Goal: Task Accomplishment & Management: Use online tool/utility

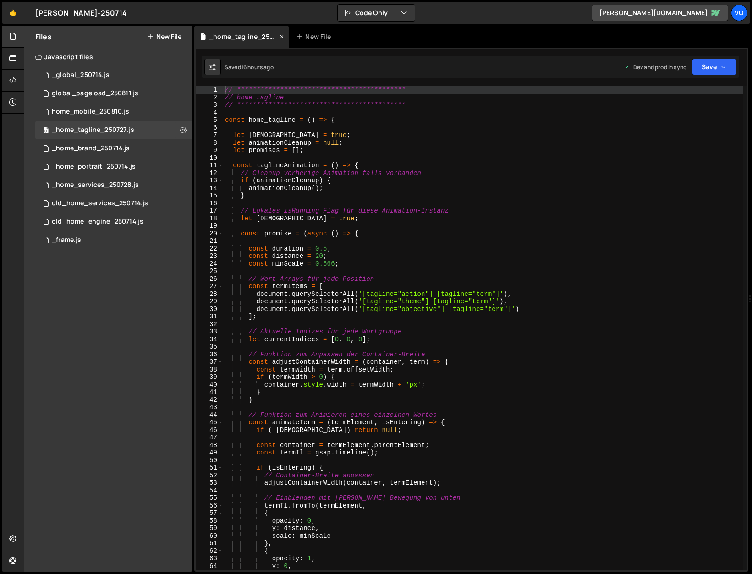
click at [281, 36] on icon at bounding box center [282, 36] width 6 height 9
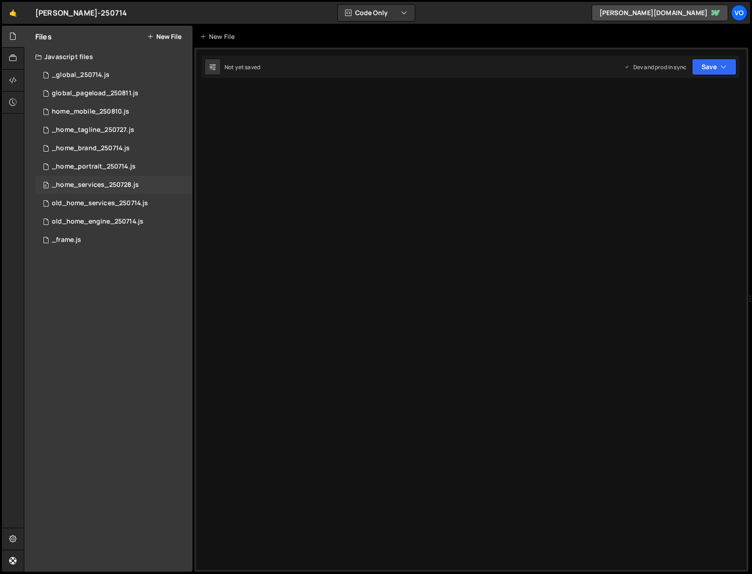
click at [109, 189] on div "_home_services_250728.js" at bounding box center [95, 185] width 87 height 8
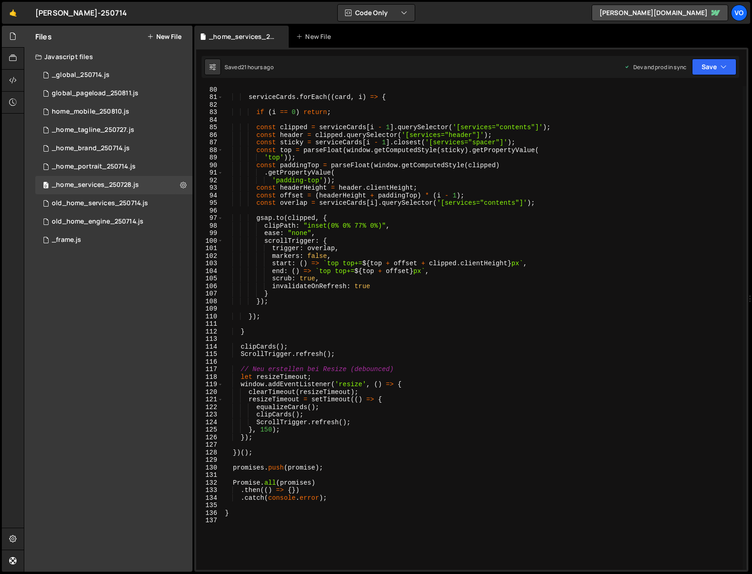
scroll to position [609, 0]
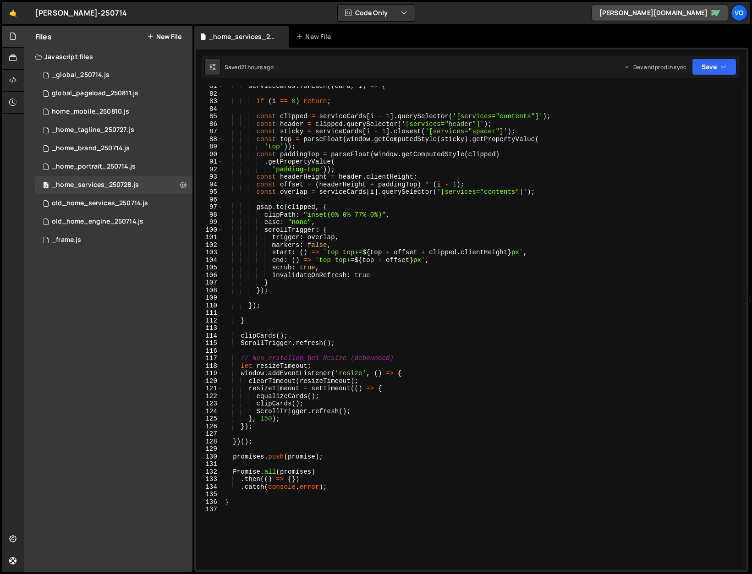
type textarea "clipCards();"
click at [320, 402] on div "serviceCards . forEach (( card , i ) => { if ( i == 0 ) return ; const clipped …" at bounding box center [483, 332] width 520 height 499
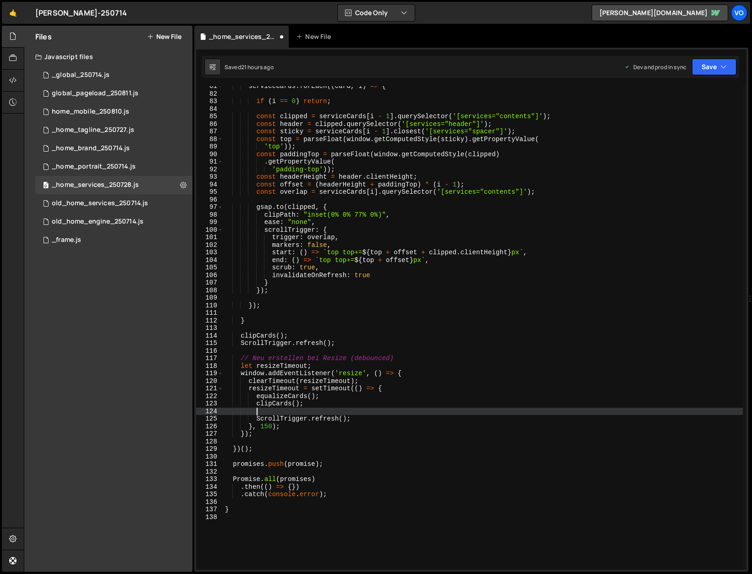
scroll to position [0, 1]
paste textarea "ScrollTrigger.update( )"
click at [356, 412] on div "serviceCards . forEach (( card , i ) => { if ( i == 0 ) return ; const clipped …" at bounding box center [483, 332] width 520 height 499
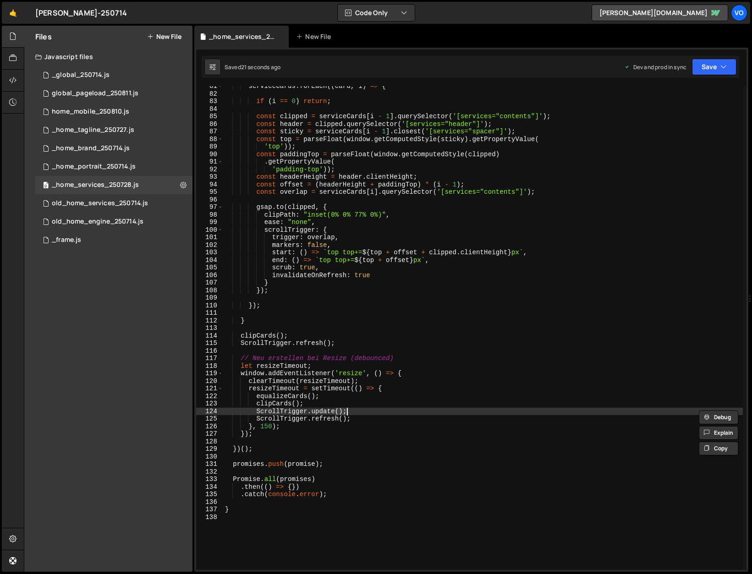
click at [356, 412] on div "serviceCards . forEach (( card , i ) => { if ( i == 0 ) return ; const clipped …" at bounding box center [483, 332] width 520 height 499
click at [312, 404] on div "serviceCards . forEach (( card , i ) => { if ( i == 0 ) return ; const clipped …" at bounding box center [483, 332] width 520 height 499
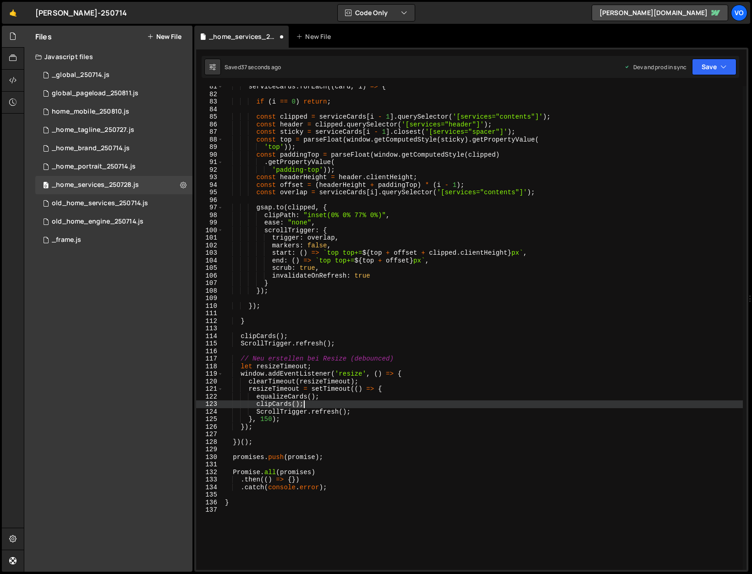
click at [312, 404] on div "serviceCards . forEach (( card , i ) => { if ( i == 0 ) return ; const clipped …" at bounding box center [483, 332] width 520 height 499
type textarea "ScrollTrigger.refresh();"
click at [359, 403] on div "serviceCards . forEach (( card , i ) => { if ( i == 0 ) return ; const clipped …" at bounding box center [483, 332] width 520 height 499
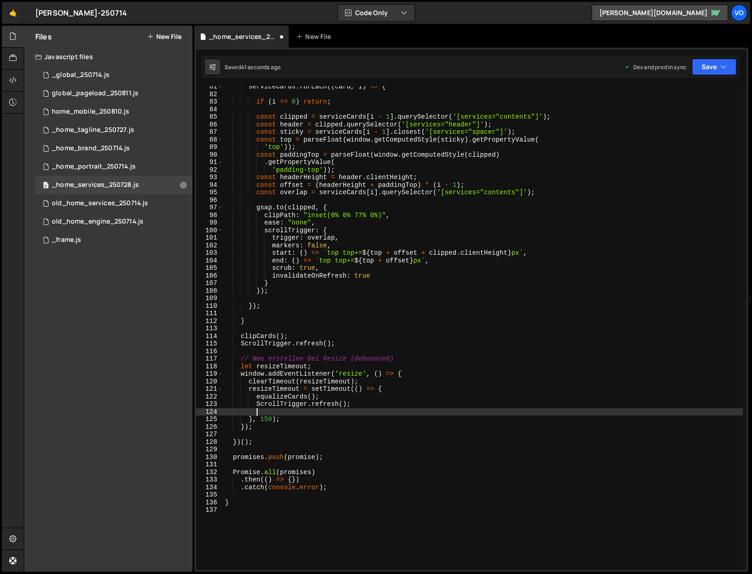
paste textarea
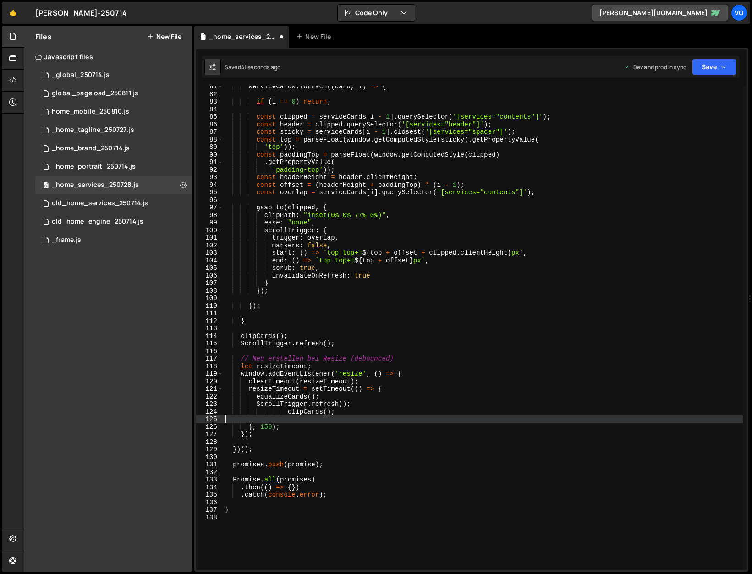
scroll to position [0, 0]
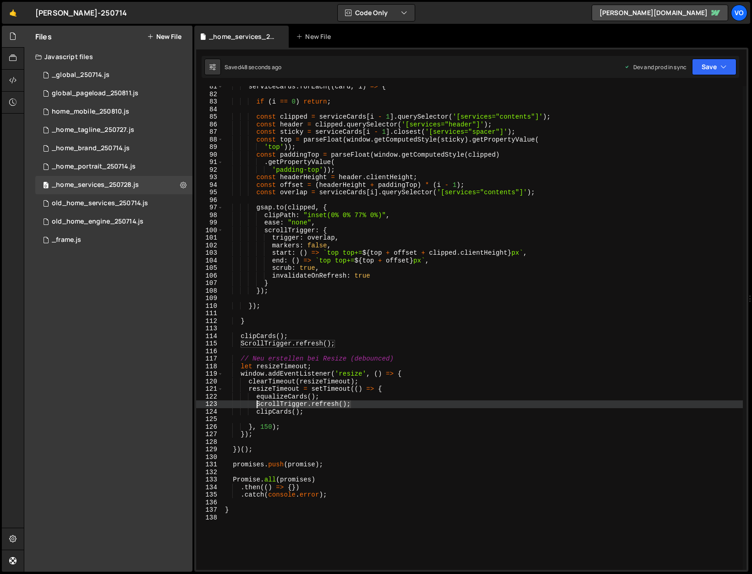
drag, startPoint x: 360, startPoint y: 405, endPoint x: 256, endPoint y: 406, distance: 104.5
click at [256, 406] on div "serviceCards . forEach (( card , i ) => { if ( i == 0 ) return ; const clipped …" at bounding box center [483, 332] width 520 height 499
type textarea "ScrollTrigger.refresh();"
click at [303, 418] on div "serviceCards . forEach (( card , i ) => { if ( i == 0 ) return ; const clipped …" at bounding box center [483, 332] width 520 height 499
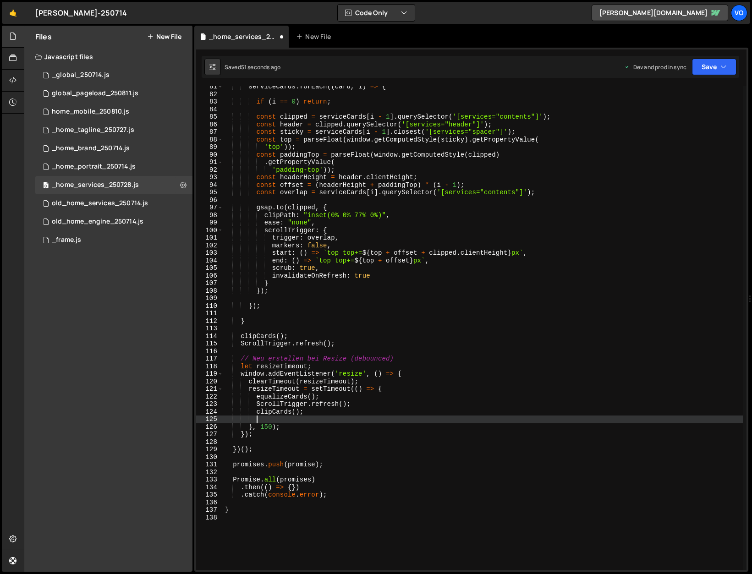
paste textarea "ScrollTrigger.refresh();"
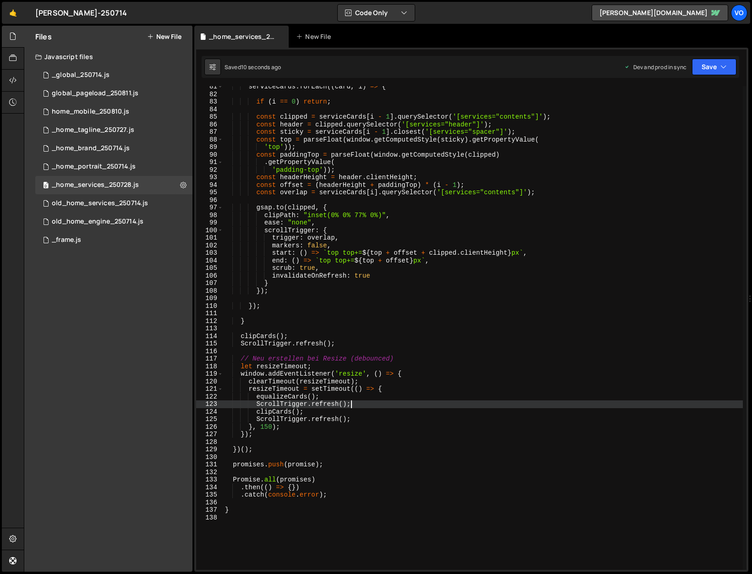
click at [364, 405] on div "serviceCards . forEach (( card , i ) => { if ( i == 0 ) return ; const clipped …" at bounding box center [483, 332] width 520 height 499
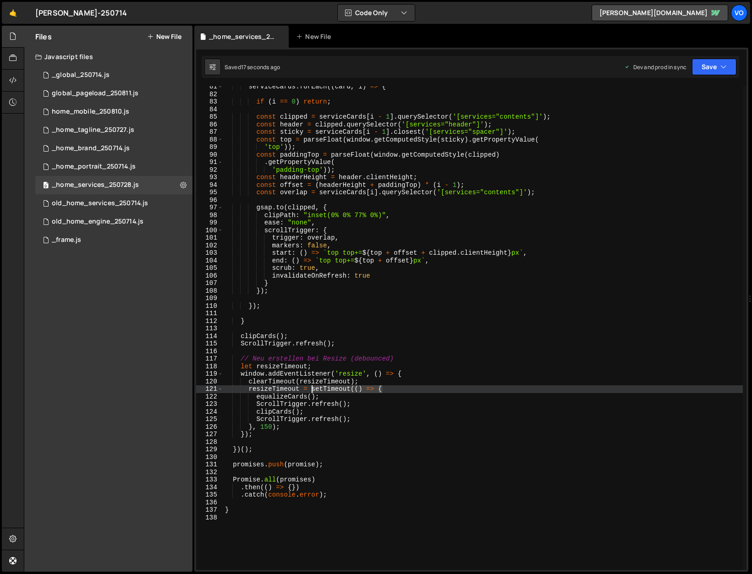
drag, startPoint x: 395, startPoint y: 389, endPoint x: 312, endPoint y: 390, distance: 83.4
click at [312, 390] on div "serviceCards . forEach (( card , i ) => { if ( i == 0 ) return ; const clipped …" at bounding box center [483, 332] width 520 height 499
click at [364, 406] on div "serviceCards . forEach (( card , i ) => { if ( i == 0 ) return ; const clipped …" at bounding box center [483, 332] width 520 height 499
type textarea "ScrollTrigger.refresh();"
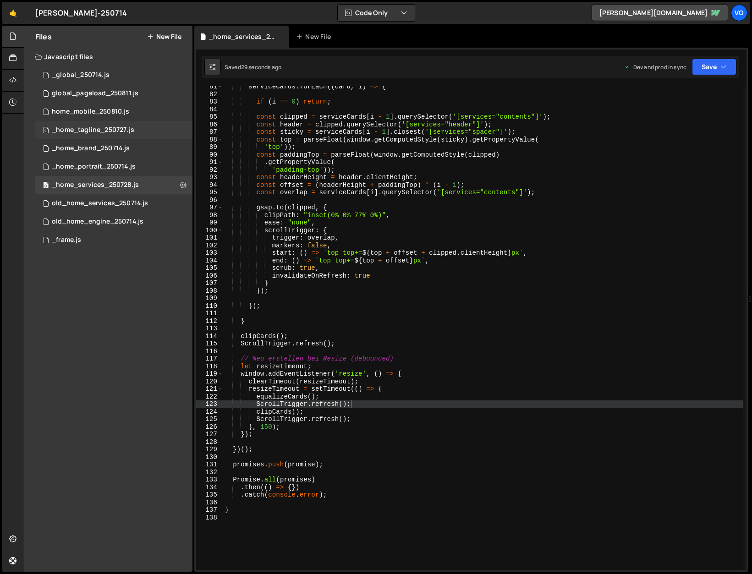
click at [95, 133] on div "_home_tagline_250727.js" at bounding box center [93, 130] width 83 height 8
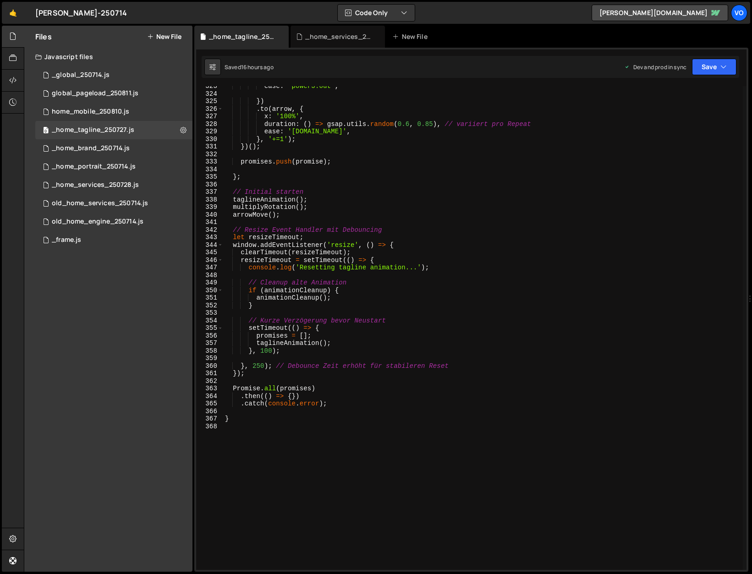
scroll to position [2439, 0]
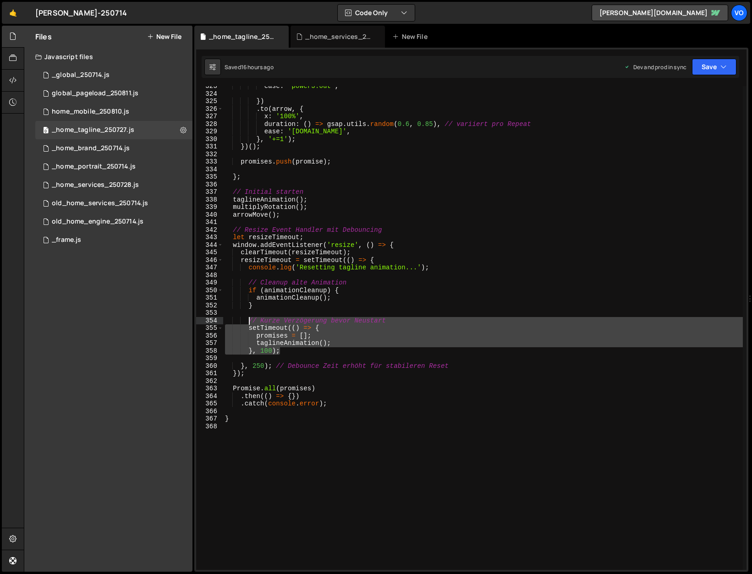
drag, startPoint x: 287, startPoint y: 353, endPoint x: 247, endPoint y: 318, distance: 53.3
click at [247, 318] on div "ease : 'power3.out' , }) . to ( arrow , { x : '100%' , duration : ( ) => gsap .…" at bounding box center [483, 332] width 520 height 499
type textarea "// Kurze Verzögerung bevor Neustart setTimeout(() => {"
click at [319, 39] on div "_home_services_250728.js" at bounding box center [339, 36] width 69 height 9
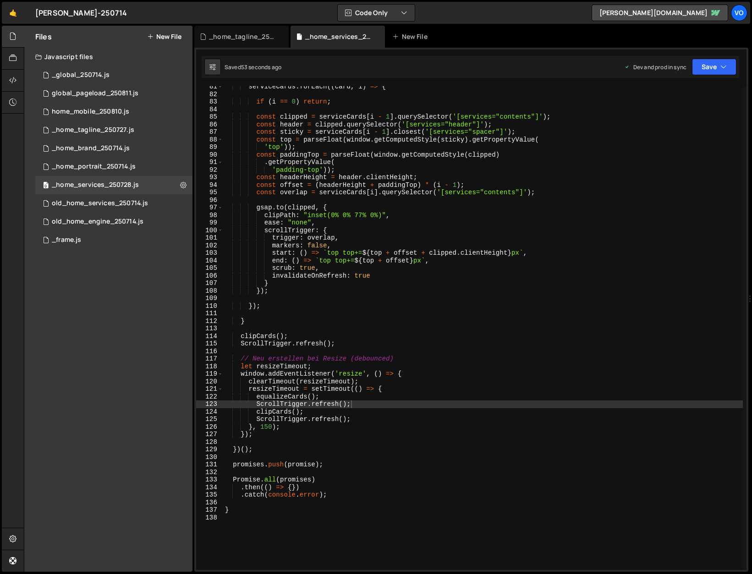
scroll to position [9584, 0]
click at [364, 405] on div "serviceCards . forEach (( card , i ) => { if ( i == 0 ) return ; const clipped …" at bounding box center [483, 332] width 520 height 499
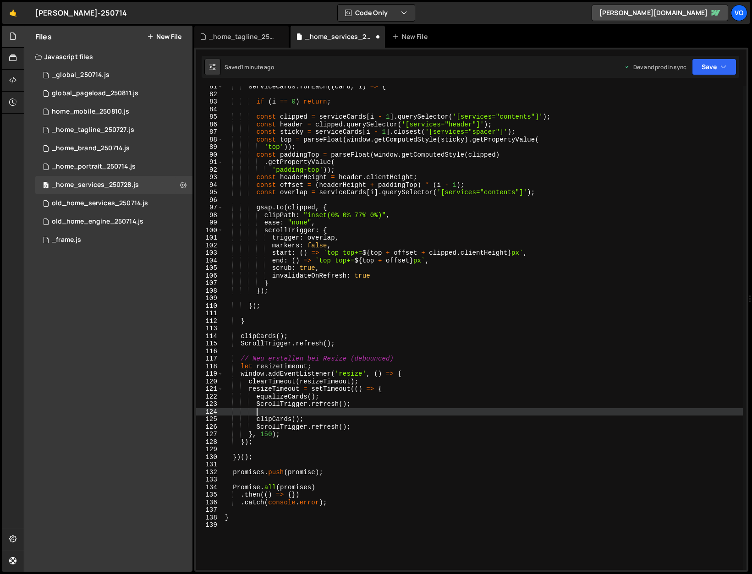
scroll to position [0, 1]
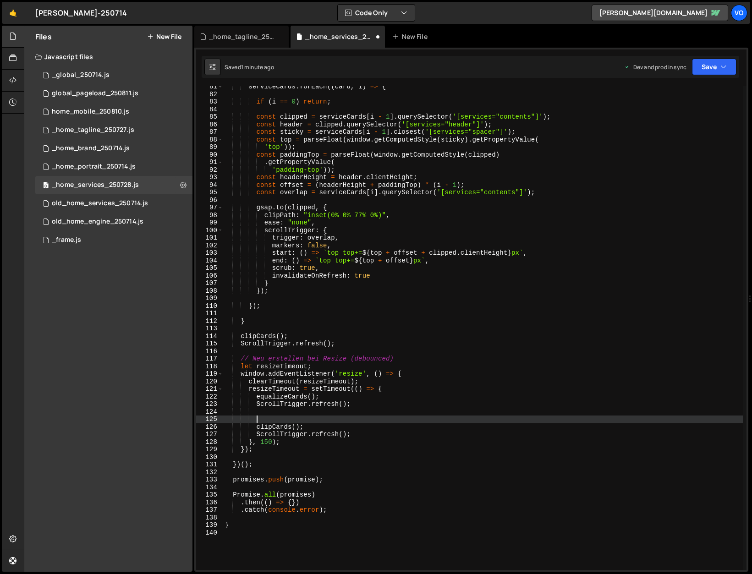
paste textarea "}, 100);"
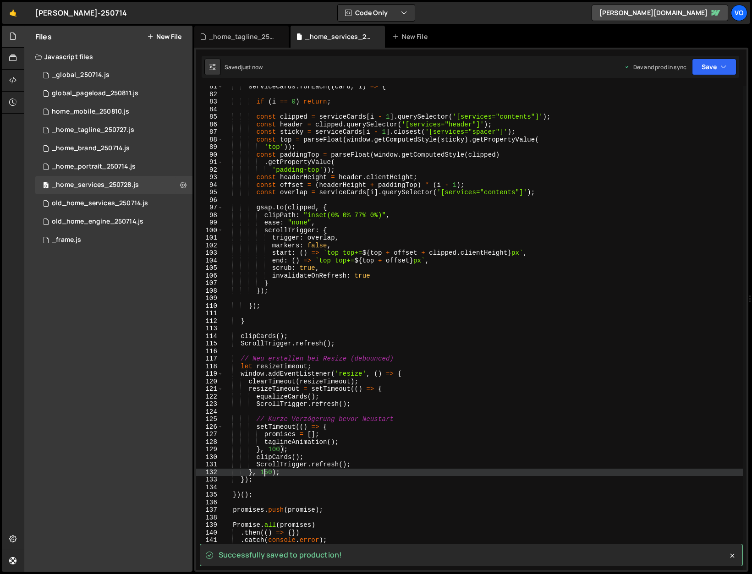
click at [264, 473] on div "serviceCards . forEach (( card , i ) => { if ( i == 0 ) return ; const clipped …" at bounding box center [483, 332] width 520 height 499
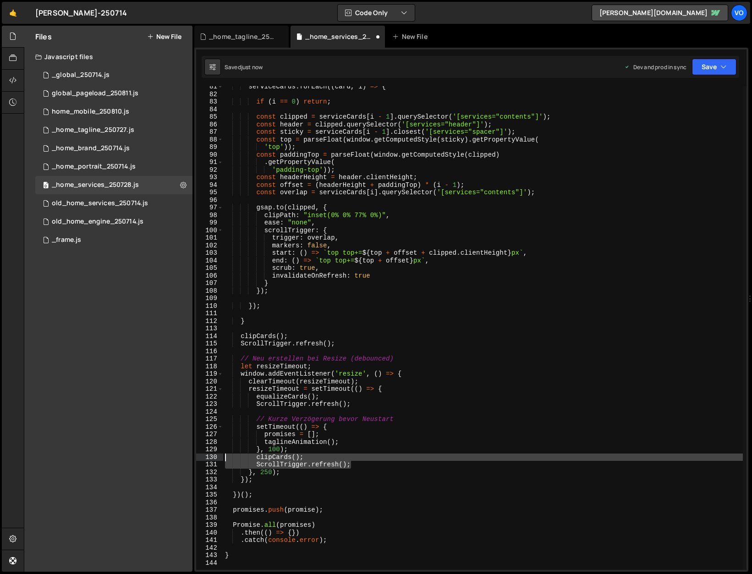
drag, startPoint x: 359, startPoint y: 463, endPoint x: 167, endPoint y: 460, distance: 192.1
click at [167, 460] on div "Files New File Javascript files 1 _global_250714.js 0 0 global_pageload_250811.…" at bounding box center [388, 299] width 728 height 547
type textarea "clipCards(); ScrollTrigger.refresh();"
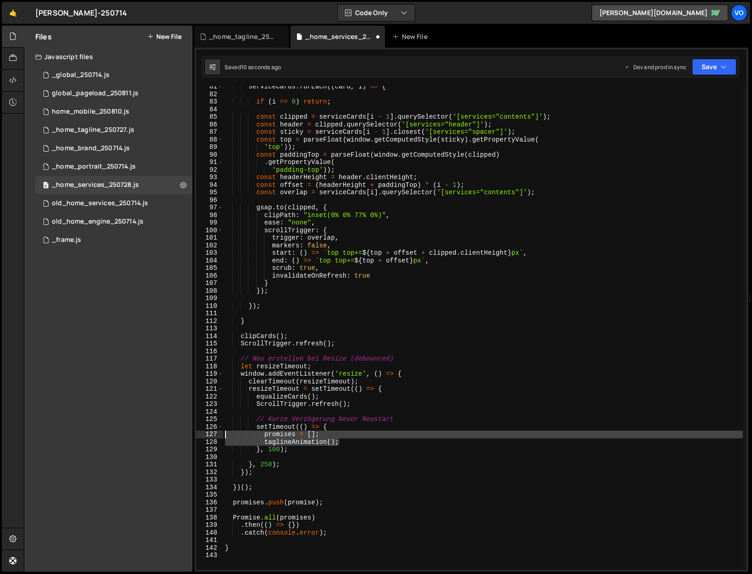
drag, startPoint x: 345, startPoint y: 442, endPoint x: 197, endPoint y: 438, distance: 148.1
click at [197, 438] on div "81 82 83 84 85 86 87 88 89 90 91 92 93 94 95 96 97 98 99 100 101 102 103 104 10…" at bounding box center [471, 328] width 551 height 484
paste textarea "ScrollTrigger.refresh"
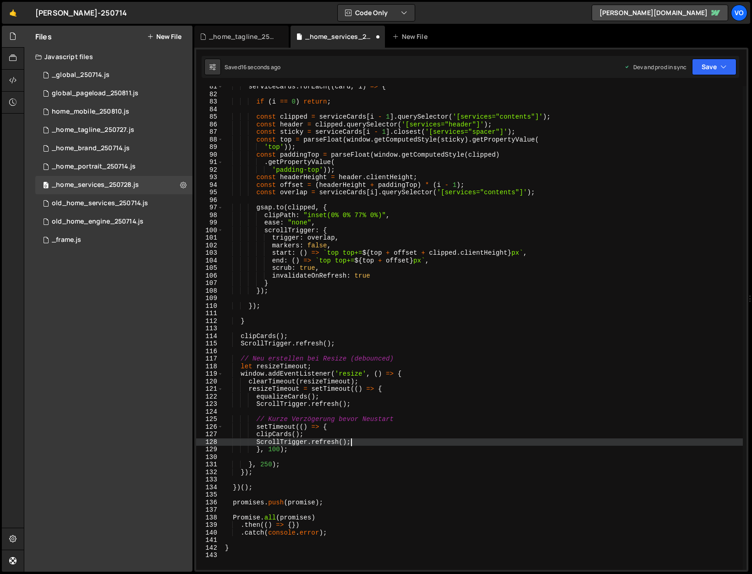
type textarea "ScrollTrigger.refresh();"
click at [319, 454] on div "serviceCards . forEach (( card , i ) => { if ( i == 0 ) return ; const clipped …" at bounding box center [483, 332] width 520 height 499
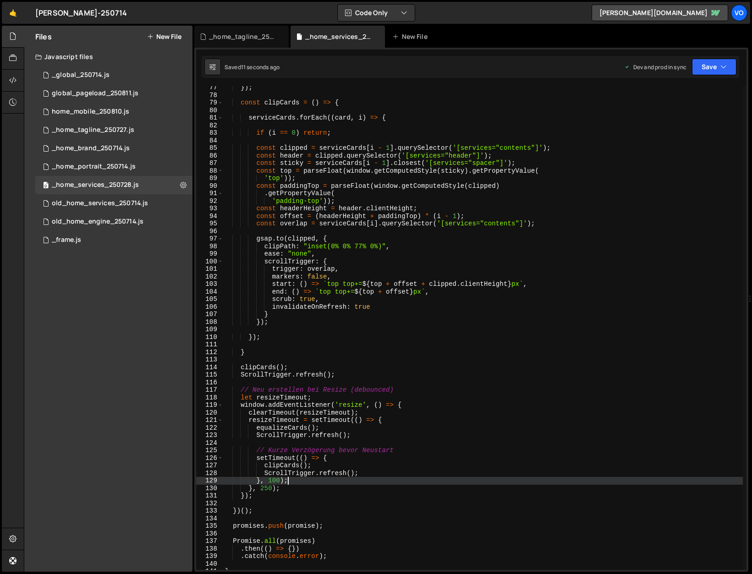
scroll to position [577, 0]
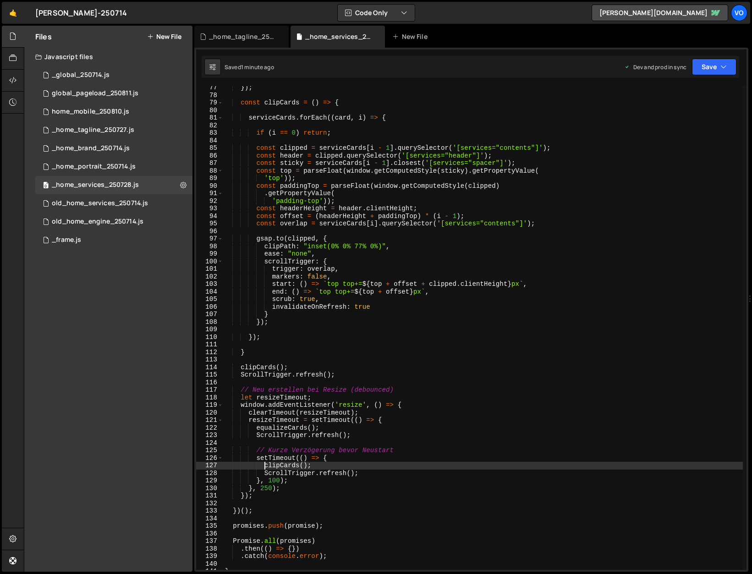
click at [265, 469] on div "}) ; const clipCards = ( ) => { serviceCards . forEach (( card , i ) => { if ( …" at bounding box center [483, 333] width 520 height 499
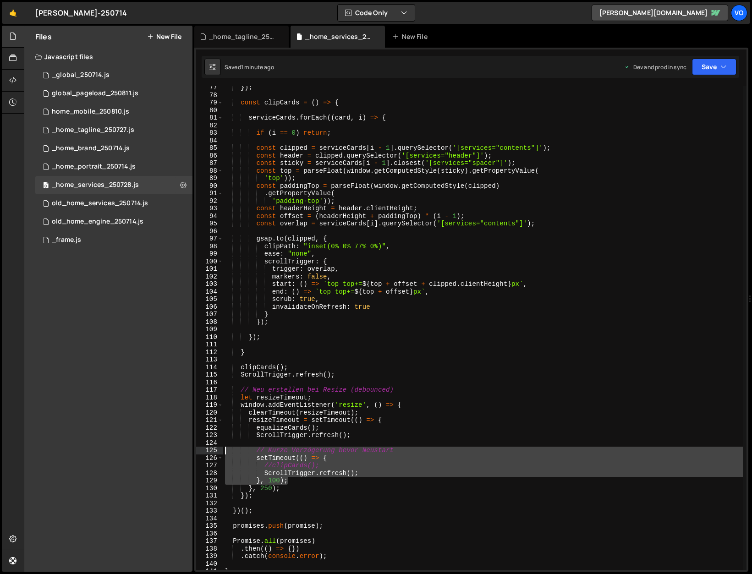
drag, startPoint x: 293, startPoint y: 479, endPoint x: 190, endPoint y: 448, distance: 107.2
click at [190, 448] on div "Files New File Javascript files 1 _global_250714.js 0 0 global_pageload_250811.…" at bounding box center [388, 299] width 728 height 547
type textarea "// Kurze Verzögerung bevor Neustart setTimeout(() => {"
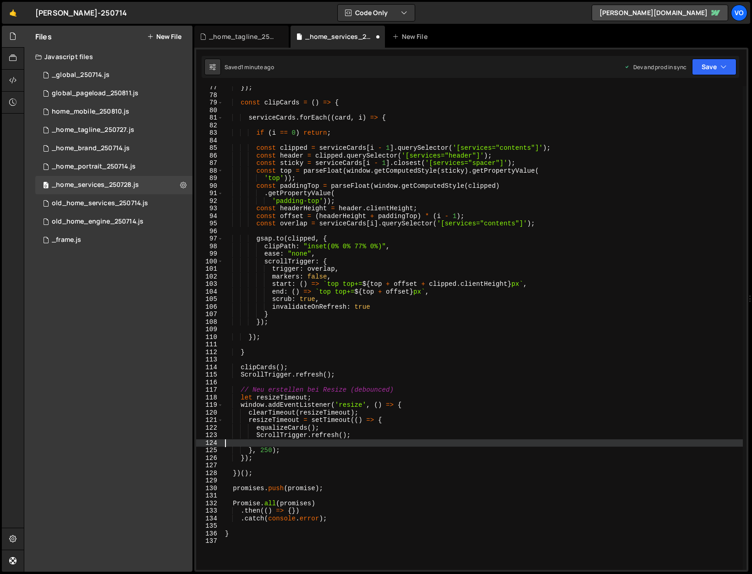
type textarea "ScrollTrigger.refresh();"
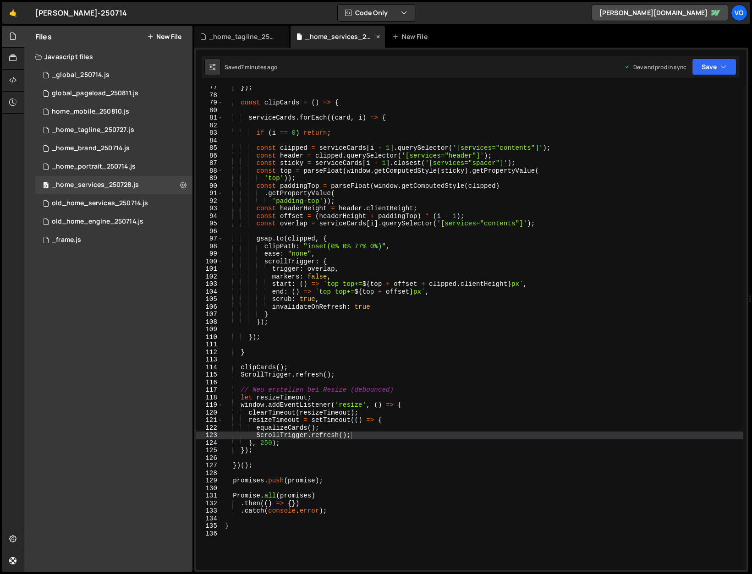
click at [377, 37] on icon at bounding box center [378, 36] width 6 height 9
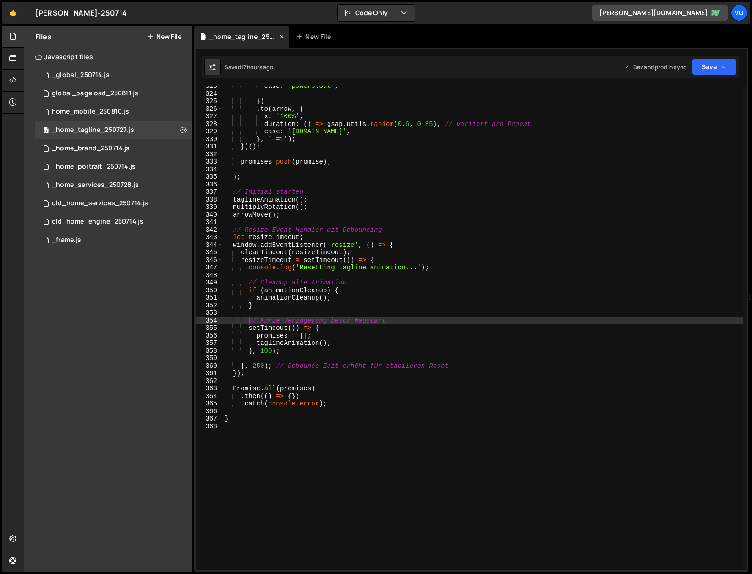
click at [281, 38] on icon at bounding box center [282, 36] width 6 height 9
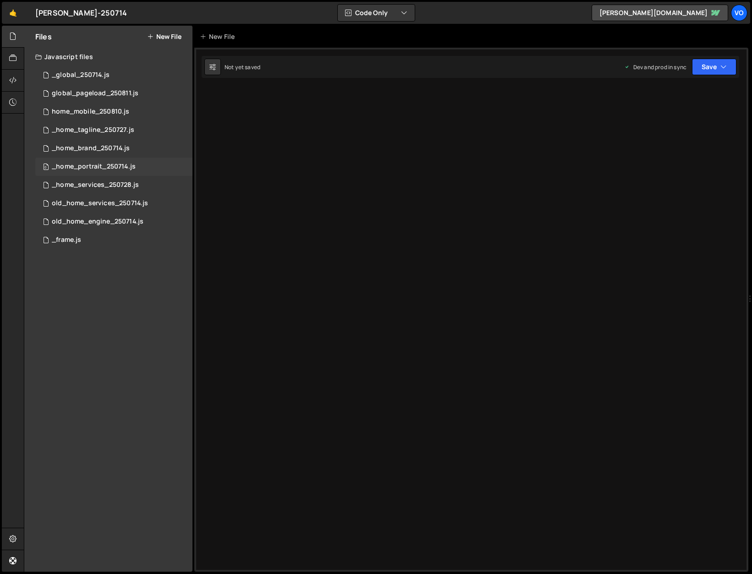
click at [119, 169] on div "_home_portrait_250714.js" at bounding box center [94, 167] width 84 height 8
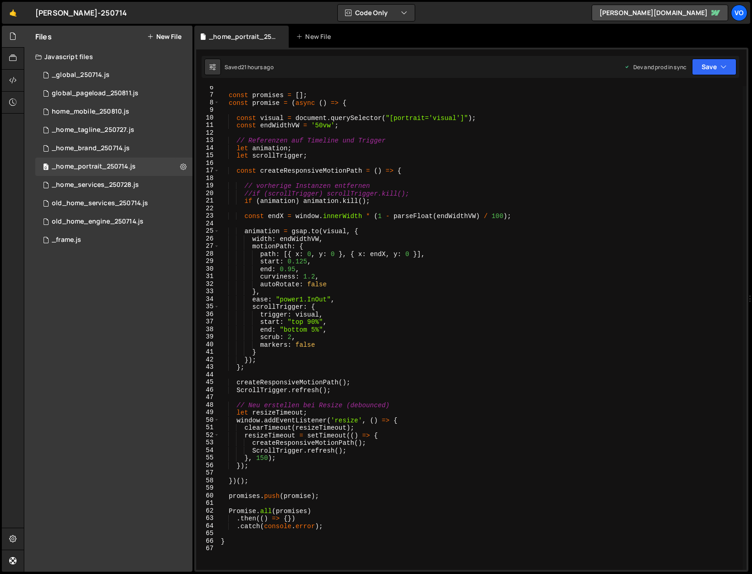
scroll to position [39, 0]
click at [103, 129] on div "_home_tagline_250727.js" at bounding box center [93, 130] width 83 height 8
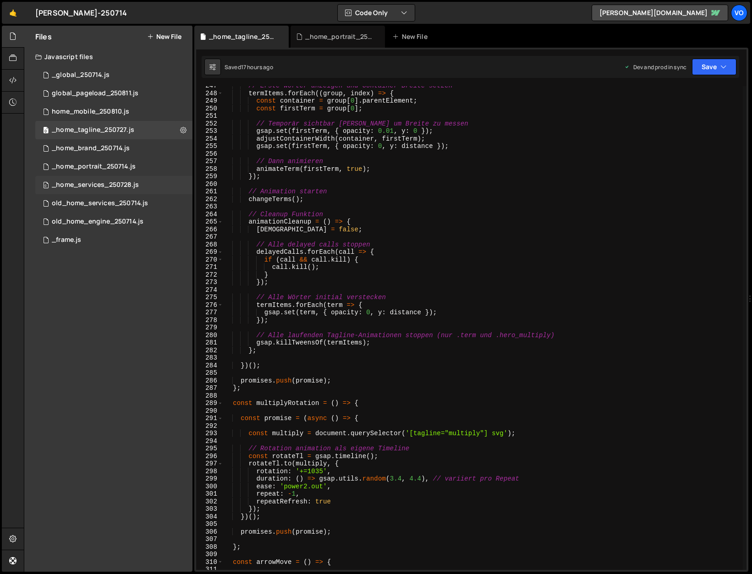
scroll to position [1865, 0]
click at [116, 187] on div "_home_services_250728.js" at bounding box center [95, 185] width 87 height 8
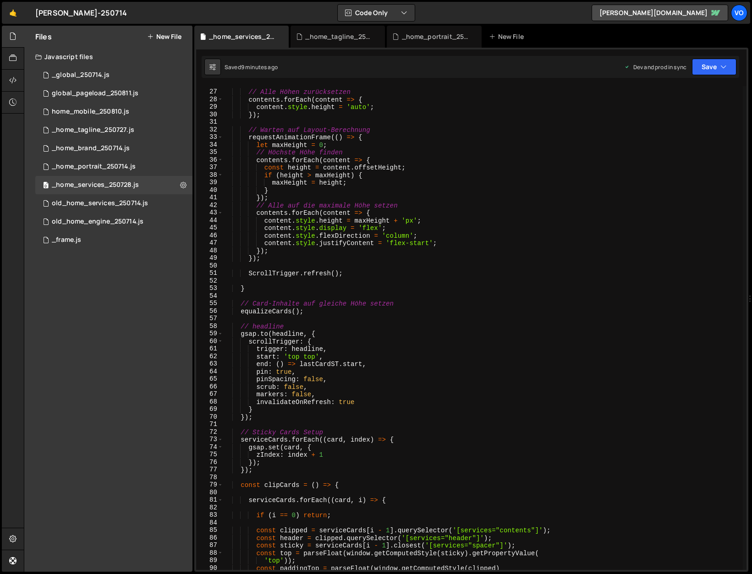
scroll to position [195, 0]
type textarea "invalidateOnRefresh: true"
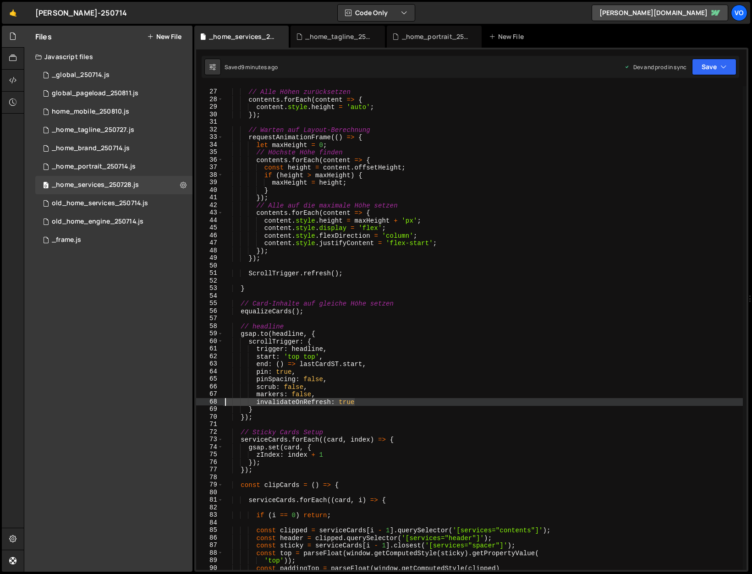
drag, startPoint x: 370, startPoint y: 403, endPoint x: 211, endPoint y: 402, distance: 159.5
click at [211, 402] on div "invalidateOnRefresh: true 26 27 28 29 30 31 32 33 34 35 36 37 38 39 40 41 42 43…" at bounding box center [471, 328] width 551 height 484
click at [338, 33] on div "_home_tagline_250727.js" at bounding box center [339, 36] width 69 height 9
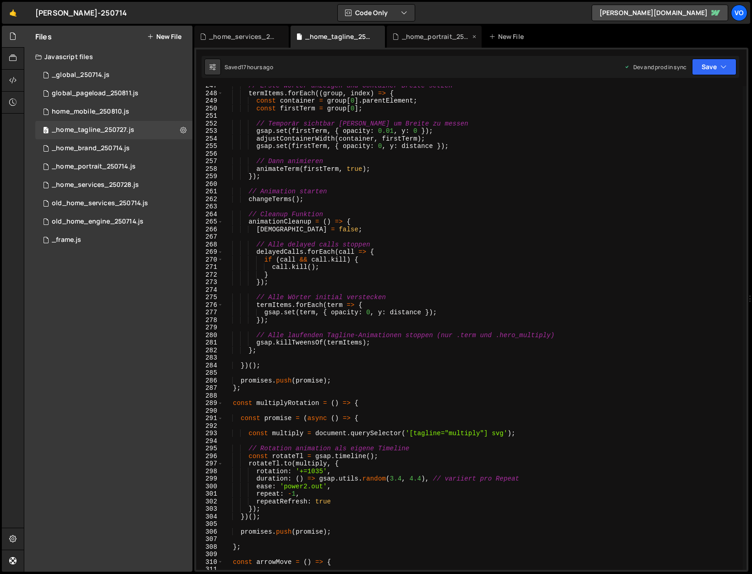
click at [420, 32] on div "_home_portrait_250714.js" at bounding box center [436, 36] width 69 height 9
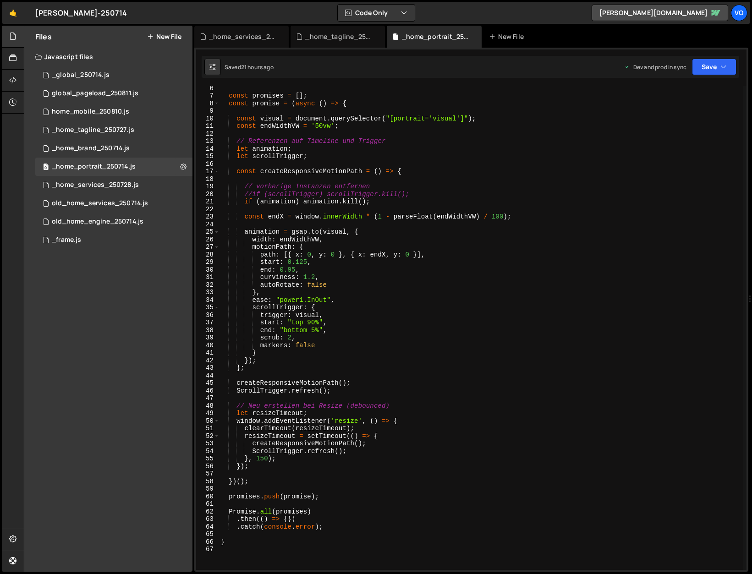
scroll to position [2208, 0]
click at [252, 36] on div "_home_services_250728.js" at bounding box center [243, 36] width 69 height 9
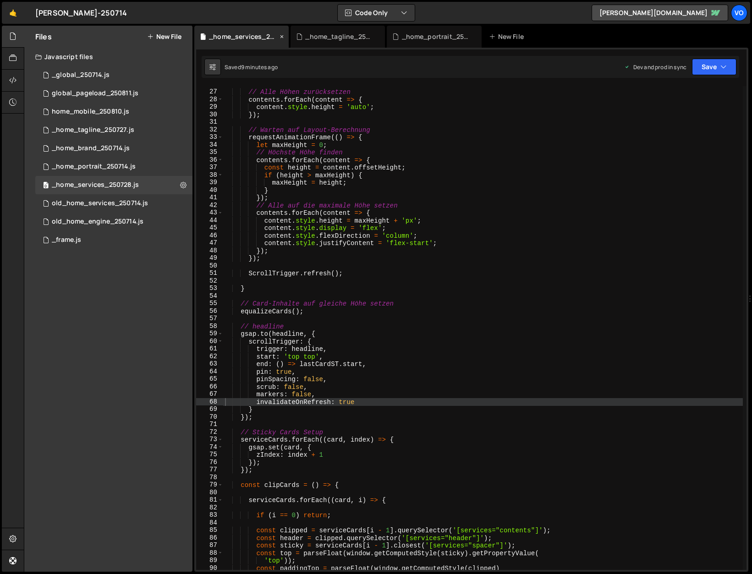
scroll to position [9584, 0]
click at [429, 36] on div "_home_portrait_250714.js" at bounding box center [436, 36] width 69 height 9
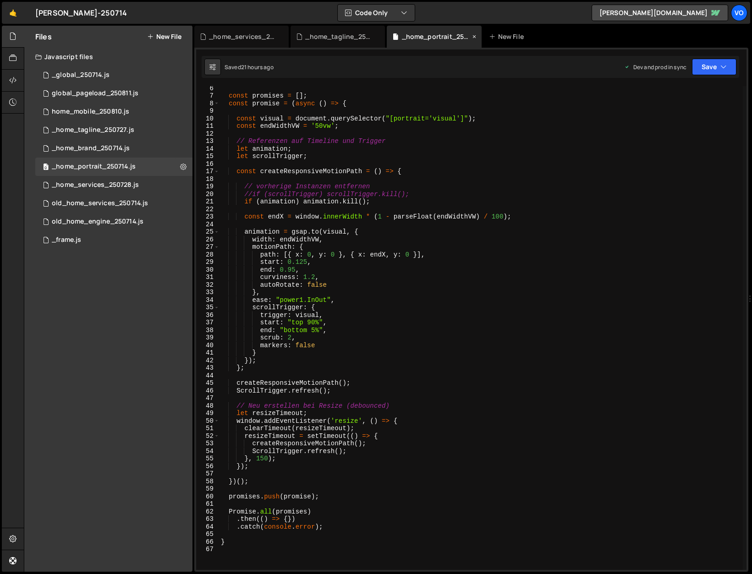
scroll to position [2208, 0]
click at [331, 347] on div "const promises = [ ] ; const promise = ( async ( ) => { const visual = document…" at bounding box center [481, 333] width 524 height 499
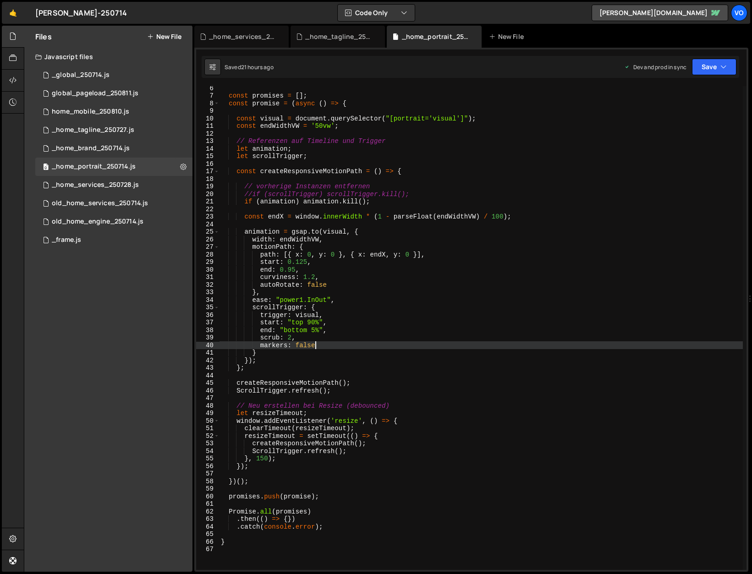
scroll to position [39, 0]
type textarea "markers: false,"
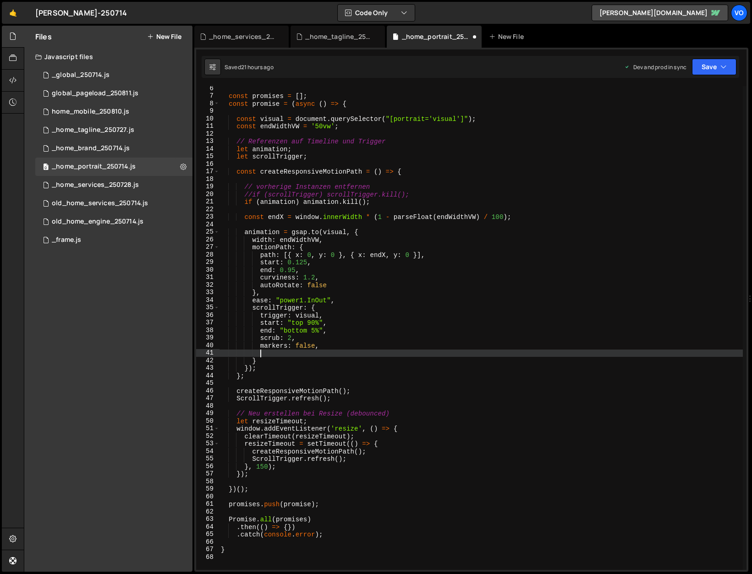
paste textarea "invalidateOnRefresh: true"
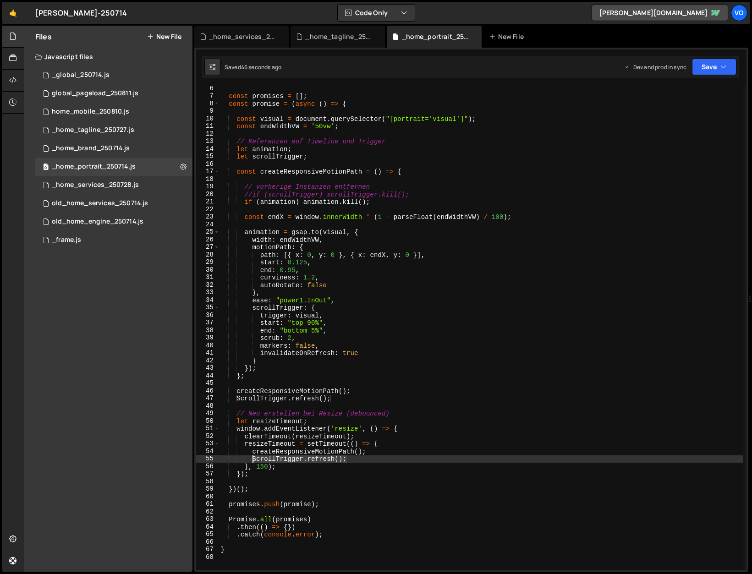
drag, startPoint x: 355, startPoint y: 458, endPoint x: 251, endPoint y: 459, distance: 104.1
click at [251, 459] on div "const promises = [ ] ; const promise = ( async ( ) => { const visual = document…" at bounding box center [481, 334] width 524 height 499
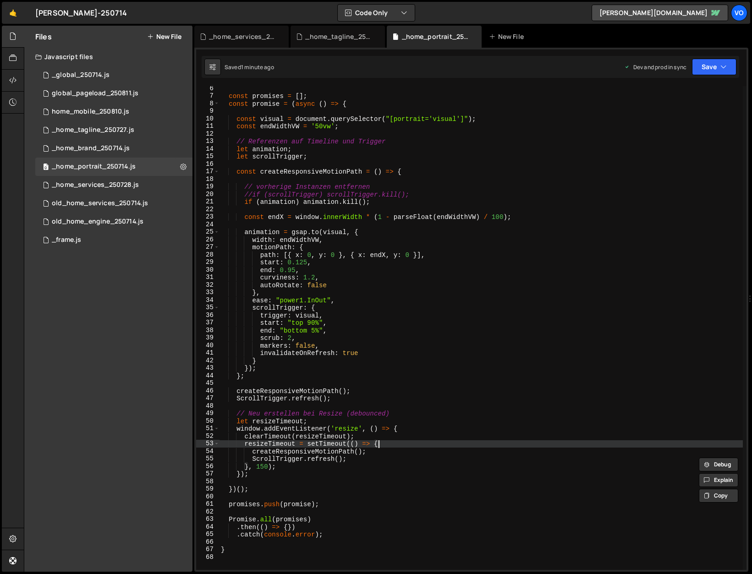
click at [397, 446] on div "const promises = [ ] ; const promise = ( async ( ) => { const visual = document…" at bounding box center [481, 334] width 524 height 499
type textarea "resizeTimeout = setTimeout(() => {"
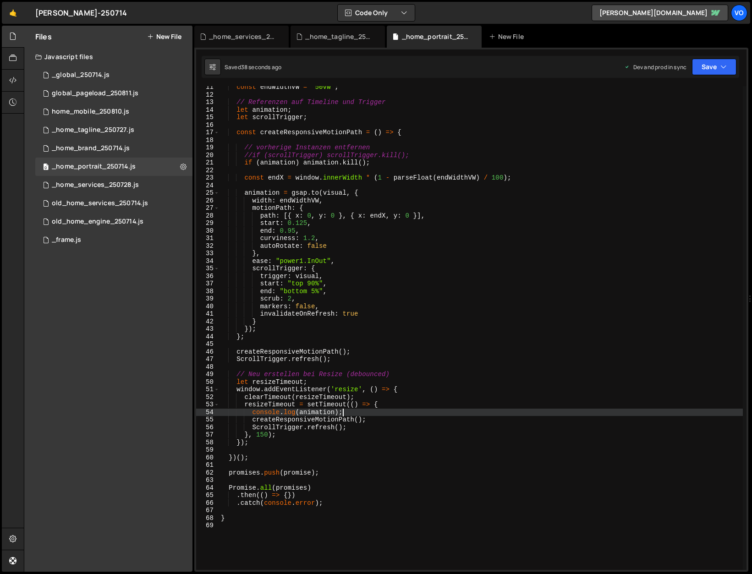
scroll to position [78, 0]
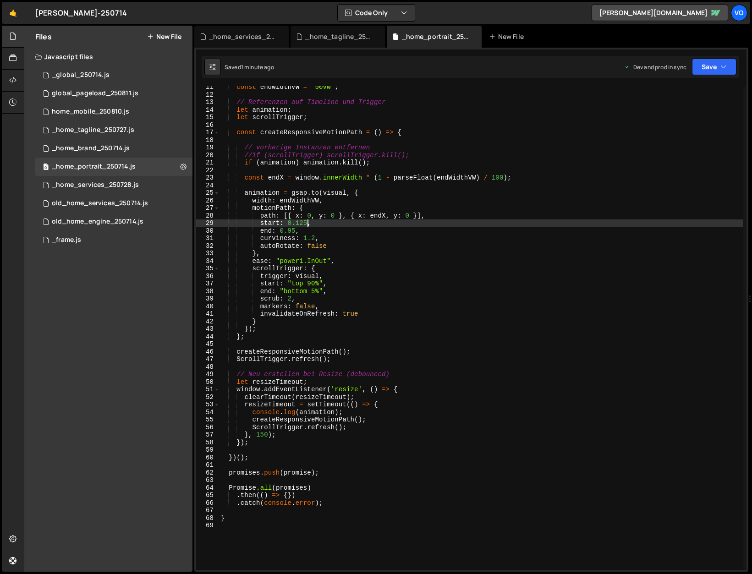
click at [307, 225] on div "const endWidthVW = '50vw' ; // Referenzen auf Timeline und Trigger let animatio…" at bounding box center [481, 332] width 524 height 499
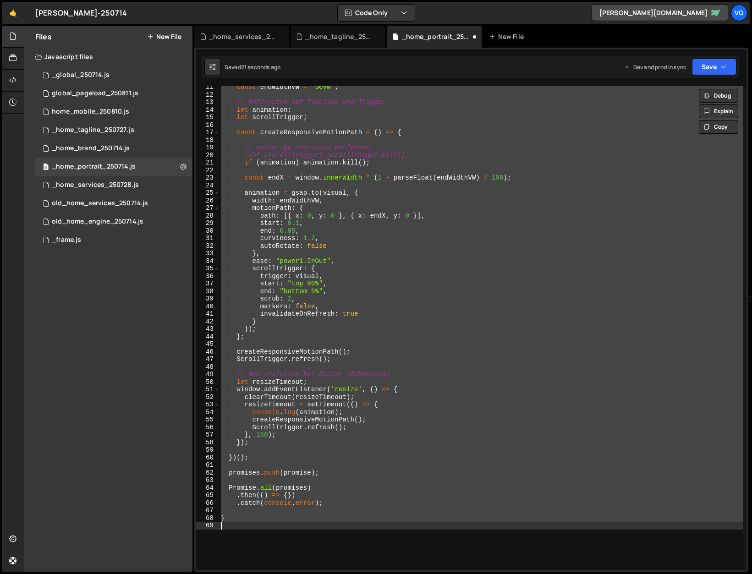
scroll to position [0, 0]
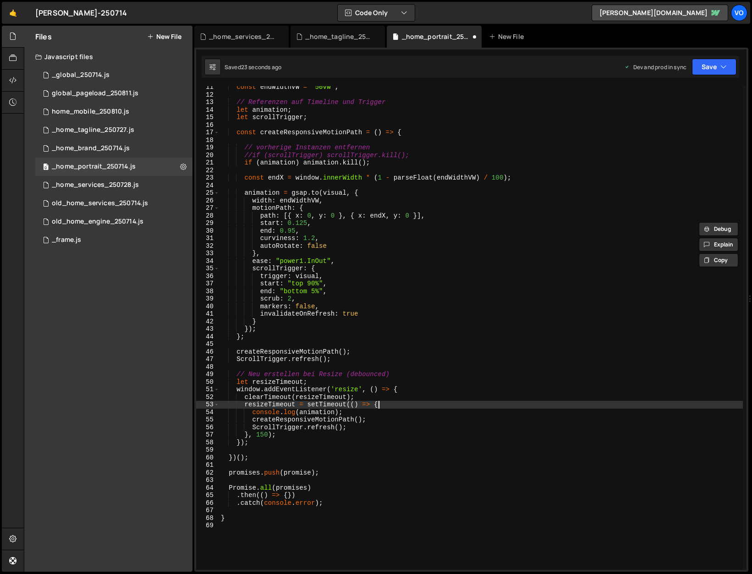
click at [408, 405] on div "const endWidthVW = '50vw' ; // Referenzen auf Timeline und Trigger let animatio…" at bounding box center [481, 332] width 524 height 499
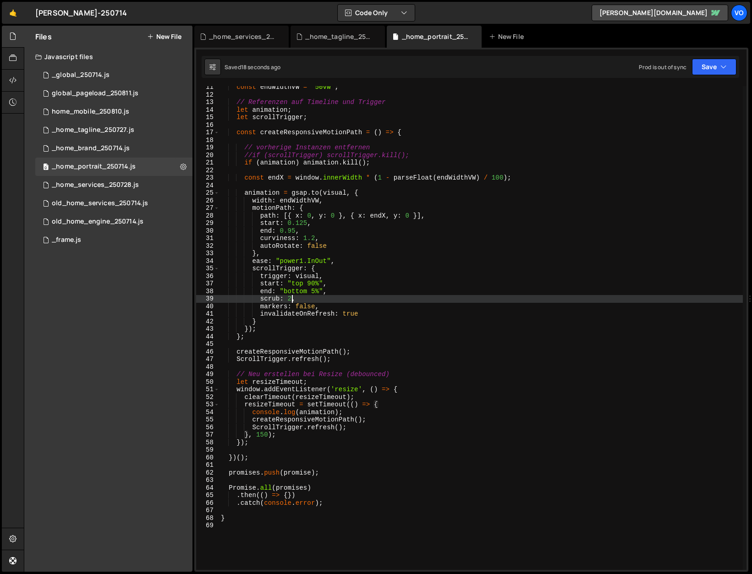
click at [291, 298] on div "const endWidthVW = '50vw' ; // Referenzen auf Timeline und Trigger let animatio…" at bounding box center [481, 332] width 524 height 499
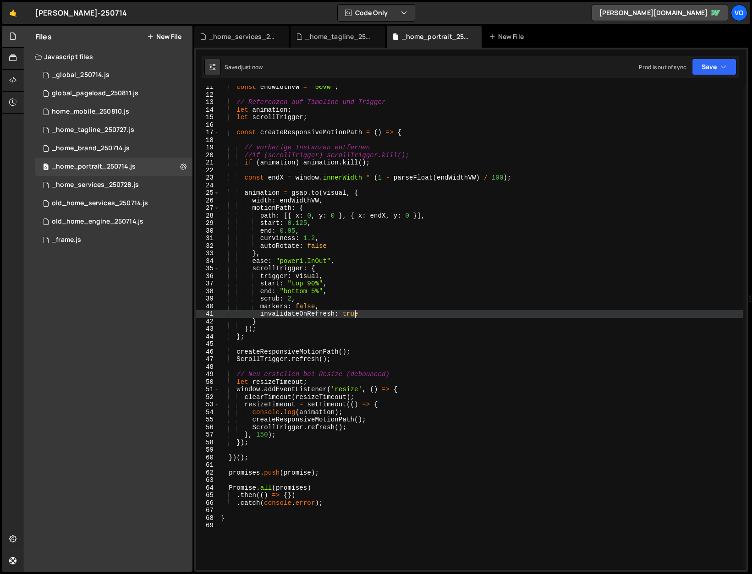
click at [356, 315] on div "const endWidthVW = '50vw' ; // Referenzen auf Timeline und Trigger let animatio…" at bounding box center [481, 332] width 524 height 499
click at [368, 311] on div "const endWidthVW = '50vw' ; // Referenzen auf Timeline und Trigger let animatio…" at bounding box center [481, 332] width 524 height 499
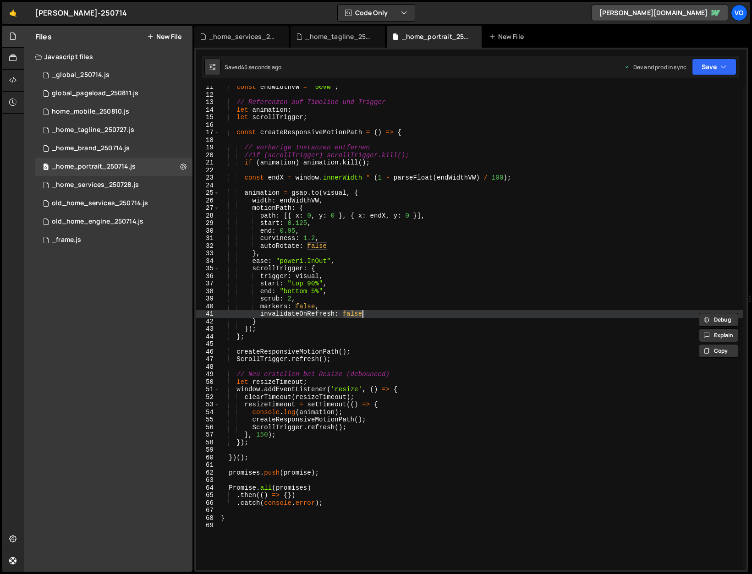
click at [368, 311] on div "const endWidthVW = '50vw' ; // Referenzen auf Timeline und Trigger let animatio…" at bounding box center [481, 332] width 524 height 499
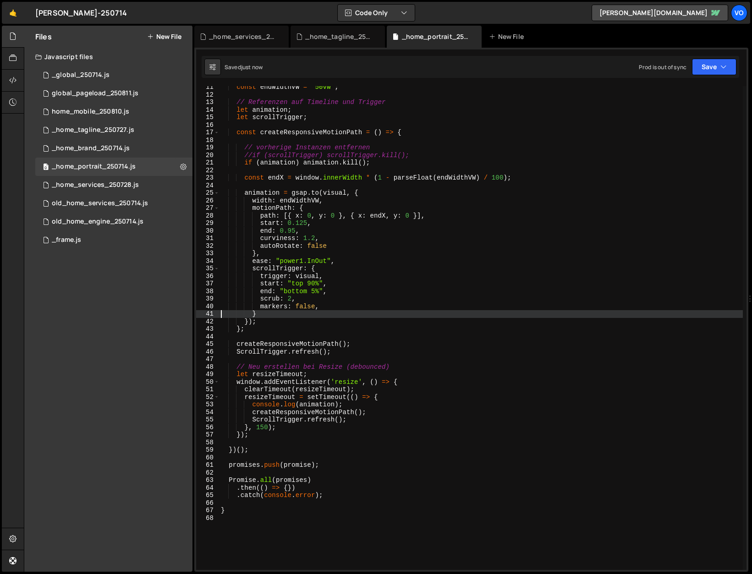
click at [348, 403] on div "const endWidthVW = '50vw' ; // Referenzen auf Timeline und Trigger let animatio…" at bounding box center [481, 332] width 524 height 499
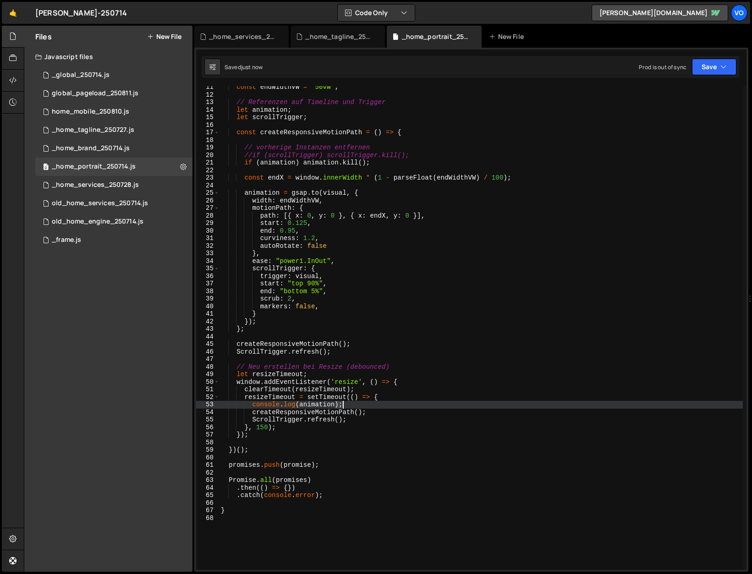
click at [348, 403] on div "const endWidthVW = '50vw' ; // Referenzen auf Timeline und Trigger let animatio…" at bounding box center [481, 332] width 524 height 499
click at [303, 162] on div "const endWidthVW = '50vw' ; // Referenzen auf Timeline und Trigger let animatio…" at bounding box center [481, 332] width 524 height 499
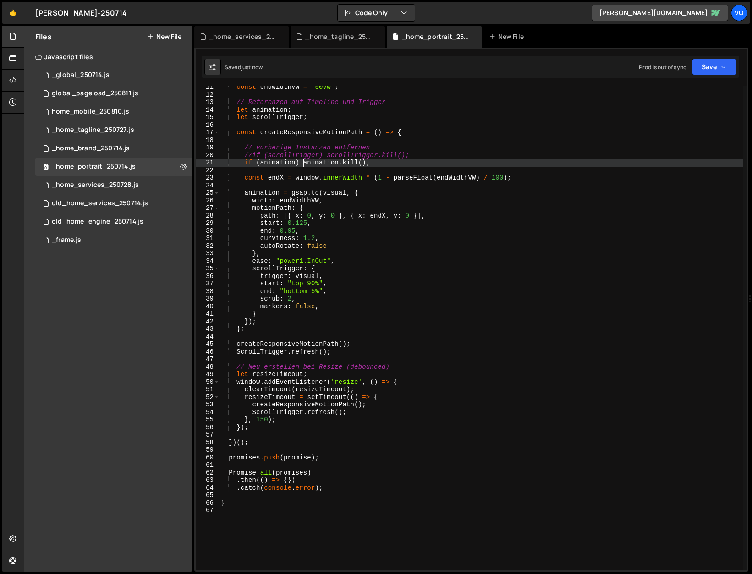
scroll to position [0, 6]
type textarea "animation.kill();"
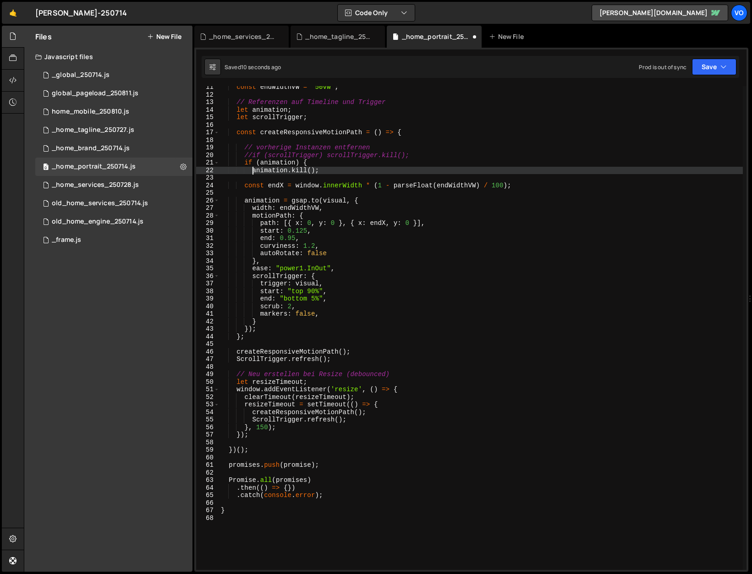
click at [324, 171] on div "const endWidthVW = '50vw' ; // Referenzen auf Timeline und Trigger let animatio…" at bounding box center [481, 332] width 524 height 499
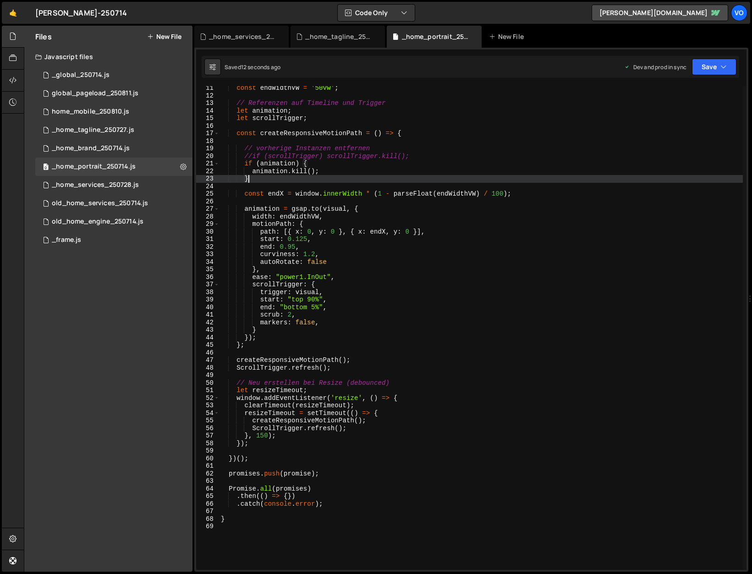
scroll to position [74, 0]
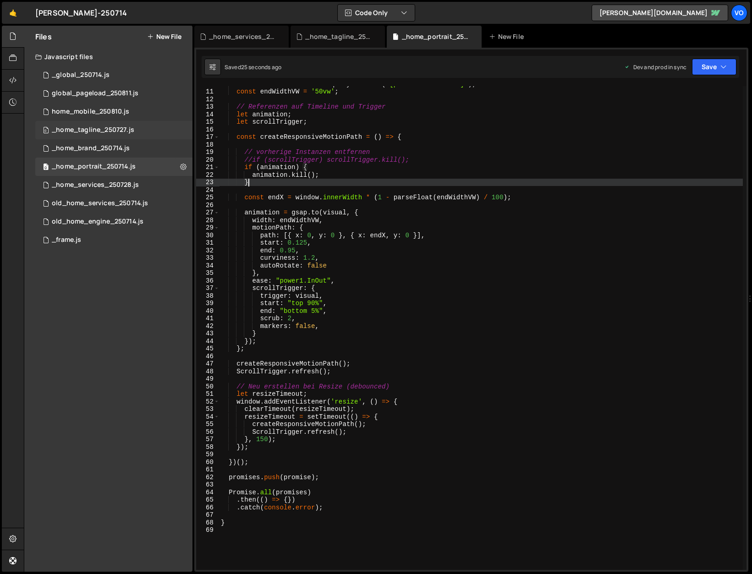
type textarea "}"
click at [124, 129] on div "_home_tagline_250727.js" at bounding box center [93, 130] width 83 height 8
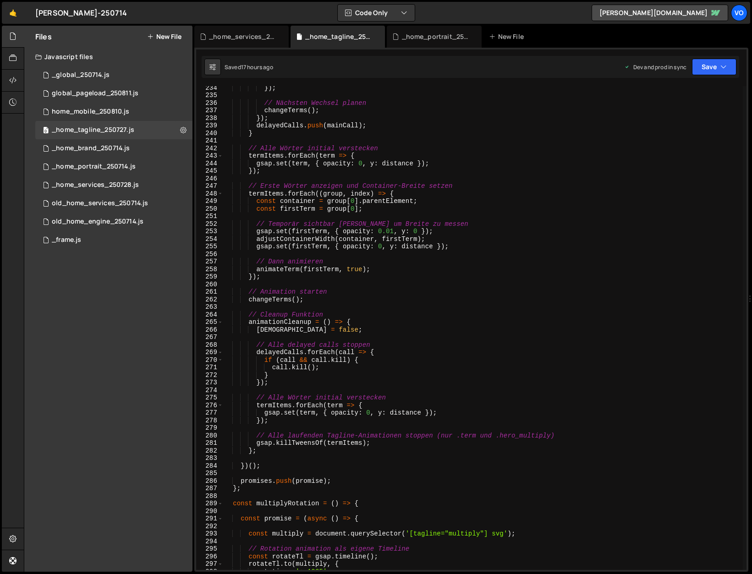
scroll to position [1757, 0]
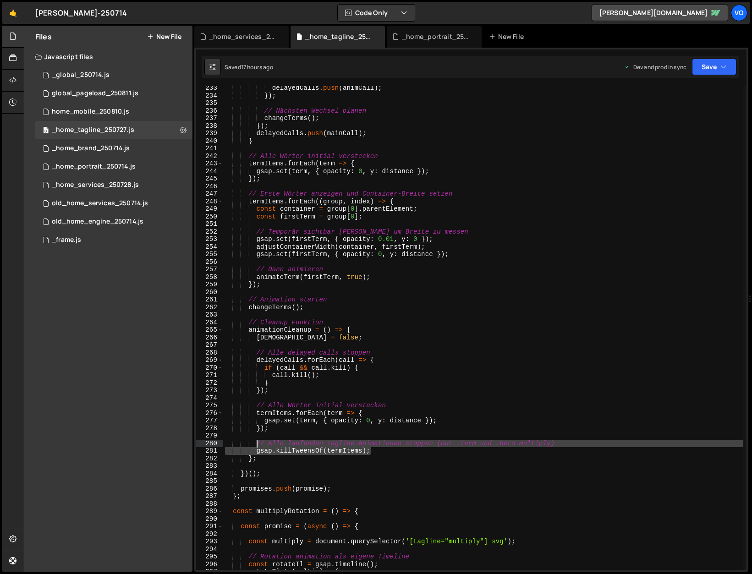
drag, startPoint x: 383, startPoint y: 452, endPoint x: 256, endPoint y: 446, distance: 127.1
click at [256, 446] on div "delayedCalls . push ( animCall ) ; }) ; // Nächsten Wechsel planen changeTerms …" at bounding box center [483, 333] width 520 height 499
type textarea "// Alle laufenden Tagline-Animationen stoppen (nur .term und .hero_multiply) gs…"
click at [423, 34] on div "_home_portrait_250714.js" at bounding box center [436, 36] width 69 height 9
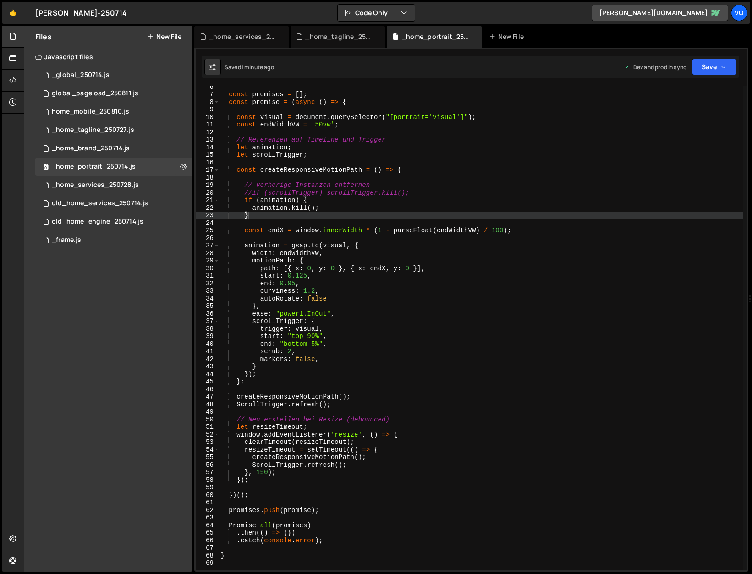
scroll to position [41, 0]
type textarea "if (animation) {"
click at [331, 202] on div "const promises = [ ] ; const promise = ( async ( ) => { const visual = document…" at bounding box center [481, 332] width 524 height 499
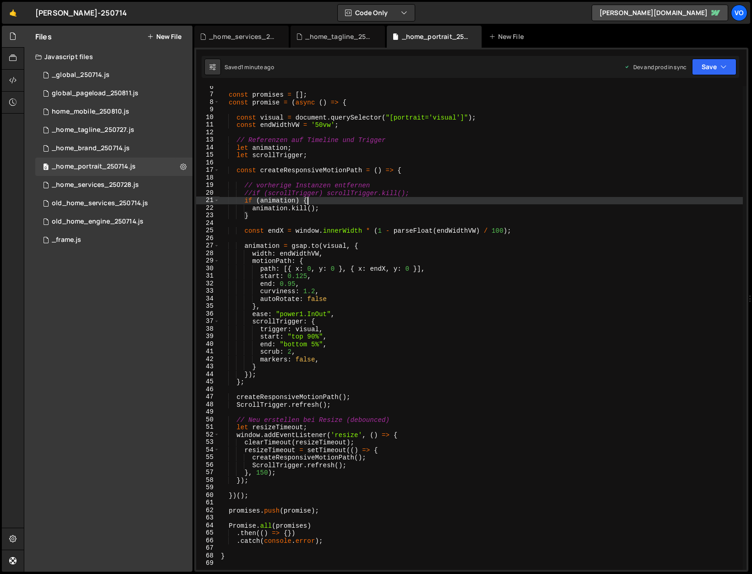
scroll to position [0, 1]
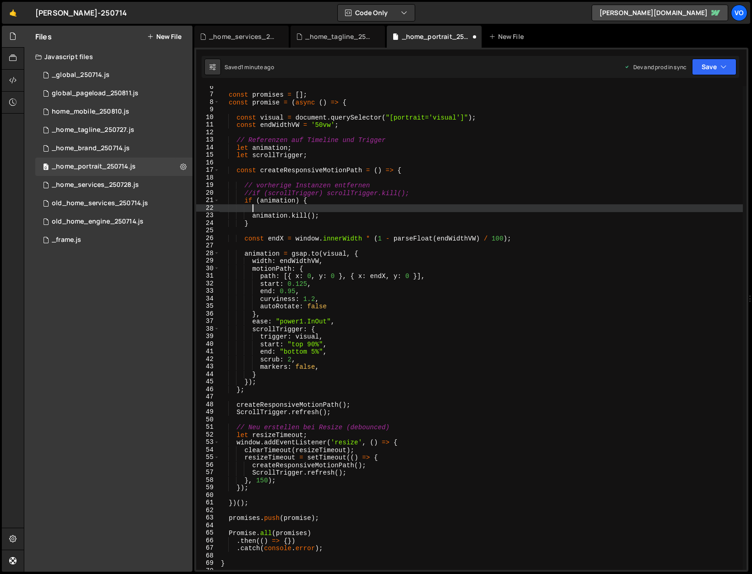
paste textarea "gsap.killTweensOf(termItems);"
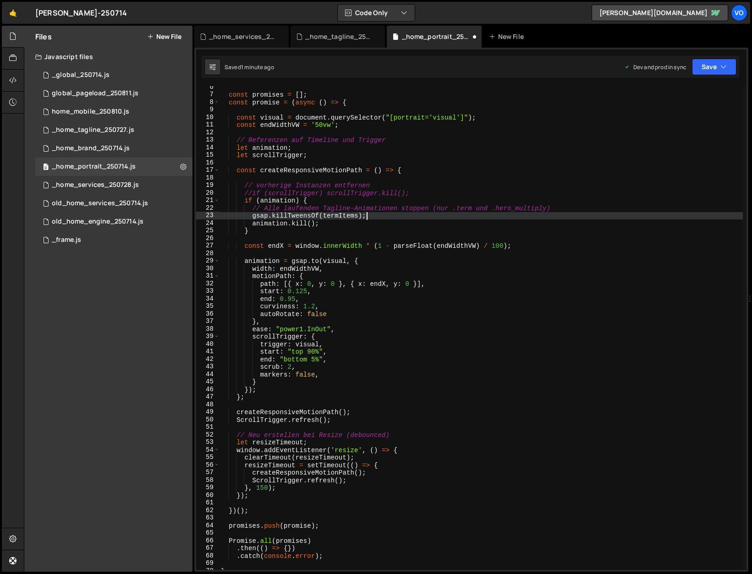
click at [331, 260] on div "const promises = [ ] ; const promise = ( async ( ) => { const visual = document…" at bounding box center [481, 332] width 524 height 499
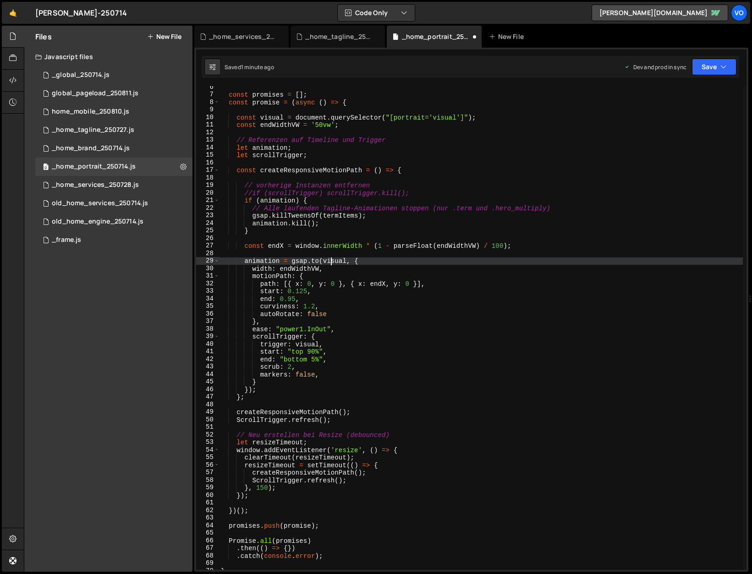
click at [331, 260] on div "const promises = [ ] ; const promise = ( async ( ) => { const visual = document…" at bounding box center [481, 332] width 524 height 499
click at [337, 215] on div "const promises = [ ] ; const promise = ( async ( ) => { const visual = document…" at bounding box center [481, 332] width 524 height 499
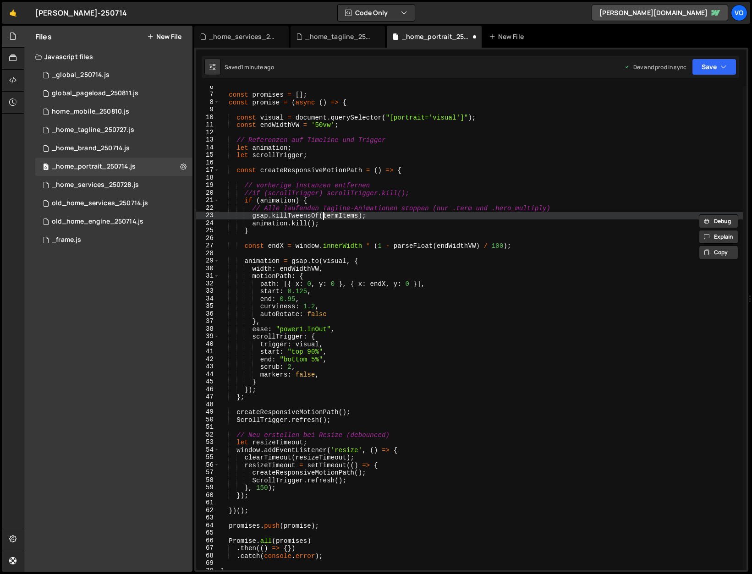
click at [337, 215] on div "const promises = [ ] ; const promise = ( async ( ) => { const visual = document…" at bounding box center [481, 332] width 524 height 499
paste textarea "visual"
drag, startPoint x: 314, startPoint y: 263, endPoint x: 361, endPoint y: 280, distance: 50.3
click at [314, 263] on div "const promises = [ ] ; const promise = ( async ( ) => { const visual = document…" at bounding box center [481, 332] width 524 height 499
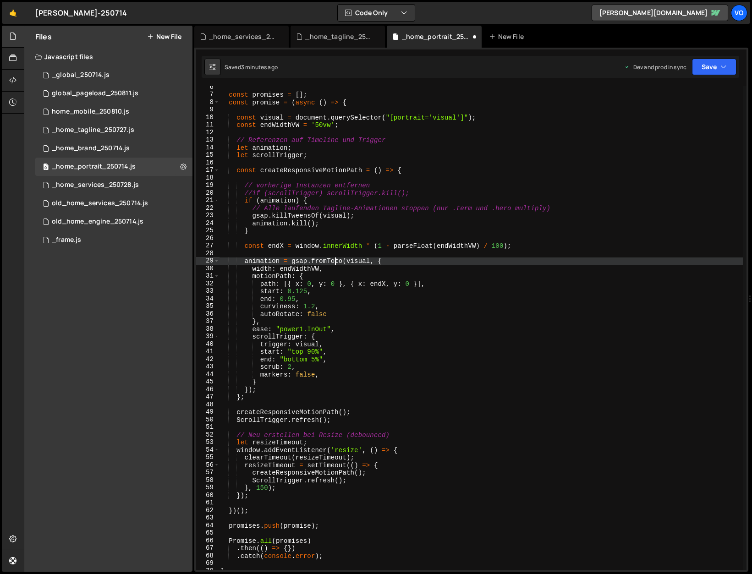
scroll to position [0, 8]
type textarea "animation = gsap.fromTo(visual, {},{"
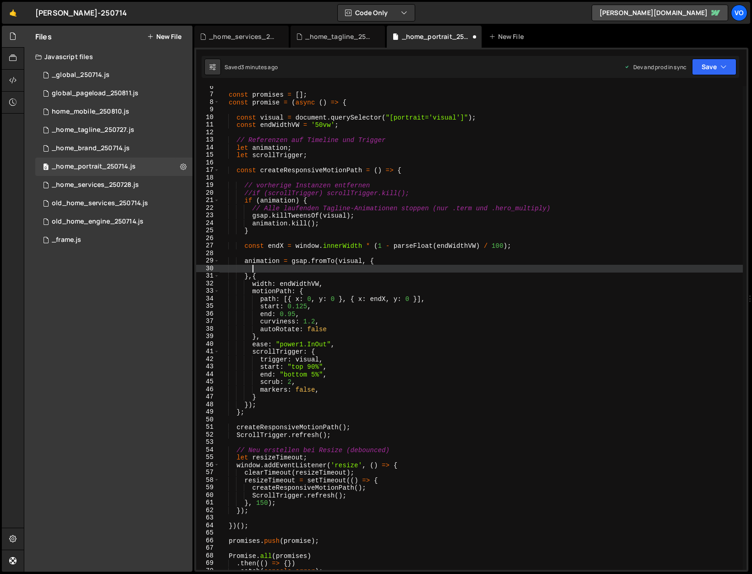
scroll to position [0, 2]
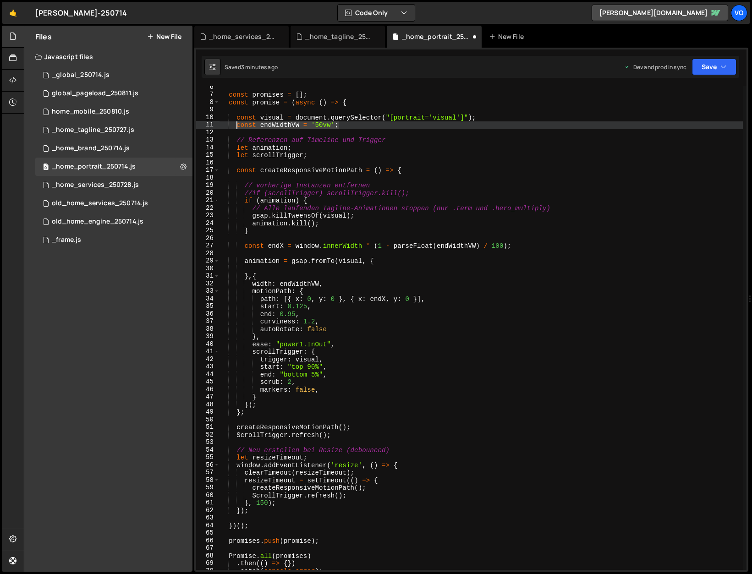
drag, startPoint x: 347, startPoint y: 125, endPoint x: 253, endPoint y: 132, distance: 94.7
click at [237, 127] on div "const promises = [ ] ; const promise = ( async ( ) => { const visual = document…" at bounding box center [481, 332] width 524 height 499
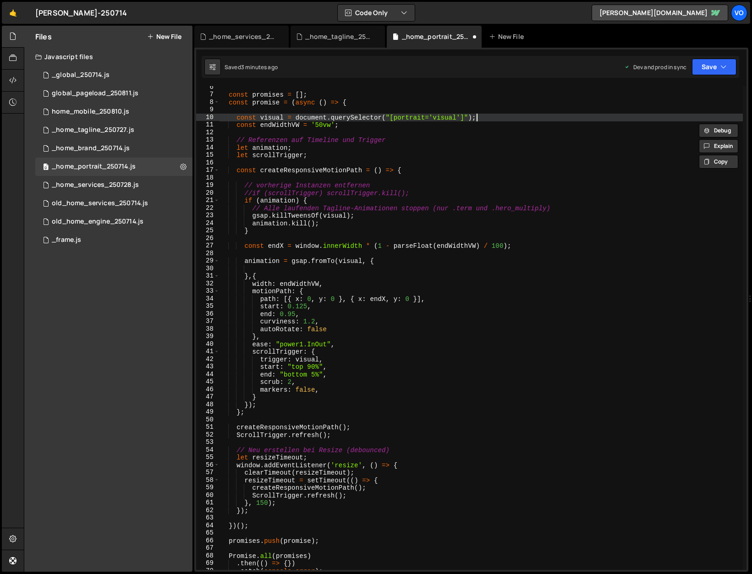
click at [494, 118] on div "const promises = [ ] ; const promise = ( async ( ) => { const visual = document…" at bounding box center [481, 332] width 524 height 499
type textarea "const visual = document.querySelector("[portrait='visual']");"
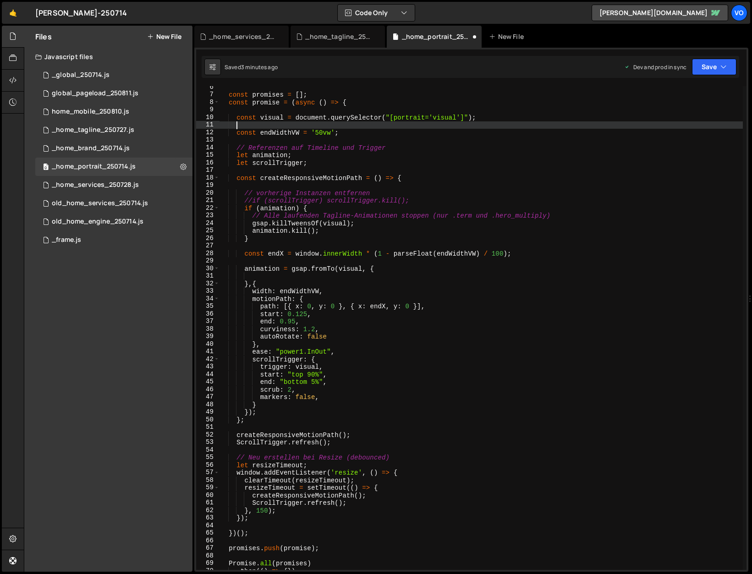
paste textarea "const endWidthVW = '50vw';"
click at [323, 124] on div "const promises = [ ] ; const promise = ( async ( ) => { const visual = document…" at bounding box center [481, 332] width 524 height 499
drag, startPoint x: 272, startPoint y: 127, endPoint x: 319, endPoint y: 151, distance: 53.3
click at [272, 127] on div "const promises = [ ] ; const promise = ( async ( ) => { const visual = document…" at bounding box center [481, 332] width 524 height 499
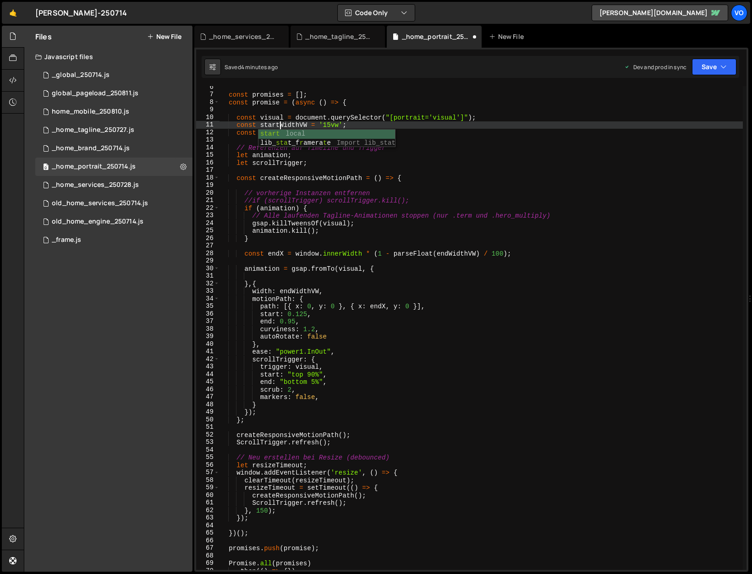
scroll to position [0, 4]
click at [296, 123] on div "const promises = [ ] ; const promise = ( async ( ) => { const visual = document…" at bounding box center [481, 332] width 524 height 499
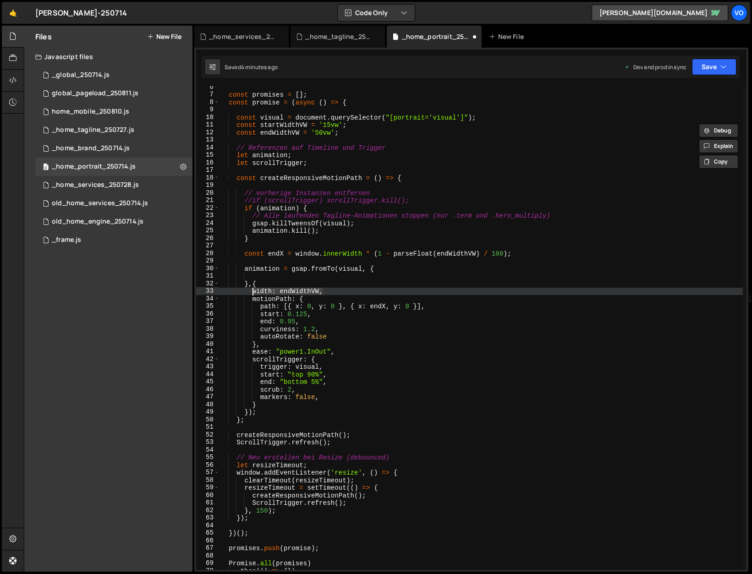
drag, startPoint x: 330, startPoint y: 291, endPoint x: 252, endPoint y: 290, distance: 77.5
click at [252, 290] on div "const promises = [ ] ; const promise = ( async ( ) => { const visual = document…" at bounding box center [481, 332] width 524 height 499
click at [275, 272] on div "const promises = [ ] ; const promise = ( async ( ) => { const visual = document…" at bounding box center [481, 332] width 524 height 499
type textarea "animation = gsap.fromTo(visual, {"
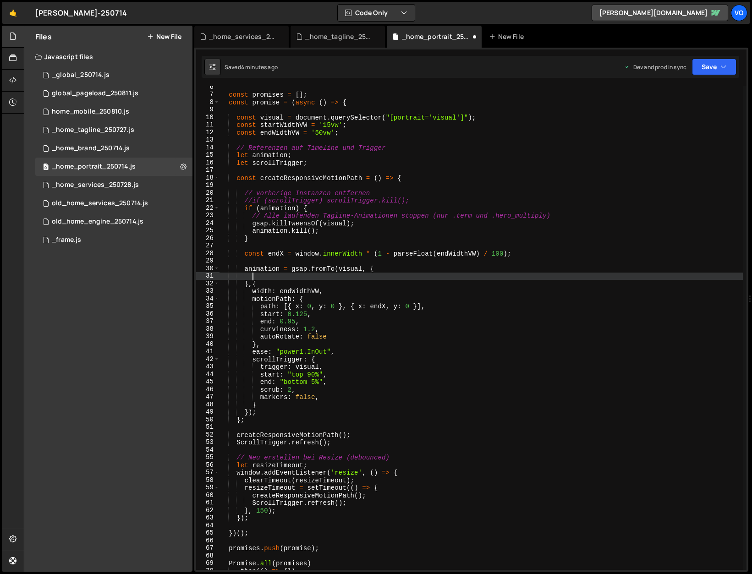
click at [269, 274] on div "const promises = [ ] ; const promise = ( async ( ) => { const visual = document…" at bounding box center [481, 332] width 524 height 499
paste textarea "width: endWidthVW,"
click at [284, 128] on div "const promises = [ ] ; const promise = ( async ( ) => { const visual = document…" at bounding box center [481, 332] width 524 height 499
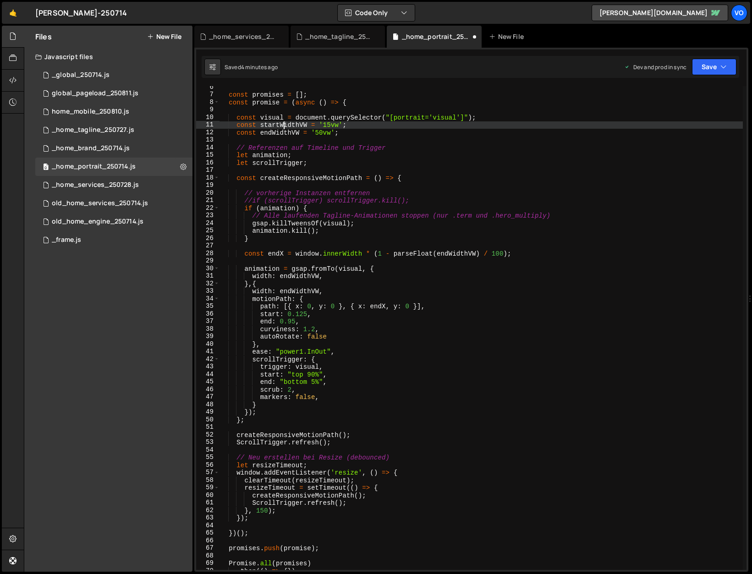
click at [284, 128] on div "const promises = [ ] ; const promise = ( async ( ) => { const visual = document…" at bounding box center [481, 332] width 524 height 499
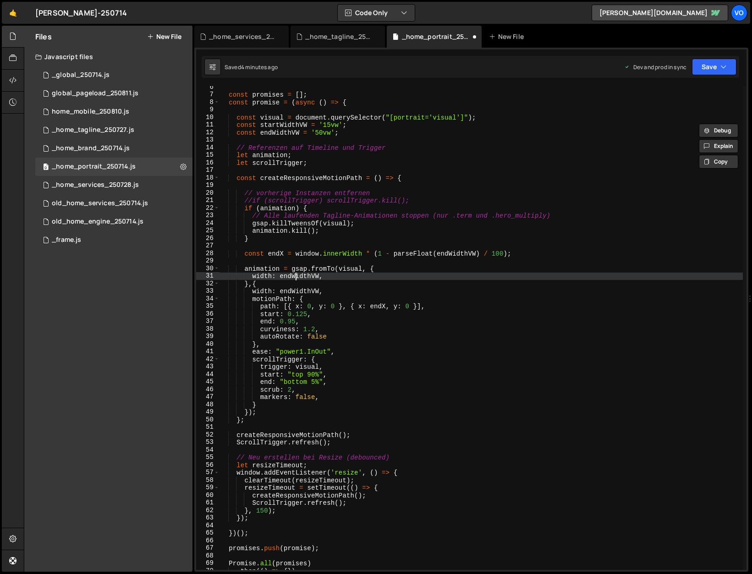
click at [297, 276] on div "const promises = [ ] ; const promise = ( async ( ) => { const visual = document…" at bounding box center [481, 332] width 524 height 499
paste textarea "start"
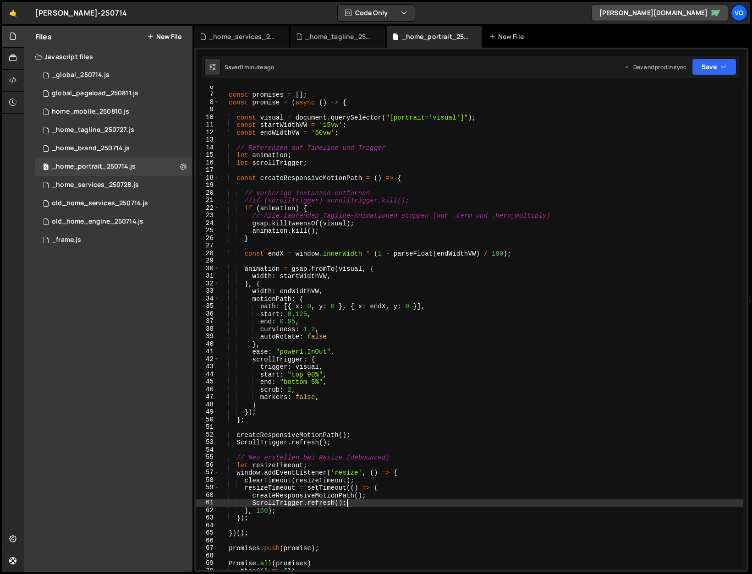
click at [355, 504] on div "const promises = [ ] ; const promise = ( async ( ) => { const visual = document…" at bounding box center [481, 332] width 524 height 499
click at [334, 231] on div "const promises = [ ] ; const promise = ( async ( ) => { const visual = document…" at bounding box center [481, 332] width 524 height 499
type textarea "animation.kill();"
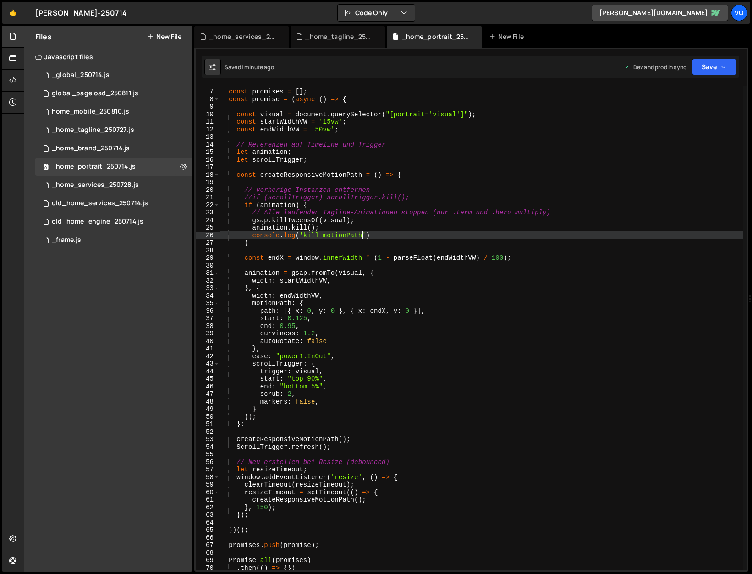
scroll to position [44, 0]
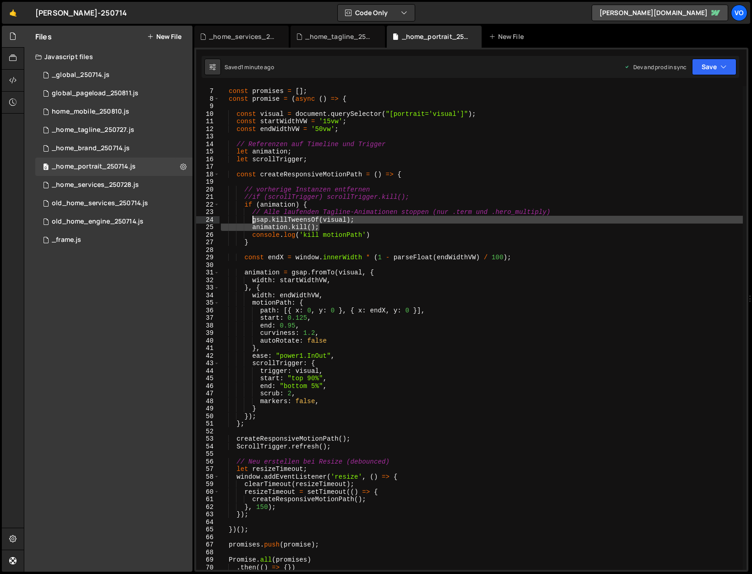
drag, startPoint x: 330, startPoint y: 226, endPoint x: 251, endPoint y: 222, distance: 78.5
click at [251, 222] on div "const promises = [ ] ; const promise = ( async ( ) => { const visual = document…" at bounding box center [481, 329] width 524 height 499
click at [397, 493] on div "const promises = [ ] ; const promise = ( async ( ) => { const visual = document…" at bounding box center [481, 329] width 524 height 499
type textarea "resizeTimeout = setTimeout(() => {"
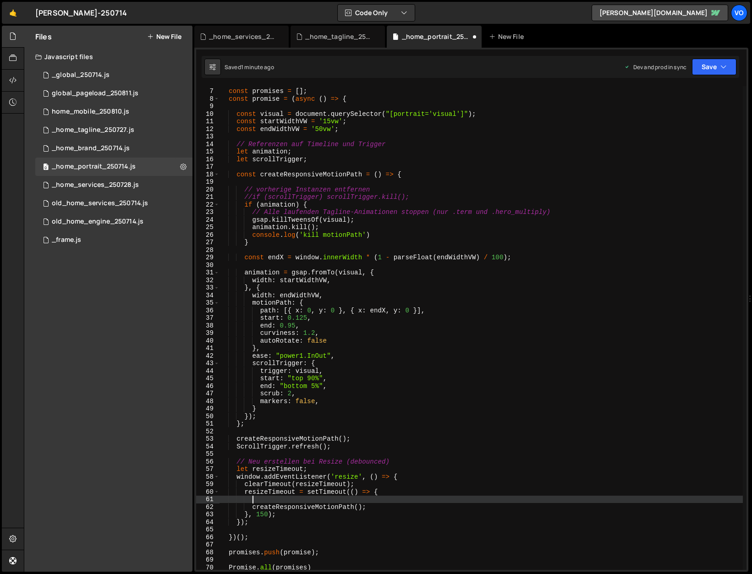
scroll to position [0, 2]
paste textarea "animation.kill();"
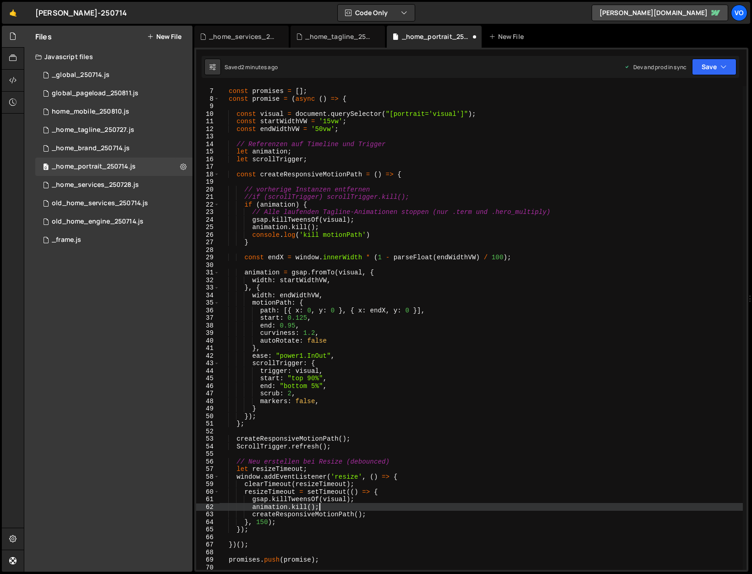
click at [252, 516] on div "const promises = [ ] ; const promise = ( async ( ) => { const visual = document…" at bounding box center [481, 329] width 524 height 499
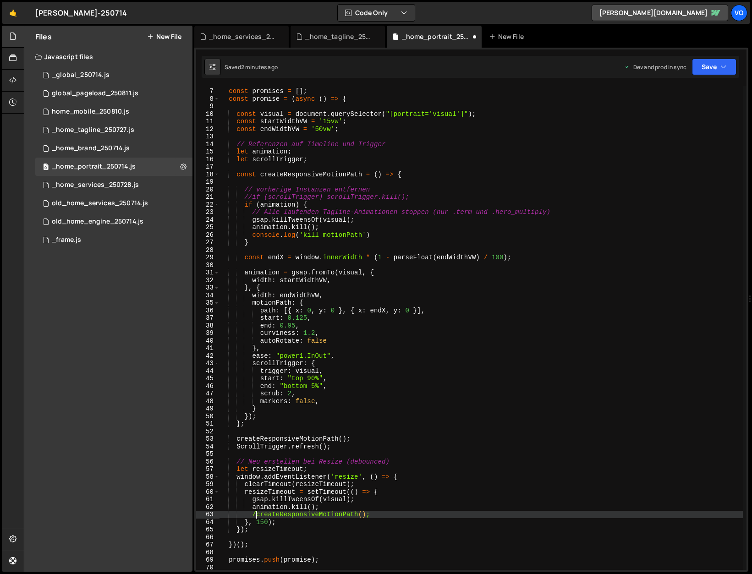
scroll to position [0, 2]
click at [296, 227] on div "const promises = [ ] ; const promise = ( async ( ) => { const visual = document…" at bounding box center [481, 329] width 524 height 499
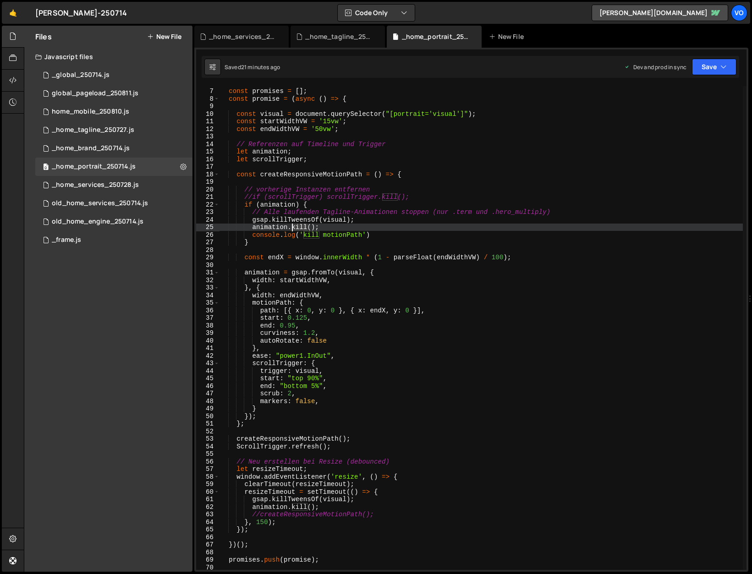
click at [296, 227] on div "const promises = [ ] ; const promise = ( async ( ) => { const visual = document…" at bounding box center [481, 329] width 524 height 499
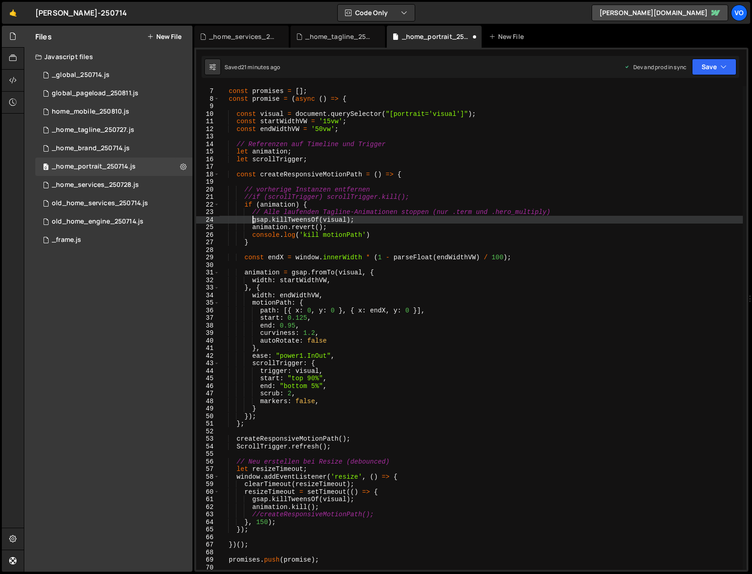
click at [253, 219] on div "const promises = [ ] ; const promise = ( async ( ) => { const visual = document…" at bounding box center [481, 329] width 524 height 499
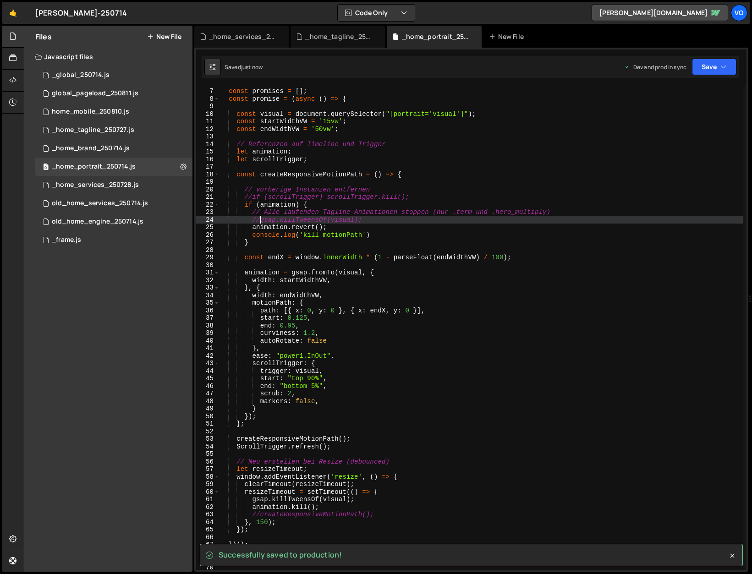
click at [307, 236] on div "const promises = [ ] ; const promise = ( async ( ) => { const visual = document…" at bounding box center [481, 329] width 524 height 499
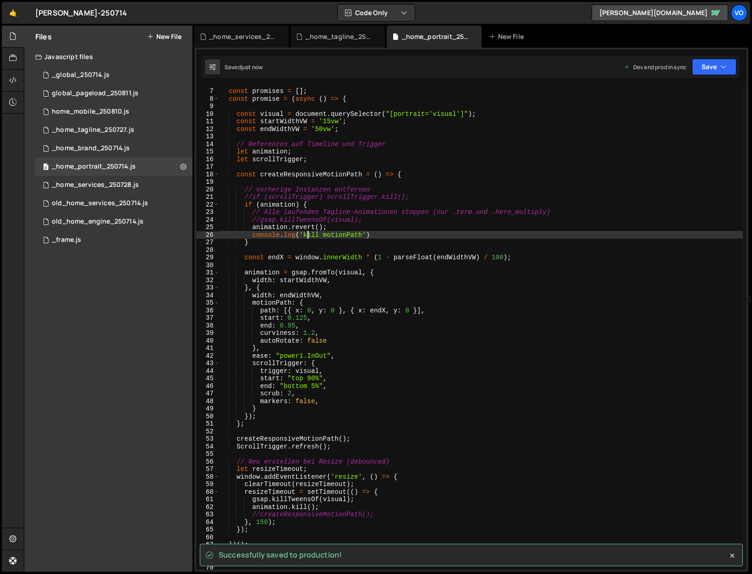
click at [307, 236] on div "const promises = [ ] ; const promise = ( async ( ) => { const visual = document…" at bounding box center [481, 329] width 524 height 499
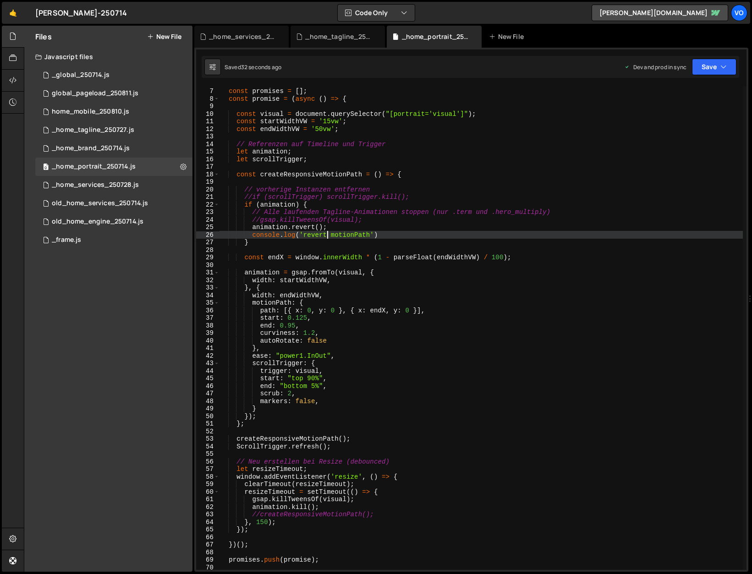
drag, startPoint x: 259, startPoint y: 516, endPoint x: 270, endPoint y: 526, distance: 15.0
click at [259, 516] on div "const promises = [ ] ; const promise = ( async ( ) => { const visual = document…" at bounding box center [481, 329] width 524 height 499
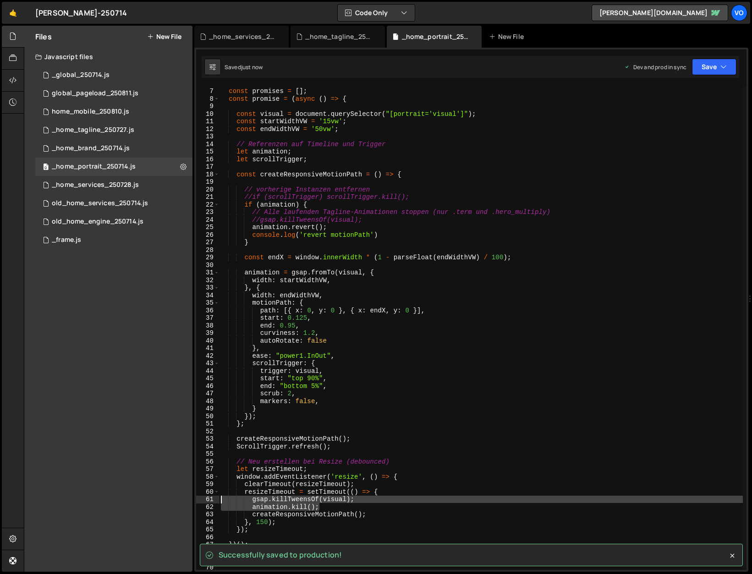
drag, startPoint x: 329, startPoint y: 509, endPoint x: 191, endPoint y: 502, distance: 137.7
click at [191, 502] on div "Files New File Javascript files 1 _global_250714.js 0 0 global_pageload_250811.…" at bounding box center [388, 299] width 728 height 547
type textarea "gsap.killTweensOf(visual); animation.kill();"
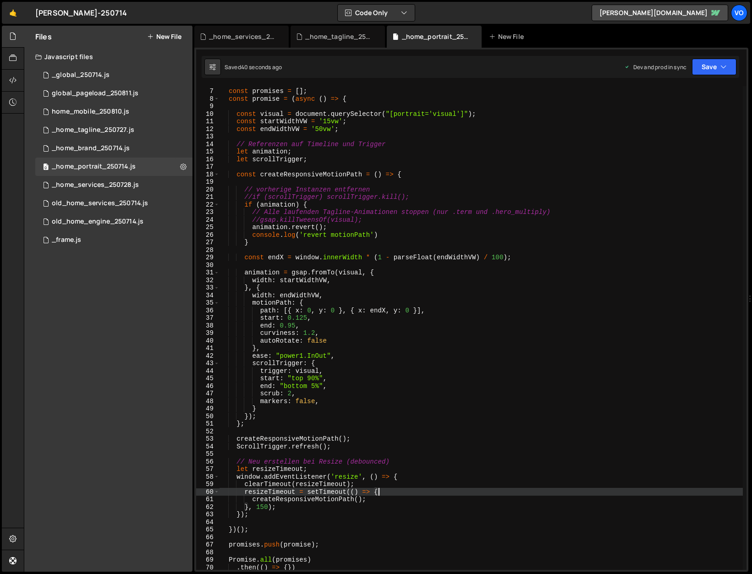
click at [379, 219] on div "const promises = [ ] ; const promise = ( async ( ) => { const visual = document…" at bounding box center [481, 329] width 524 height 499
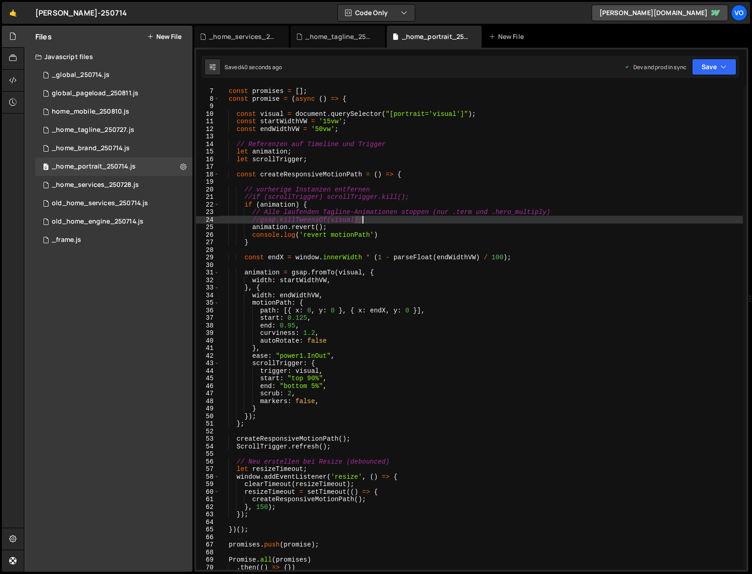
click at [379, 219] on div "const promises = [ ] ; const promise = ( async ( ) => { const visual = document…" at bounding box center [481, 329] width 524 height 499
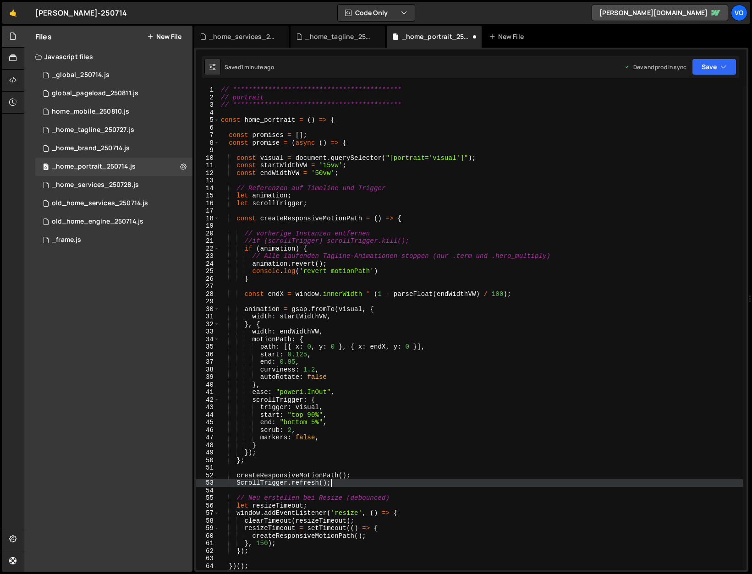
click at [344, 484] on div "**********" at bounding box center [481, 335] width 524 height 499
click at [362, 265] on div "**********" at bounding box center [481, 335] width 524 height 499
type textarea "animation.revert();"
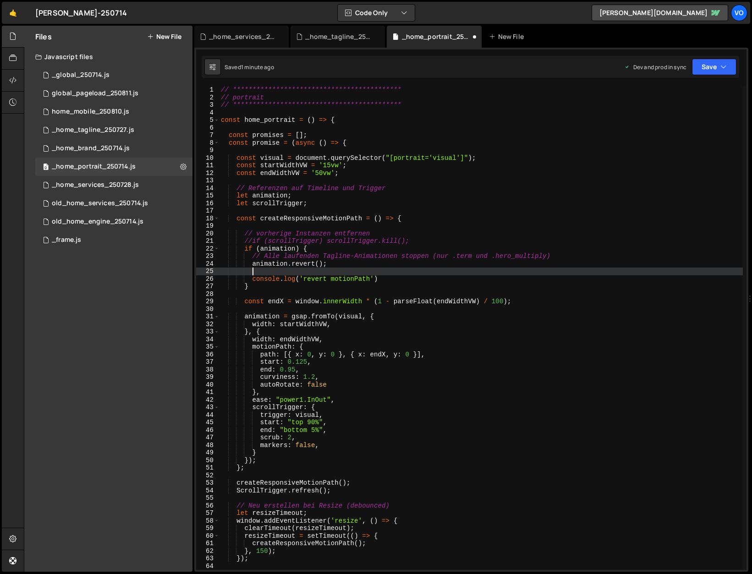
scroll to position [0, 1]
paste textarea
click at [387, 546] on div "**********" at bounding box center [481, 335] width 524 height 499
type textarea "createResponsiveMotionPath();"
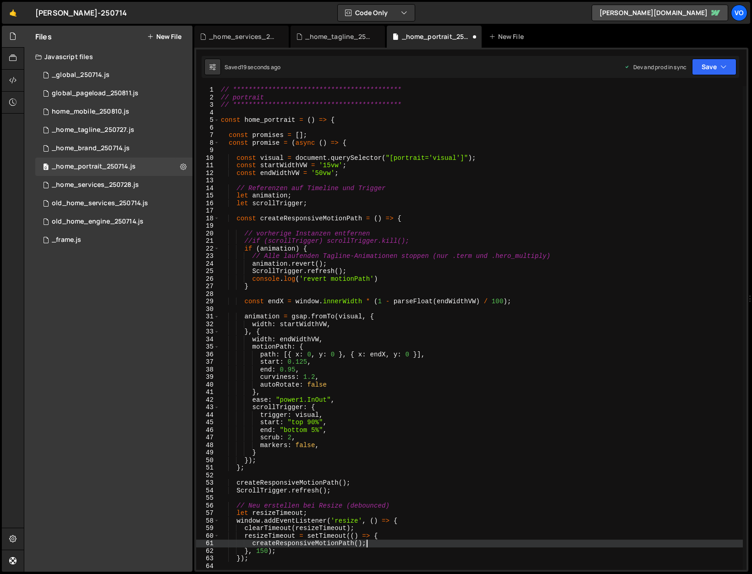
scroll to position [0, 1]
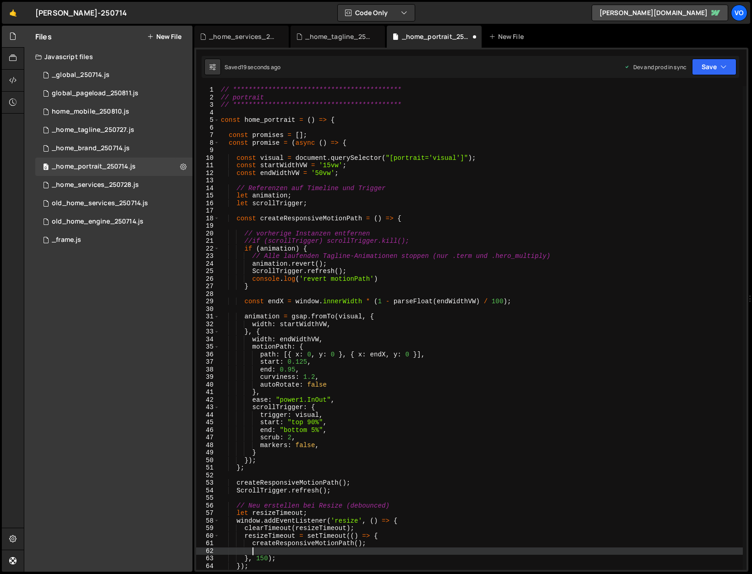
paste textarea
click at [573, 255] on div "**********" at bounding box center [481, 335] width 524 height 499
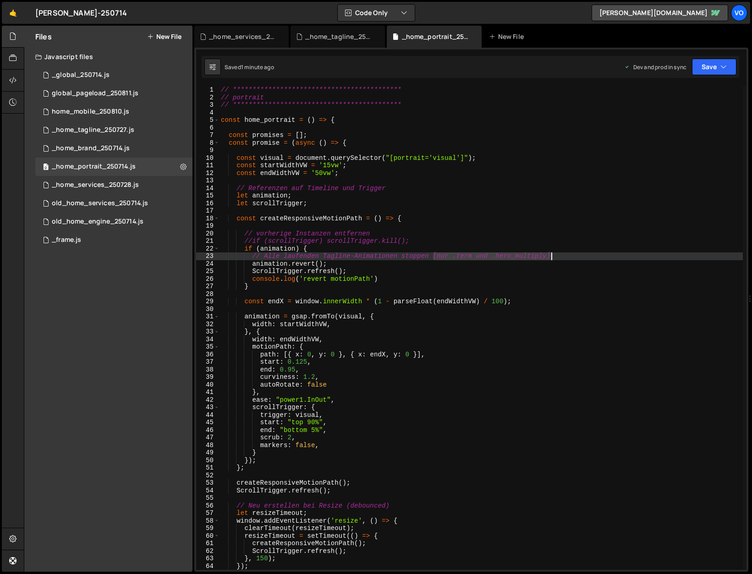
click at [573, 255] on div "**********" at bounding box center [481, 335] width 524 height 499
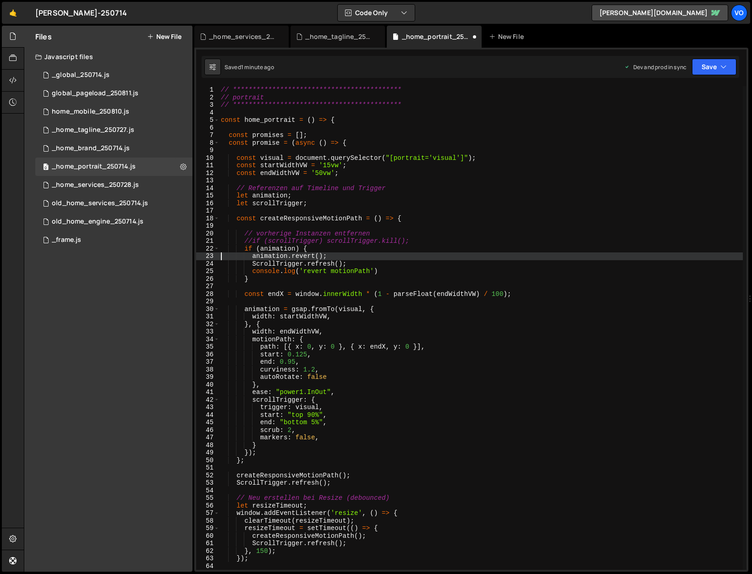
click at [411, 270] on div "**********" at bounding box center [481, 335] width 524 height 499
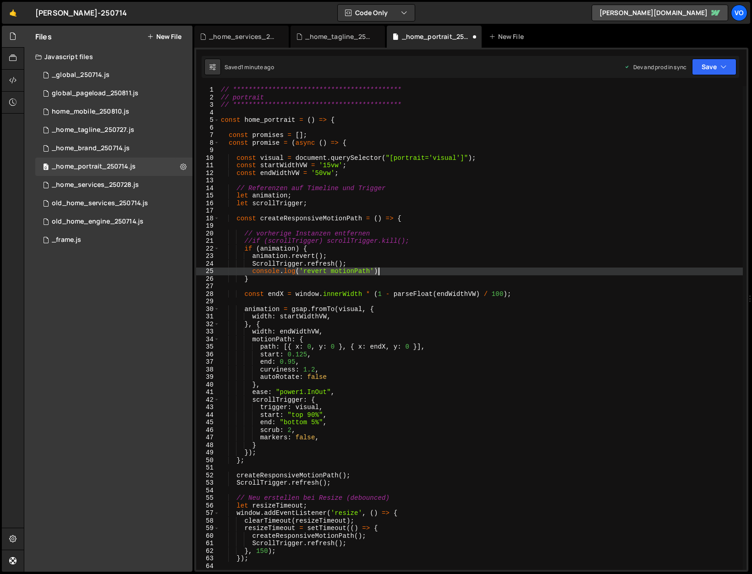
click at [411, 270] on div "**********" at bounding box center [481, 335] width 524 height 499
click at [262, 256] on div "**********" at bounding box center [481, 335] width 524 height 499
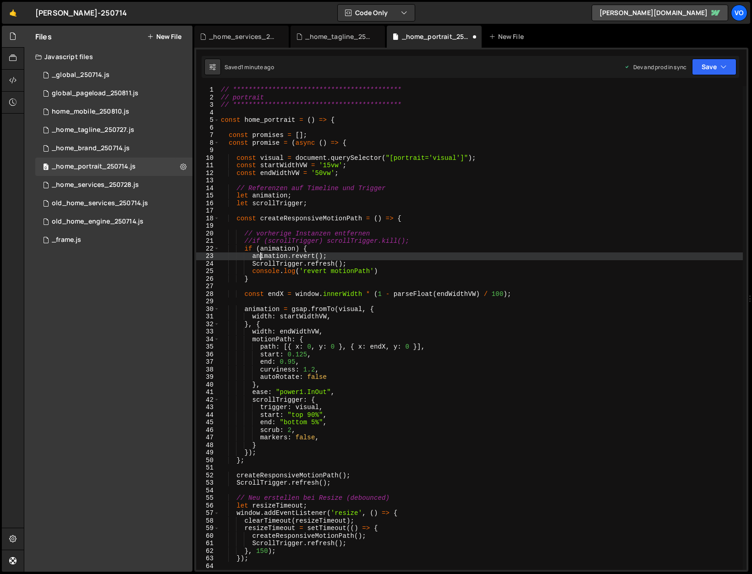
click at [262, 256] on div "**********" at bounding box center [481, 335] width 524 height 499
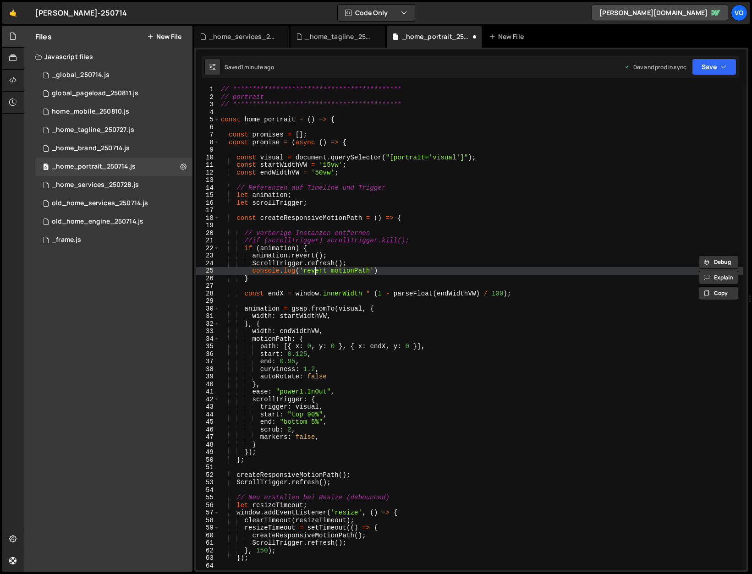
click at [314, 270] on div "**********" at bounding box center [481, 335] width 524 height 499
click at [347, 270] on div "**********" at bounding box center [481, 334] width 524 height 499
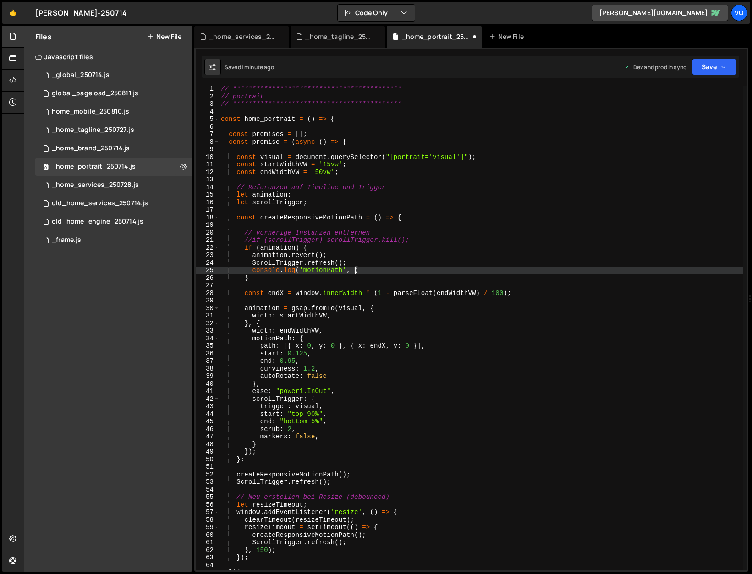
paste textarea "animation"
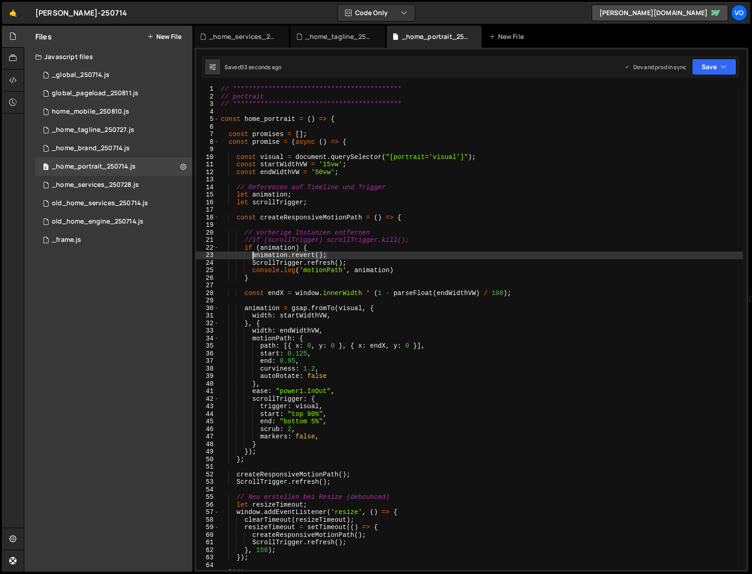
drag, startPoint x: 341, startPoint y: 256, endPoint x: 253, endPoint y: 255, distance: 88.5
click at [253, 255] on div "**********" at bounding box center [481, 334] width 524 height 499
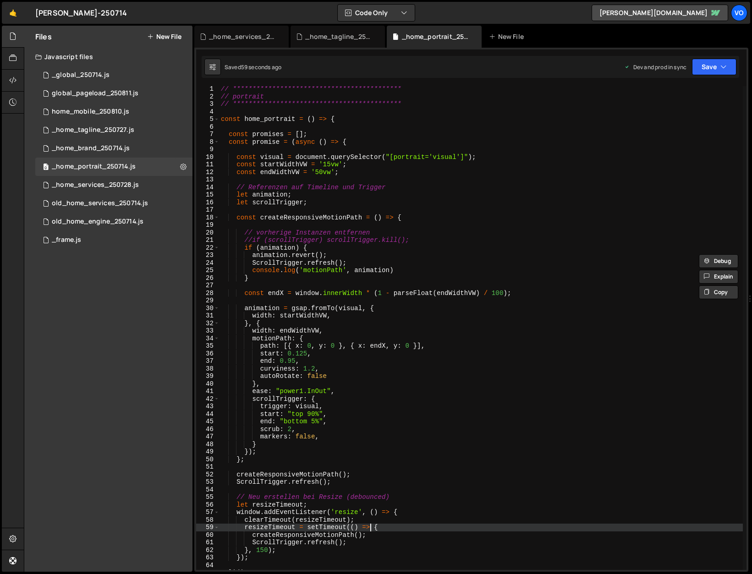
click at [370, 529] on div "**********" at bounding box center [481, 334] width 524 height 499
type textarea "resizeTimeout = setTimeout(() => {"
click at [397, 528] on div "**********" at bounding box center [481, 334] width 524 height 499
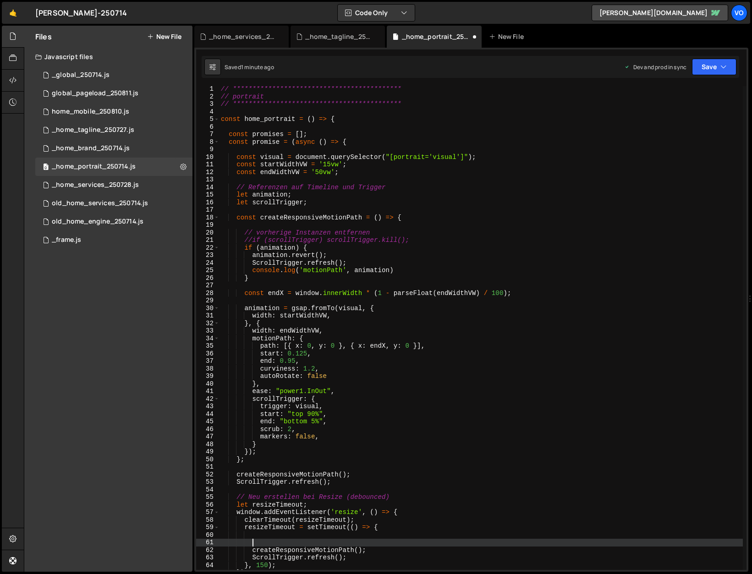
paste textarea "animation.revert();"
click at [254, 551] on div "**********" at bounding box center [481, 334] width 524 height 499
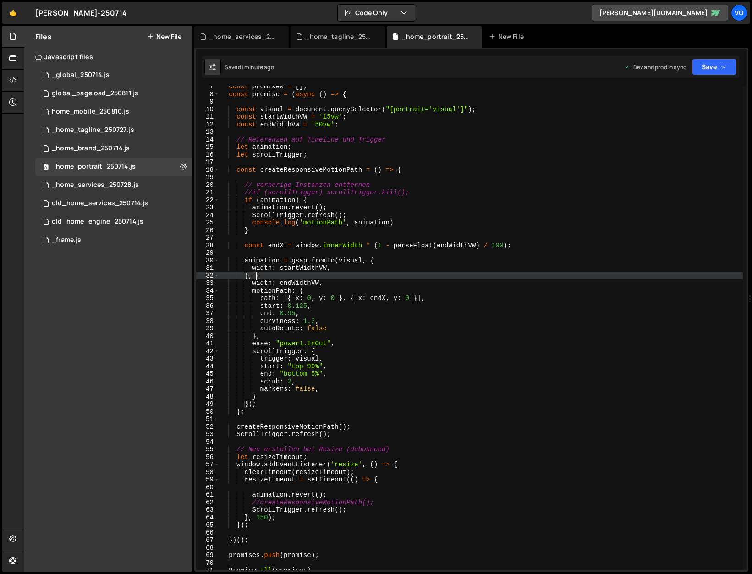
scroll to position [49, 0]
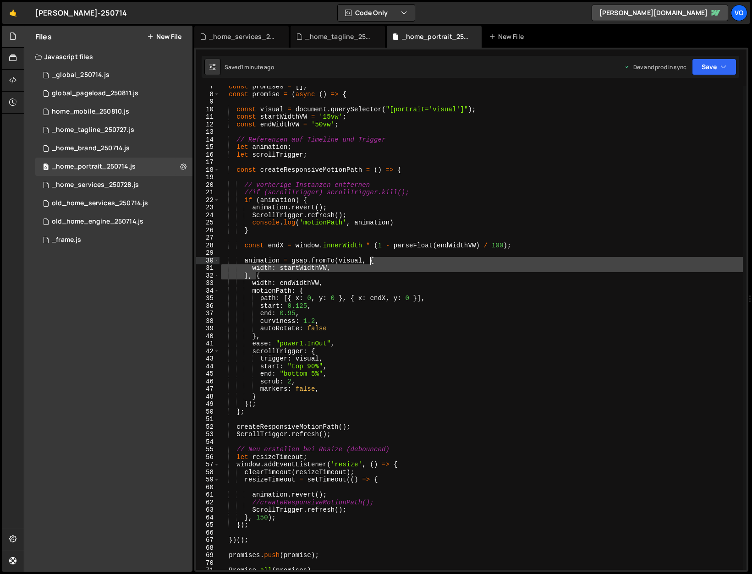
drag, startPoint x: 256, startPoint y: 279, endPoint x: 371, endPoint y: 263, distance: 115.7
click at [371, 263] on div "const promises = [ ] ; const promise = ( async ( ) => { const visual = document…" at bounding box center [481, 332] width 524 height 499
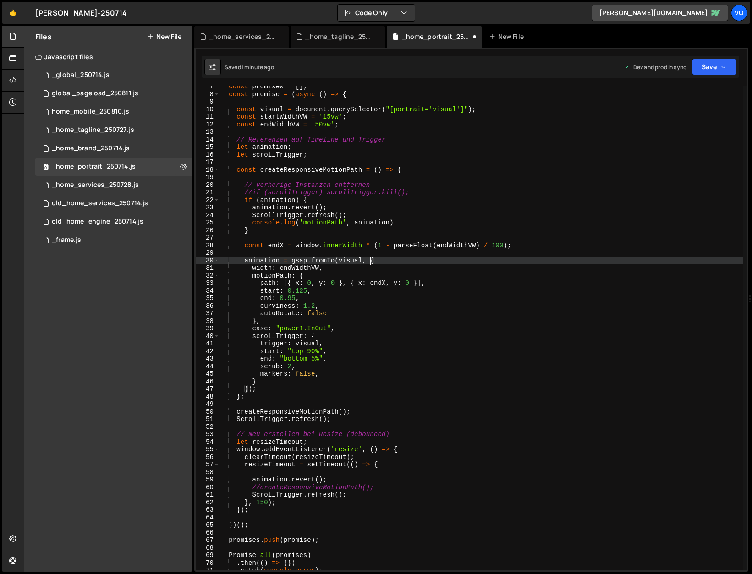
click at [331, 259] on div "const promises = [ ] ; const promise = ( async ( ) => { const visual = document…" at bounding box center [481, 332] width 524 height 499
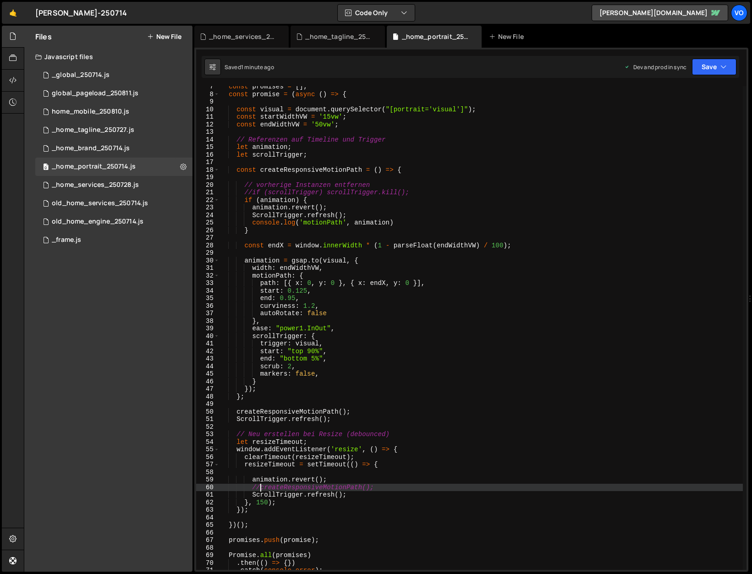
click at [261, 489] on div "const promises = [ ] ; const promise = ( async ( ) => { const visual = document…" at bounding box center [481, 332] width 524 height 499
type textarea "createResponsiveMotionPath();"
click at [347, 39] on div "_home_tagline_250727.js" at bounding box center [339, 36] width 69 height 9
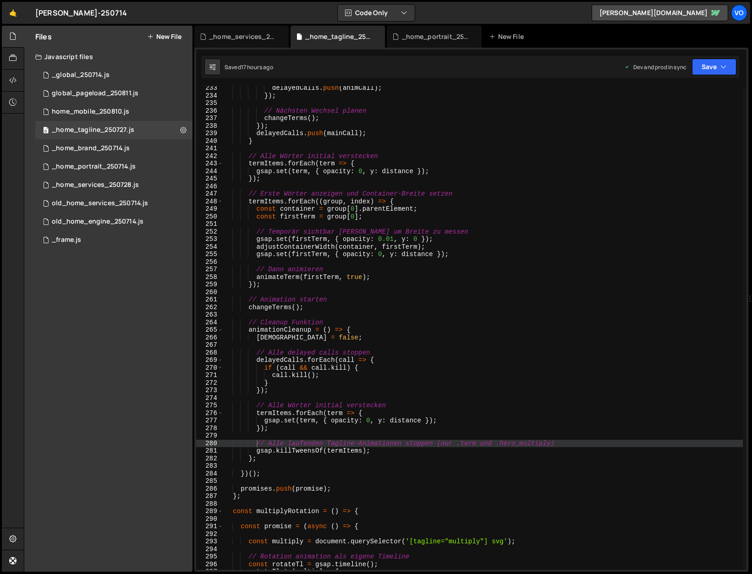
type textarea "gsap.killTweensOf(termItems);"
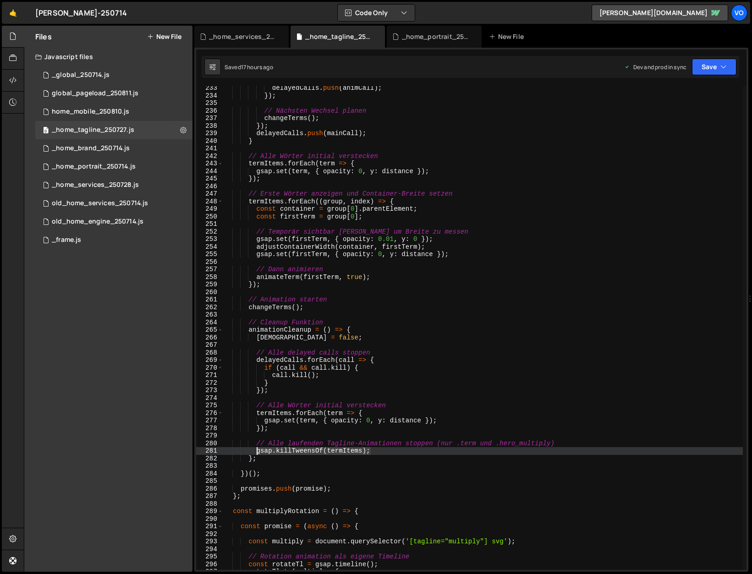
drag, startPoint x: 381, startPoint y: 452, endPoint x: 256, endPoint y: 451, distance: 124.7
click at [256, 451] on div "delayedCalls . push ( animCall ) ; }) ; // Nächsten Wechsel planen changeTerms …" at bounding box center [483, 333] width 520 height 499
click at [420, 37] on div "_home_portrait_250714.js" at bounding box center [436, 36] width 69 height 9
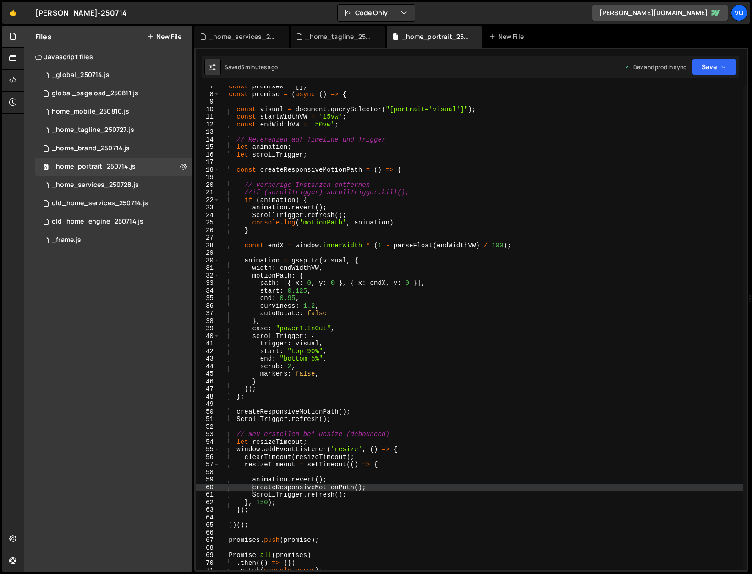
scroll to position [2208, 0]
type textarea "animation.revert();"
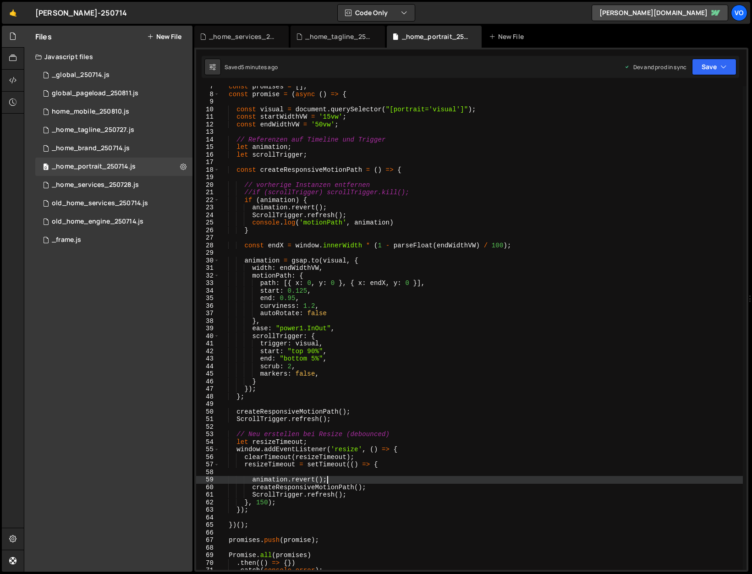
click at [354, 481] on div "const promises = [ ] ; const promise = ( async ( ) => { const visual = document…" at bounding box center [481, 332] width 524 height 499
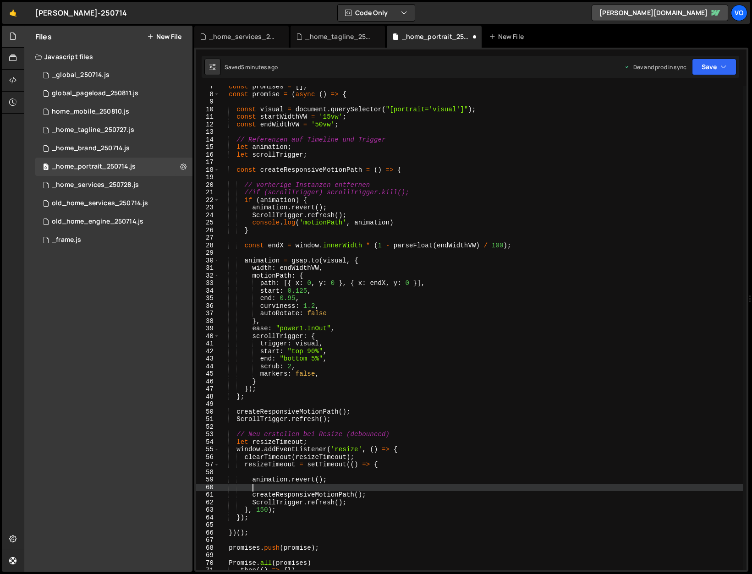
type textarea "animation.revert();"
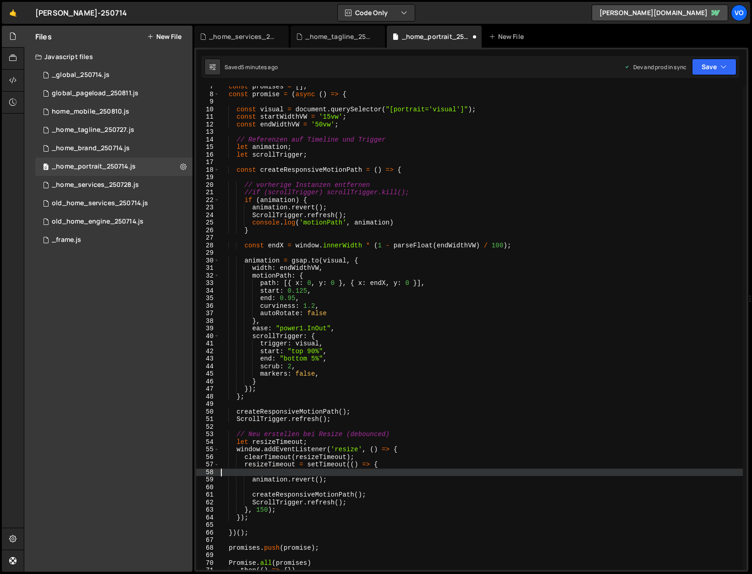
scroll to position [0, 0]
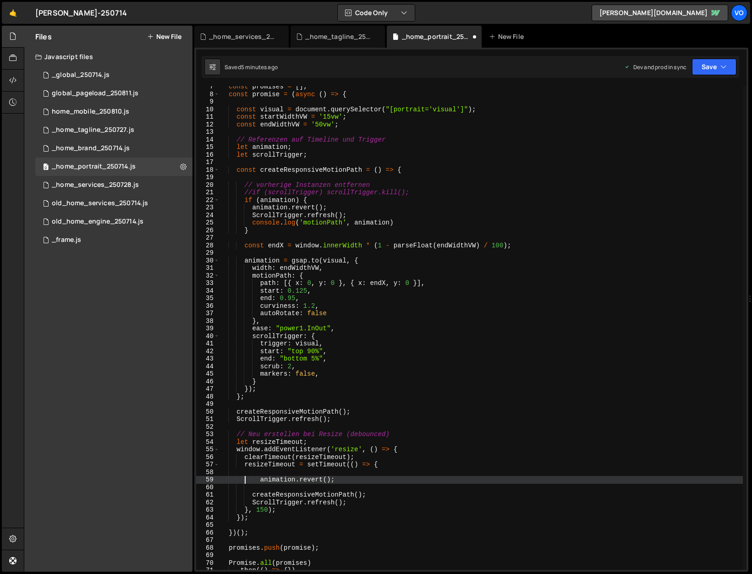
type textarea "animation.revert();"
click at [276, 487] on div "const promises = [ ] ; const promise = ( async ( ) => { const visual = document…" at bounding box center [481, 332] width 524 height 499
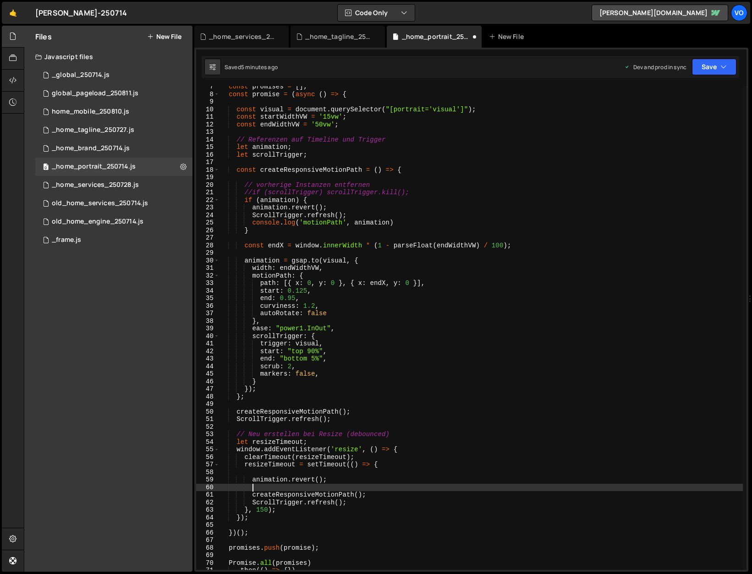
paste textarea "gsap.killTweensOf(termItems);"
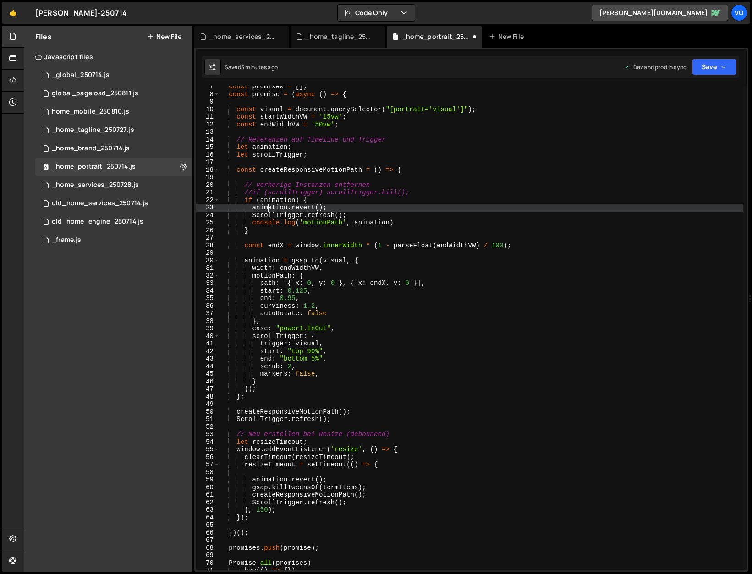
click at [269, 207] on div "const promises = [ ] ; const promise = ( async ( ) => { const visual = document…" at bounding box center [481, 332] width 524 height 499
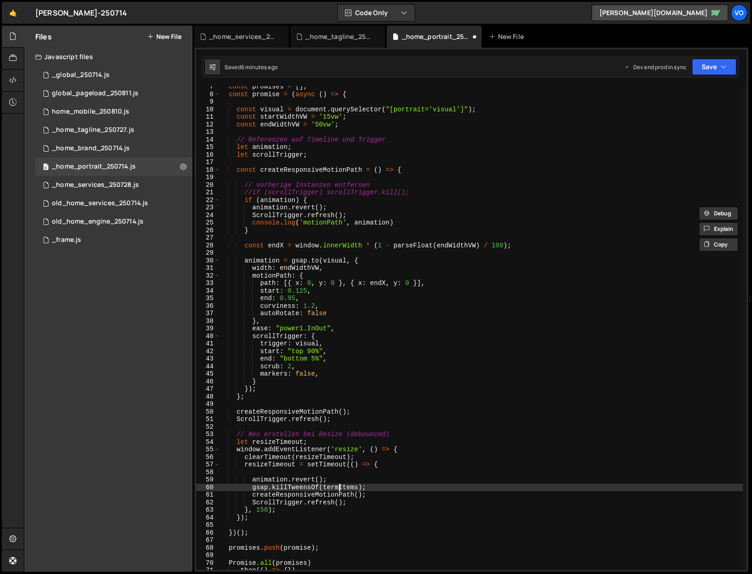
click at [340, 487] on div "const promises = [ ] ; const promise = ( async ( ) => { const visual = document…" at bounding box center [481, 332] width 524 height 499
paste textarea "animation"
click at [269, 110] on div "const promises = [ ] ; const promise = ( async ( ) => { const visual = document…" at bounding box center [481, 332] width 524 height 499
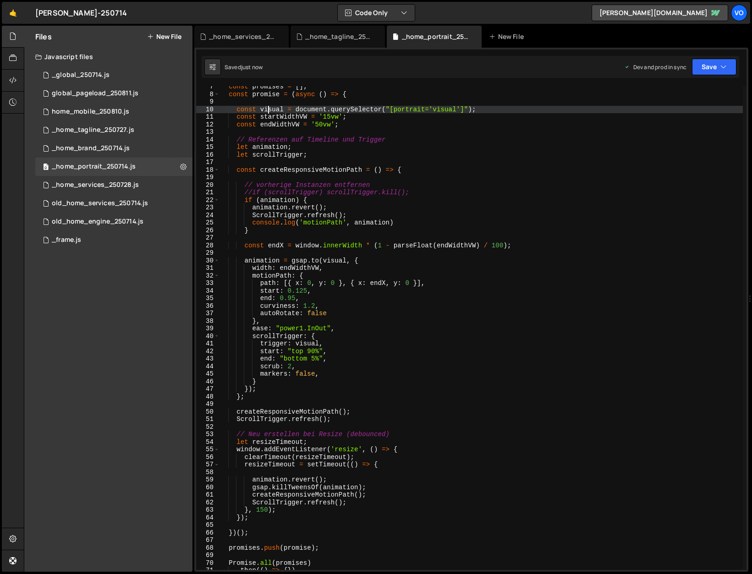
click at [269, 110] on div "const promises = [ ] ; const promise = ( async ( ) => { const visual = document…" at bounding box center [481, 332] width 524 height 499
click at [341, 489] on div "const promises = [ ] ; const promise = ( async ( ) => { const visual = document…" at bounding box center [481, 332] width 524 height 499
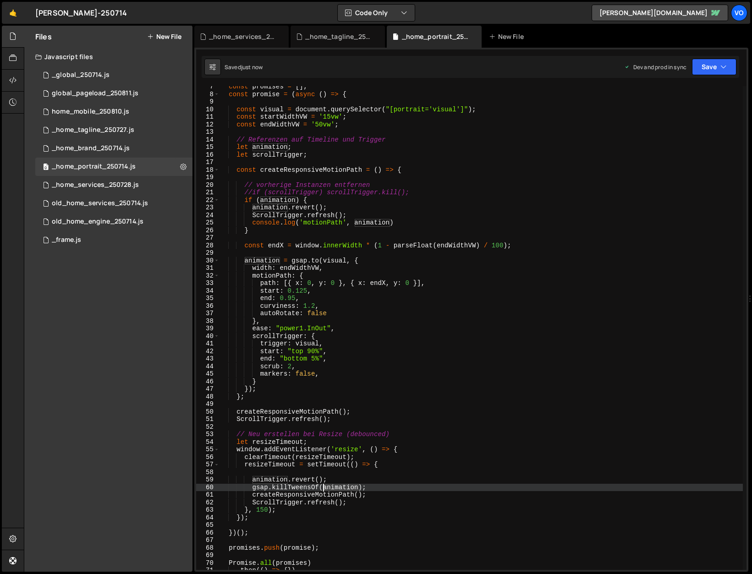
click at [341, 489] on div "const promises = [ ] ; const promise = ( async ( ) => { const visual = document…" at bounding box center [481, 332] width 524 height 499
paste textarea "visual"
click at [336, 199] on div "const promises = [ ] ; const promise = ( async ( ) => { const visual = document…" at bounding box center [481, 332] width 524 height 499
type textarea "if (animation) {"
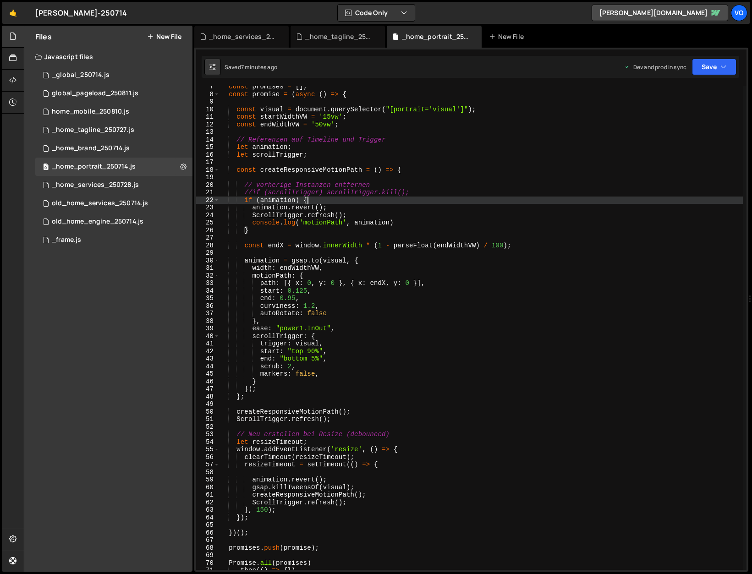
scroll to position [0, 1]
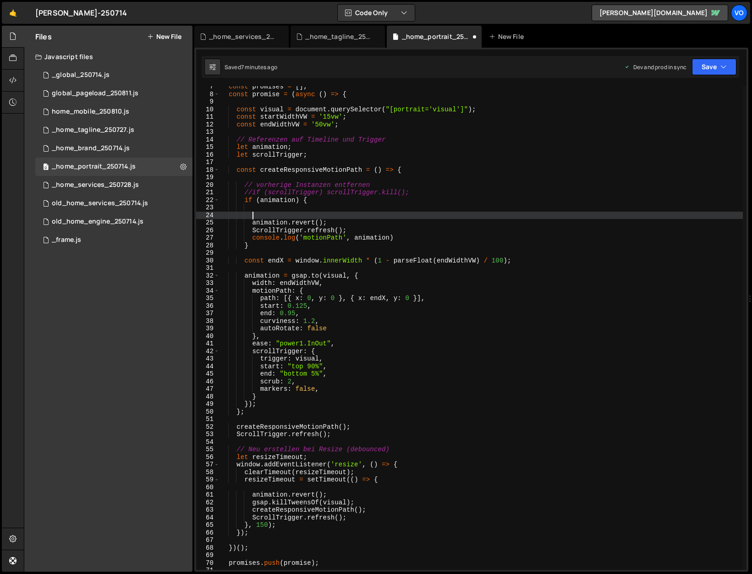
paste textarea "[DOMAIN_NAME](0);"
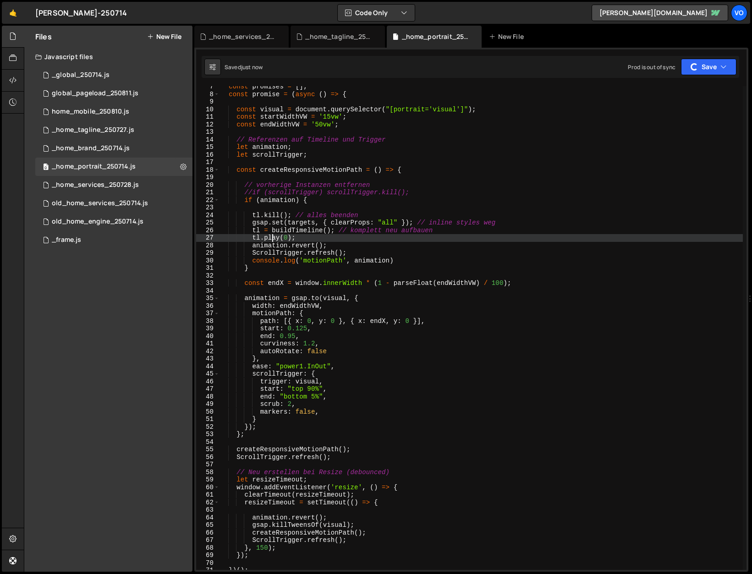
click at [278, 201] on div "const promises = [ ] ; const promise = ( async ( ) => { const visual = document…" at bounding box center [481, 332] width 524 height 499
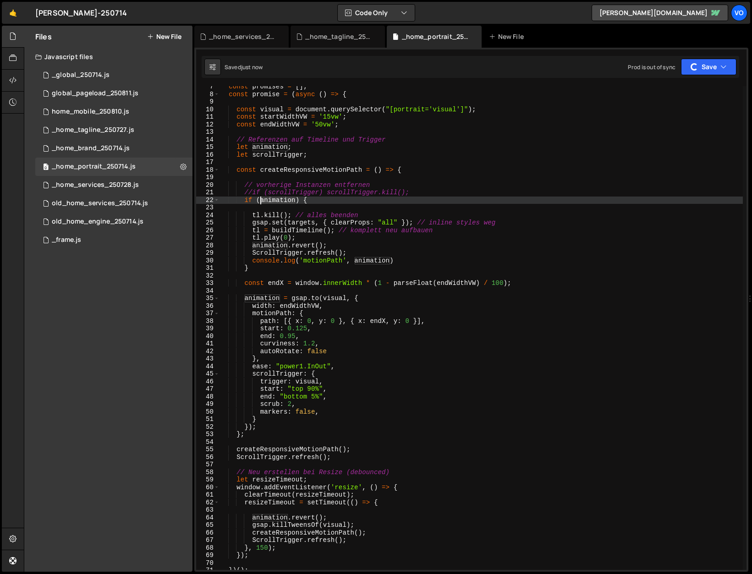
click at [278, 201] on div "const promises = [ ] ; const promise = ( async ( ) => { const visual = document…" at bounding box center [481, 332] width 524 height 499
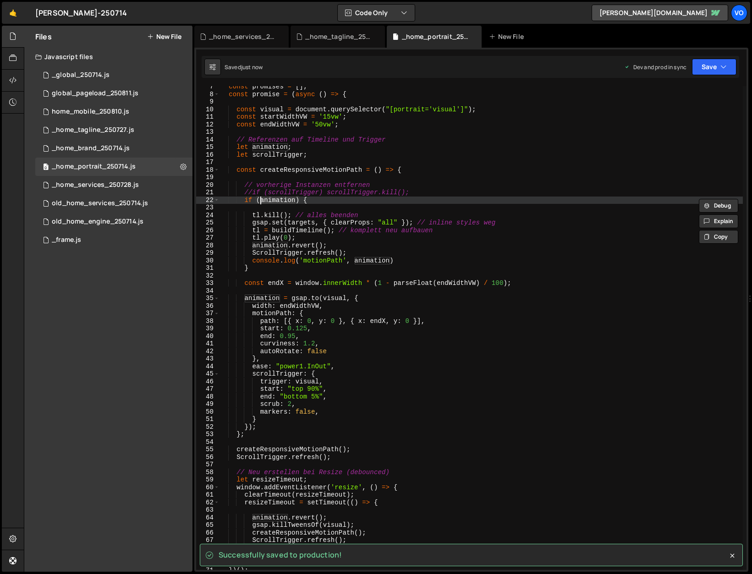
click at [254, 215] on div "const promises = [ ] ; const promise = ( async ( ) => { const visual = document…" at bounding box center [481, 332] width 524 height 499
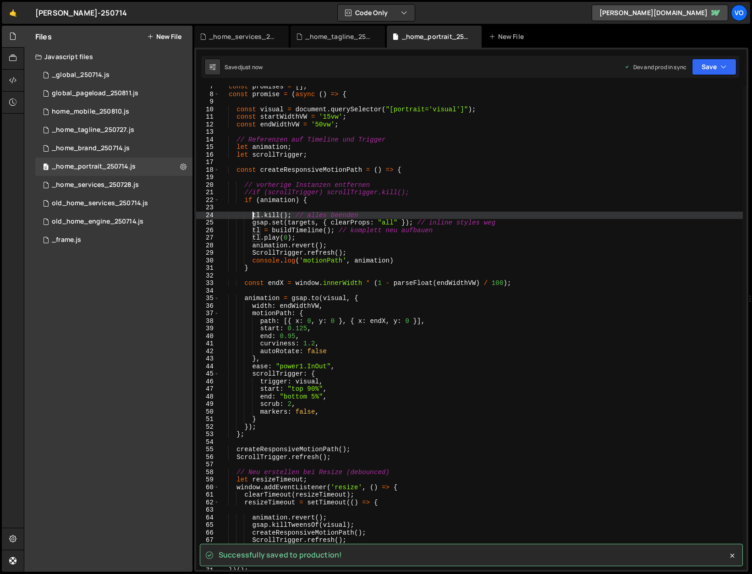
click at [254, 215] on div "const promises = [ ] ; const promise = ( async ( ) => { const visual = document…" at bounding box center [481, 332] width 524 height 499
paste textarea "animation"
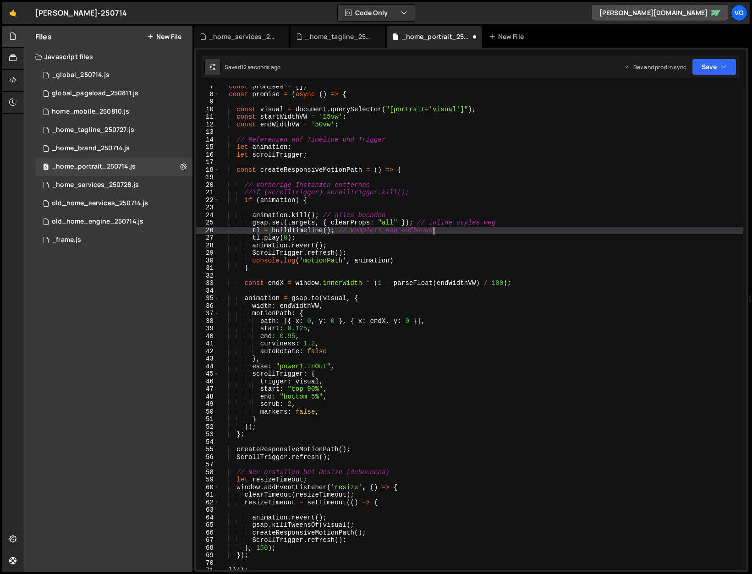
click at [445, 230] on div "const promises = [ ] ; const promise = ( async ( ) => { const visual = document…" at bounding box center [481, 332] width 524 height 499
click at [273, 110] on div "const promises = [ ] ; const promise = ( async ( ) => { const visual = document…" at bounding box center [481, 332] width 524 height 499
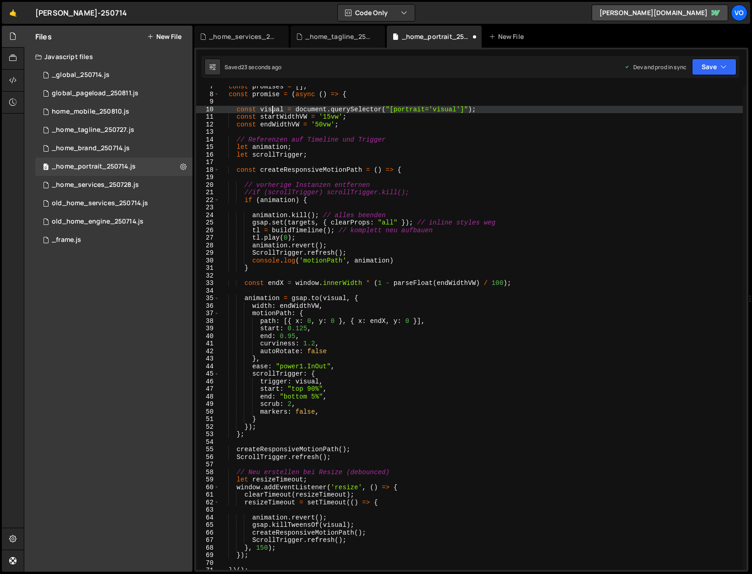
click at [273, 110] on div "const promises = [ ] ; const promise = ( async ( ) => { const visual = document…" at bounding box center [481, 332] width 524 height 499
click at [297, 223] on div "const promises = [ ] ; const promise = ( async ( ) => { const visual = document…" at bounding box center [481, 332] width 524 height 499
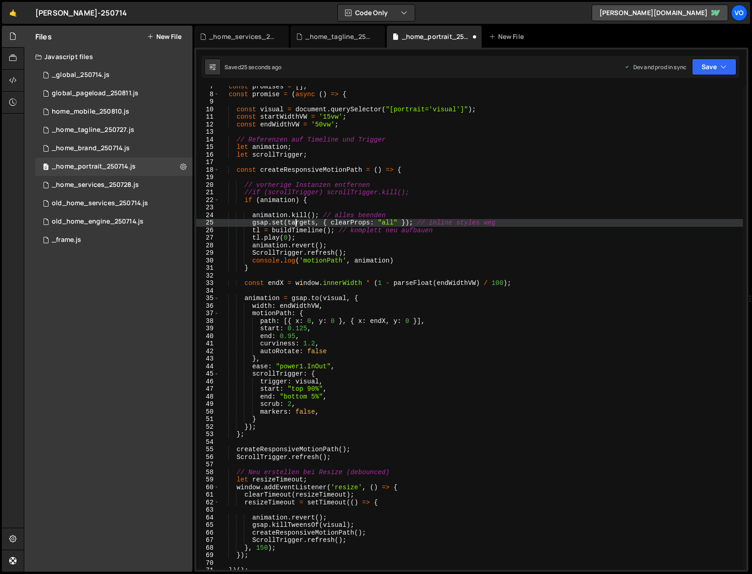
click at [297, 223] on div "const promises = [ ] ; const promise = ( async ( ) => { const visual = document…" at bounding box center [481, 332] width 524 height 499
paste textarea "visual"
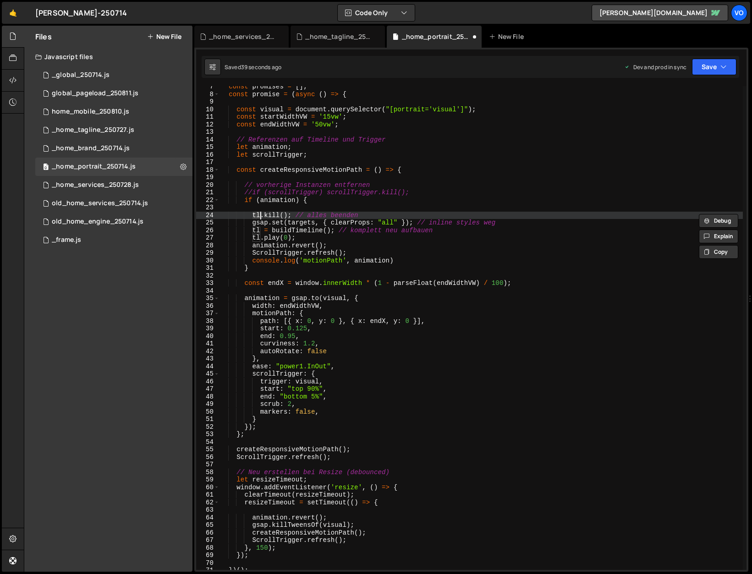
type textarea "}"
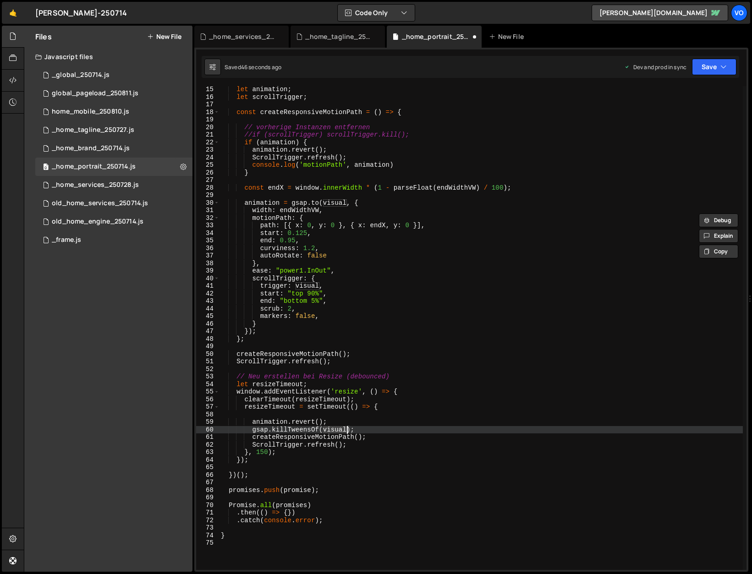
scroll to position [75, 0]
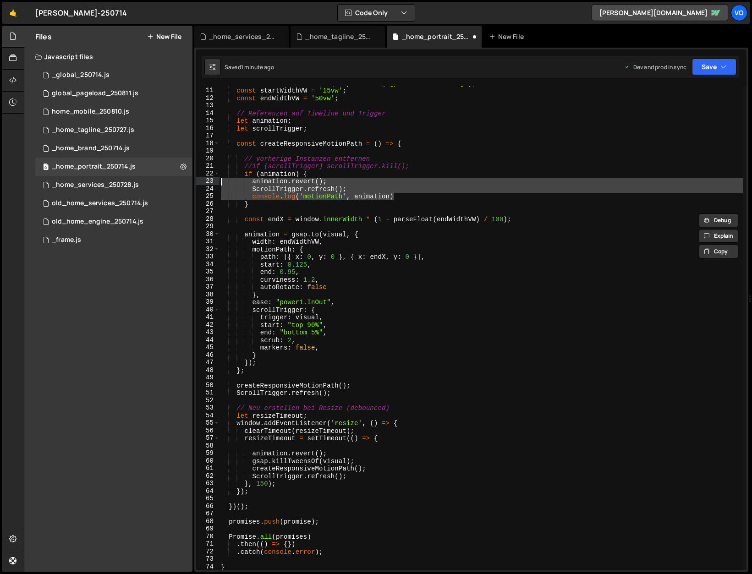
drag, startPoint x: 414, startPoint y: 195, endPoint x: 199, endPoint y: 183, distance: 215.4
click at [199, 183] on div "gsap.killTweensOf(visual); 10 11 12 13 14 15 16 17 18 19 20 21 22 23 24 25 26 2…" at bounding box center [471, 328] width 551 height 484
type textarea "animation.revert(); ScrollTrigger.refresh();"
click at [393, 210] on div "const visual = document . querySelector ( "[portrait='visual']" ) ; const start…" at bounding box center [481, 328] width 524 height 499
drag, startPoint x: 408, startPoint y: 197, endPoint x: 292, endPoint y: 182, distance: 116.9
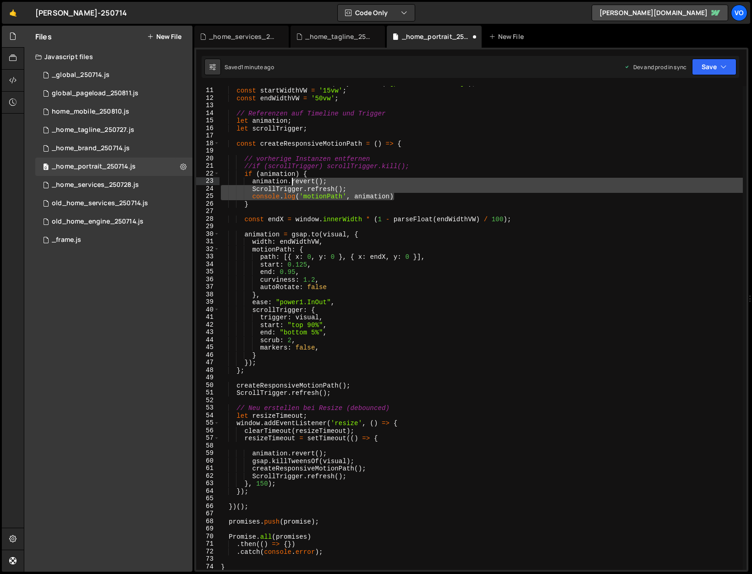
click at [292, 182] on div "const visual = document . querySelector ( "[portrait='visual']" ) ; const start…" at bounding box center [481, 328] width 524 height 499
paste textarea "tl.invalidate().restart(true, true"
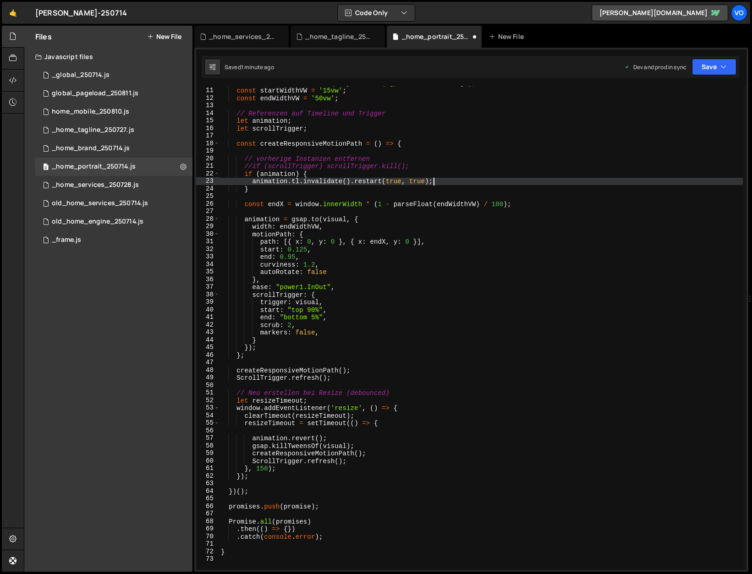
click at [296, 183] on div "const visual = document . querySelector ( "[portrait='visual']" ) ; const start…" at bounding box center [481, 328] width 524 height 499
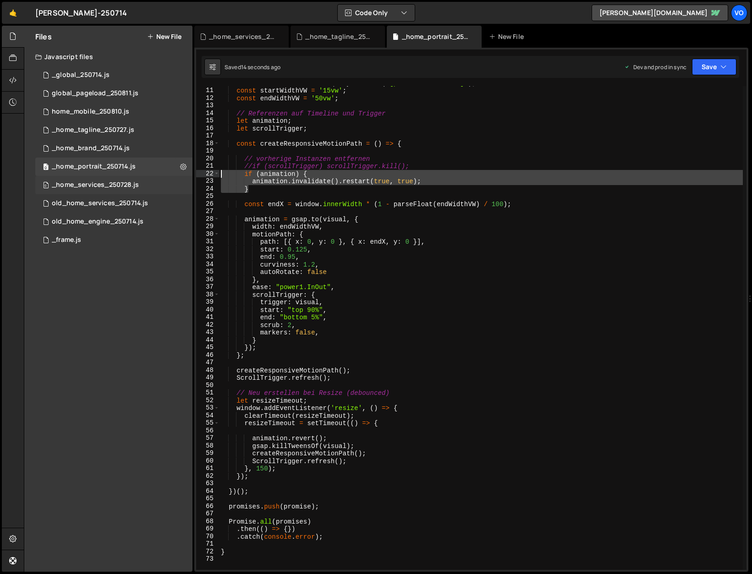
drag, startPoint x: 253, startPoint y: 189, endPoint x: 188, endPoint y: 176, distance: 66.0
click at [188, 176] on div "Files New File Javascript files 1 _global_250714.js 0 0 global_pageload_250811.…" at bounding box center [388, 299] width 728 height 547
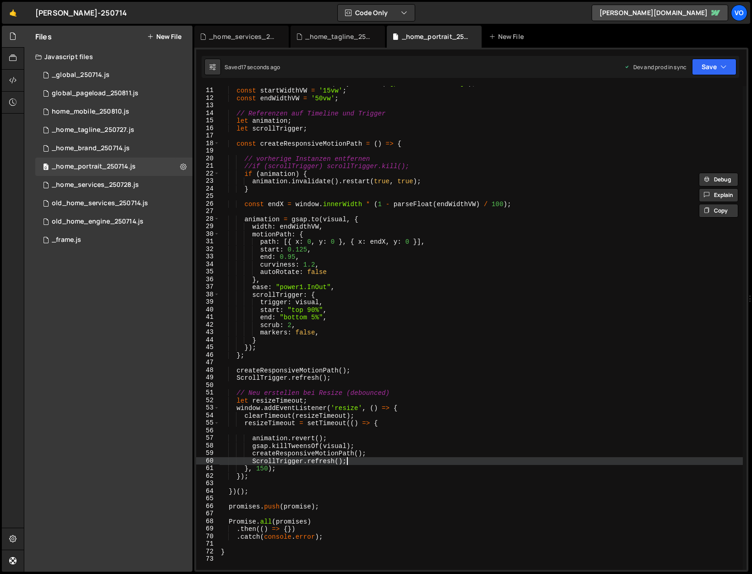
click at [350, 461] on div "const visual = document . querySelector ( "[portrait='visual']" ) ; const start…" at bounding box center [481, 328] width 524 height 499
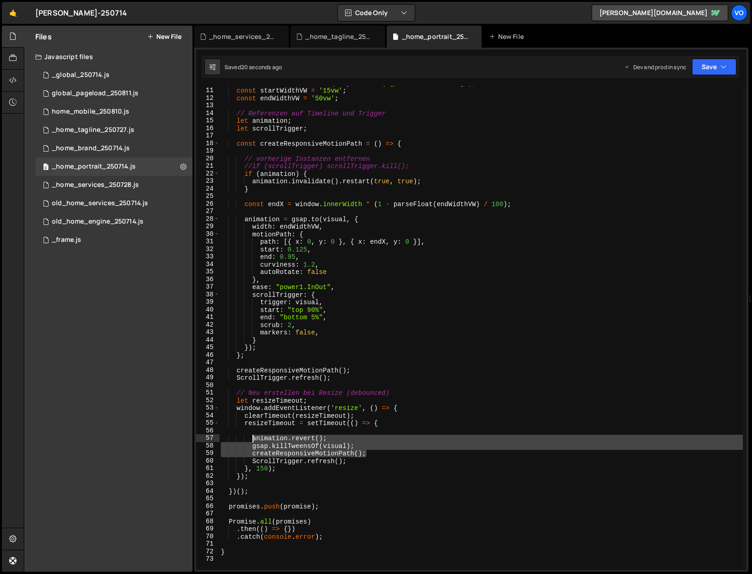
drag, startPoint x: 374, startPoint y: 455, endPoint x: 251, endPoint y: 438, distance: 124.5
click at [251, 438] on div "const visual = document . querySelector ( "[portrait='visual']" ) ; const start…" at bounding box center [481, 328] width 524 height 499
paste textarea "}"
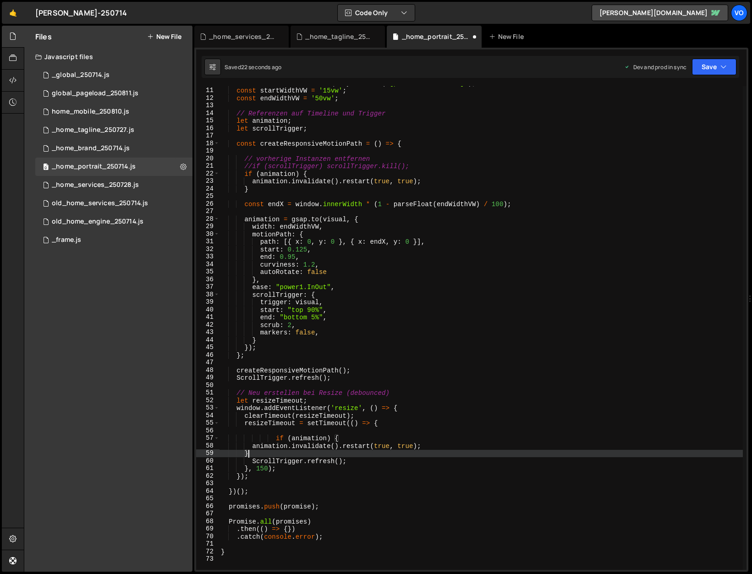
type textarea "}"
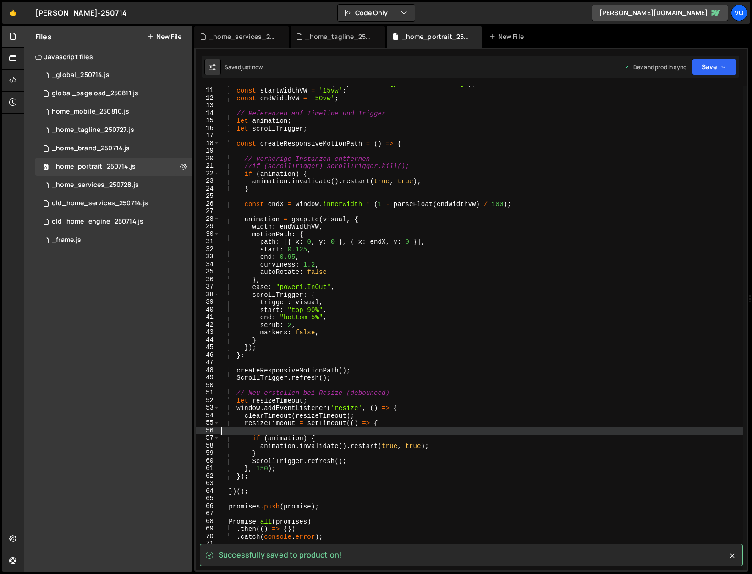
click at [353, 430] on div "const visual = document . querySelector ( "[portrait='visual']" ) ; const start…" at bounding box center [481, 328] width 524 height 499
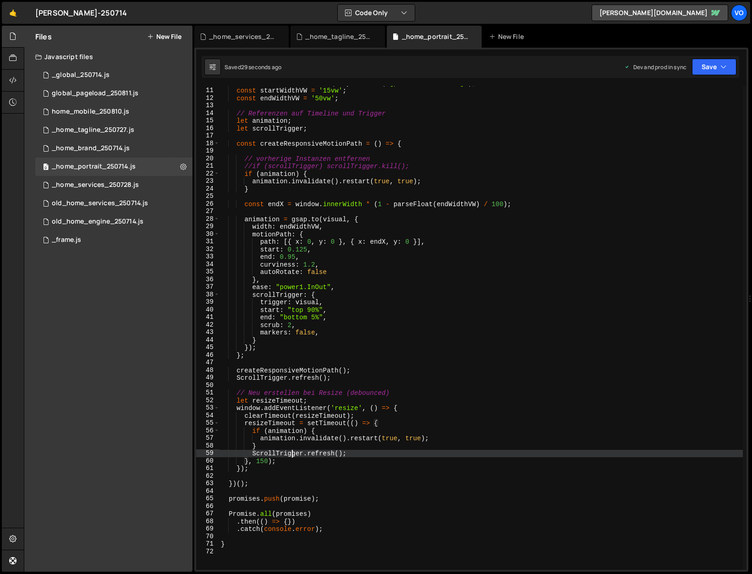
click at [290, 452] on div "const visual = document . querySelector ( "[portrait='visual']" ) ; const start…" at bounding box center [481, 328] width 524 height 499
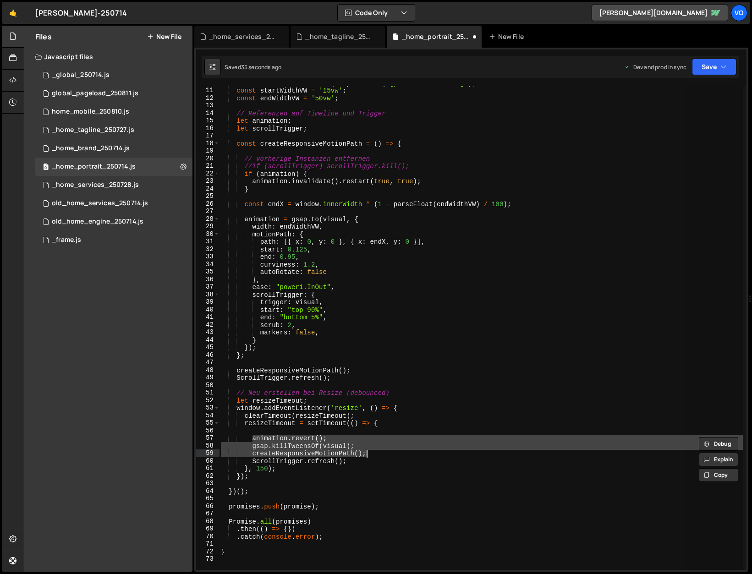
click at [392, 453] on div "const visual = document . querySelector ( "[portrait='visual']" ) ; const start…" at bounding box center [481, 328] width 524 height 484
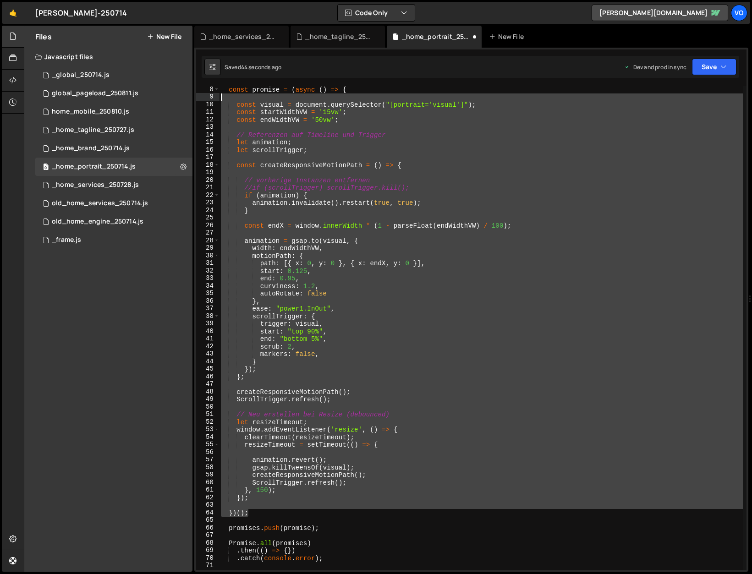
scroll to position [0, 0]
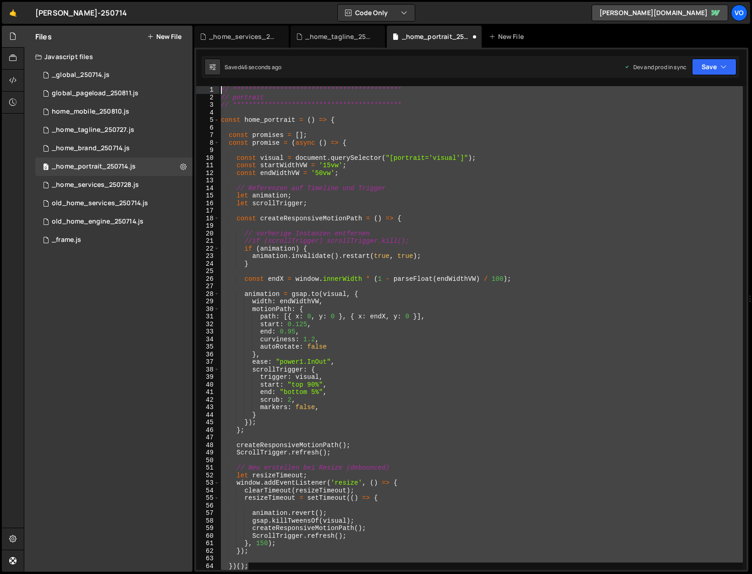
drag, startPoint x: 252, startPoint y: 513, endPoint x: 200, endPoint y: 67, distance: 448.6
click at [200, 67] on div "**********" at bounding box center [471, 310] width 554 height 524
click at [253, 121] on div "**********" at bounding box center [481, 328] width 524 height 484
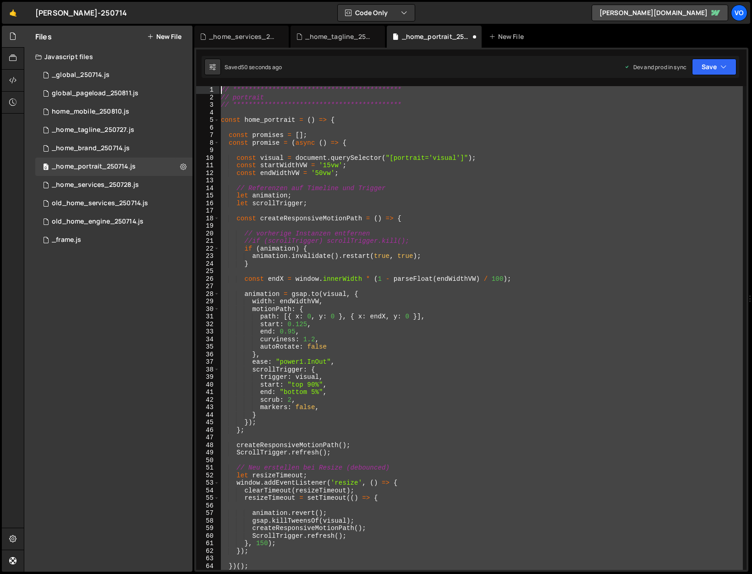
drag, startPoint x: 241, startPoint y: 324, endPoint x: 162, endPoint y: -51, distance: 383.6
click at [162, 0] on html "Projects [GEOGRAPHIC_DATA] Blog vo Projects Your Teams Invite team member Accou…" at bounding box center [376, 287] width 752 height 574
type textarea "**********"
click at [394, 149] on div "**********" at bounding box center [481, 328] width 524 height 484
paste textarea
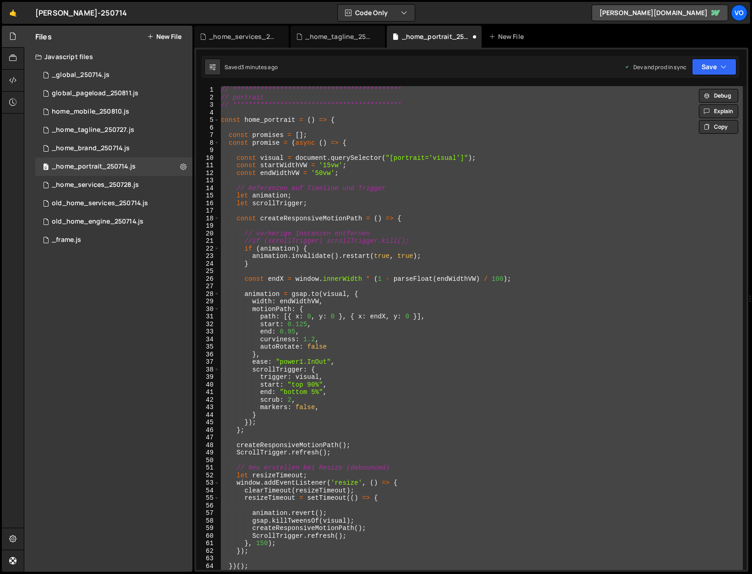
scroll to position [666, 0]
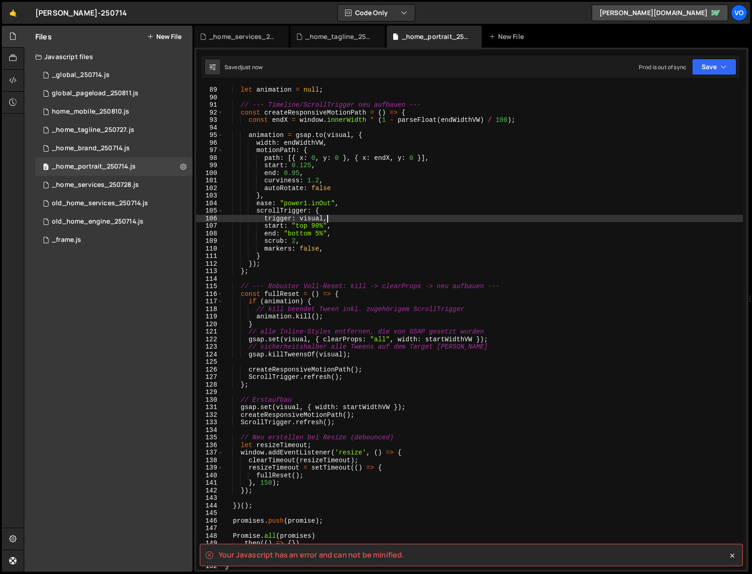
click at [343, 222] on div "let animation = null ; // --- Timeline/ScrollTrigger neu aufbauen --- const cre…" at bounding box center [483, 335] width 520 height 499
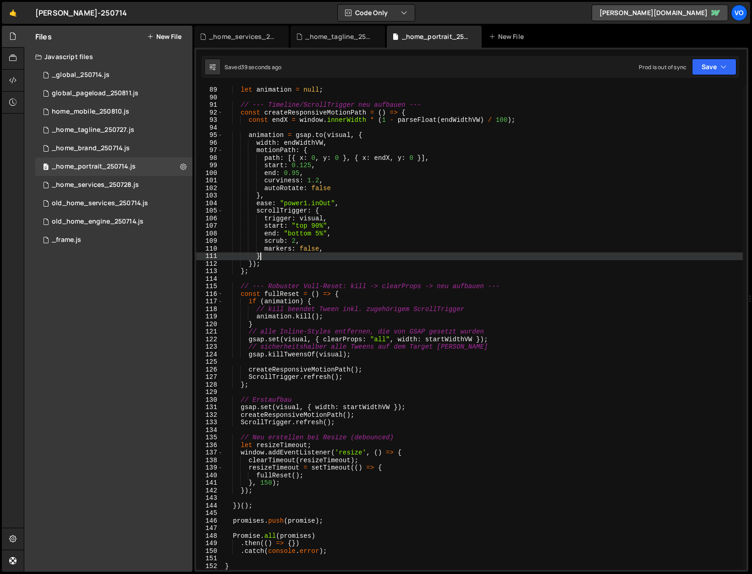
click at [316, 253] on div "let animation = null ; // --- Timeline/ScrollTrigger neu aufbauen --- const cre…" at bounding box center [483, 335] width 520 height 499
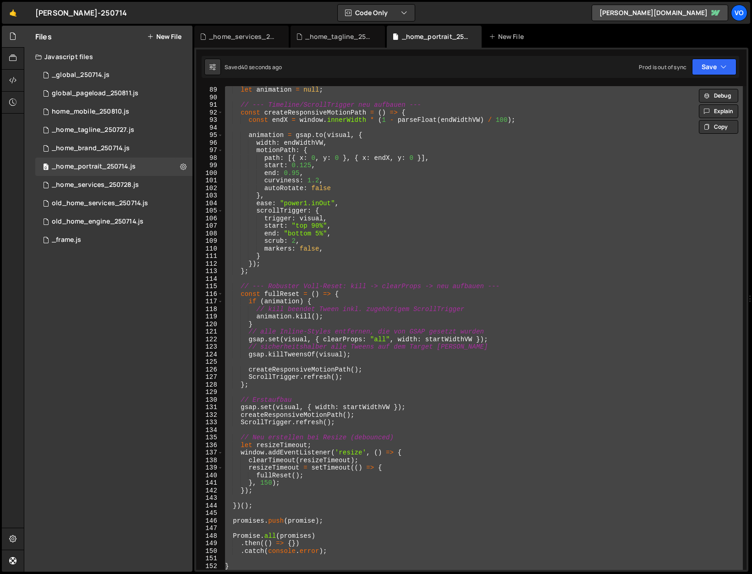
paste textarea
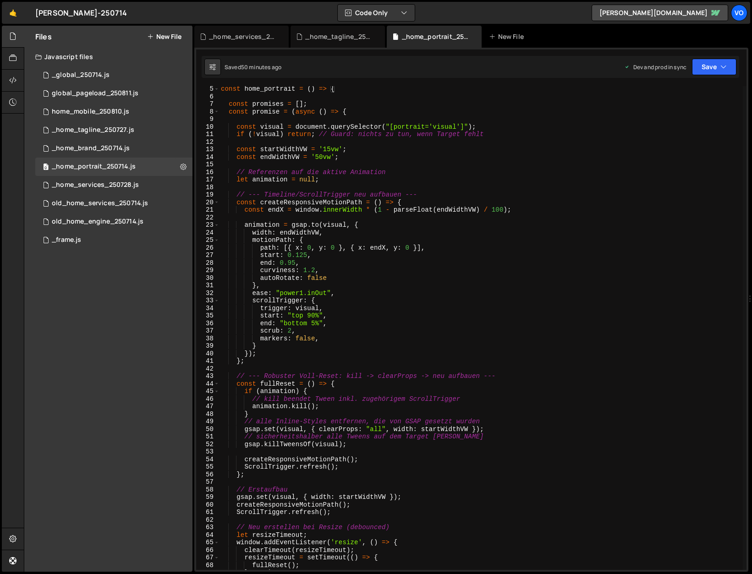
scroll to position [0, 0]
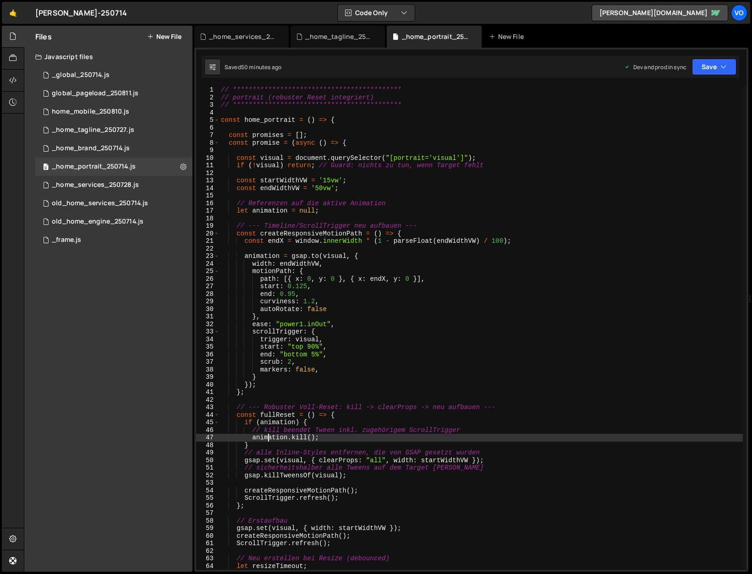
click at [269, 439] on div "**********" at bounding box center [481, 335] width 524 height 499
type textarea "animation.kill();"
click at [269, 439] on div "**********" at bounding box center [481, 335] width 524 height 499
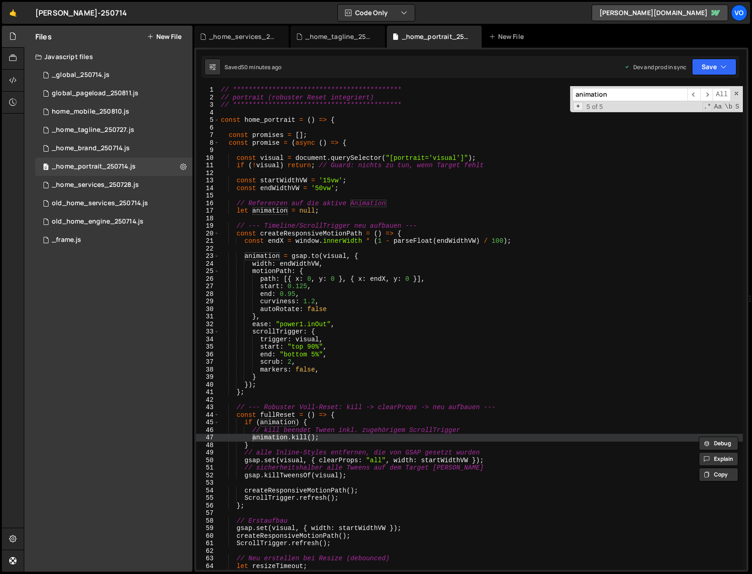
click at [577, 106] on span "+" at bounding box center [578, 106] width 10 height 9
click at [596, 109] on input at bounding box center [630, 109] width 115 height 13
type input "animPortrait"
click at [698, 108] on span "Replace" at bounding box center [704, 109] width 33 height 13
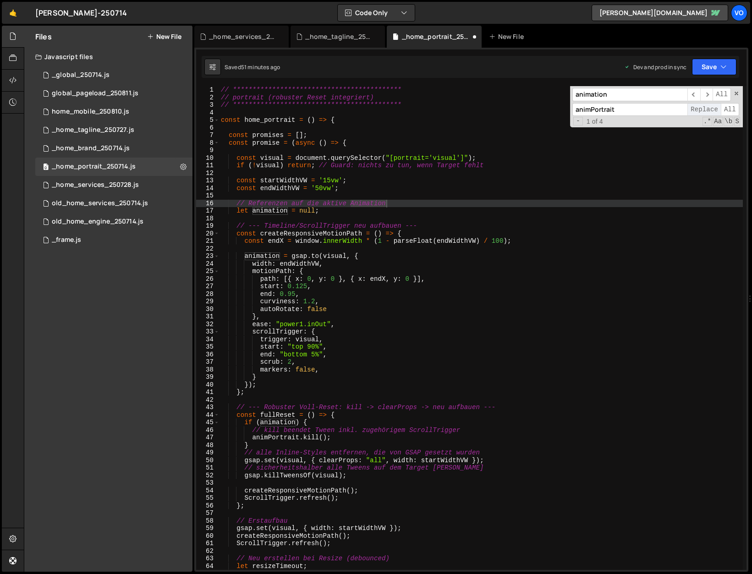
click at [698, 108] on span "Replace" at bounding box center [704, 109] width 33 height 13
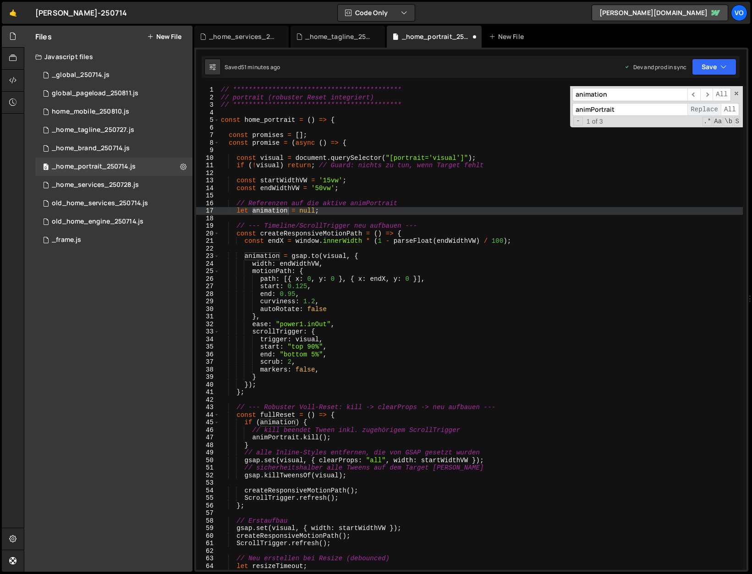
click at [698, 108] on span "Replace" at bounding box center [704, 109] width 33 height 13
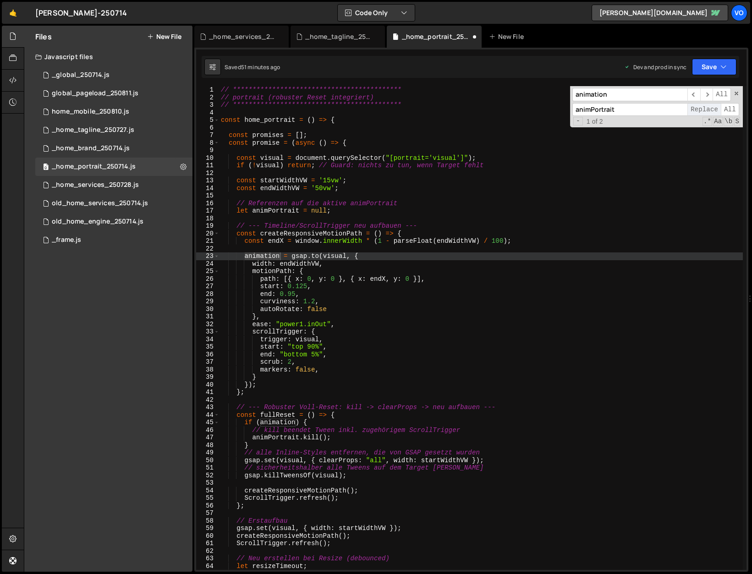
click at [698, 108] on span "Replace" at bounding box center [704, 109] width 33 height 13
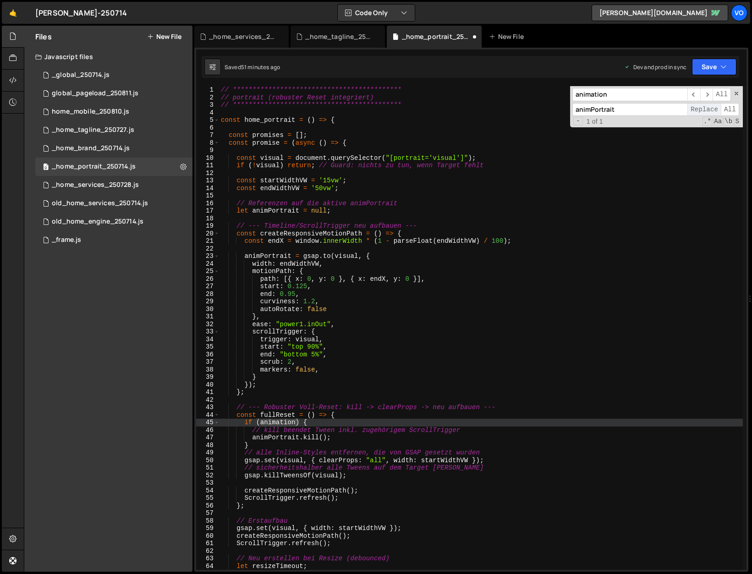
click at [698, 108] on span "Replace" at bounding box center [704, 109] width 33 height 13
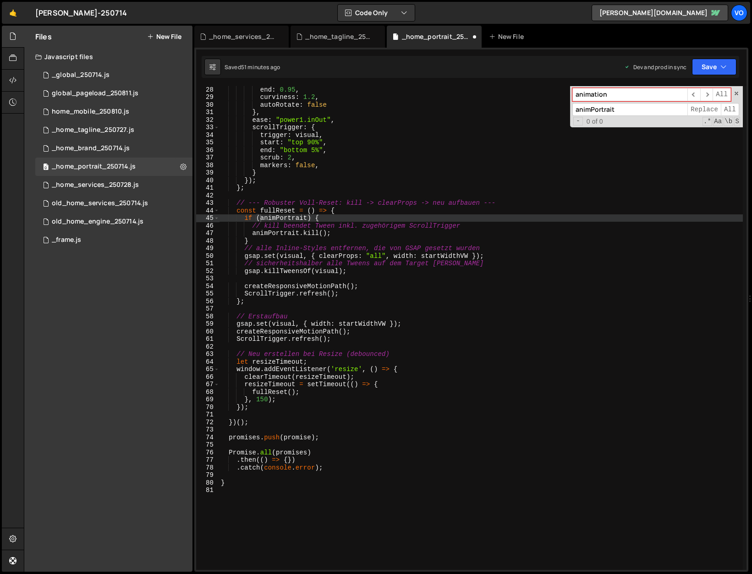
scroll to position [204, 0]
click at [335, 34] on div "_home_tagline_250727.js" at bounding box center [339, 36] width 69 height 9
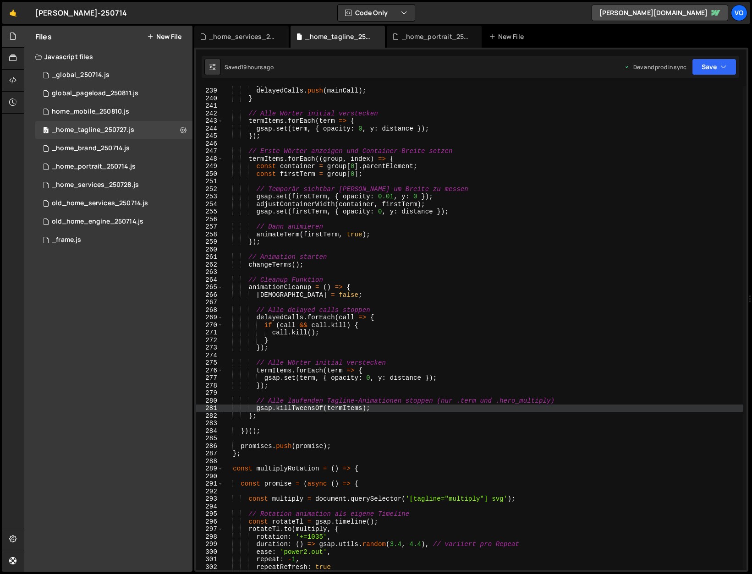
scroll to position [1803, 0]
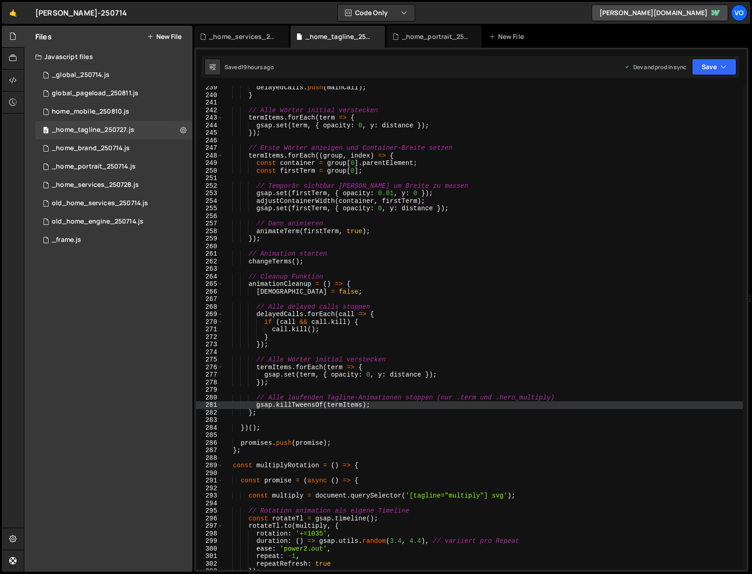
type textarea "animationCleanup = () => {"
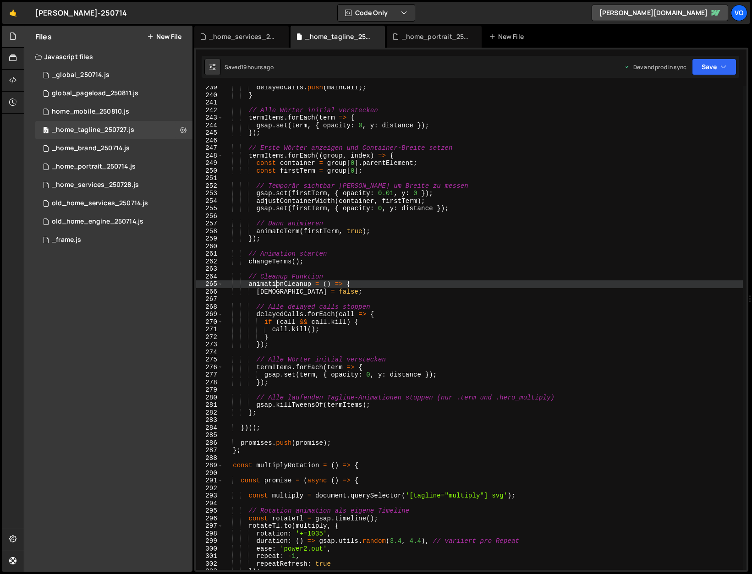
click at [277, 281] on div "delayedCalls . push ( mainCall ) ; } // Alle Wörter initial verstecken termItem…" at bounding box center [483, 333] width 520 height 499
click at [282, 285] on div "delayedCalls . push ( mainCall ) ; } // Alle Wörter initial verstecken termItem…" at bounding box center [483, 328] width 520 height 484
click at [282, 285] on div "delayedCalls . push ( mainCall ) ; } // Alle Wörter initial verstecken termItem…" at bounding box center [483, 333] width 520 height 499
click at [245, 35] on div "_home_services_250728.js" at bounding box center [243, 36] width 69 height 9
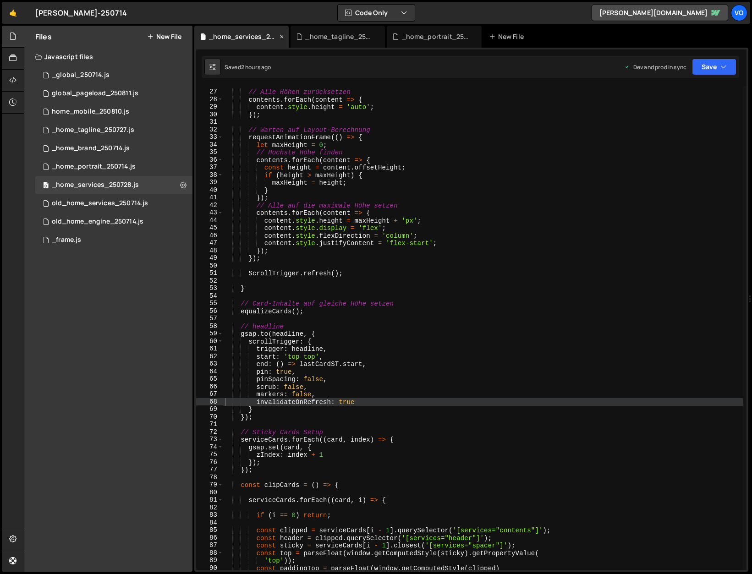
scroll to position [9584, 0]
click at [416, 31] on div "_home_portrait_250714.js" at bounding box center [434, 37] width 94 height 22
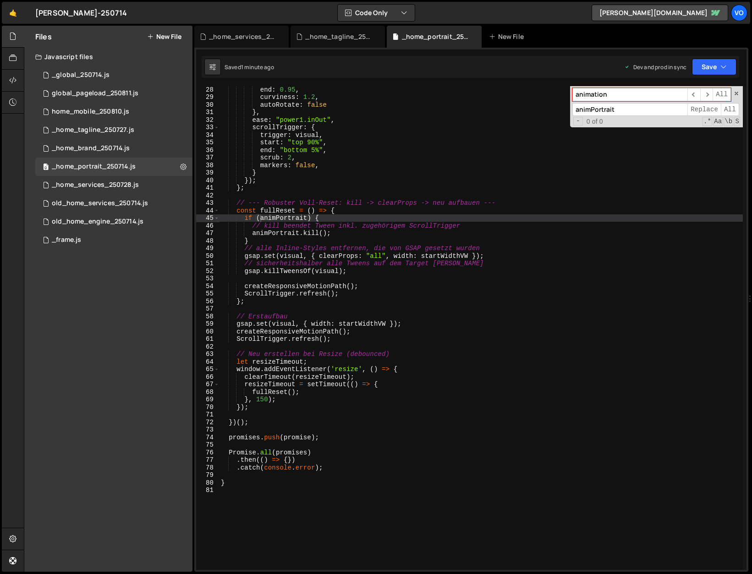
scroll to position [2208, 0]
type textarea "const fullReset = () => {"
click at [276, 210] on div "end : 0.95 , curviness : 1.2 , autoRotate : false } , ease : "power1.inOut" , s…" at bounding box center [481, 335] width 524 height 499
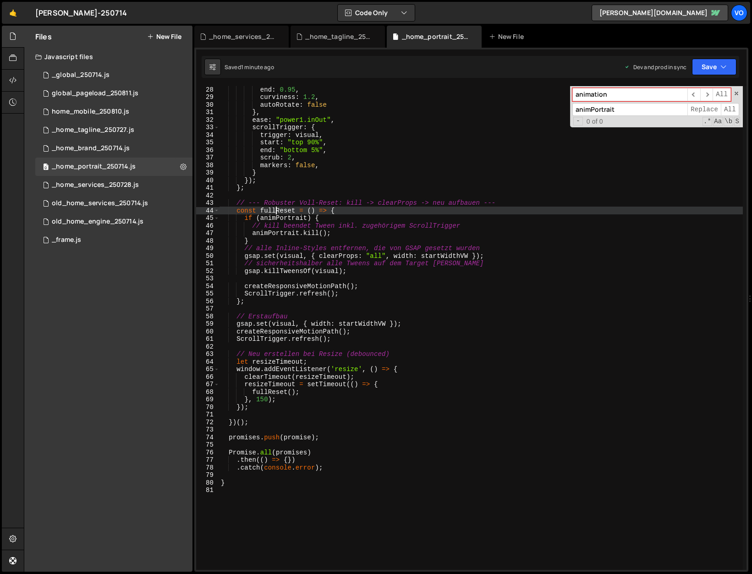
click at [276, 210] on div "end : 0.95 , curviness : 1.2 , autoRotate : false } , ease : "power1.inOut" , s…" at bounding box center [481, 335] width 524 height 499
click at [592, 99] on input "animation" at bounding box center [630, 94] width 115 height 13
paste input "fullReset"
type input "fullReset"
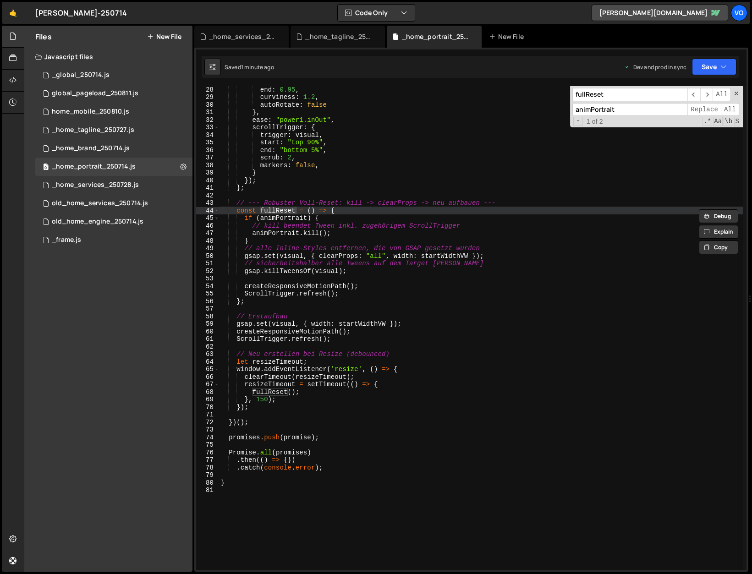
click at [590, 109] on input "animPortrait" at bounding box center [630, 109] width 115 height 13
click at [623, 108] on input "animPortrait" at bounding box center [630, 109] width 115 height 13
type input "animReset"
click at [731, 110] on span "All" at bounding box center [730, 109] width 18 height 13
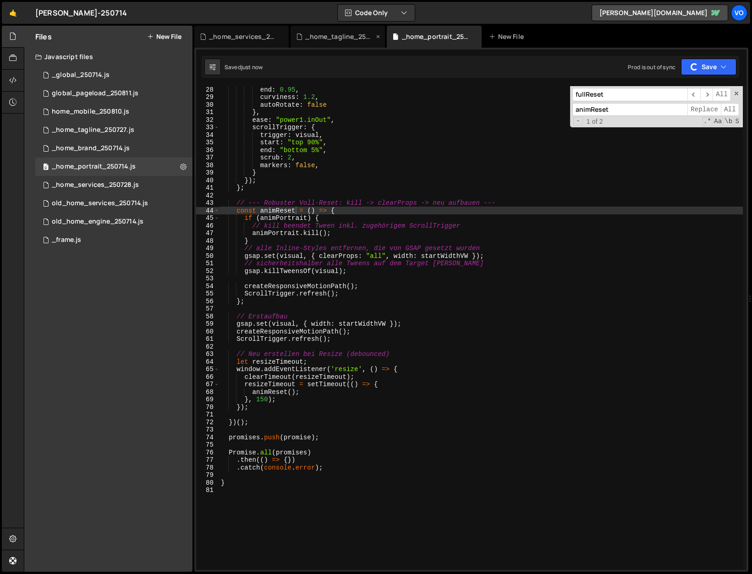
click at [335, 36] on div "_home_tagline_250727.js" at bounding box center [339, 36] width 69 height 9
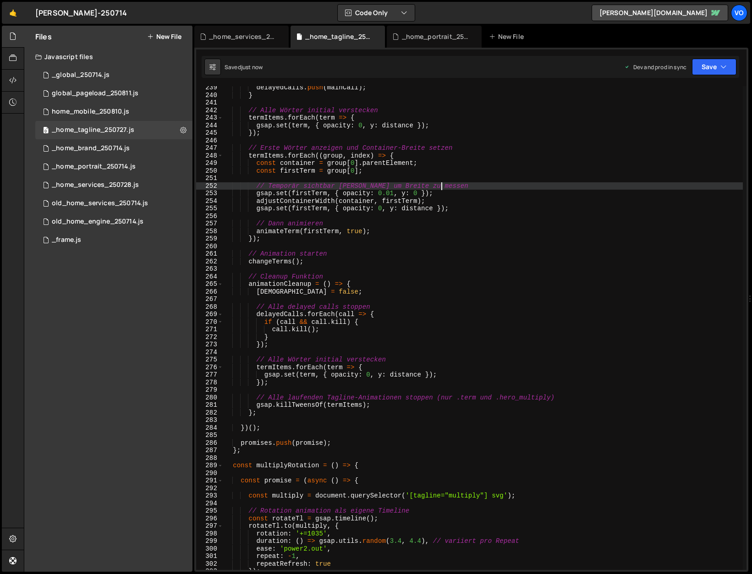
click at [561, 185] on div "delayedCalls . push ( mainCall ) ; } // Alle Wörter initial verstecken termItem…" at bounding box center [483, 333] width 520 height 499
click at [619, 126] on div "delayedCalls . push ( mainCall ) ; } // Alle Wörter initial verstecken termItem…" at bounding box center [483, 333] width 520 height 499
type textarea "gsap.set(term, { opacity: 0, y: distance });"
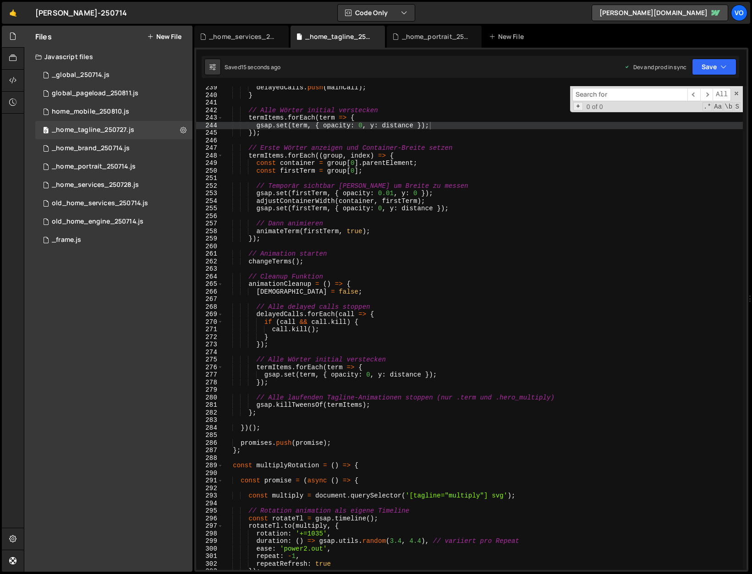
click at [578, 106] on span "+" at bounding box center [578, 106] width 10 height 9
click at [589, 109] on input at bounding box center [630, 109] width 115 height 13
paste input "fullReset"
drag, startPoint x: 586, startPoint y: 110, endPoint x: 554, endPoint y: 108, distance: 32.1
click at [554, 108] on div "delayedCalls . push ( mainCall ) ; } // Alle Wörter initial verstecken termItem…" at bounding box center [483, 328] width 520 height 484
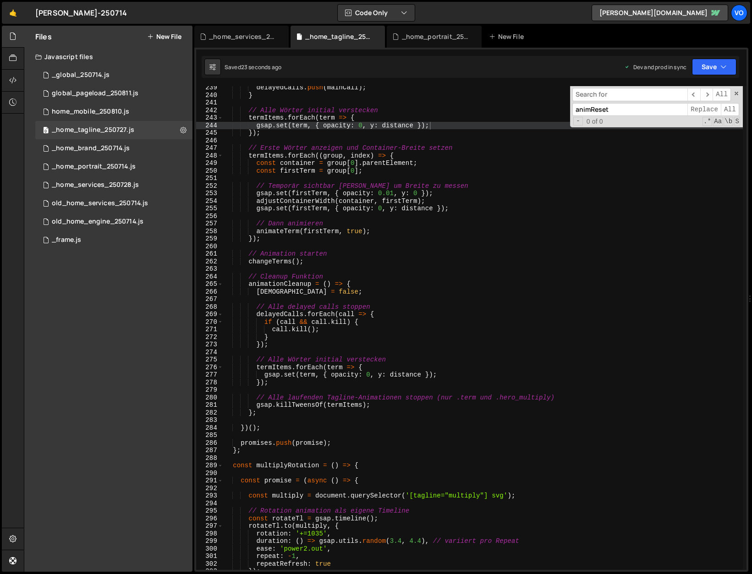
type input "animReset"
type textarea "animationCleanup = () => {"
click at [276, 284] on div "delayedCalls . push ( mainCall ) ; } // Alle Wörter initial verstecken termItem…" at bounding box center [483, 333] width 520 height 499
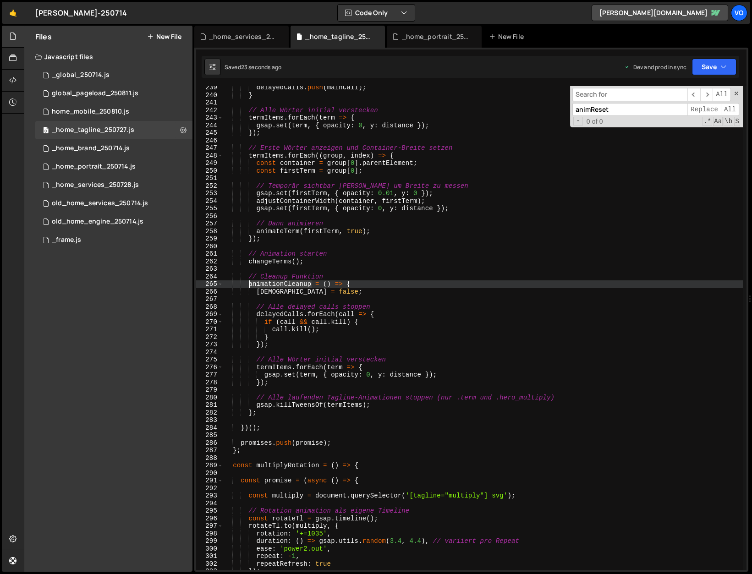
click at [276, 284] on div "delayedCalls . push ( mainCall ) ; } // Alle Wörter initial verstecken termItem…" at bounding box center [483, 333] width 520 height 499
click at [596, 96] on input at bounding box center [630, 94] width 115 height 13
paste input "animationCleanup"
type input "animationCleanup"
click at [701, 107] on span "Replace" at bounding box center [704, 109] width 33 height 13
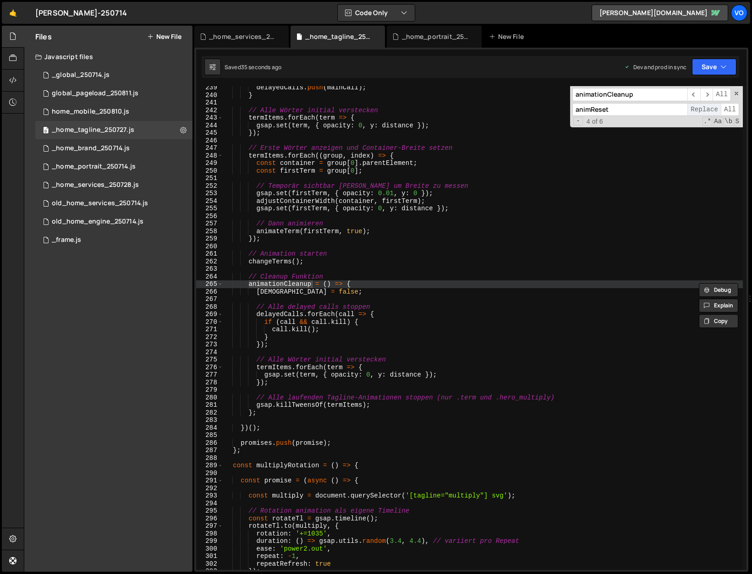
scroll to position [2405, 0]
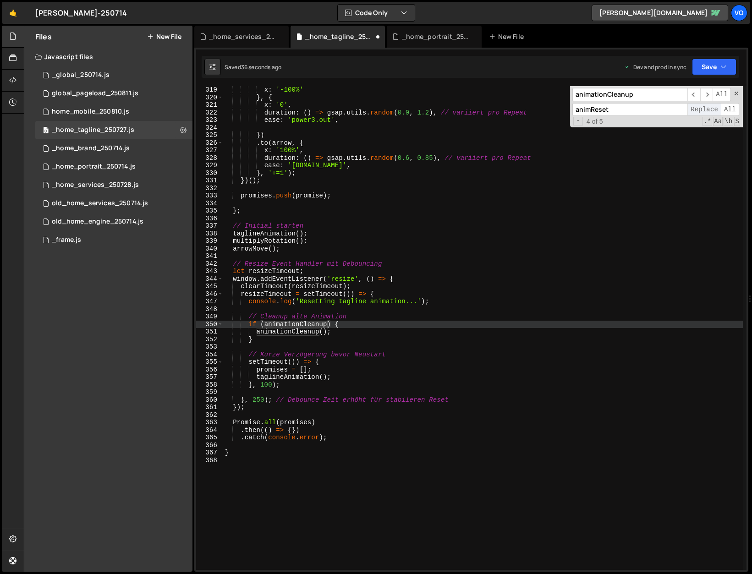
click at [701, 107] on span "Replace" at bounding box center [704, 109] width 33 height 13
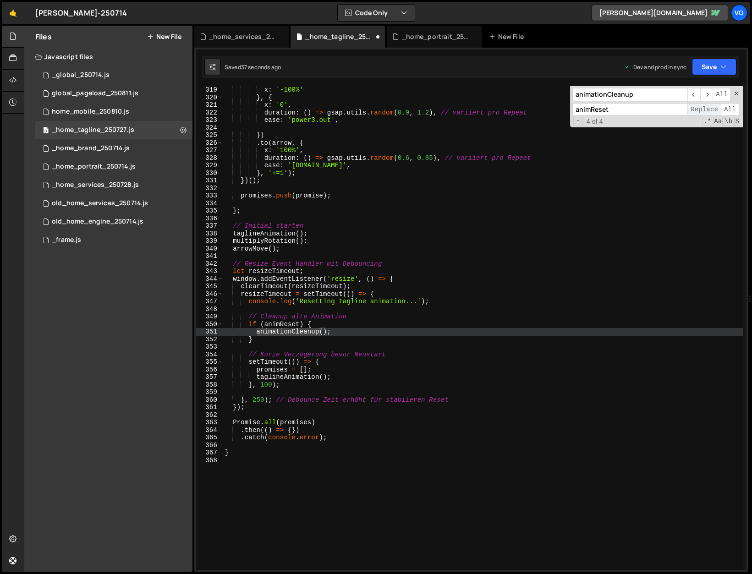
click at [701, 107] on span "Replace" at bounding box center [704, 109] width 33 height 13
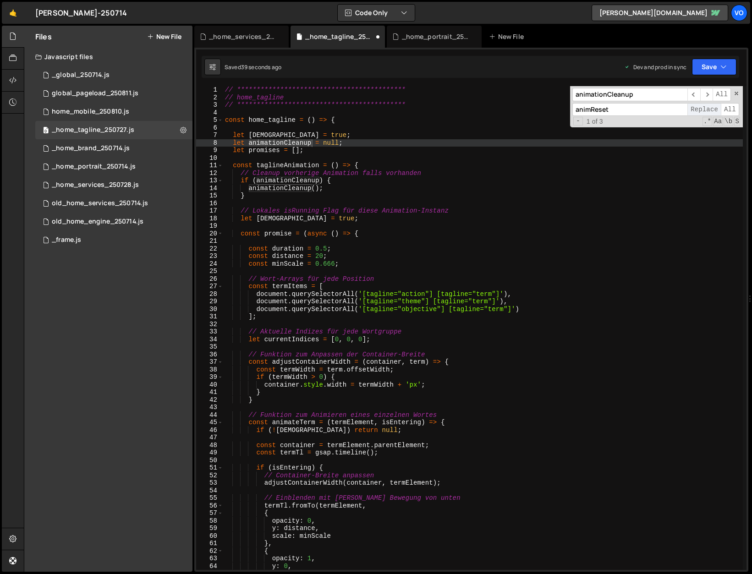
click at [701, 107] on span "Replace" at bounding box center [704, 109] width 33 height 13
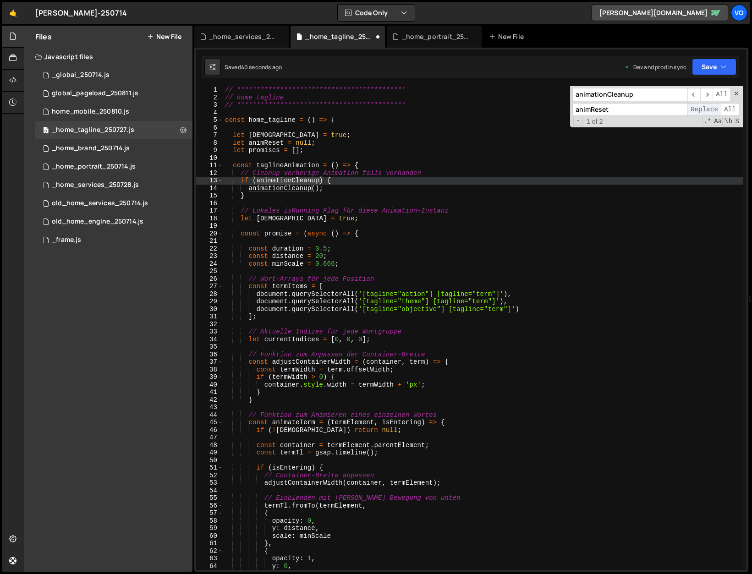
click at [701, 107] on span "Replace" at bounding box center [704, 109] width 33 height 13
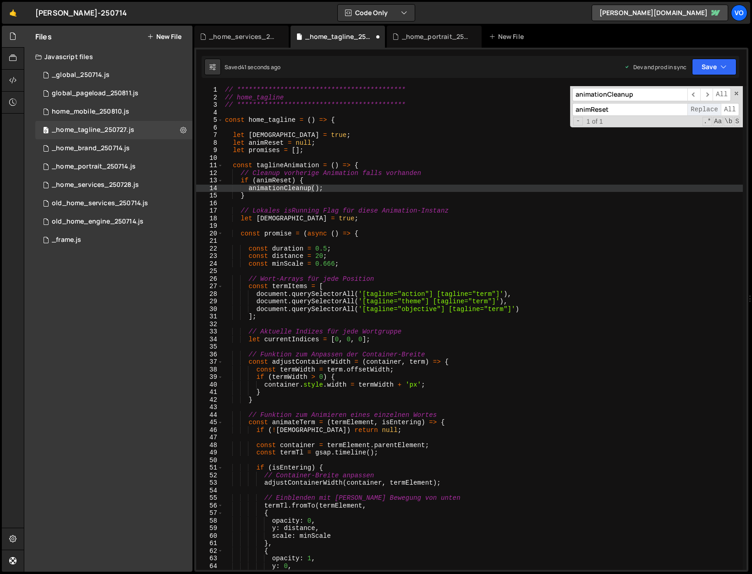
click at [701, 107] on span "Replace" at bounding box center [704, 109] width 33 height 13
type textarea "let promises = [];"
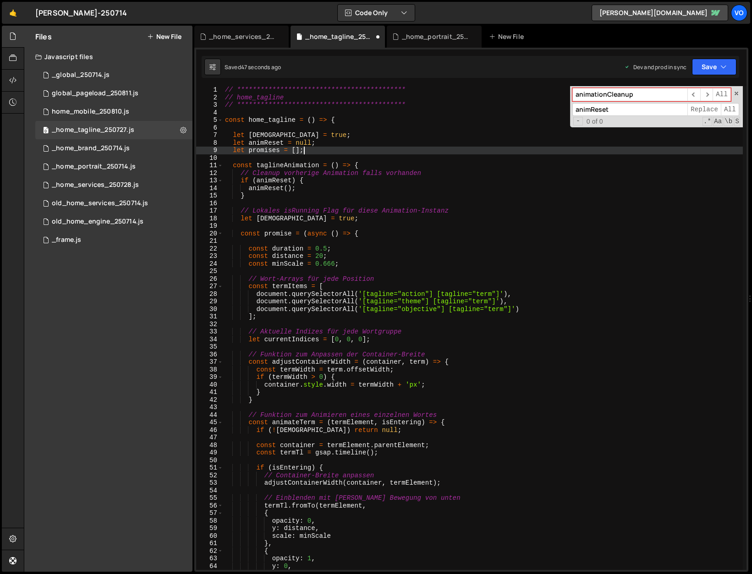
click at [479, 150] on div "**********" at bounding box center [483, 335] width 520 height 499
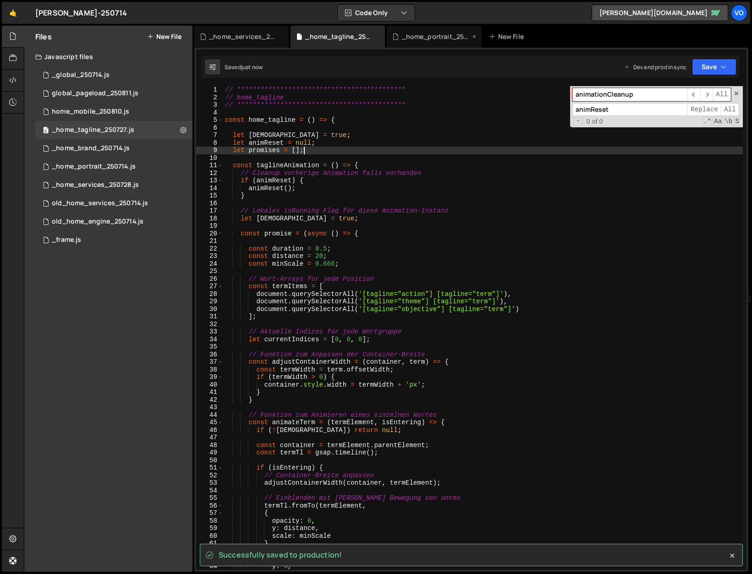
click at [416, 36] on div "_home_portrait_250714.js" at bounding box center [436, 36] width 69 height 9
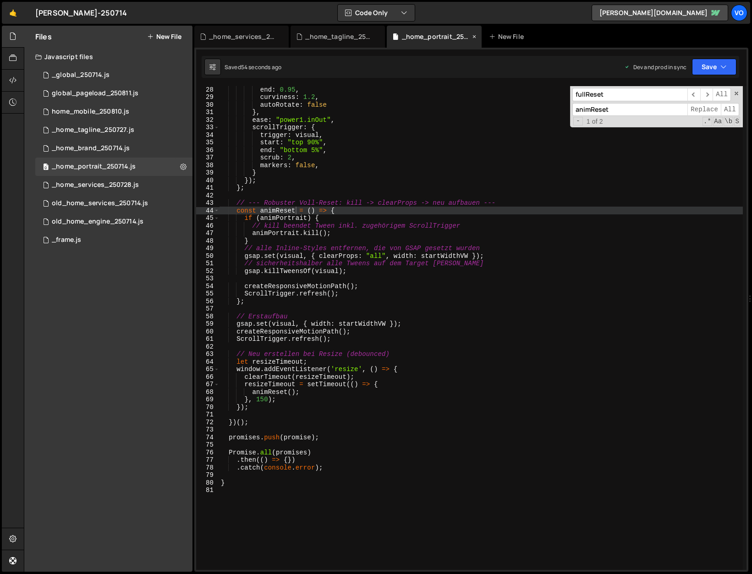
scroll to position [2208, 0]
click at [248, 33] on div "_home_services_250728.js" at bounding box center [243, 36] width 69 height 9
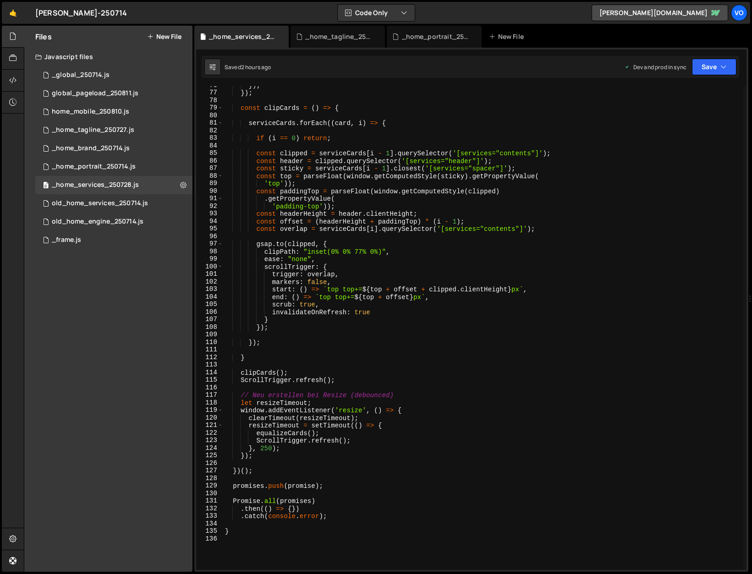
scroll to position [586, 0]
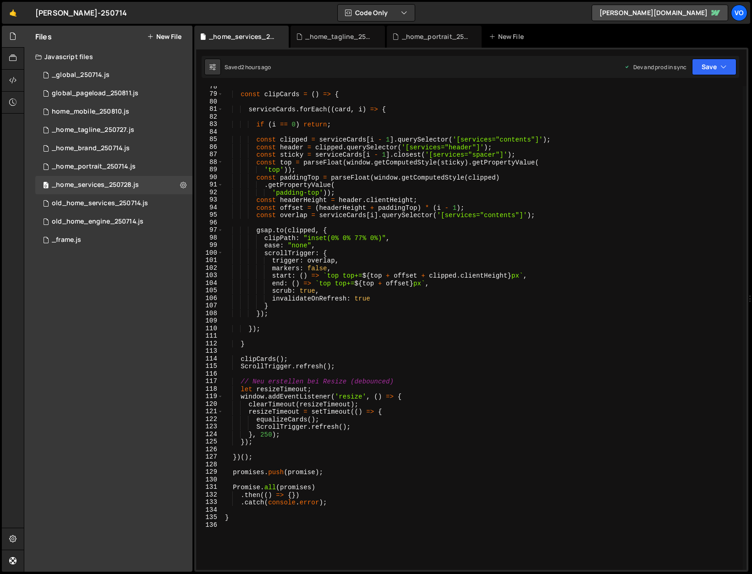
click at [408, 216] on div "const clipCards = ( ) => { serviceCards . forEach (( card , i ) => { if ( i == …" at bounding box center [483, 332] width 520 height 499
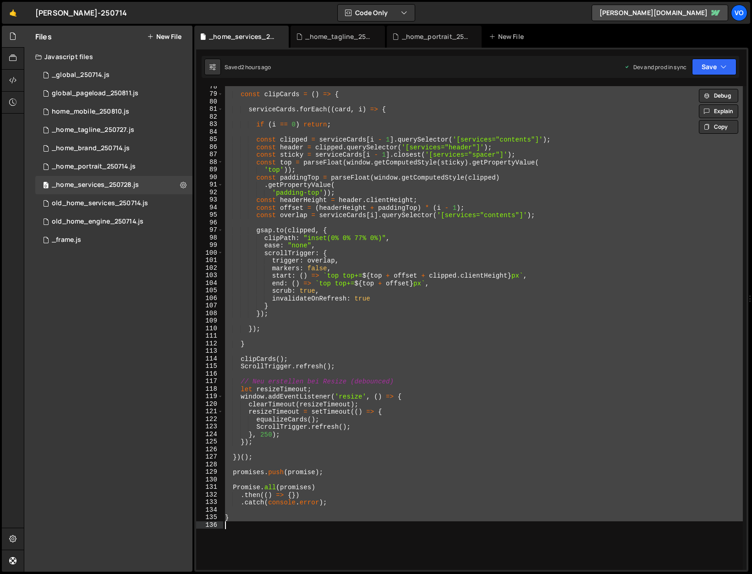
click at [336, 169] on div "const clipCards = ( ) => { serviceCards . forEach (( card , i ) => { if ( i == …" at bounding box center [483, 328] width 520 height 484
paste textarea
type textarea "}"
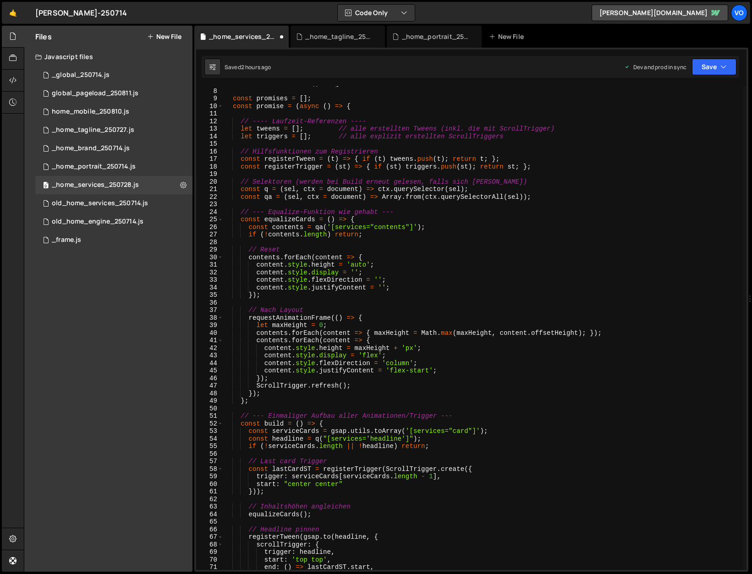
scroll to position [0, 0]
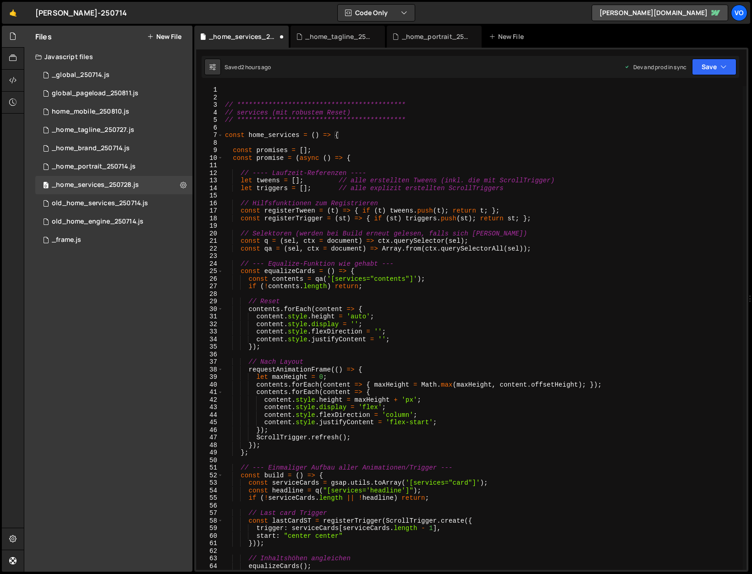
click at [254, 87] on div "**********" at bounding box center [483, 335] width 520 height 499
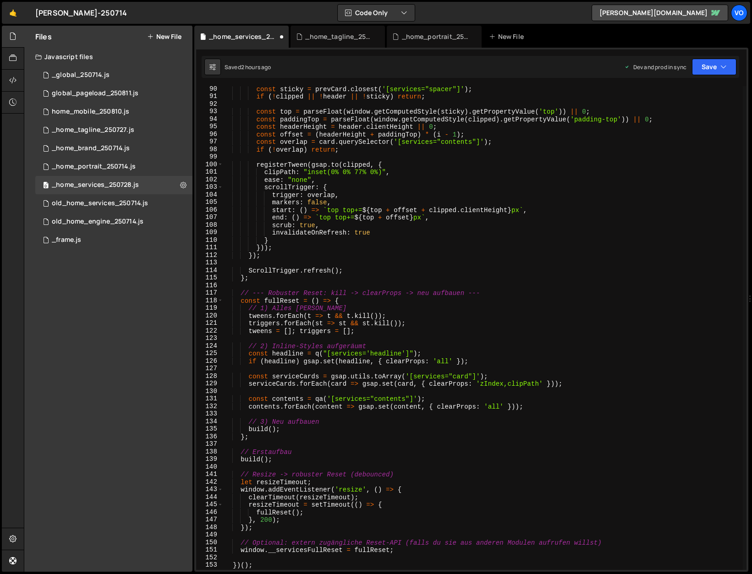
scroll to position [673, 0]
click at [384, 314] on div "const sticky = prevCard . closest ( '[services="spacer"]' ) ; if ( ! clipped ||…" at bounding box center [483, 335] width 520 height 499
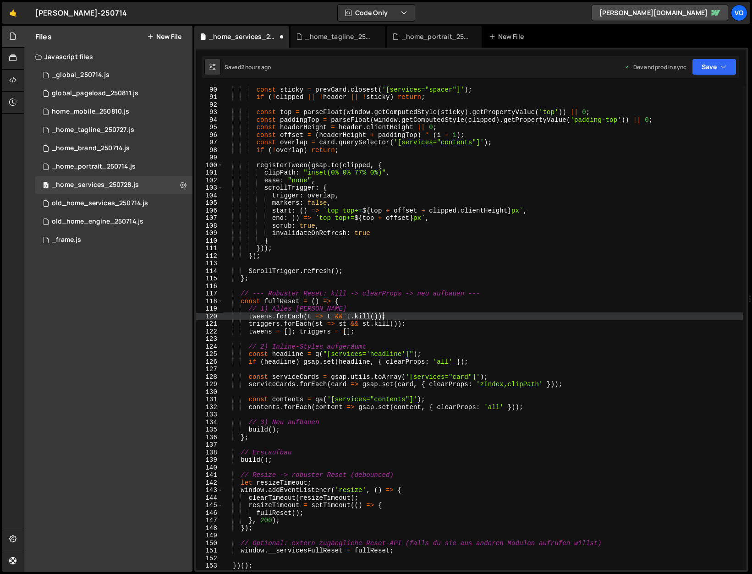
type textarea "}"
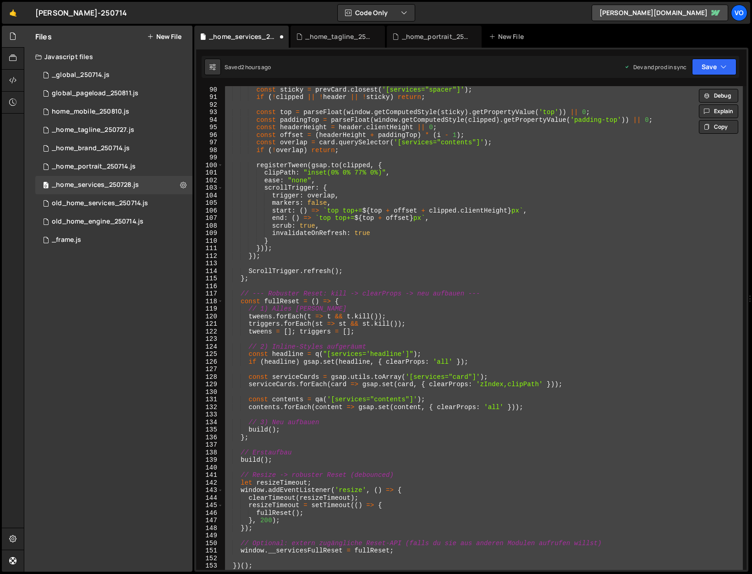
paste textarea
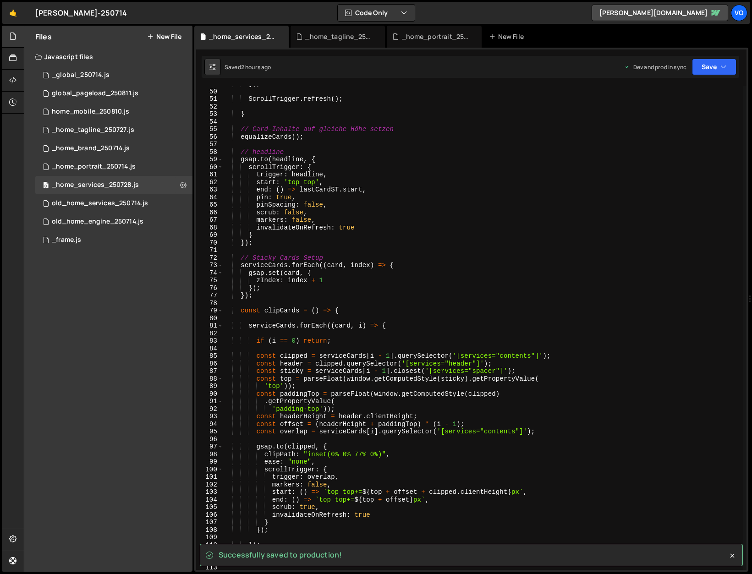
scroll to position [345, 0]
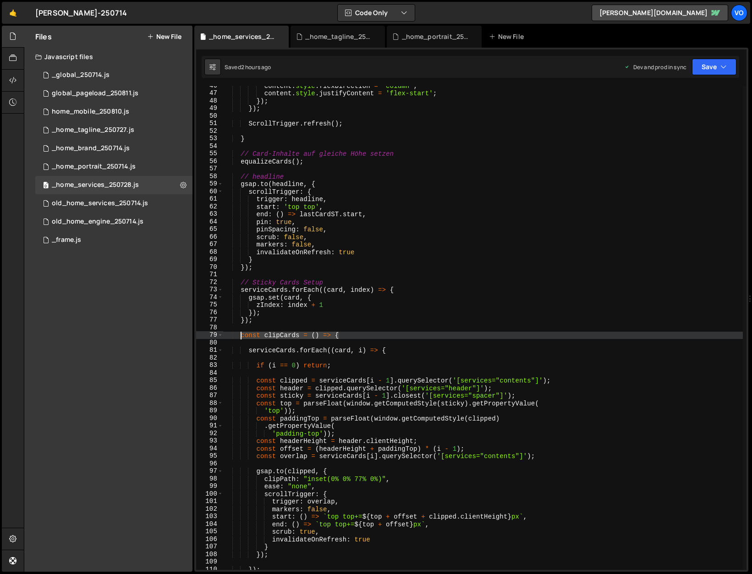
drag, startPoint x: 348, startPoint y: 335, endPoint x: 241, endPoint y: 335, distance: 106.8
click at [241, 335] on div "content . style . flexDirection = 'column' ; content . style . justifyContent =…" at bounding box center [483, 331] width 520 height 499
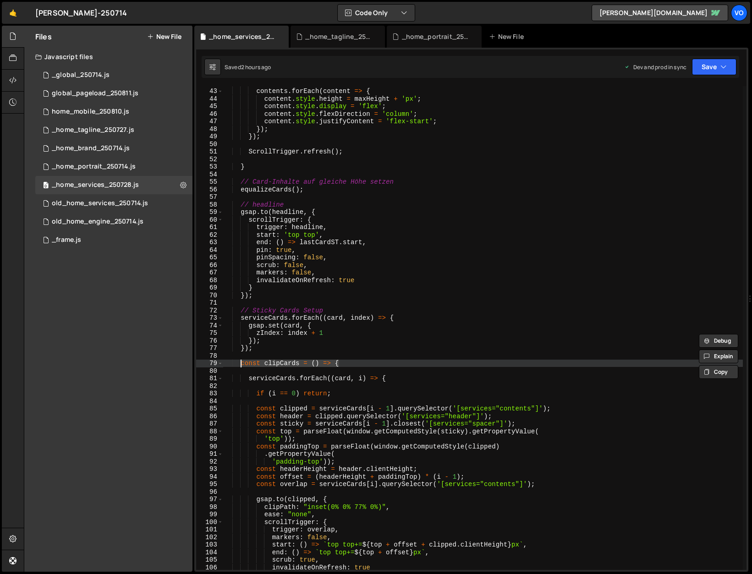
scroll to position [315, 0]
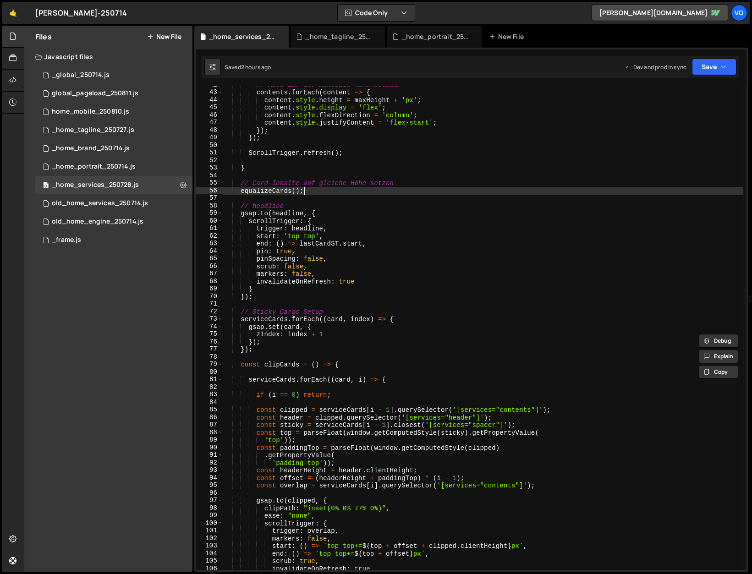
click at [319, 191] on div "// Alle auf die maximale Höhe setzen contents . forEach ( content => { content …" at bounding box center [483, 330] width 520 height 499
type textarea "equalizeCards();"
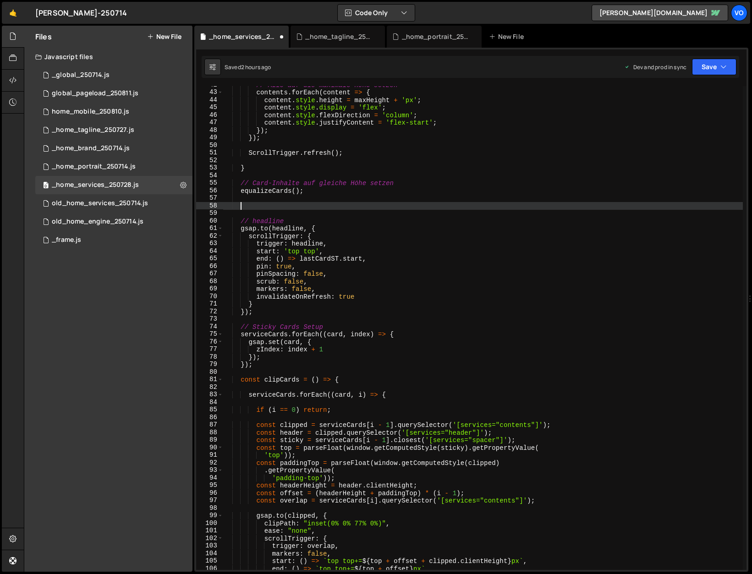
paste textarea "const clipCards = () => {"
click at [282, 205] on div "// Alle auf die maximale Höhe setzen contents . forEach ( content => { content …" at bounding box center [483, 330] width 520 height 499
click at [272, 312] on div "// Alle auf die maximale Höhe setzen contents . forEach ( content => { content …" at bounding box center [483, 330] width 520 height 499
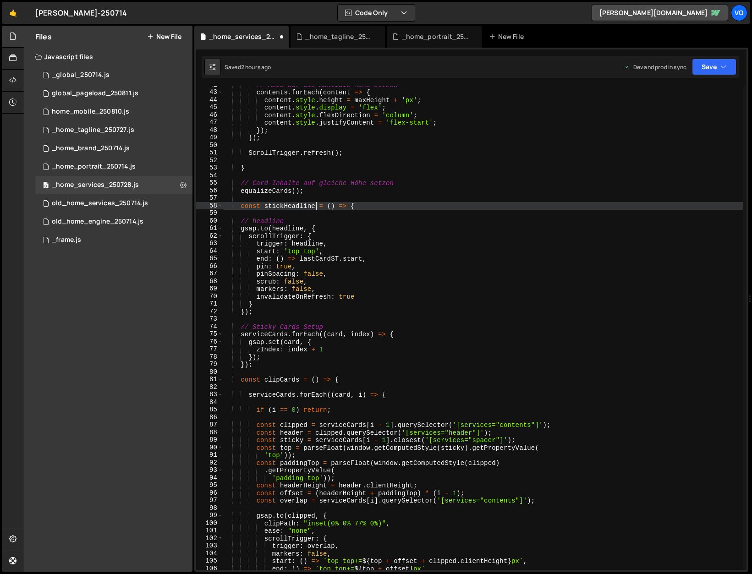
type textarea "});"
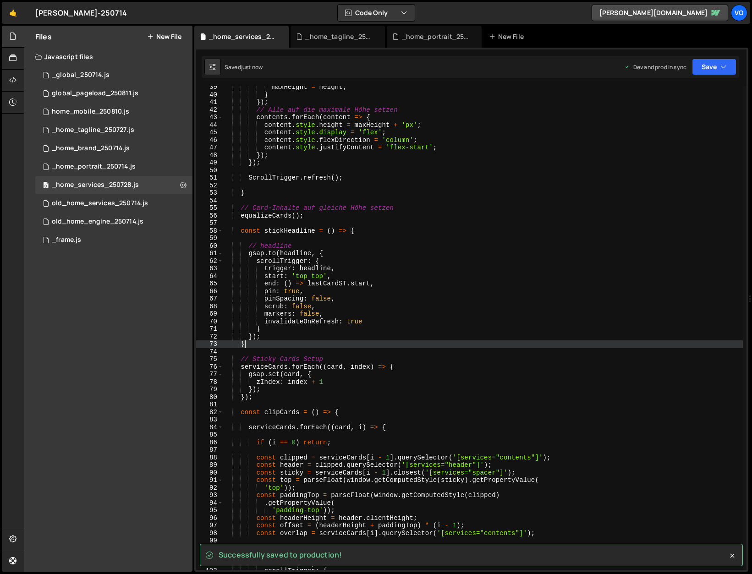
scroll to position [290, 0]
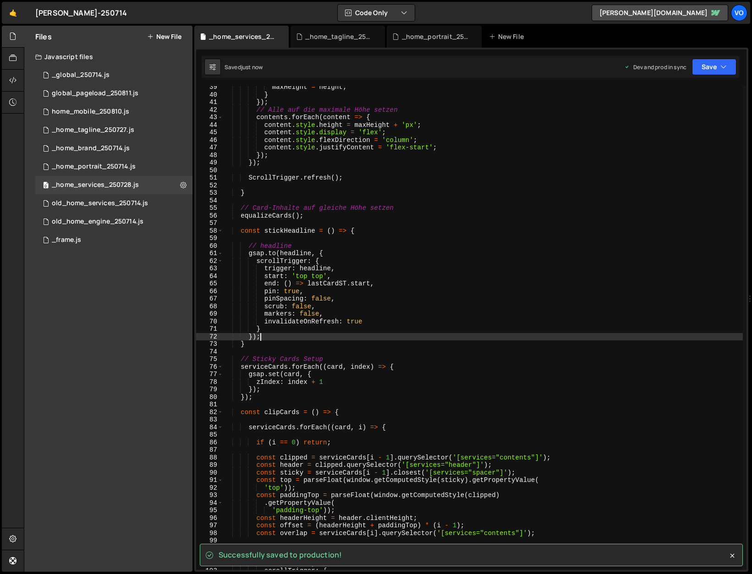
click at [275, 335] on div "maxHeight = height ; } }) ; // Alle auf die maximale Höhe setzen contents . for…" at bounding box center [483, 332] width 520 height 499
type textarea "});"
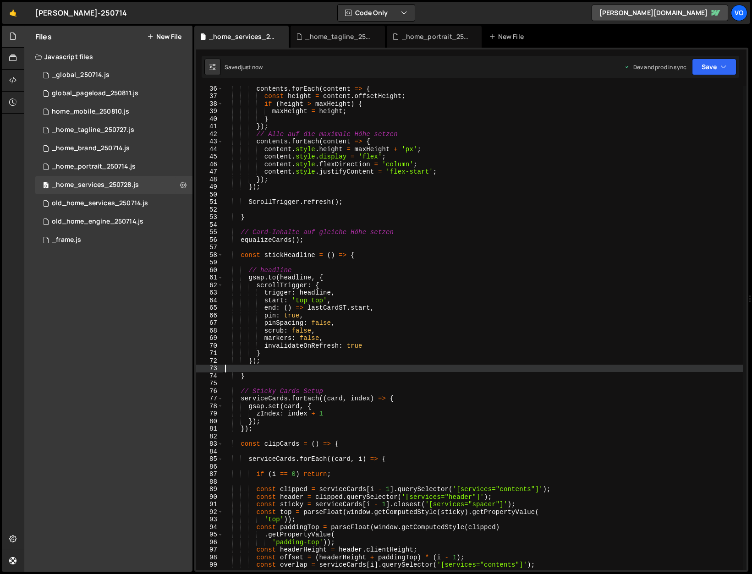
scroll to position [262, 0]
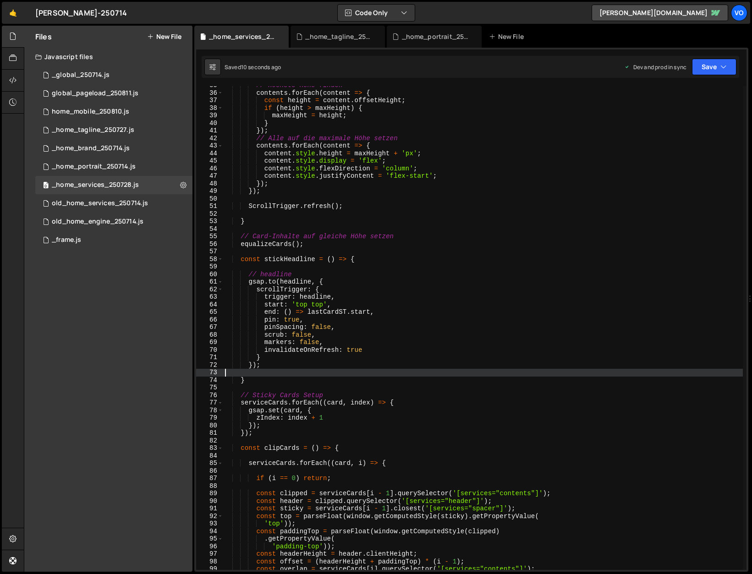
click at [293, 261] on div "// Höchste Höhe finden contents . forEach ( content => { const height = content…" at bounding box center [483, 331] width 520 height 499
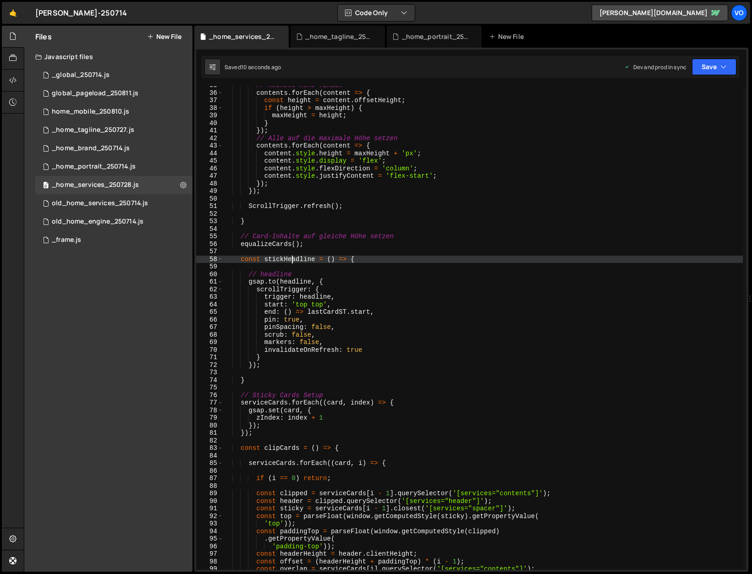
click at [293, 261] on div "// Höchste Höhe finden contents . forEach ( content => { const height = content…" at bounding box center [483, 331] width 520 height 499
click at [261, 381] on div "// Höchste Höhe finden contents . forEach ( content => { const height = content…" at bounding box center [483, 331] width 520 height 499
type textarea "}"
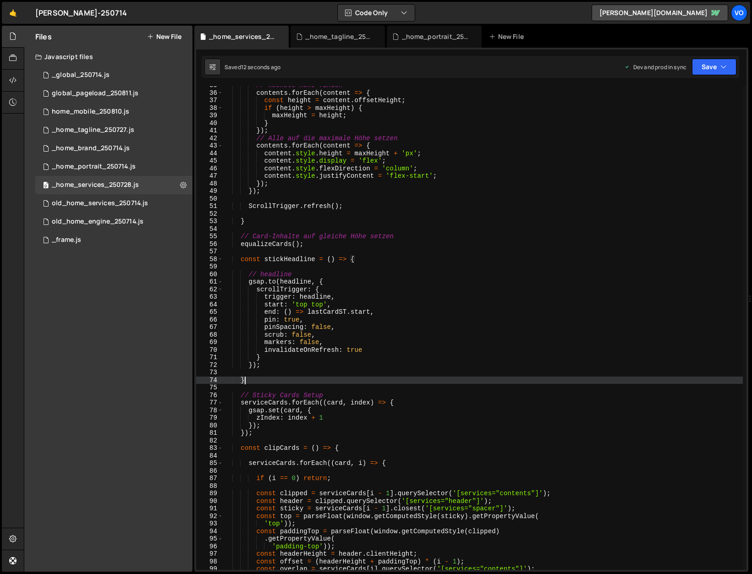
scroll to position [0, 0]
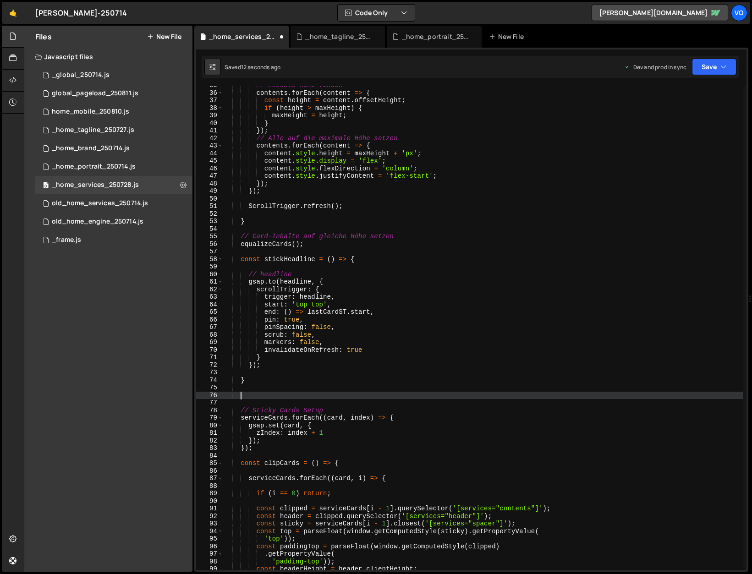
paste textarea "stickHeadline"
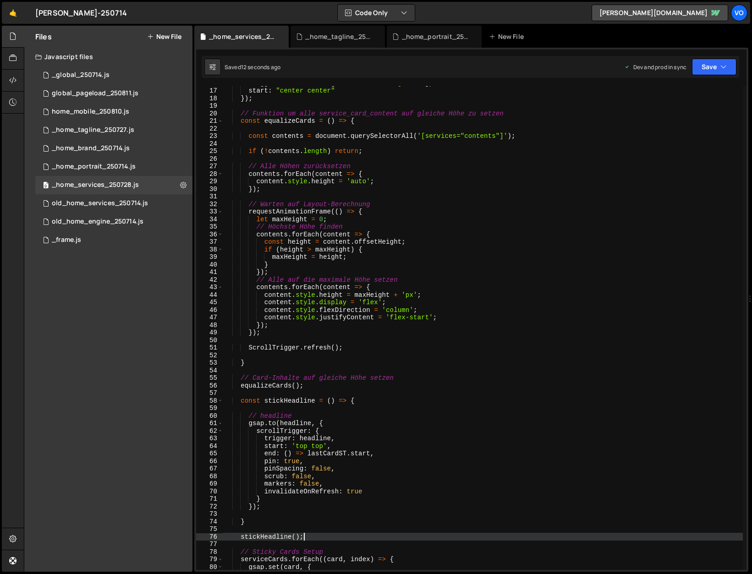
scroll to position [120, 0]
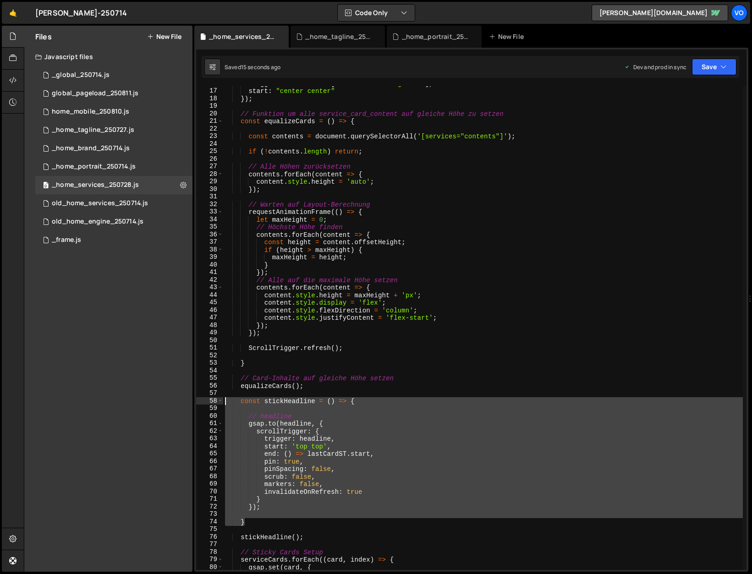
drag, startPoint x: 253, startPoint y: 521, endPoint x: 189, endPoint y: 402, distance: 135.2
click at [189, 402] on div "Files New File Javascript files 1 _global_250714.js 0 0 global_pageload_250811.…" at bounding box center [388, 299] width 728 height 547
type textarea "const stickHeadline = () => {"
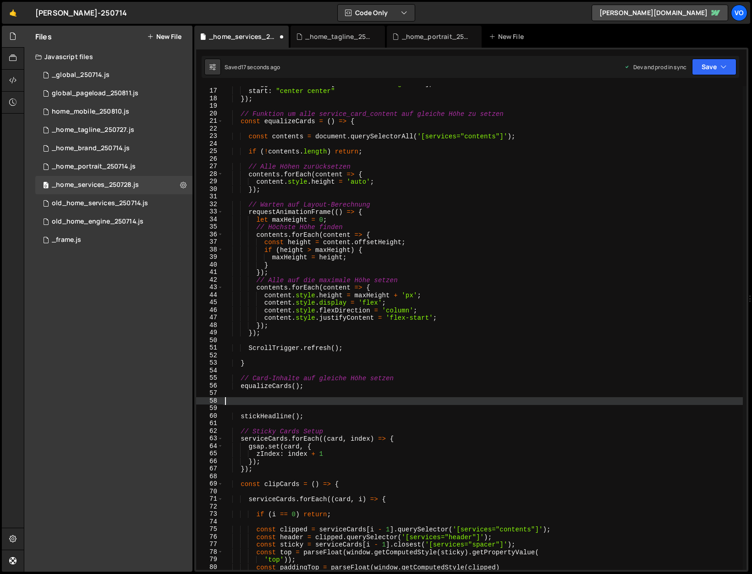
click at [253, 363] on div "trigger : serviceCards [ serviceCards . length - 1 ] , start : "center center" …" at bounding box center [483, 329] width 520 height 499
type textarea "}"
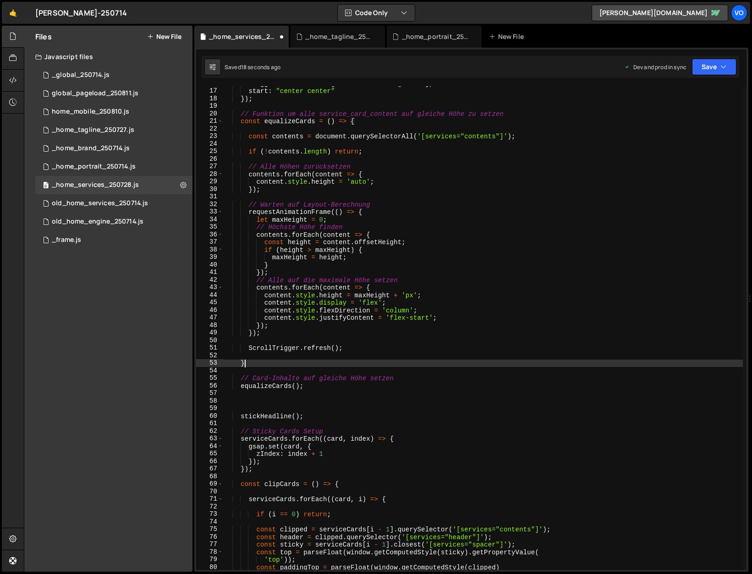
scroll to position [0, 0]
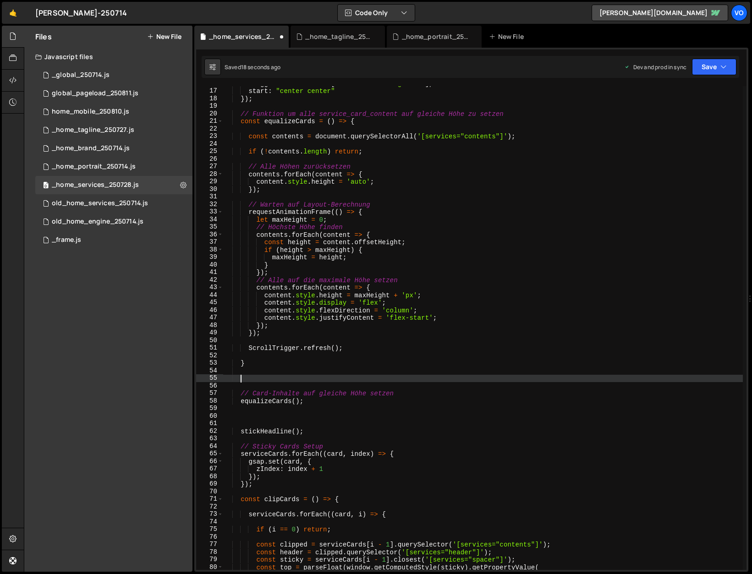
paste textarea "}"
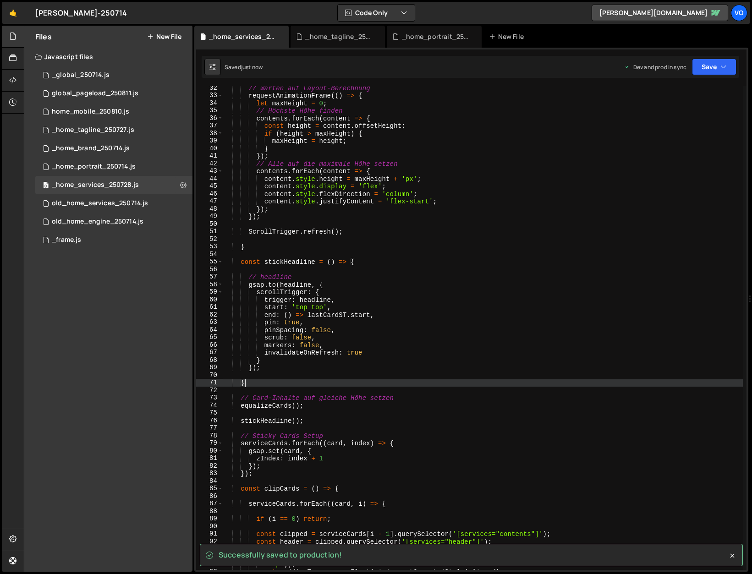
scroll to position [237, 0]
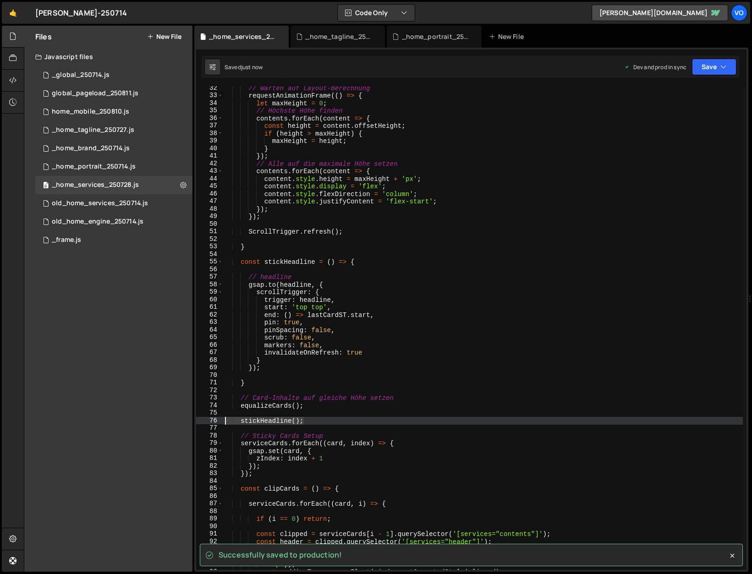
drag, startPoint x: 307, startPoint y: 420, endPoint x: 187, endPoint y: 418, distance: 119.7
click at [187, 418] on div "Files New File Javascript files 1 _global_250714.js 0 0 global_pageload_250811.…" at bounding box center [388, 299] width 728 height 547
type textarea "stickHeadline();"
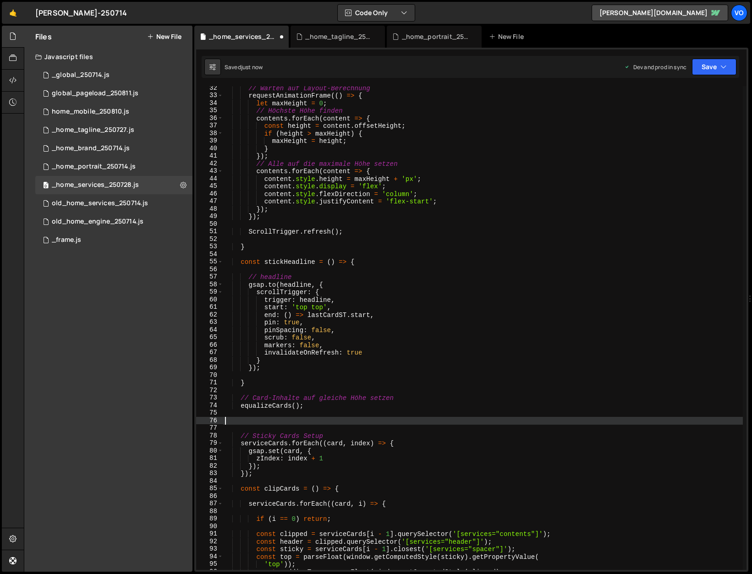
scroll to position [0, 0]
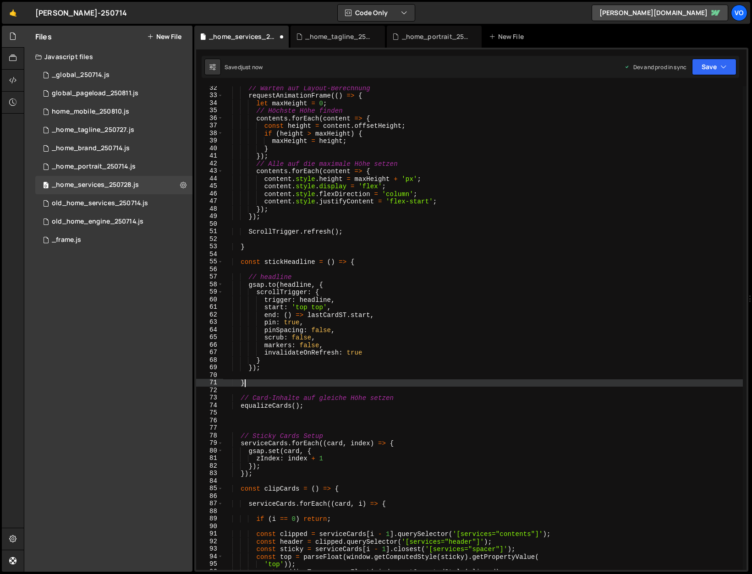
click at [331, 382] on div "// Warten auf Layout-Berechnung requestAnimationFrame (( ) => { let maxHeight =…" at bounding box center [483, 333] width 520 height 499
type textarea "}"
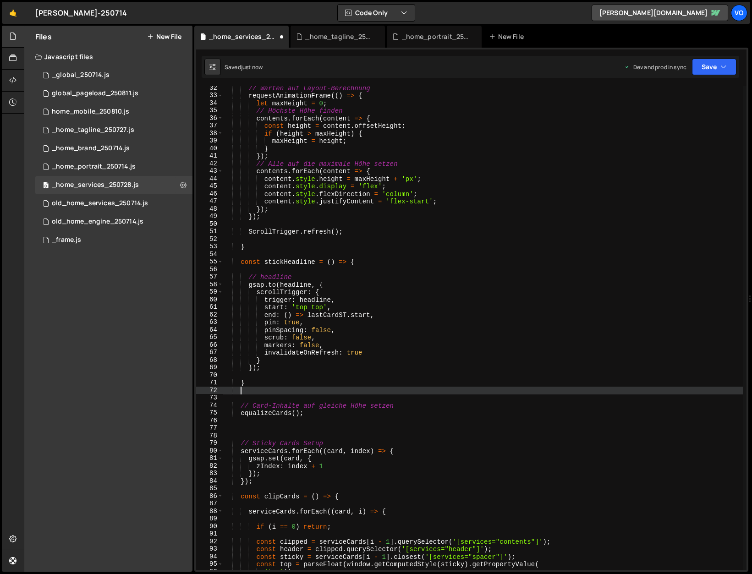
scroll to position [0, 0]
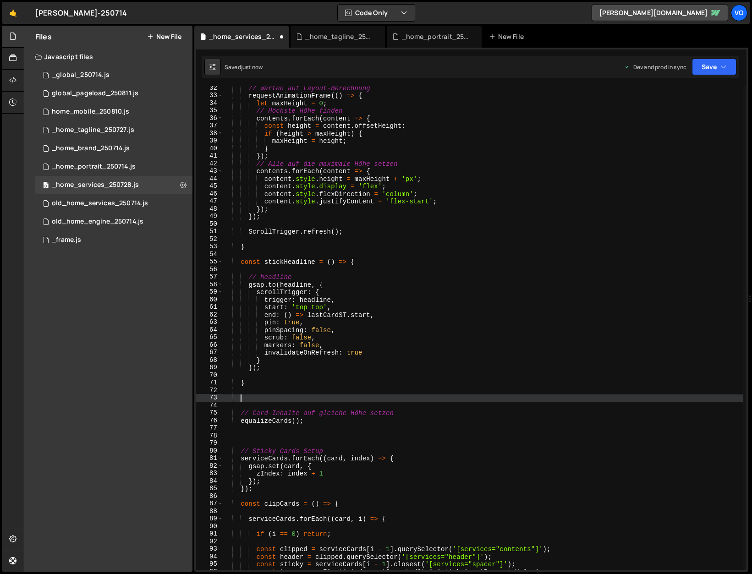
paste textarea "stickHeadline();"
type textarea "stickHeadline();"
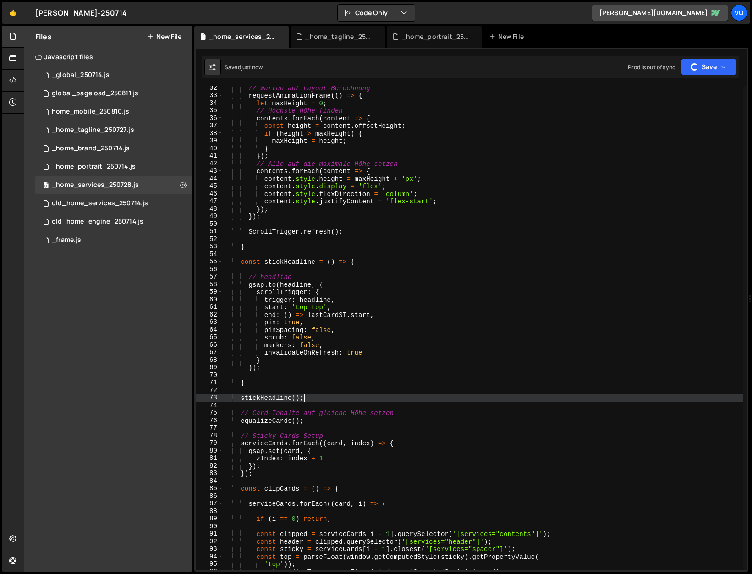
click at [304, 407] on div "// Warten auf Layout-Berechnung requestAnimationFrame (( ) => { let maxHeight =…" at bounding box center [483, 333] width 520 height 499
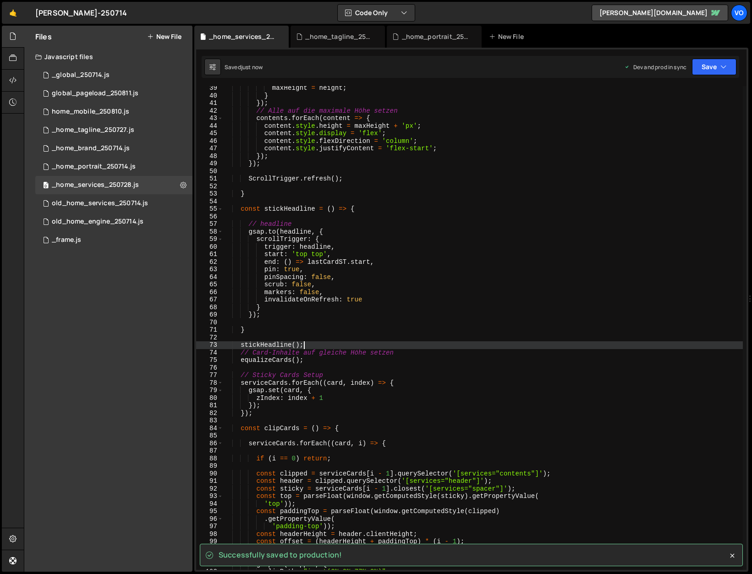
scroll to position [291, 0]
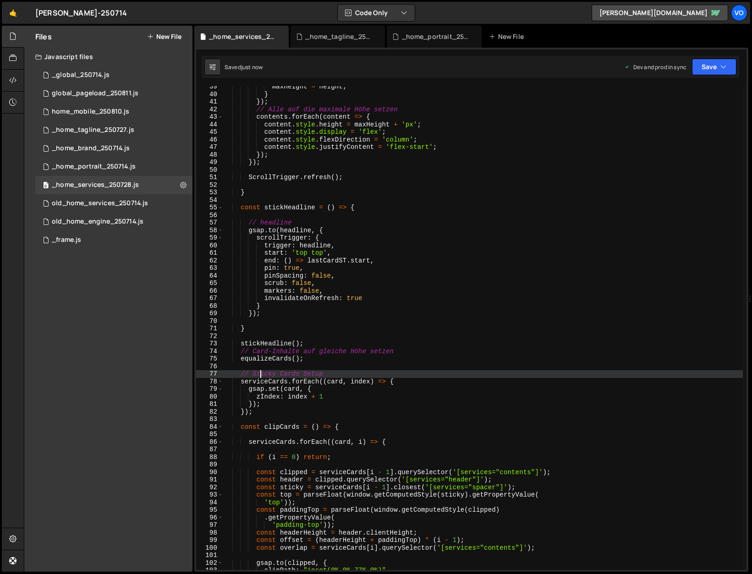
click at [262, 373] on div "maxHeight = height ; } }) ; // Alle auf die maximale Höhe setzen contents . for…" at bounding box center [483, 332] width 520 height 499
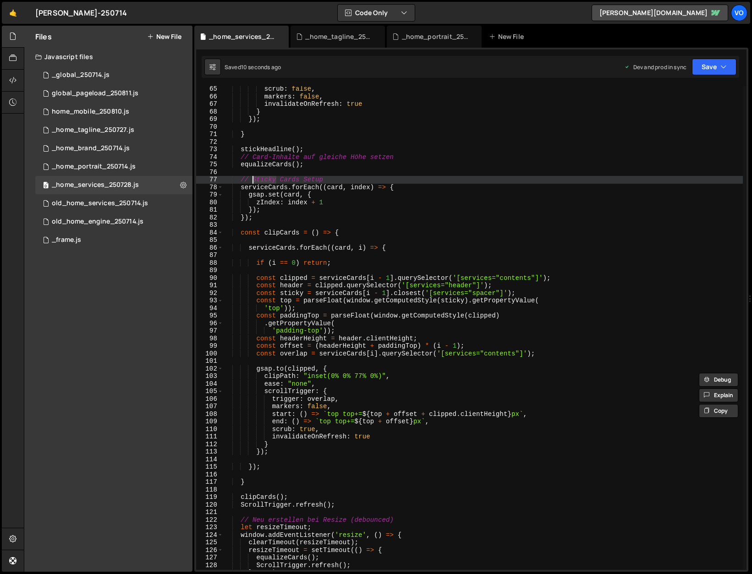
scroll to position [490, 0]
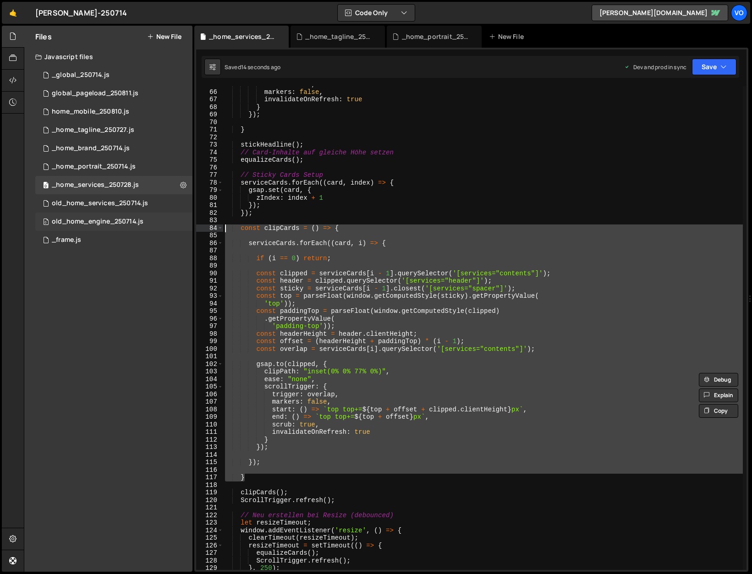
drag, startPoint x: 243, startPoint y: 475, endPoint x: 188, endPoint y: 226, distance: 254.4
click at [188, 226] on div "Files New File Javascript files 1 _global_250714.js 0 0 global_pageload_250811.…" at bounding box center [388, 299] width 728 height 547
type textarea "const clipCards = () => {"
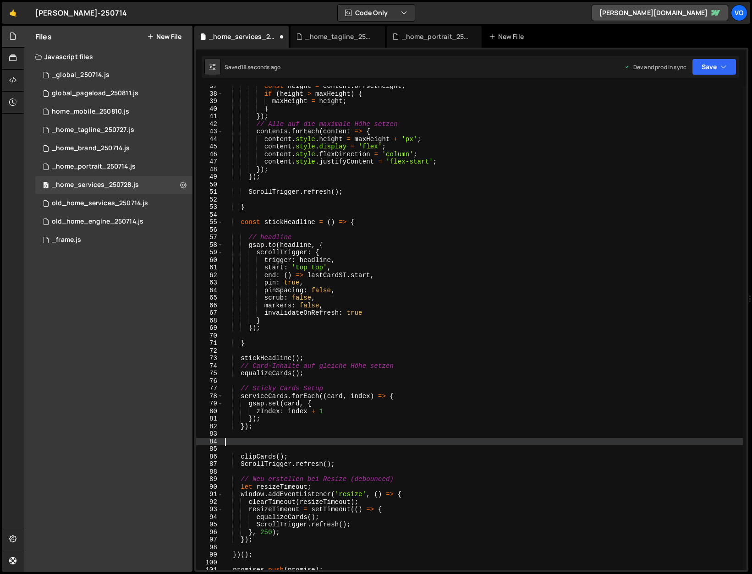
scroll to position [274, 0]
click at [258, 211] on div "const height = content . offsetHeight ; if ( height > maxHeight ) { maxHeight =…" at bounding box center [483, 333] width 520 height 499
type textarea "}"
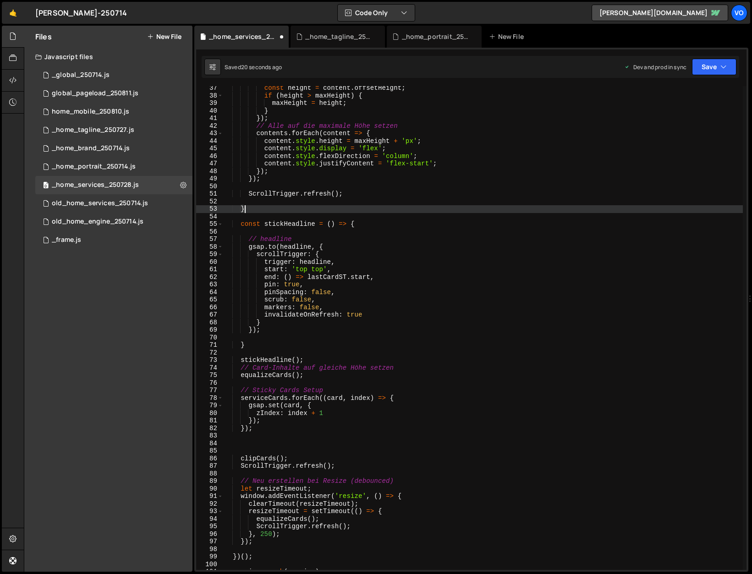
scroll to position [0, 0]
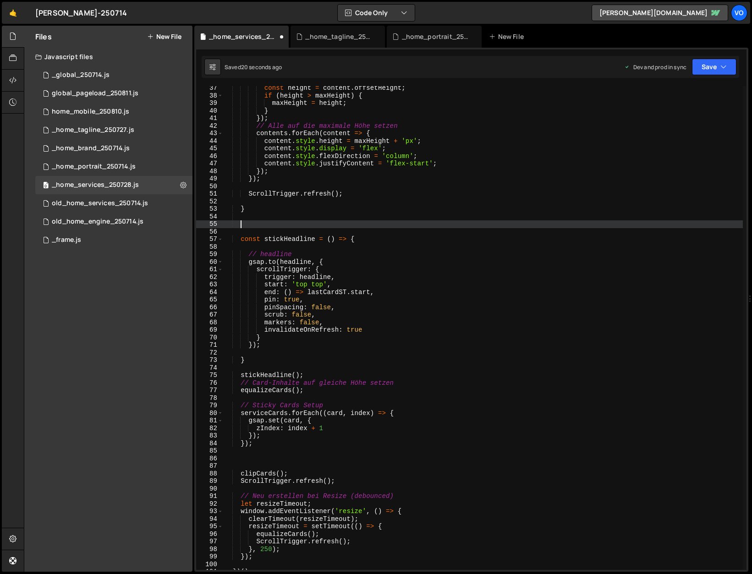
paste textarea "}"
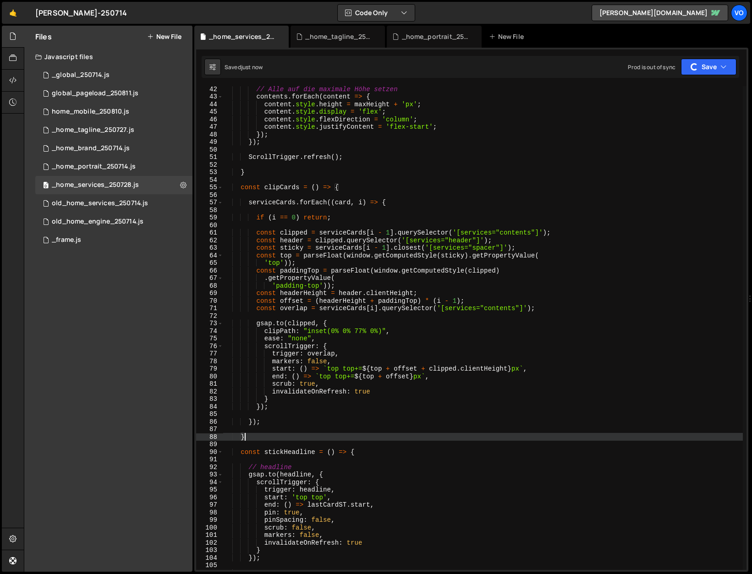
scroll to position [376, 0]
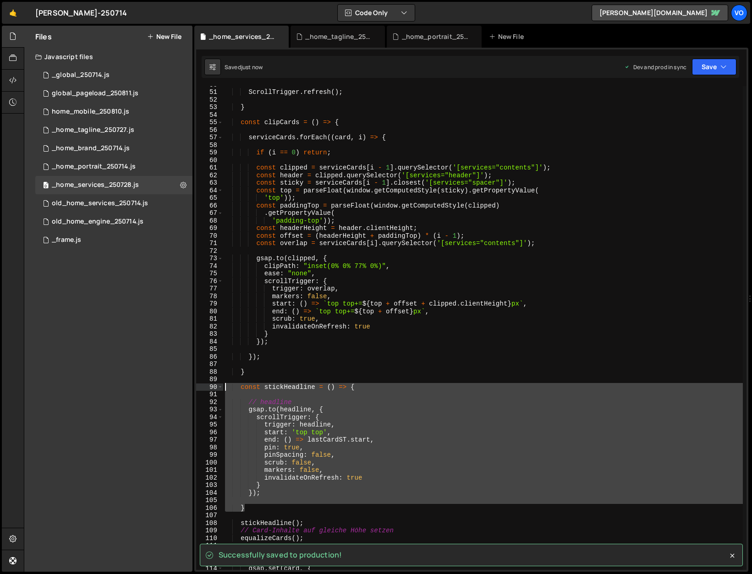
drag, startPoint x: 252, startPoint y: 509, endPoint x: 193, endPoint y: 387, distance: 135.5
click at [193, 387] on div "Files New File Javascript files 1 _global_250714.js 0 0 global_pageload_250811.…" at bounding box center [388, 299] width 728 height 547
type textarea "const stickHeadline = () => {"
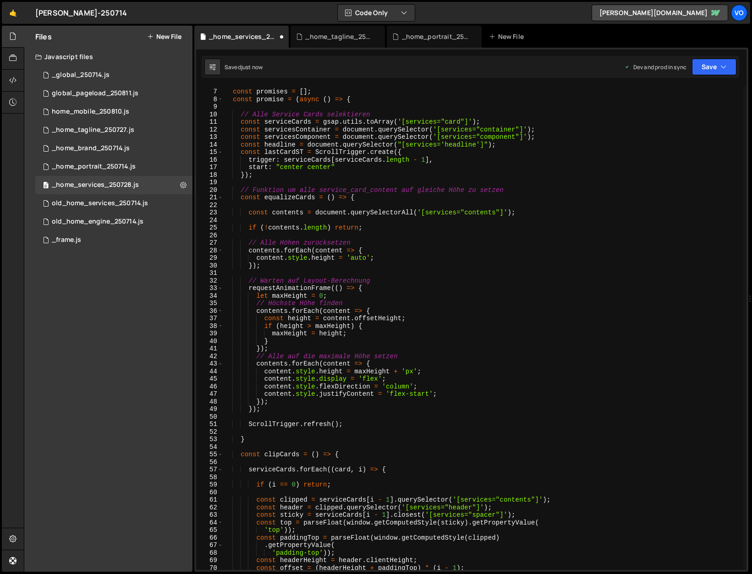
scroll to position [0, 0]
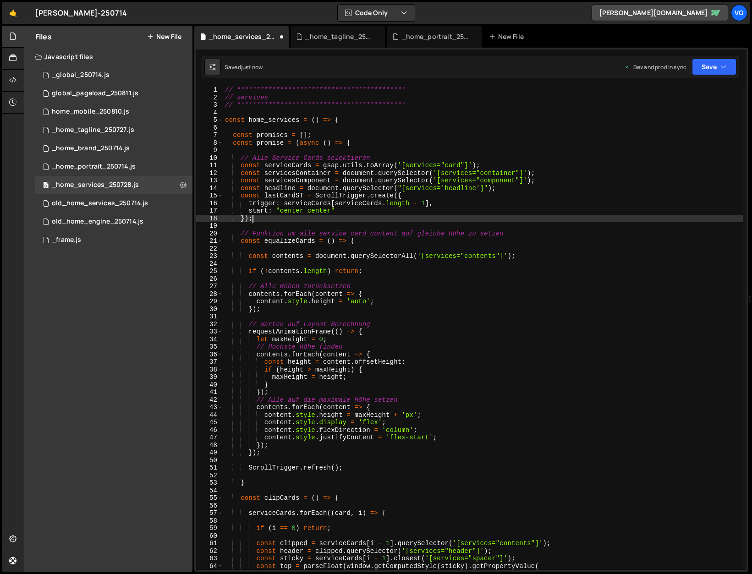
click at [265, 221] on div "**********" at bounding box center [483, 335] width 520 height 499
type textarea "});"
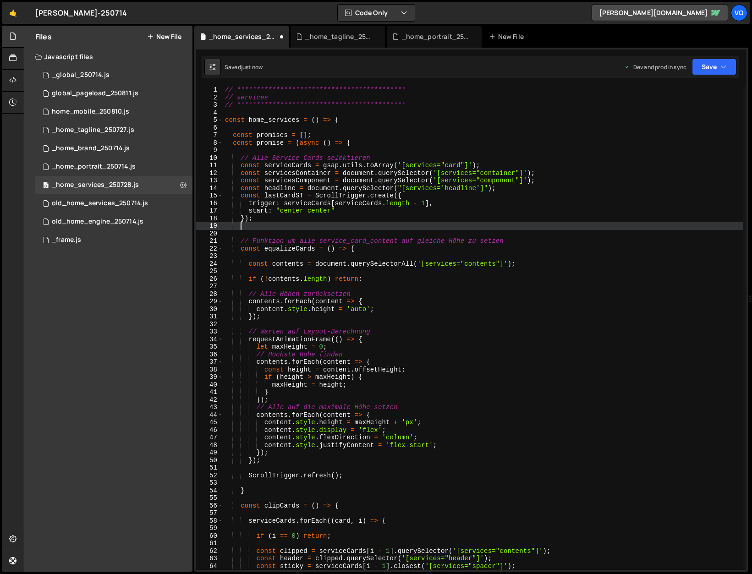
scroll to position [0, 0]
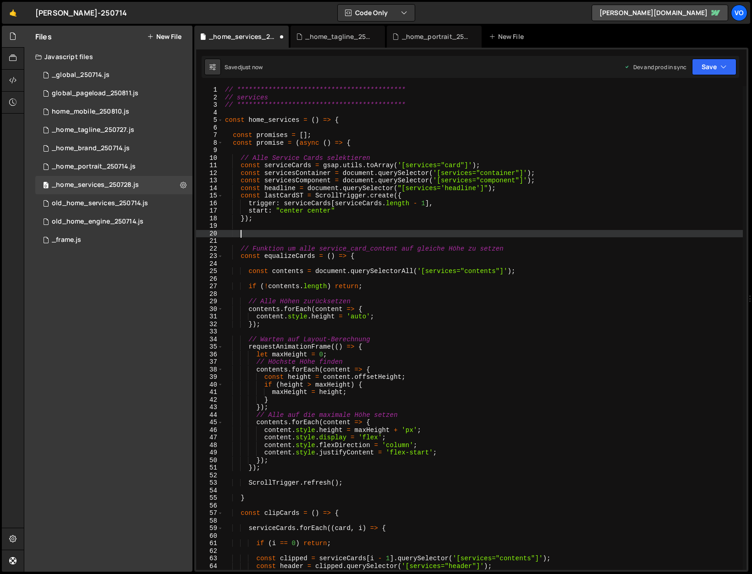
paste textarea "}"
type textarea "}"
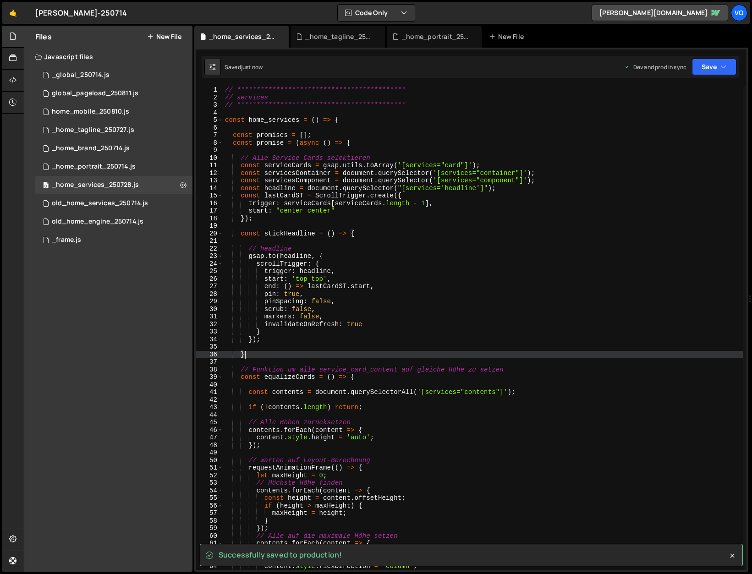
click at [269, 244] on div "**********" at bounding box center [483, 335] width 520 height 499
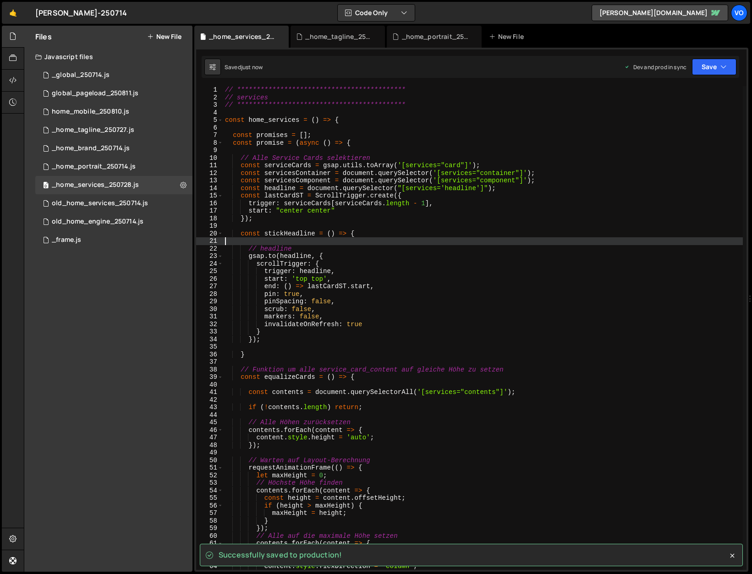
type textarea "const stickHeadline = () => {"
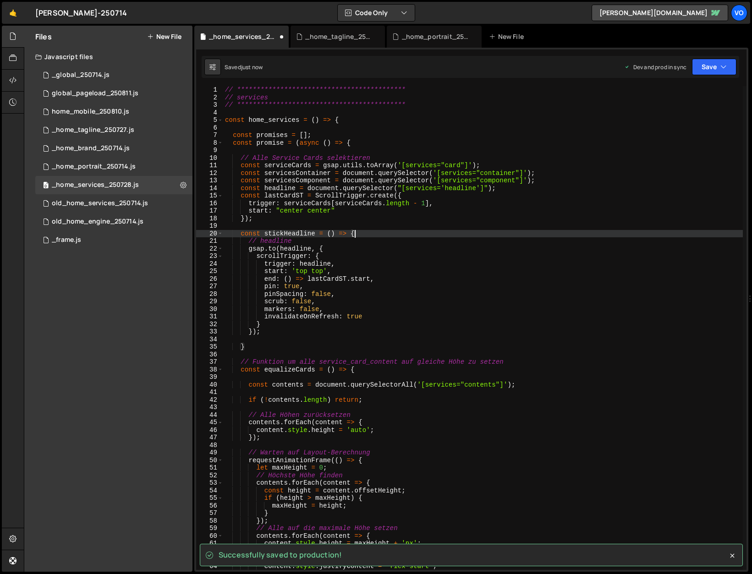
click at [252, 336] on div "**********" at bounding box center [483, 335] width 520 height 499
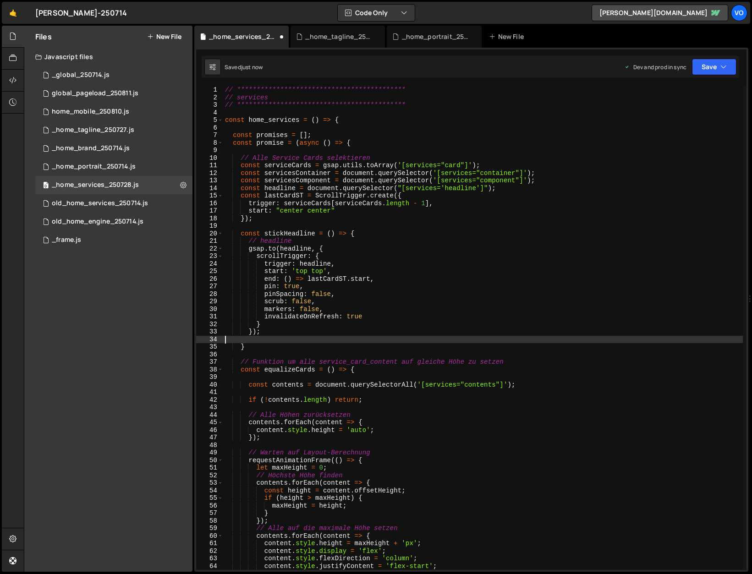
type textarea "});"
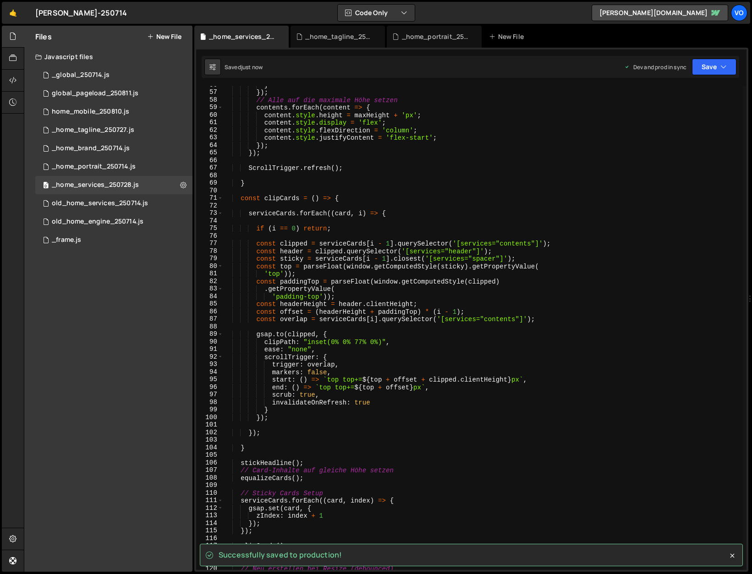
scroll to position [467, 0]
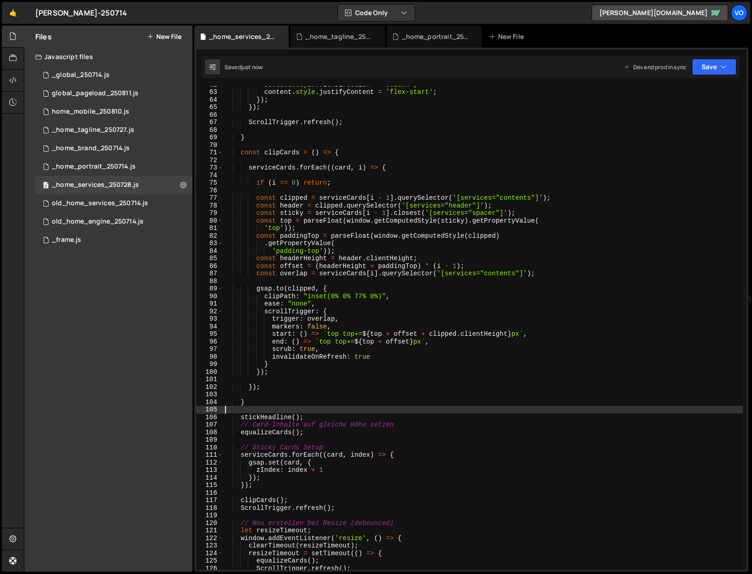
click at [256, 407] on div "content . style . flexDirection = 'column' ; content . style . justifyContent =…" at bounding box center [483, 330] width 520 height 499
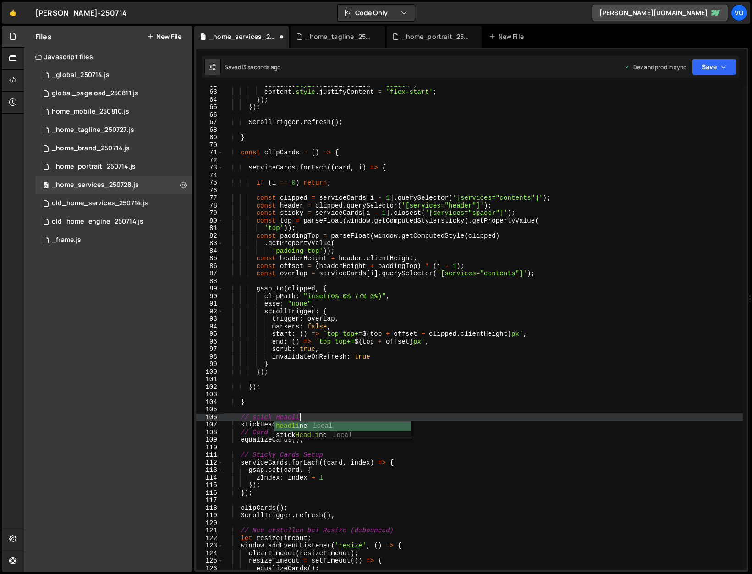
scroll to position [0, 5]
click at [348, 373] on div "content . style . flexDirection = 'column' ; content . style . justifyContent =…" at bounding box center [483, 330] width 520 height 499
type textarea "});"
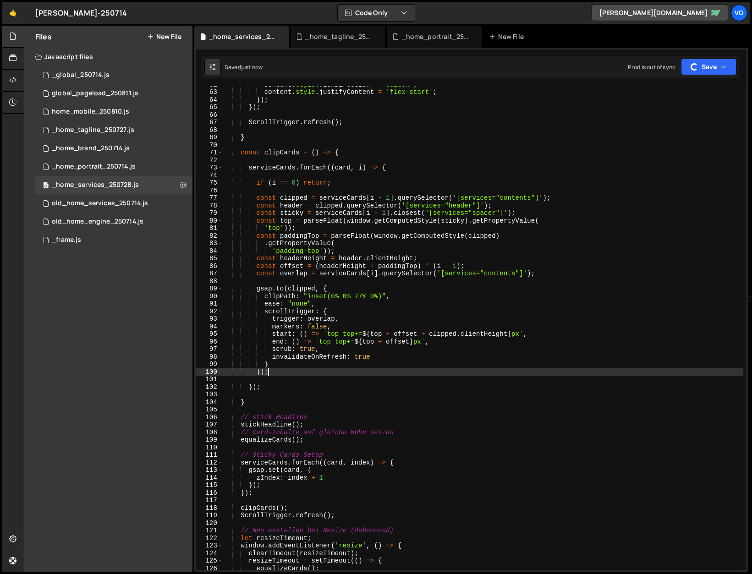
click at [272, 448] on div "content . style . flexDirection = 'column' ; content . style . justifyContent =…" at bounding box center [483, 330] width 520 height 499
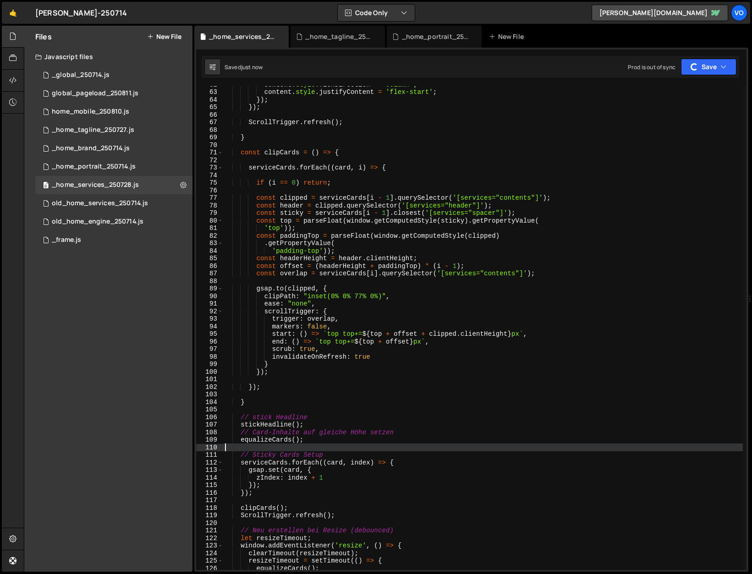
scroll to position [0, 0]
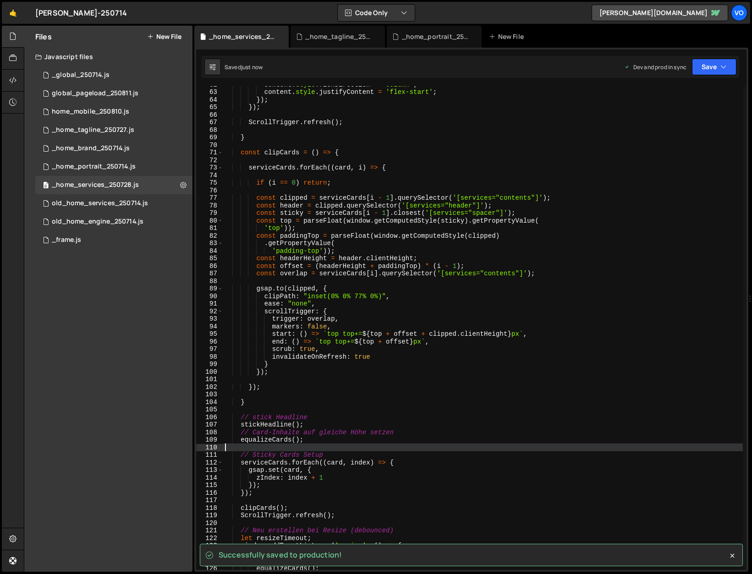
type textarea "equalizeCards();"
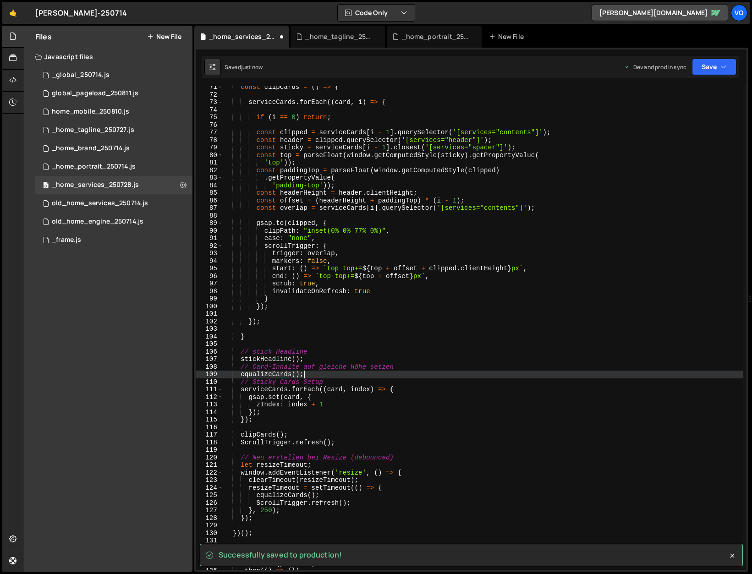
scroll to position [533, 0]
click at [258, 428] on div "const clipCards = ( ) => { serviceCards . forEach (( card , i ) => { if ( i == …" at bounding box center [483, 332] width 520 height 499
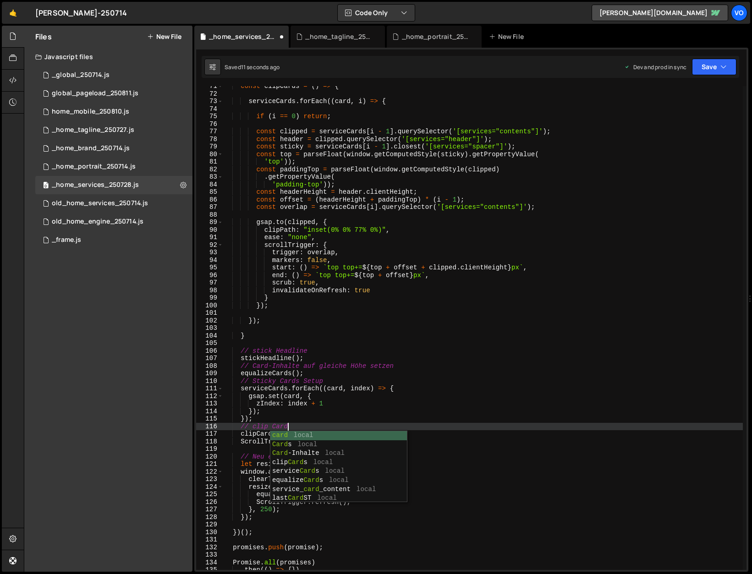
scroll to position [0, 4]
click at [316, 359] on div "const clipCards = ( ) => { serviceCards . forEach (( card , i ) => { if ( i == …" at bounding box center [483, 332] width 520 height 499
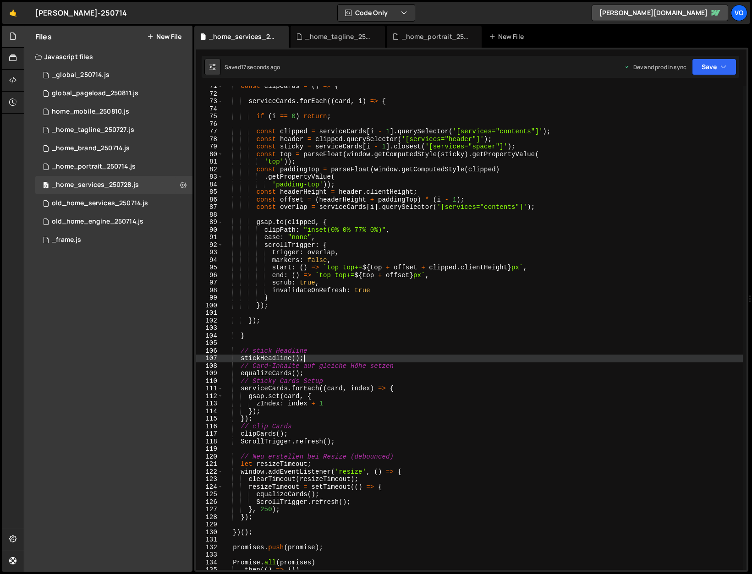
type textarea "stickHeadline();"
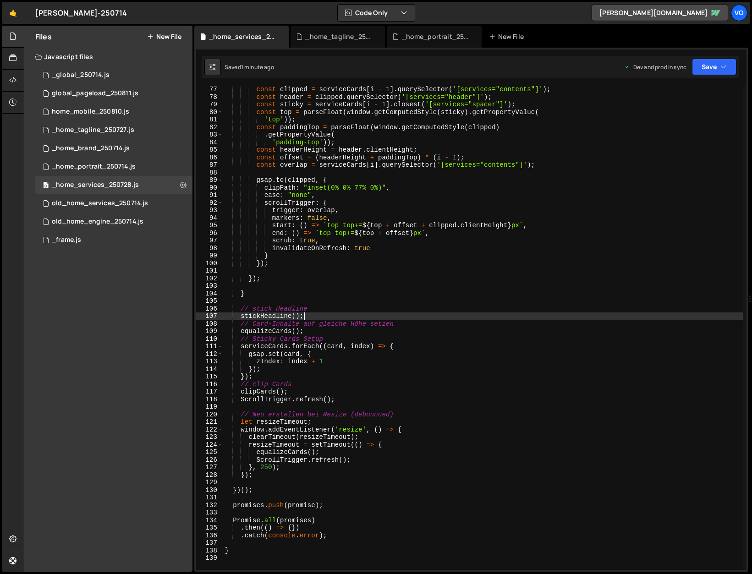
scroll to position [576, 0]
click at [336, 35] on div "_home_tagline_250727.js" at bounding box center [339, 36] width 69 height 9
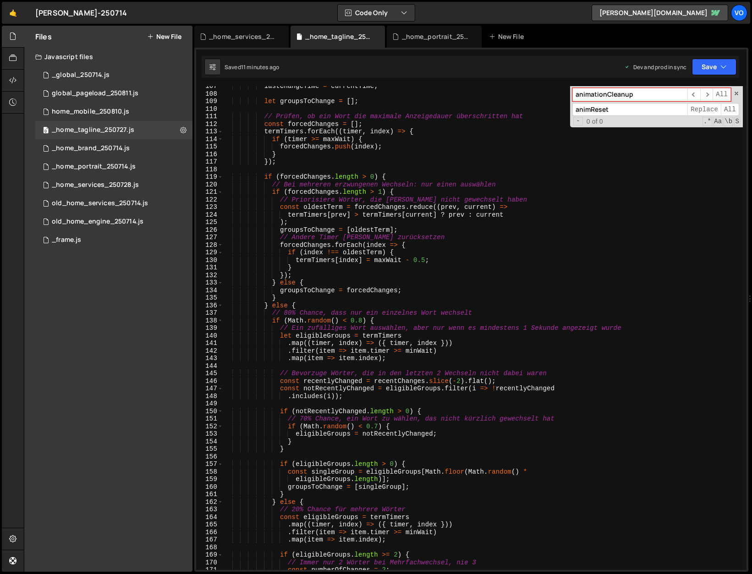
scroll to position [835, 0]
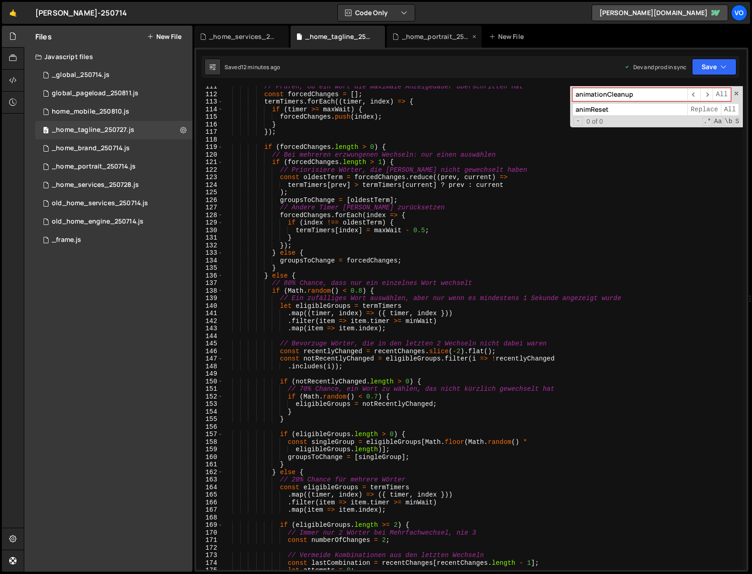
click at [430, 37] on div "_home_portrait_250714.js" at bounding box center [436, 36] width 69 height 9
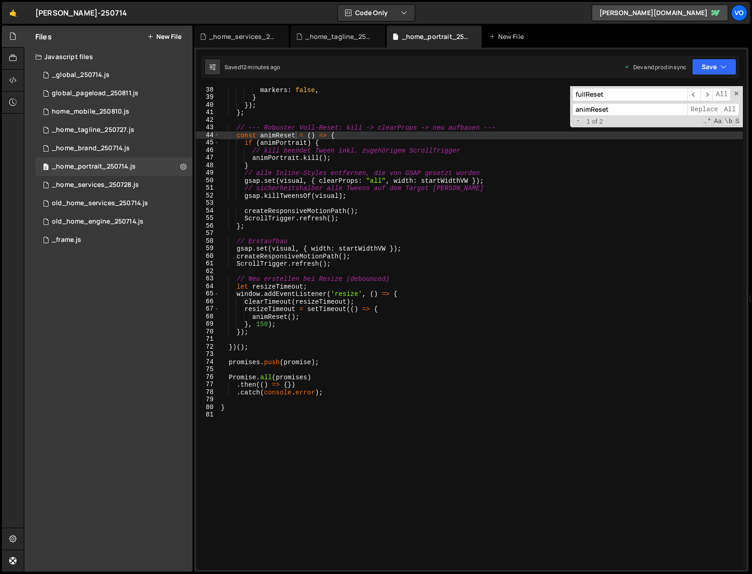
scroll to position [269, 0]
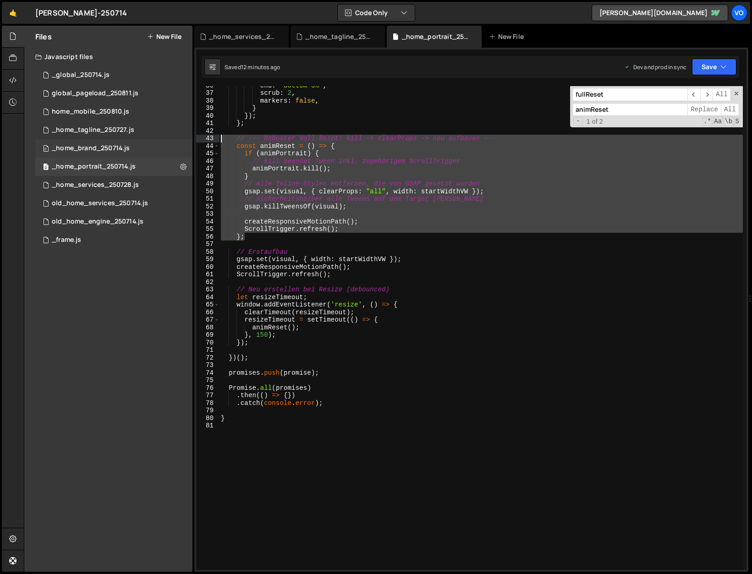
drag, startPoint x: 256, startPoint y: 236, endPoint x: 178, endPoint y: 141, distance: 123.2
click at [178, 141] on div "Files New File Javascript files 1 _global_250714.js 0 0 global_pageload_250811.…" at bounding box center [388, 299] width 728 height 547
type textarea "// --- [PERSON_NAME]-Reset: kill -> clearProps -> neu aufbauen --- const animRe…"
click at [248, 36] on div "_home_services_250728.js" at bounding box center [243, 36] width 69 height 9
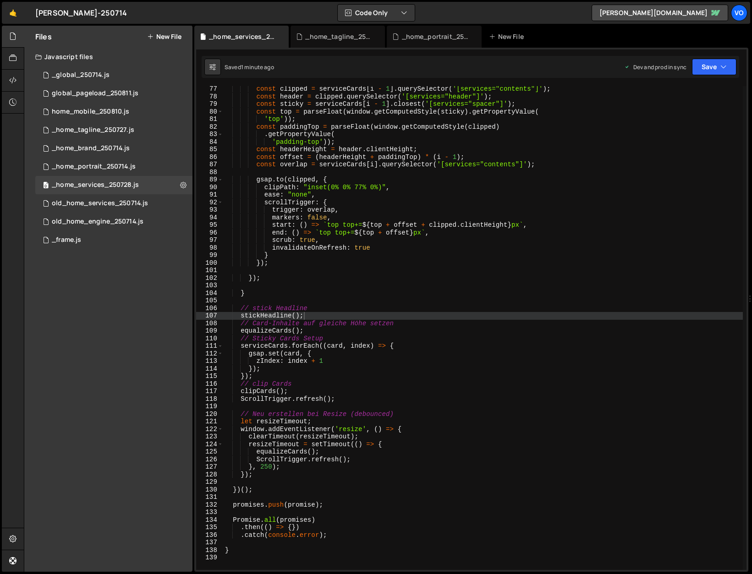
scroll to position [9584, 0]
click at [280, 288] on div "const clipped = serviceCards [ i - 1 ] . querySelector ( '[services="contents"]…" at bounding box center [483, 334] width 520 height 499
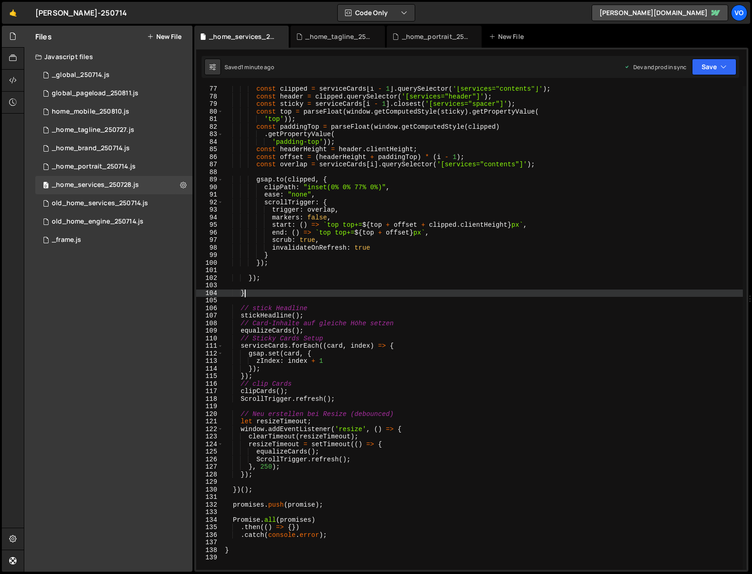
click at [279, 292] on div "const clipped = serviceCards [ i - 1 ] . querySelector ( '[services="contents"]…" at bounding box center [483, 334] width 520 height 499
type textarea "}"
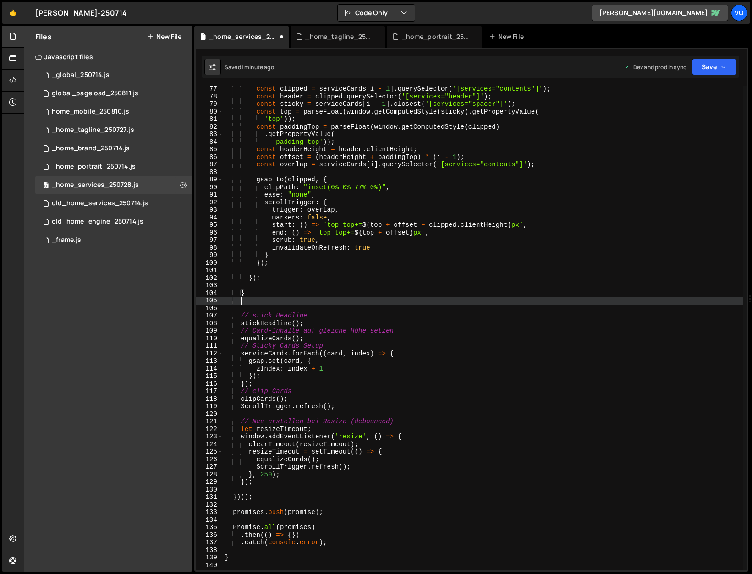
scroll to position [0, 0]
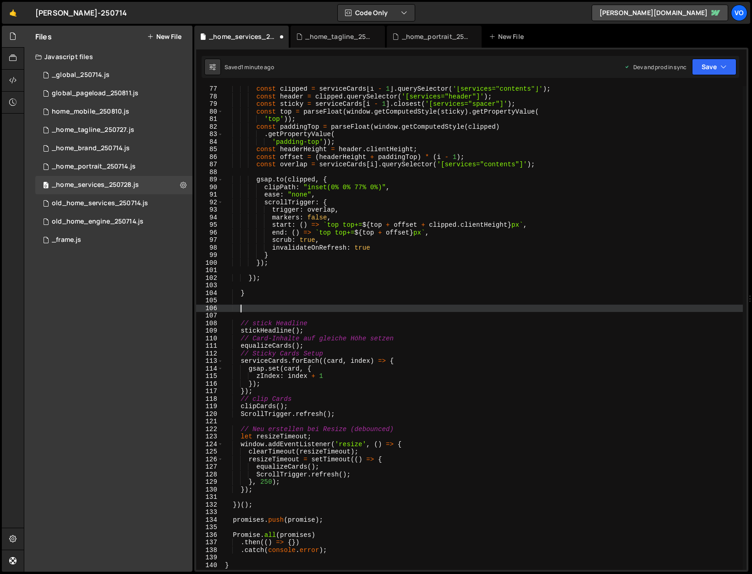
paste textarea "};"
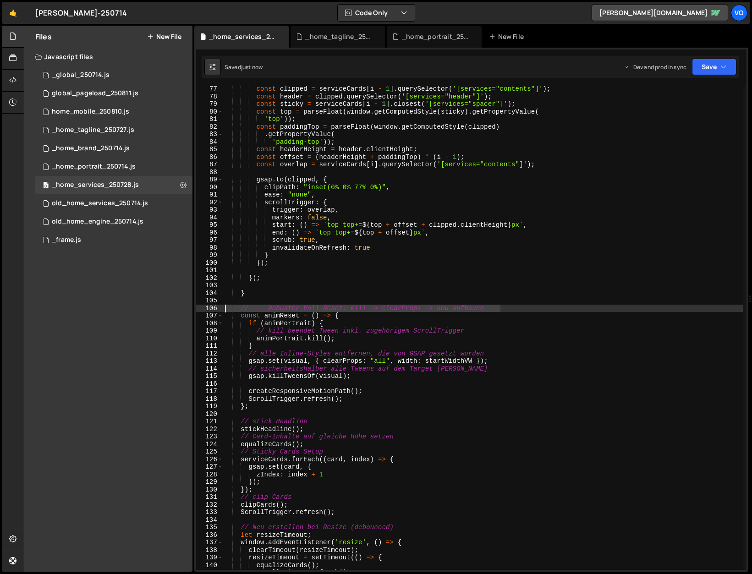
drag, startPoint x: 521, startPoint y: 307, endPoint x: 180, endPoint y: 309, distance: 340.6
click at [180, 309] on div "Files New File Javascript files 1 _global_250714.js 0 0 global_pageload_250811.…" at bounding box center [388, 299] width 728 height 547
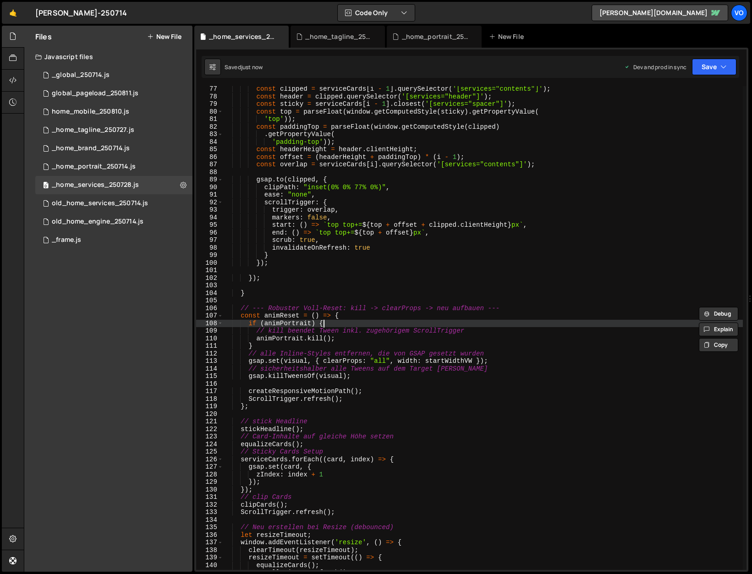
click at [386, 322] on div "const clipped = serviceCards [ i - 1 ] . querySelector ( '[services="contents"]…" at bounding box center [483, 334] width 520 height 499
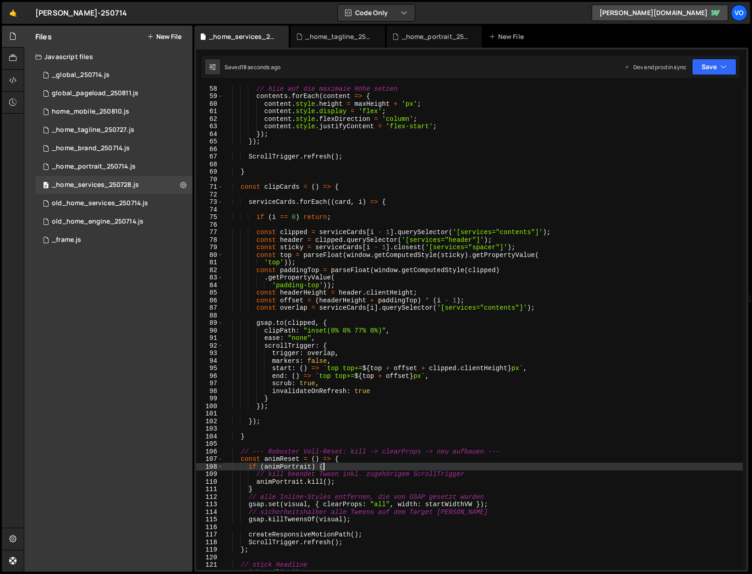
scroll to position [432, 0]
click at [256, 324] on div "// Alle auf die maximale Höhe setzen contents . forEach ( content => { content …" at bounding box center [483, 334] width 520 height 499
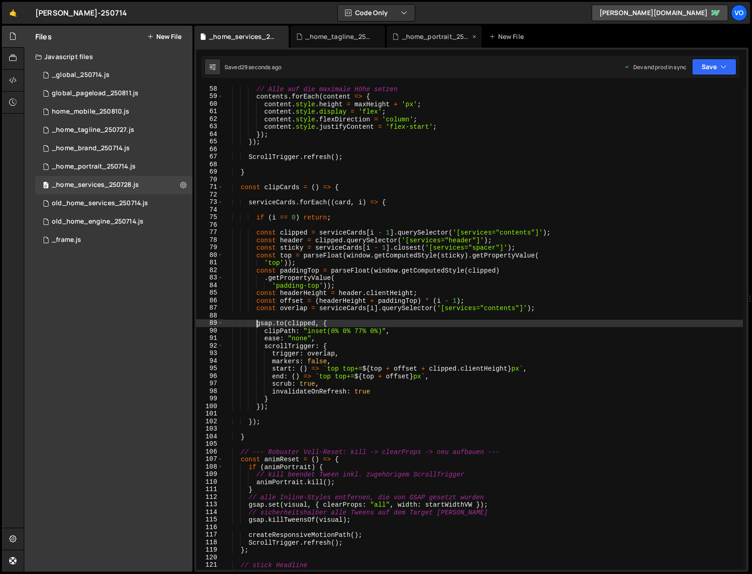
type textarea "[DOMAIN_NAME](clipped, {"
click at [435, 35] on div "_home_portrait_250714.js" at bounding box center [436, 36] width 69 height 9
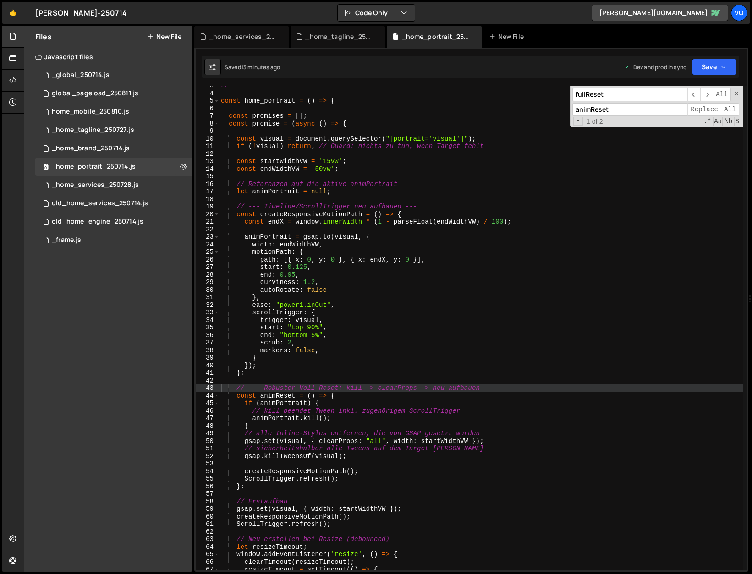
scroll to position [0, 0]
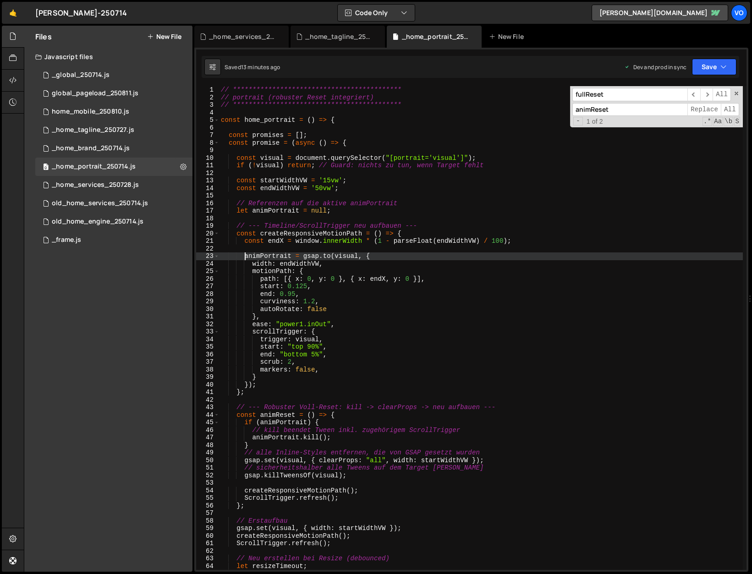
drag, startPoint x: 245, startPoint y: 257, endPoint x: 259, endPoint y: 257, distance: 14.2
click at [245, 257] on div "**********" at bounding box center [481, 335] width 524 height 499
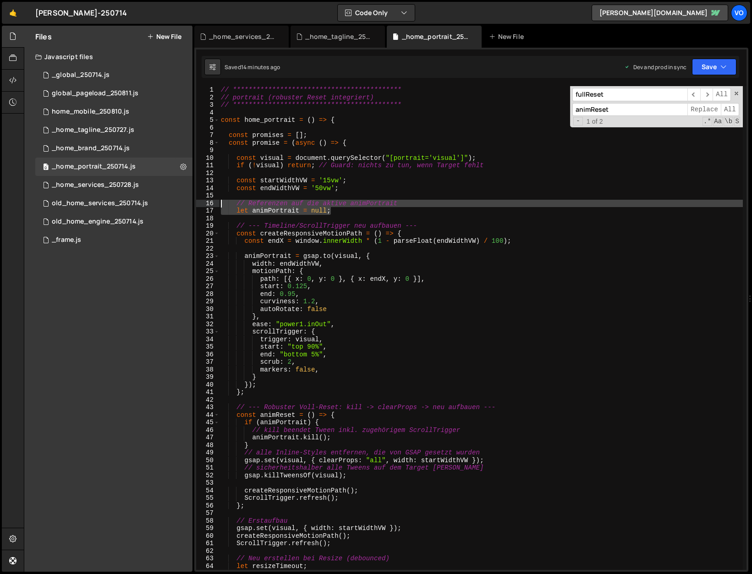
drag, startPoint x: 342, startPoint y: 209, endPoint x: 202, endPoint y: 206, distance: 139.9
click at [202, 206] on div "**********" at bounding box center [471, 328] width 551 height 484
type textarea "// Referenzen auf die aktive animPortrait let animPortrait = null;"
click at [243, 35] on div "_home_services_250728.js" at bounding box center [243, 36] width 69 height 9
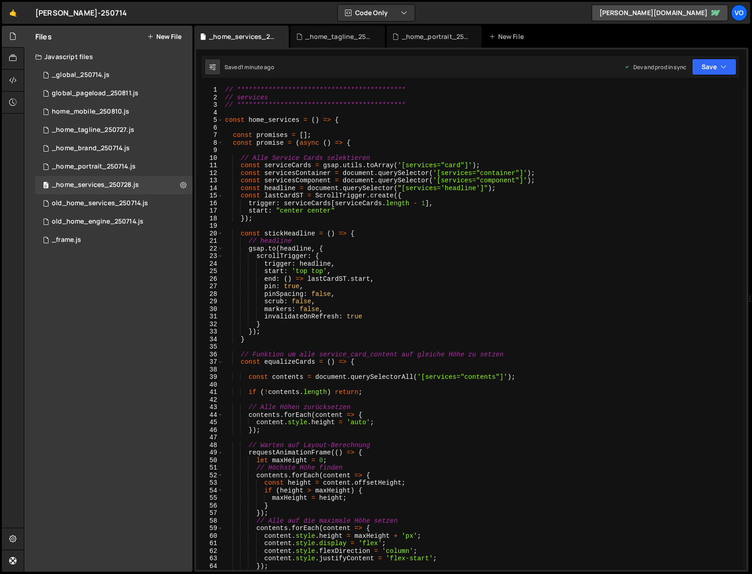
type textarea "});"
click at [270, 217] on div "**********" at bounding box center [483, 335] width 520 height 499
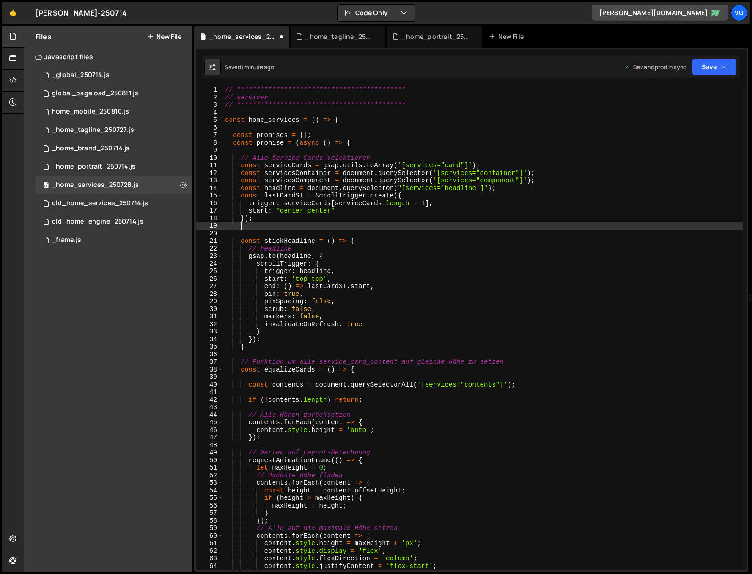
paste textarea "let animPortrait = null;"
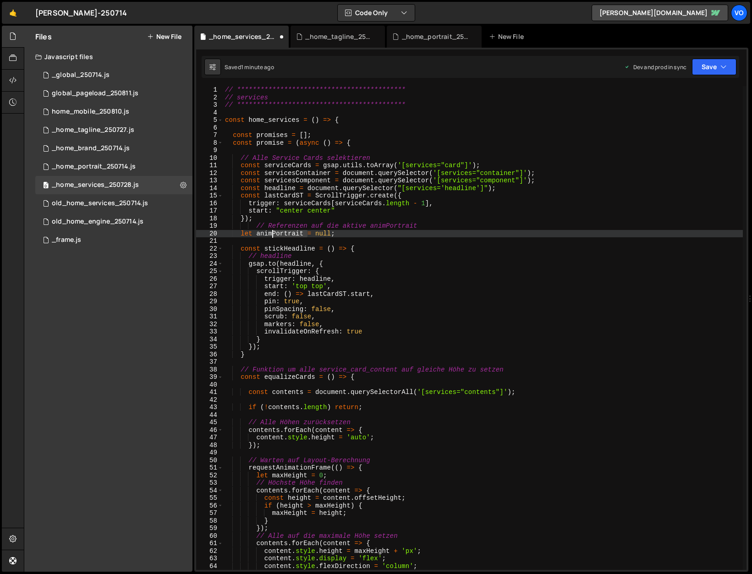
drag, startPoint x: 306, startPoint y: 234, endPoint x: 273, endPoint y: 235, distance: 33.0
click at [273, 235] on div "**********" at bounding box center [483, 335] width 520 height 499
type textarea "let animCards = null;"
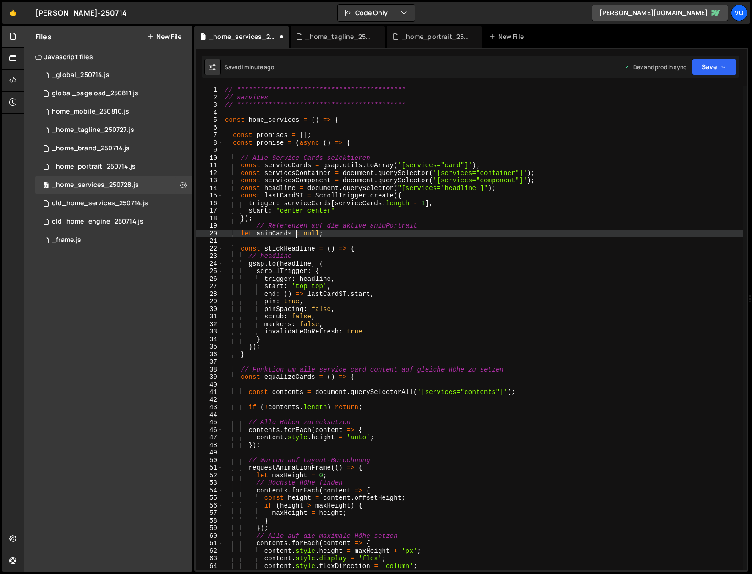
click at [273, 233] on div "**********" at bounding box center [483, 335] width 520 height 499
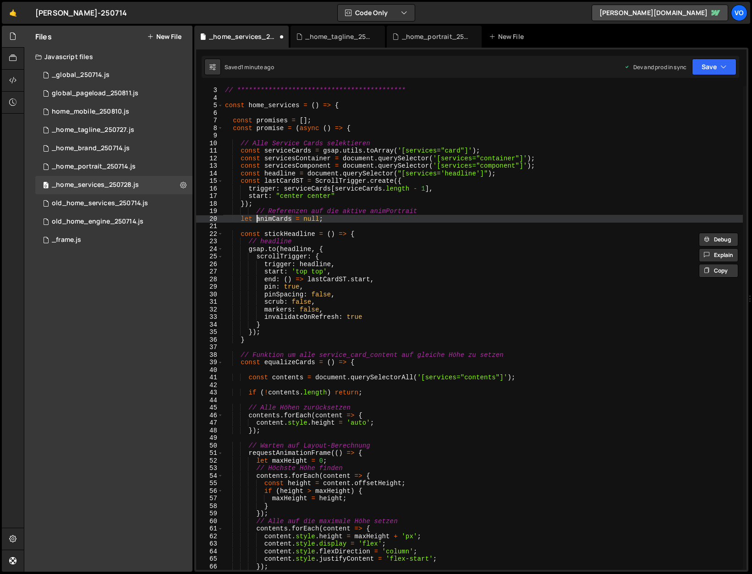
scroll to position [21, 0]
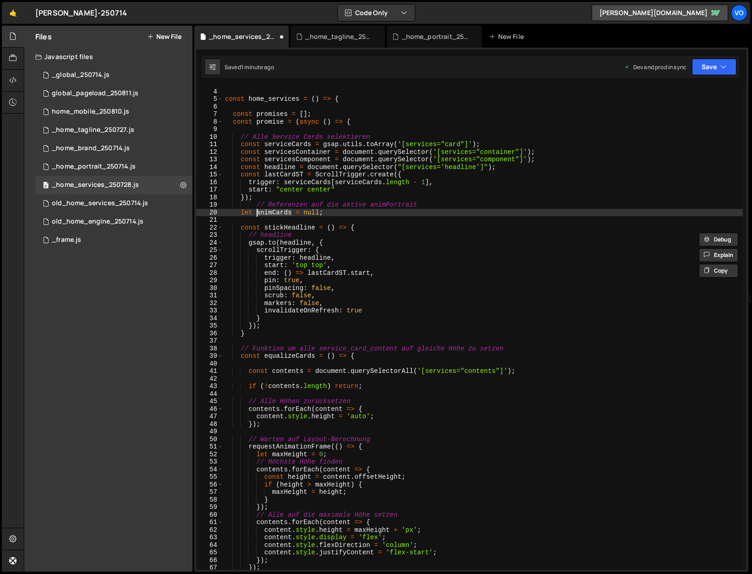
click at [334, 213] on div "**********" at bounding box center [483, 329] width 520 height 499
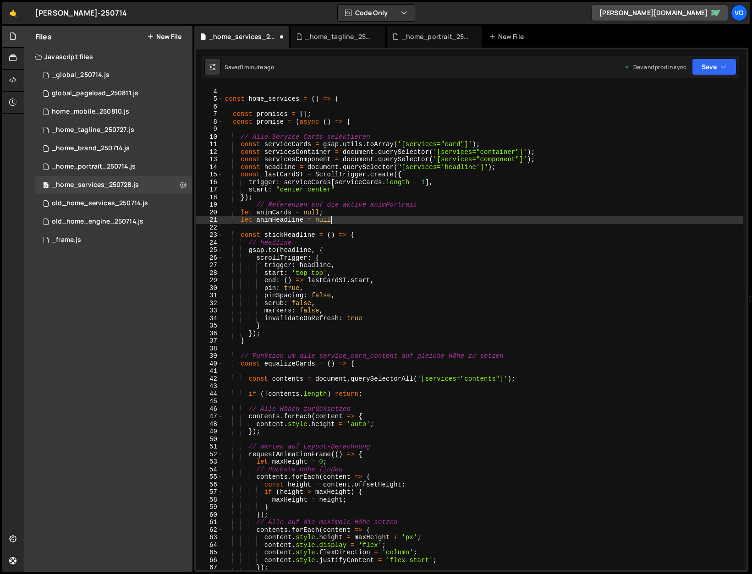
scroll to position [0, 7]
click at [272, 214] on div "**********" at bounding box center [483, 329] width 520 height 499
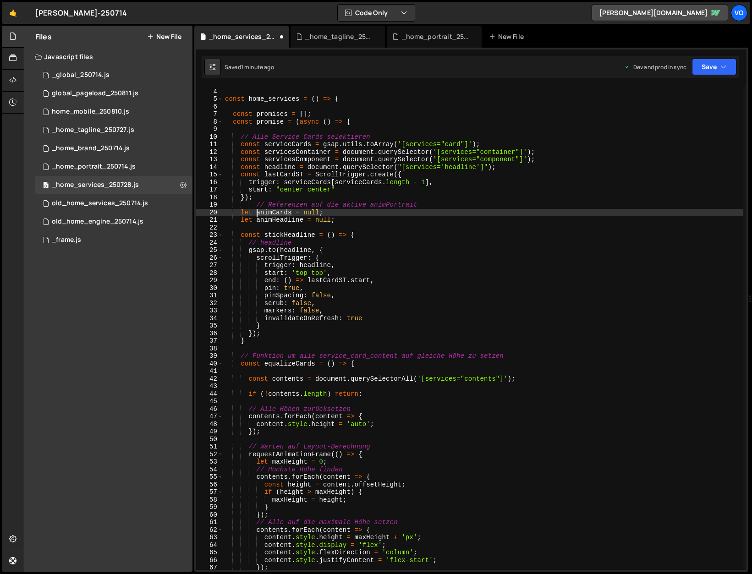
scroll to position [0, 6]
click at [272, 214] on div "**********" at bounding box center [483, 329] width 520 height 499
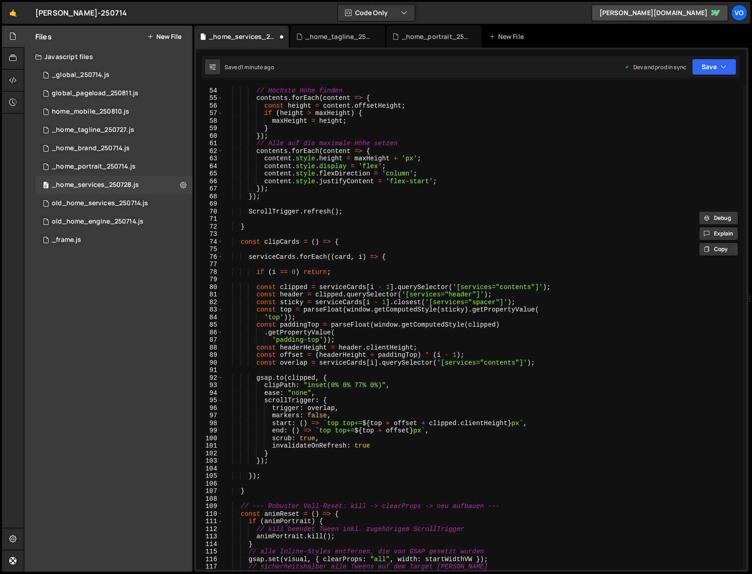
scroll to position [411, 0]
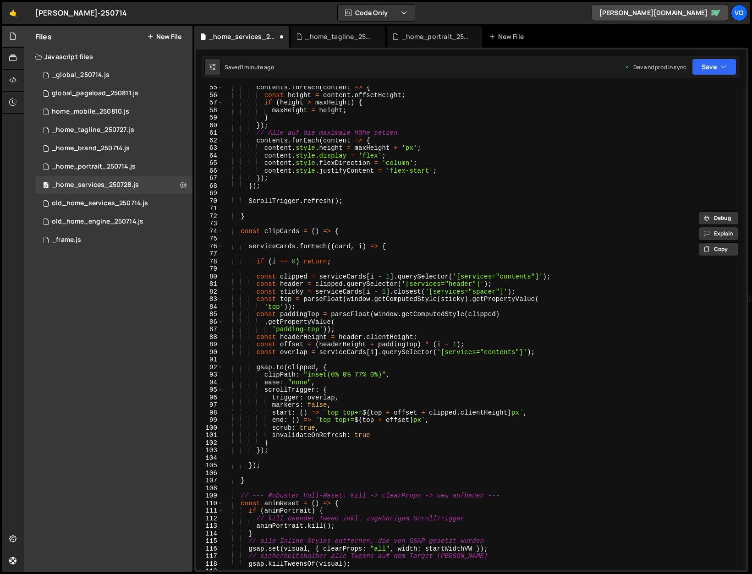
click at [257, 369] on div "contents . forEach ( content => { const height = content . offsetHeight ; if ( …" at bounding box center [483, 333] width 520 height 499
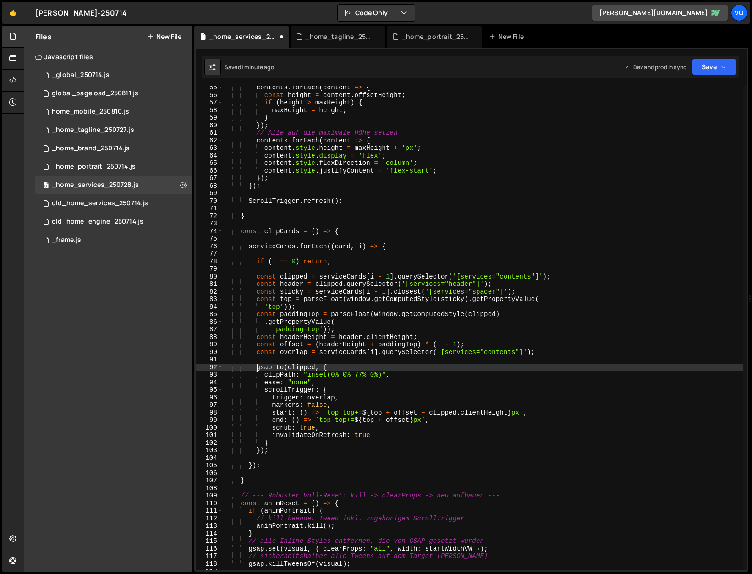
paste textarea "animCards"
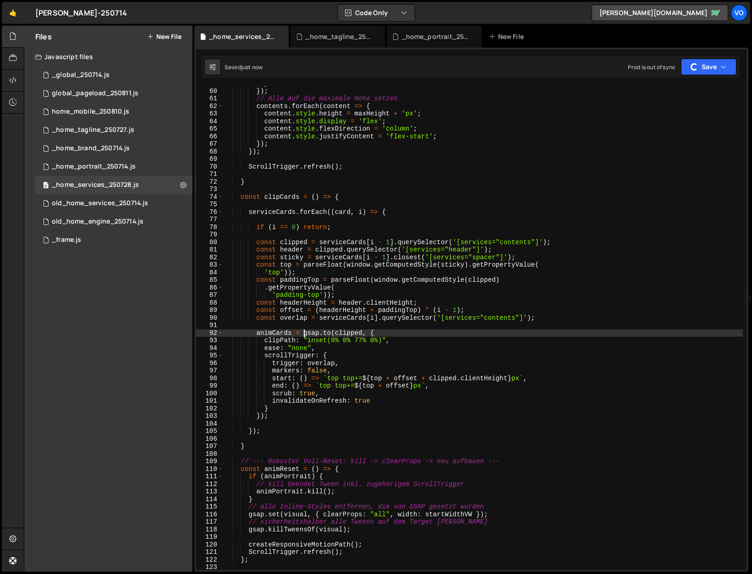
scroll to position [446, 0]
click at [276, 334] on div "} }) ; // Alle auf die maximale Höhe setzen contents . forEach ( content => { c…" at bounding box center [483, 328] width 520 height 499
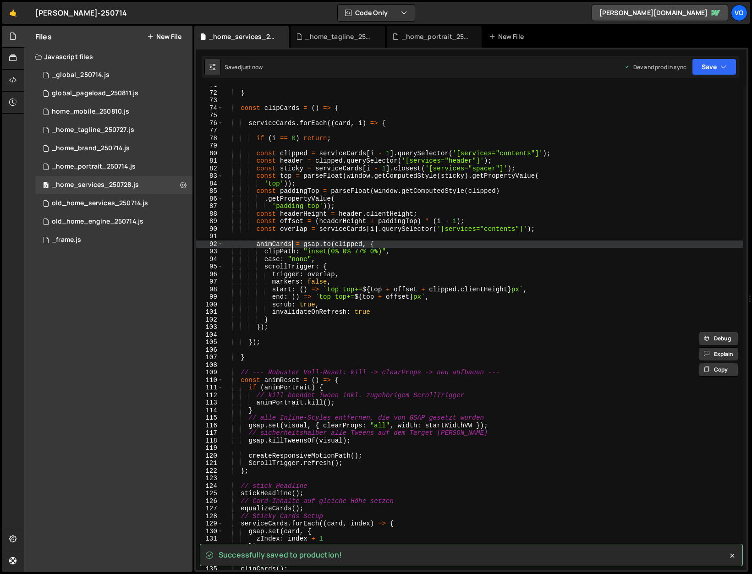
scroll to position [534, 0]
click at [288, 388] on div "} const clipCards = ( ) => { serviceCards . forEach (( card , i ) => { if ( i =…" at bounding box center [483, 331] width 520 height 499
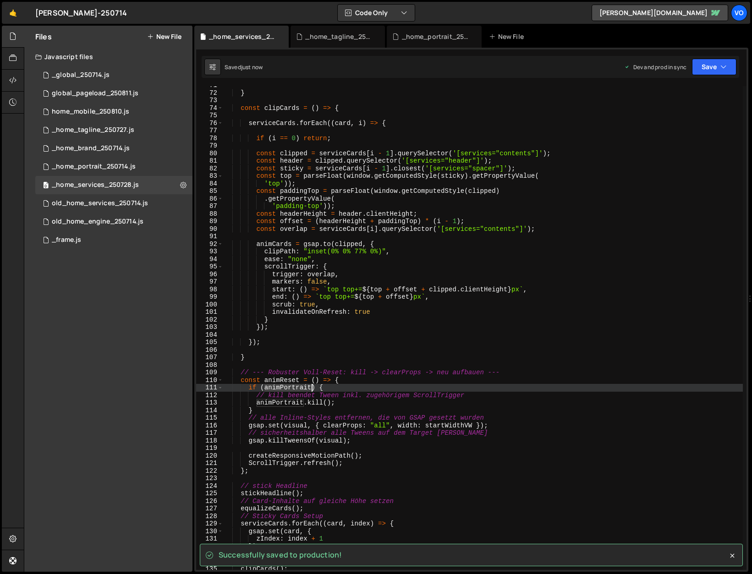
click at [288, 388] on div "} const clipCards = ( ) => { serviceCards . forEach (( card , i ) => { if ( i =…" at bounding box center [483, 331] width 520 height 499
paste textarea "Cards"
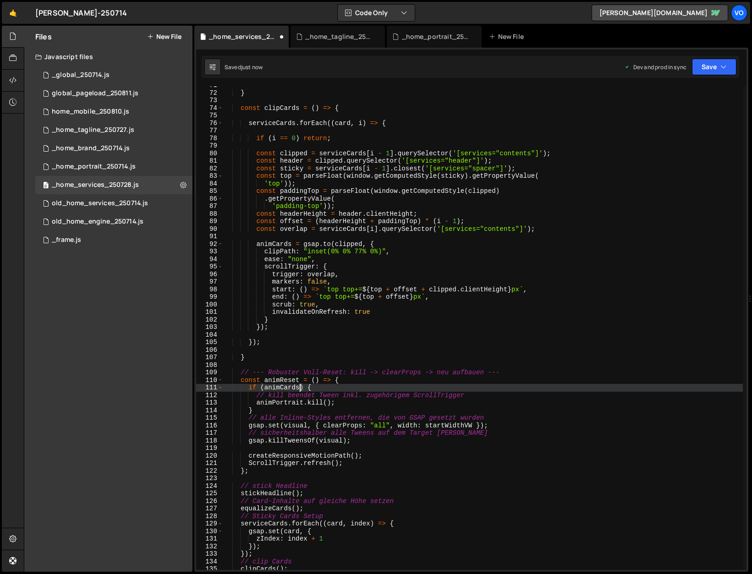
click at [281, 403] on div "} const clipCards = ( ) => { serviceCards . forEach (( card , i ) => { if ( i =…" at bounding box center [483, 331] width 520 height 499
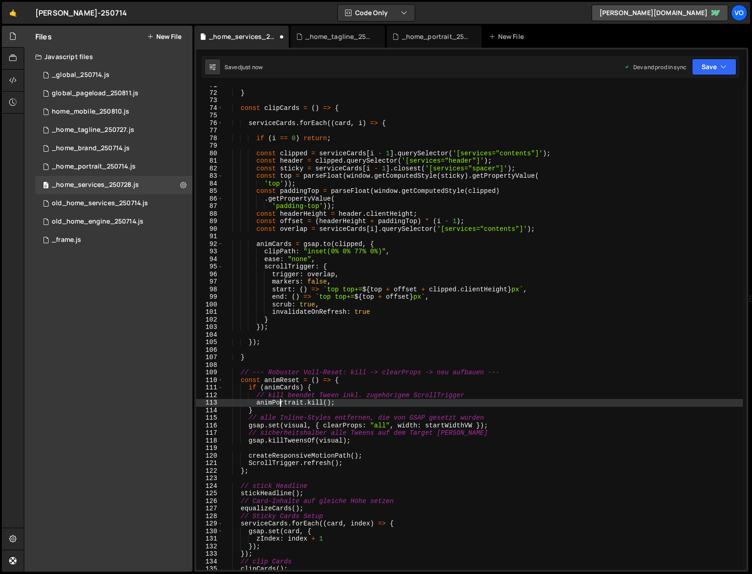
click at [281, 403] on div "} const clipCards = ( ) => { serviceCards . forEach (( card , i ) => { if ( i =…" at bounding box center [483, 331] width 520 height 499
paste textarea "Cards"
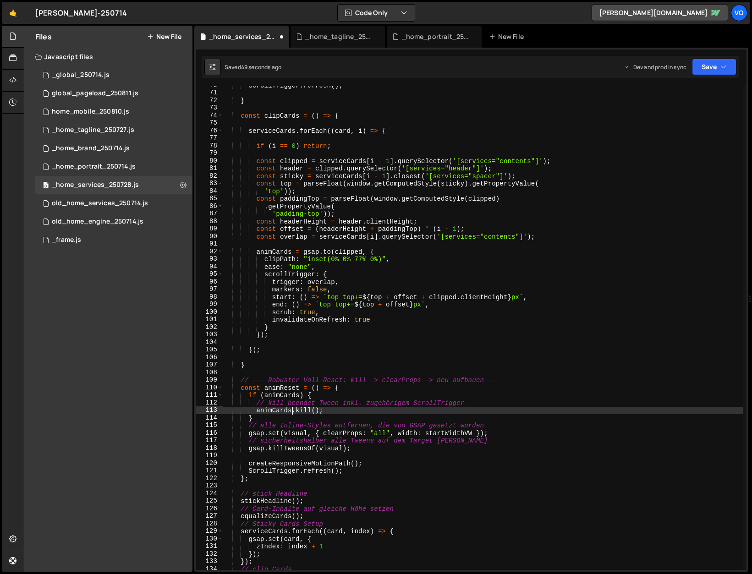
scroll to position [527, 0]
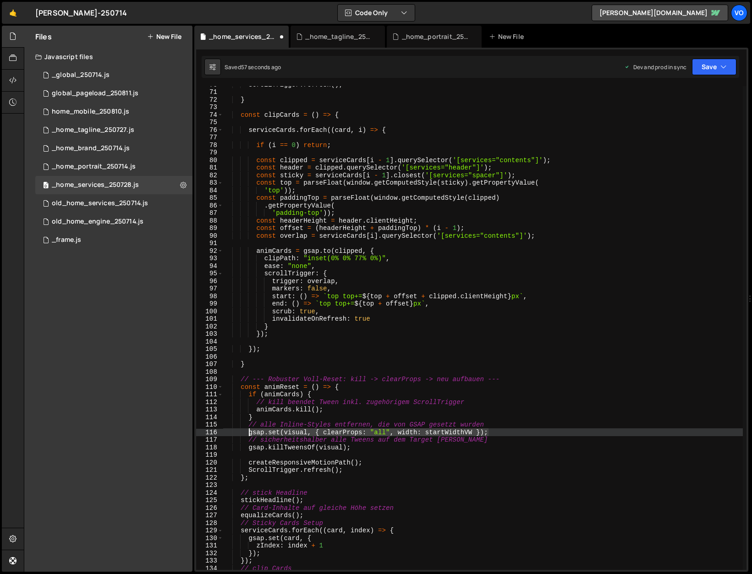
drag, startPoint x: 499, startPoint y: 430, endPoint x: 248, endPoint y: 434, distance: 250.8
click at [248, 434] on div "ScrollTrigger . refresh ( ) ; } const clipCards = ( ) => { serviceCards . forEa…" at bounding box center [483, 330] width 520 height 499
paste textarea "serviceCards.forEach(card => gsap.set(card, { clearProps: 'zIndex,clipPath' })"
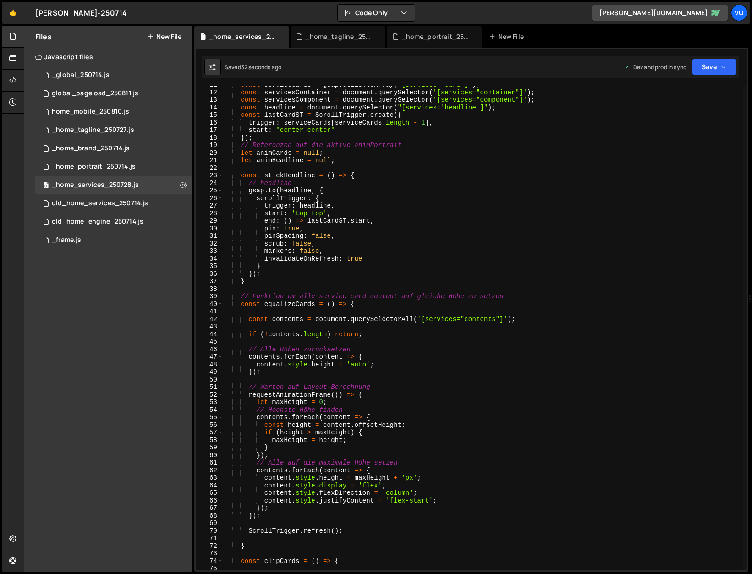
scroll to position [61, 0]
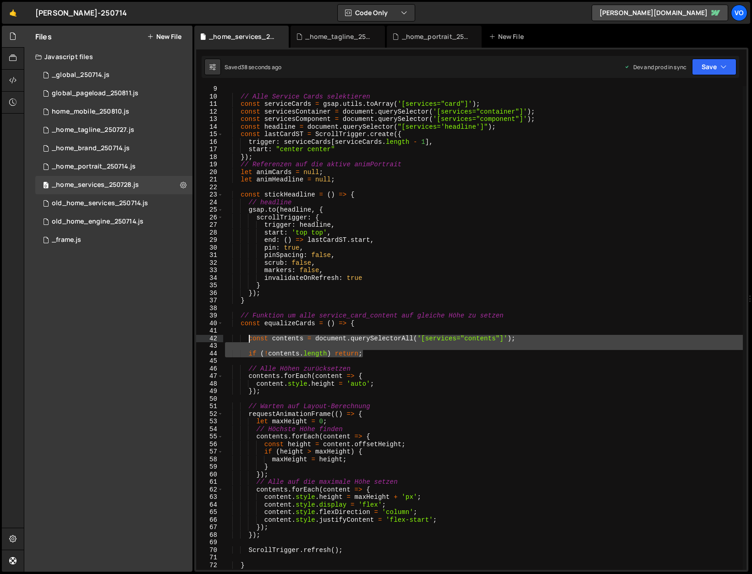
drag, startPoint x: 367, startPoint y: 354, endPoint x: 247, endPoint y: 339, distance: 120.6
click at [247, 339] on div "// Alle Service Cards selektieren const serviceCards = gsap . utils . toArray (…" at bounding box center [483, 334] width 520 height 499
click at [531, 336] on div "// Alle Service Cards selektieren const serviceCards = gsap . utils . toArray (…" at bounding box center [483, 328] width 520 height 484
type textarea "const contents = document.querySelectorAll('[services="contents"]');"
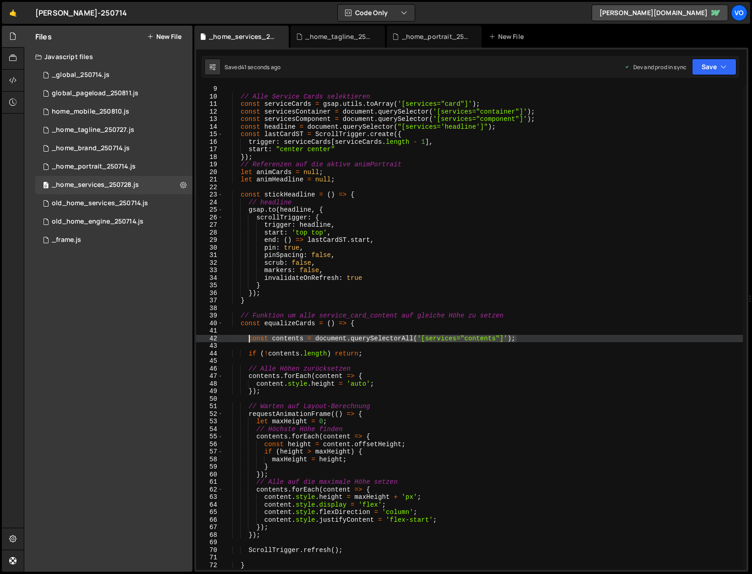
drag, startPoint x: 526, startPoint y: 337, endPoint x: 247, endPoint y: 339, distance: 278.7
click at [247, 339] on div "// Alle Service Cards selektieren const serviceCards = gsap . utils . toArray (…" at bounding box center [483, 334] width 520 height 499
click at [284, 340] on div "// Alle Service Cards selektieren const serviceCards = gsap . utils . toArray (…" at bounding box center [483, 328] width 520 height 484
click at [284, 340] on div "// Alle Service Cards selektieren const serviceCards = gsap . utils . toArray (…" at bounding box center [483, 334] width 520 height 499
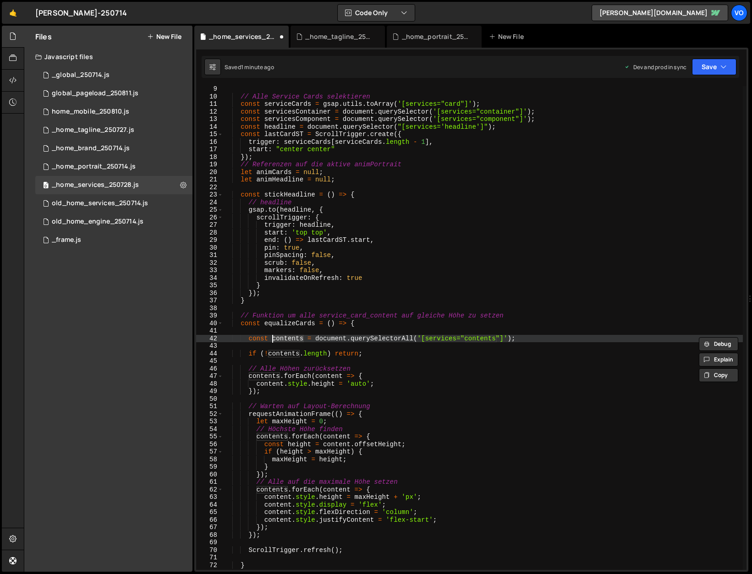
click at [282, 103] on div "// Alle Service Cards selektieren const serviceCards = gsap . utils . toArray (…" at bounding box center [483, 334] width 520 height 499
type textarea "const serviceCards = gsap.utils.toArray('[services="card"]');"
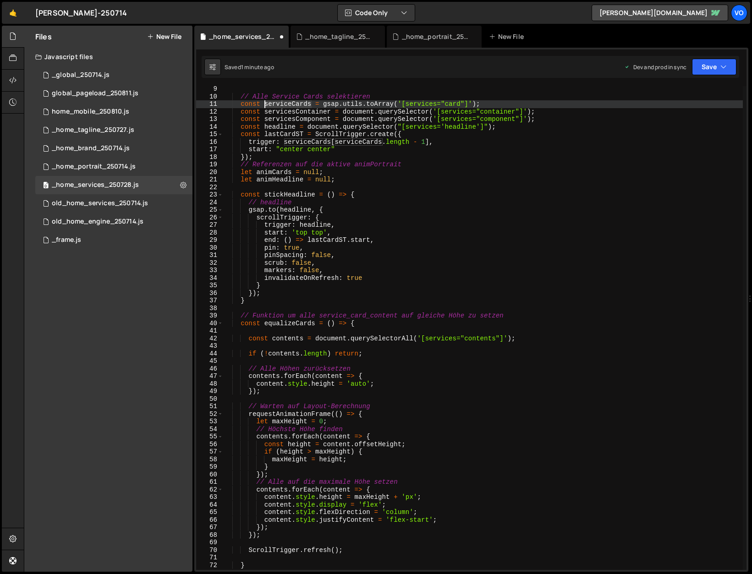
click at [282, 103] on div "// Alle Service Cards selektieren const serviceCards = gsap . utils . toArray (…" at bounding box center [483, 334] width 520 height 499
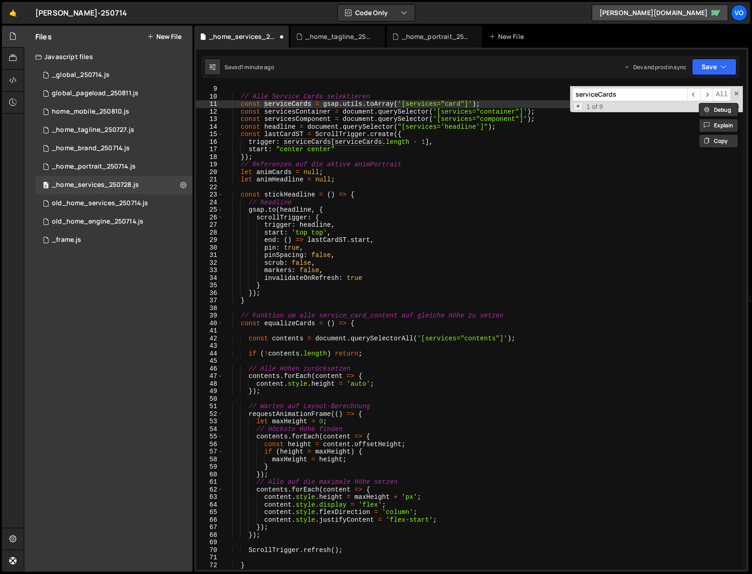
click at [579, 107] on span "+" at bounding box center [578, 106] width 10 height 9
click at [586, 110] on input at bounding box center [630, 109] width 115 height 13
paste input "serviceCards"
click at [599, 110] on input "serviceCards" at bounding box center [630, 109] width 115 height 13
type input "servicesCards"
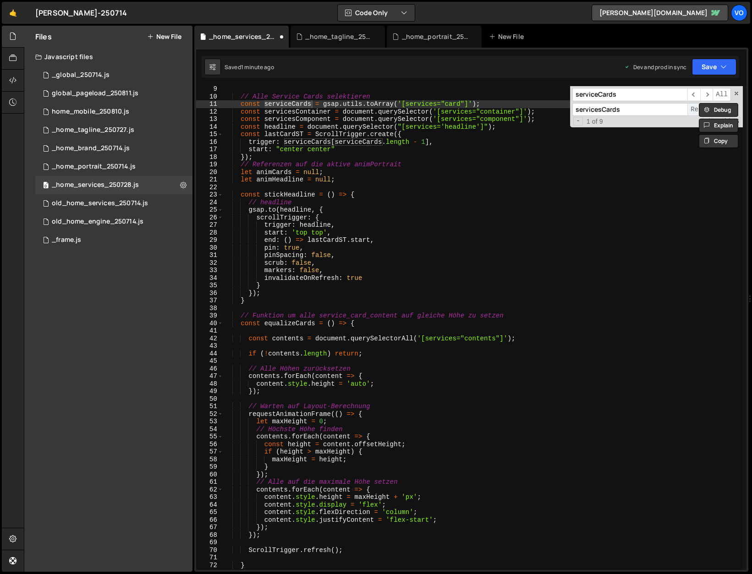
click at [694, 108] on span "Replace" at bounding box center [704, 109] width 33 height 13
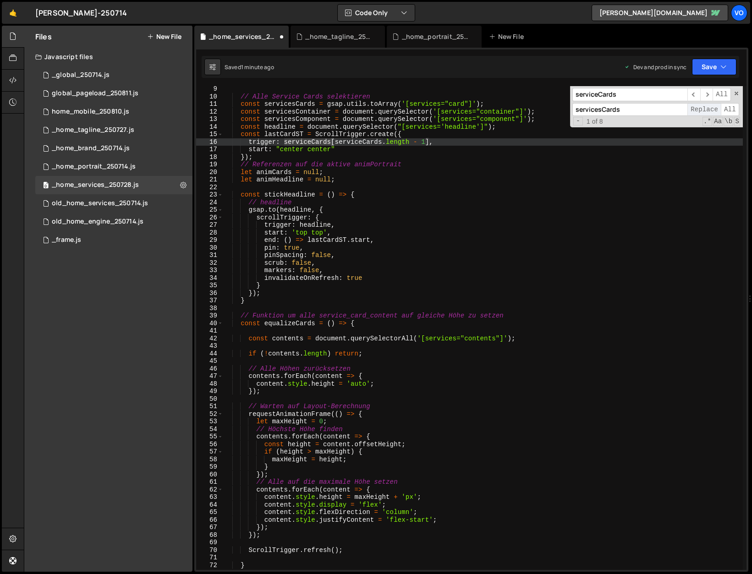
click at [694, 108] on span "Replace" at bounding box center [704, 109] width 33 height 13
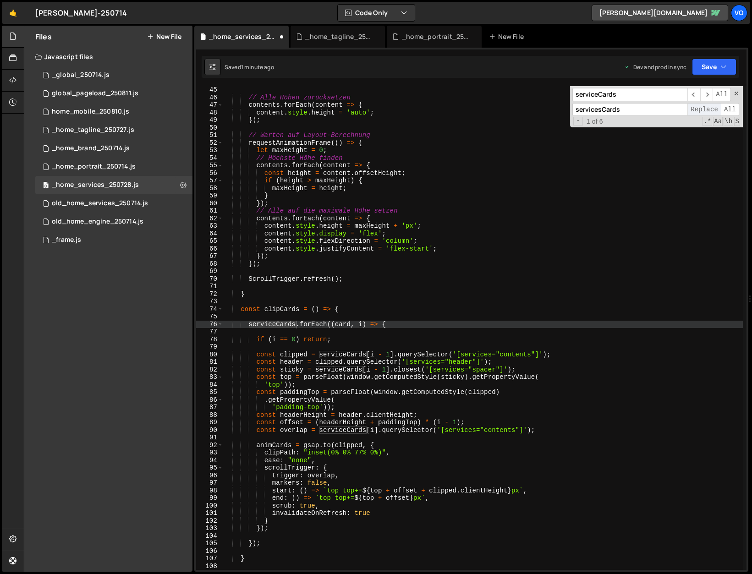
click at [694, 108] on span "Replace" at bounding box center [704, 109] width 33 height 13
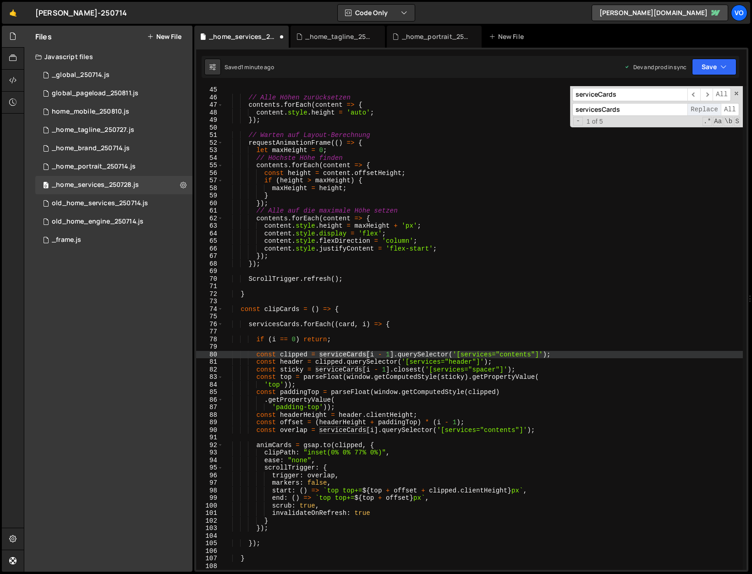
click at [694, 108] on span "Replace" at bounding box center [704, 109] width 33 height 13
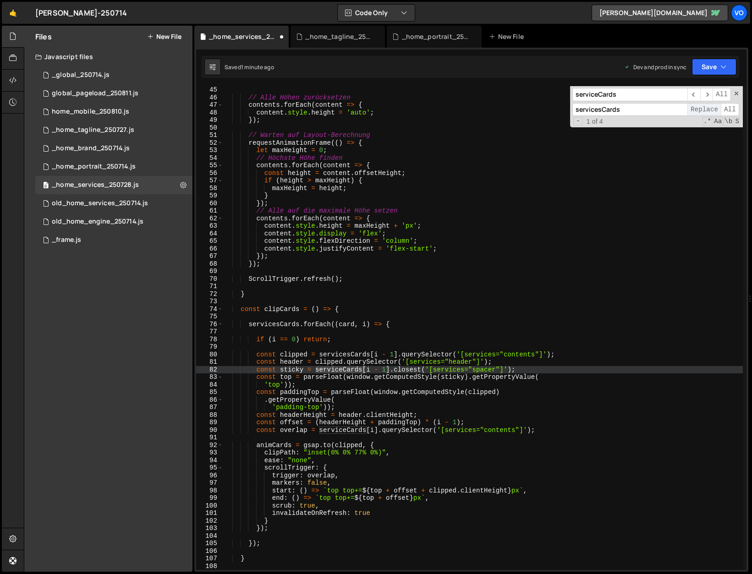
click at [694, 108] on span "Replace" at bounding box center [704, 109] width 33 height 13
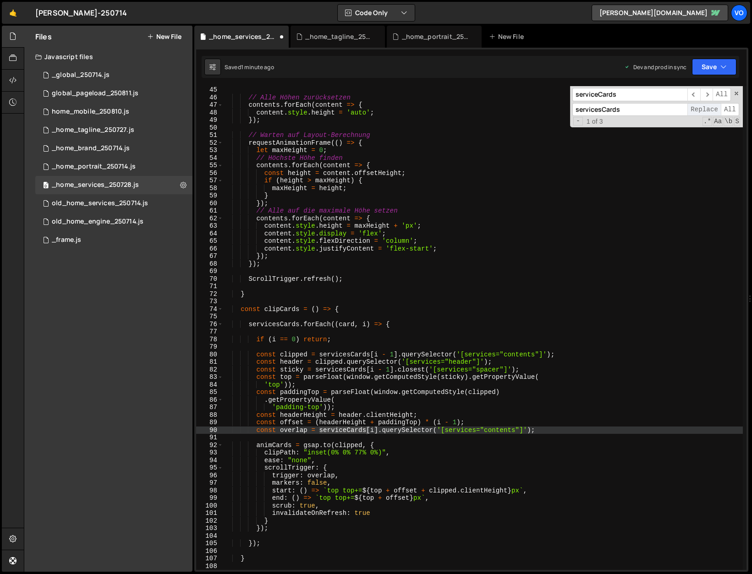
click at [694, 108] on span "Replace" at bounding box center [704, 109] width 33 height 13
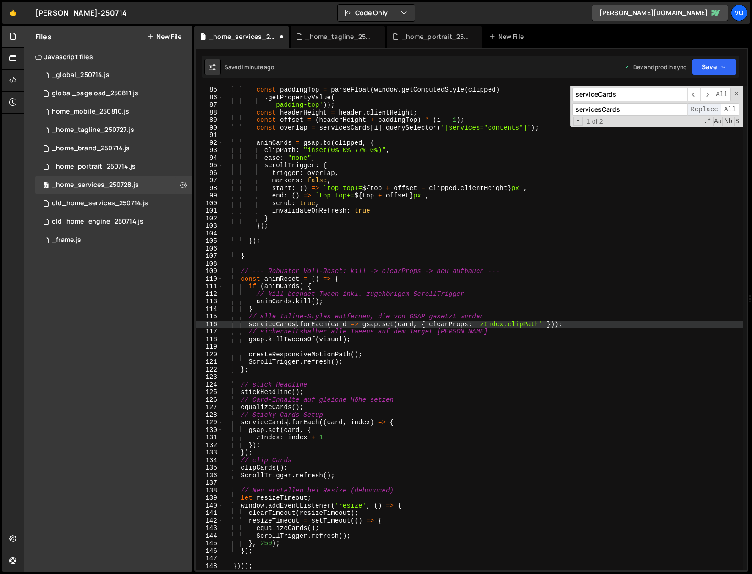
click at [694, 108] on span "Replace" at bounding box center [704, 109] width 33 height 13
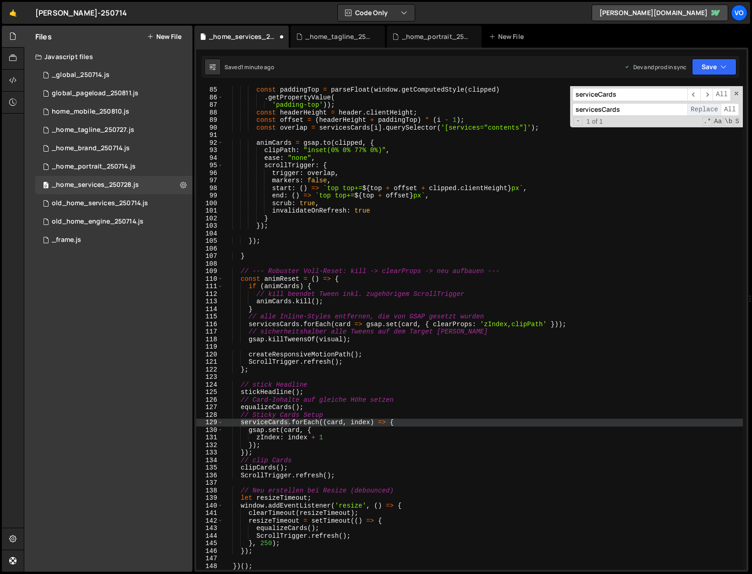
click at [694, 108] on span "Replace" at bounding box center [704, 109] width 33 height 13
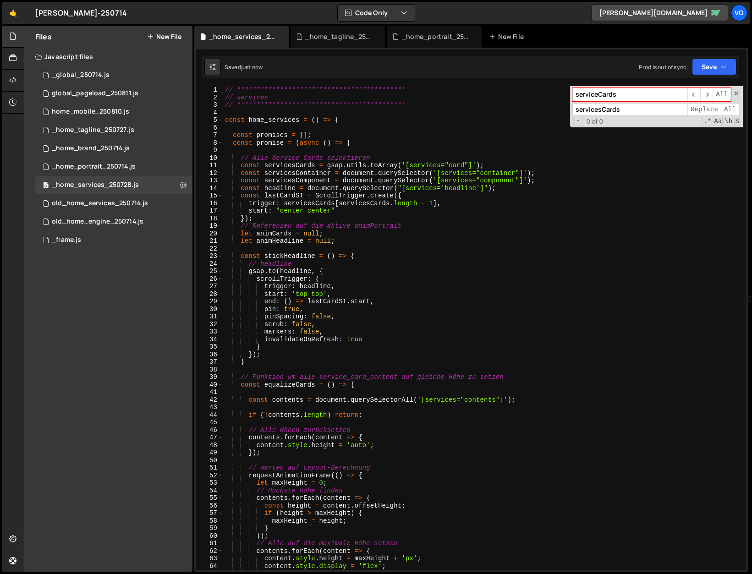
scroll to position [0, 0]
type textarea "const headline = document.querySelector("[services='headline']");"
click at [274, 188] on div "**********" at bounding box center [483, 335] width 520 height 499
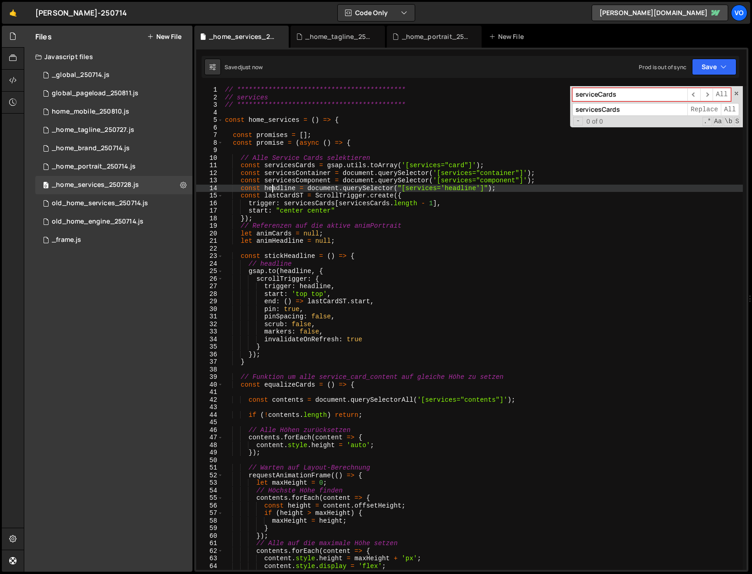
click at [274, 188] on div "**********" at bounding box center [483, 335] width 520 height 499
click at [622, 97] on input "serviceCards" at bounding box center [630, 94] width 115 height 13
click at [621, 97] on input "serviceCards" at bounding box center [630, 94] width 115 height 13
paste input "headline"
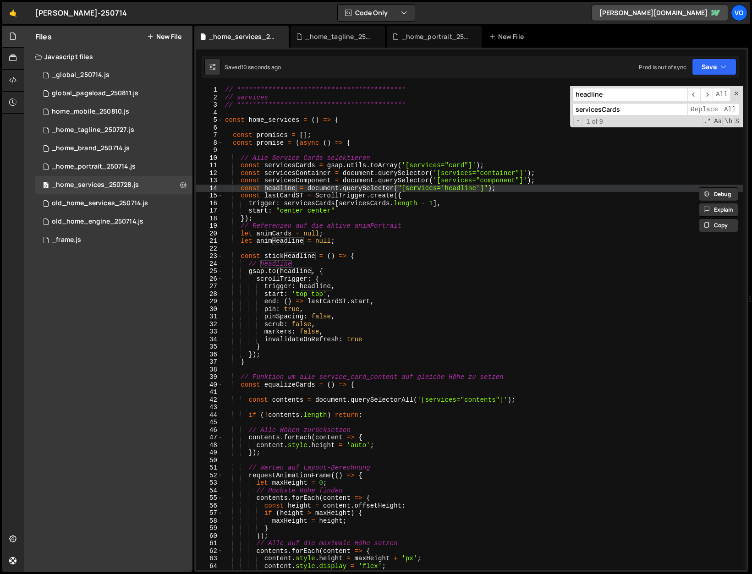
type input "headline"
drag, startPoint x: 627, startPoint y: 109, endPoint x: 603, endPoint y: 110, distance: 23.9
click at [603, 110] on input "servicesCards" at bounding box center [630, 109] width 115 height 13
type input "servicesHeadline"
click at [694, 109] on span "Replace" at bounding box center [704, 109] width 33 height 13
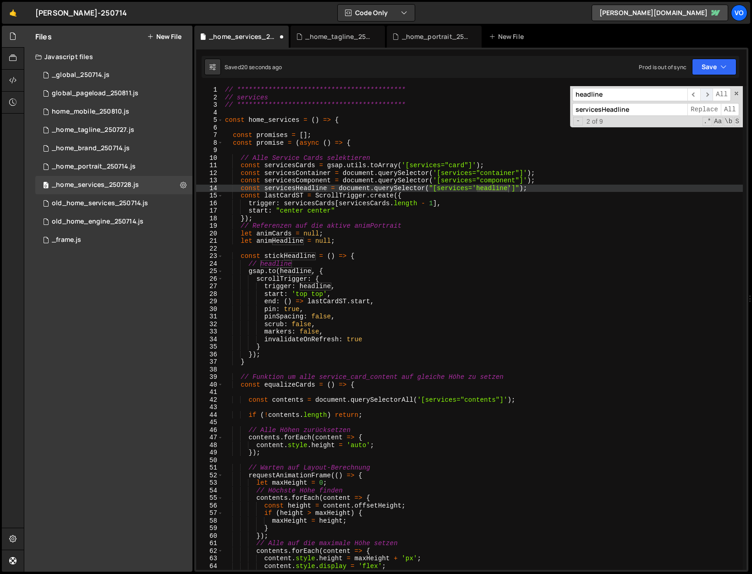
click at [706, 95] on span "​" at bounding box center [706, 94] width 13 height 13
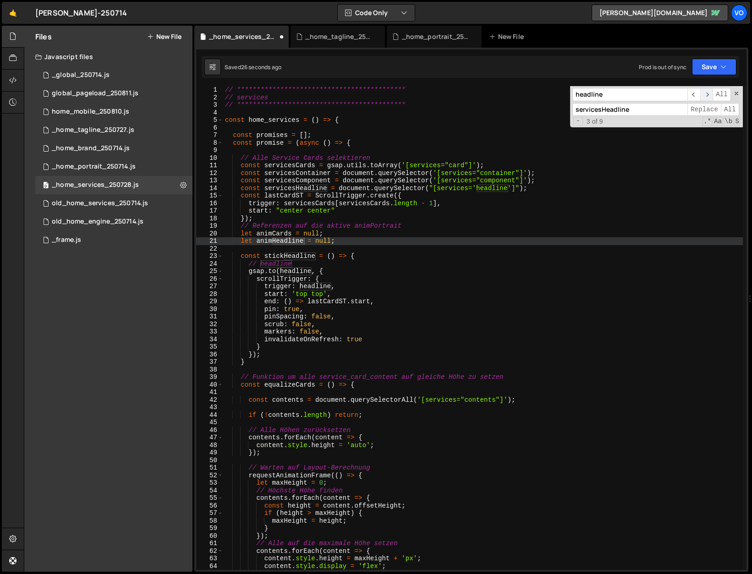
click at [708, 94] on span "​" at bounding box center [706, 94] width 13 height 13
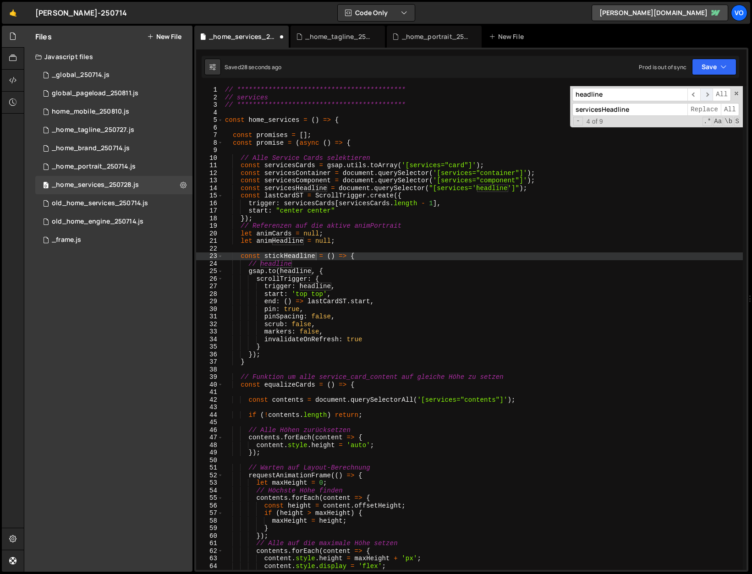
click at [708, 94] on span "​" at bounding box center [706, 94] width 13 height 13
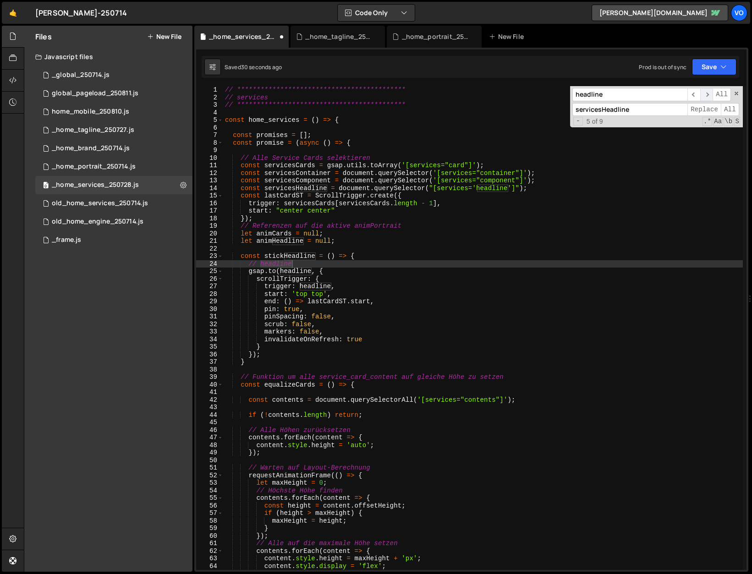
click at [708, 94] on span "​" at bounding box center [706, 94] width 13 height 13
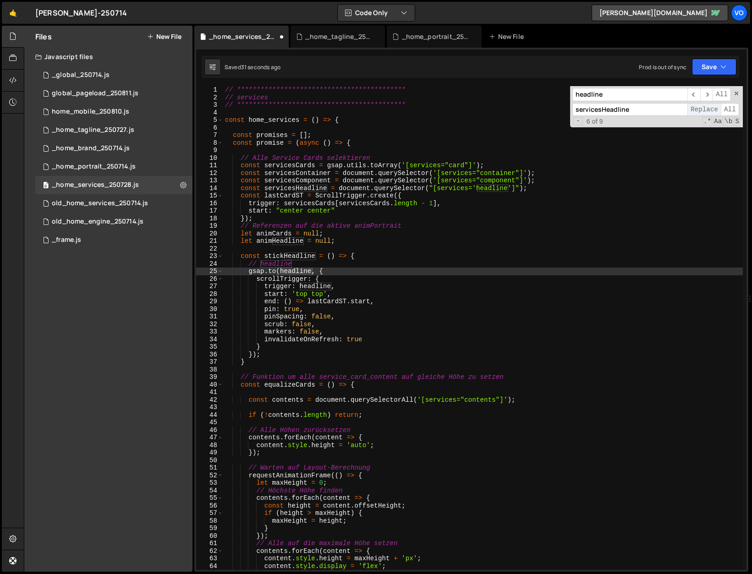
click at [700, 108] on span "Replace" at bounding box center [704, 109] width 33 height 13
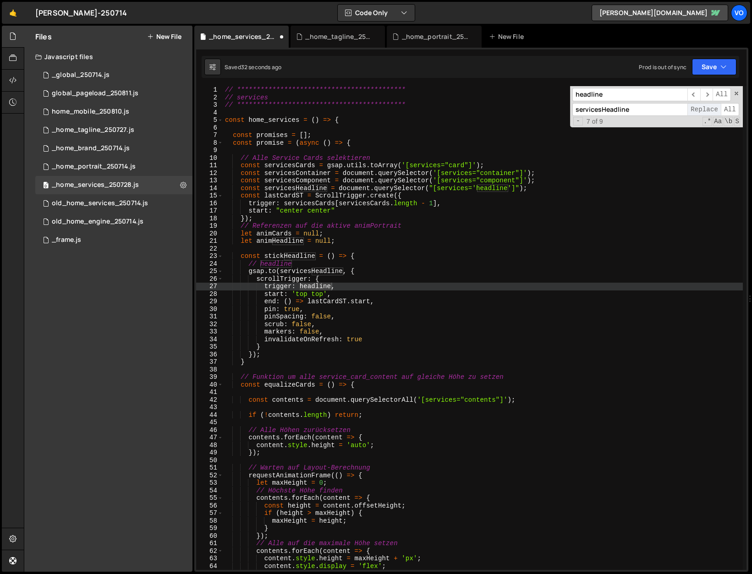
click at [700, 108] on span "Replace" at bounding box center [704, 109] width 33 height 13
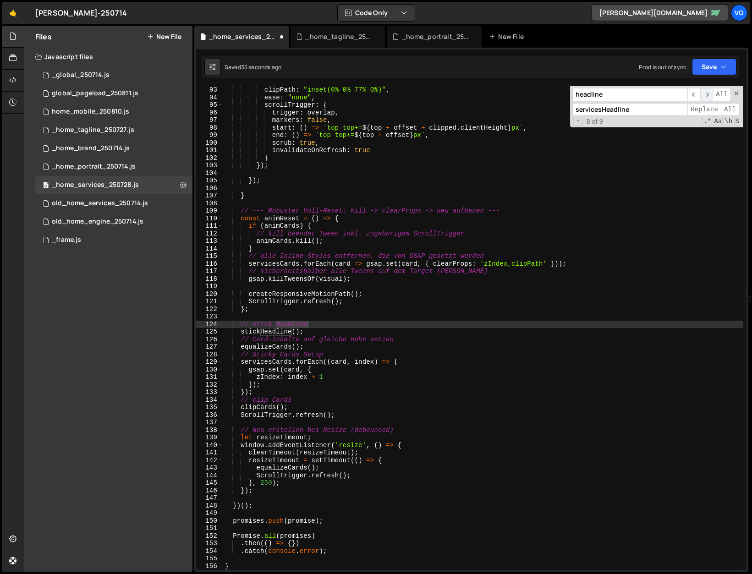
click at [705, 94] on span "​" at bounding box center [706, 94] width 13 height 13
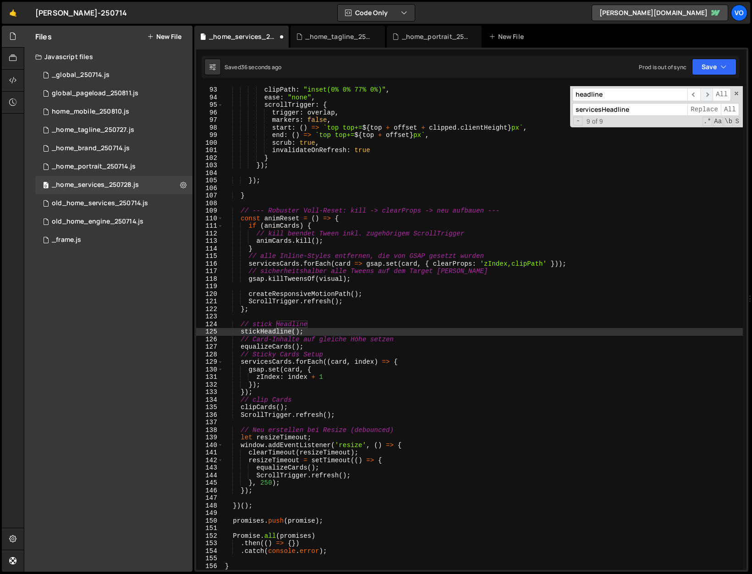
click at [705, 94] on span "​" at bounding box center [706, 94] width 13 height 13
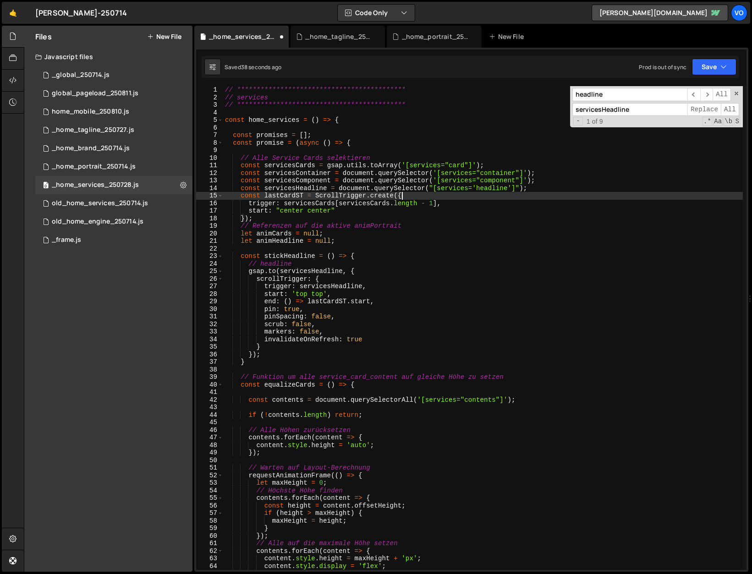
click at [551, 194] on div "**********" at bounding box center [483, 335] width 520 height 499
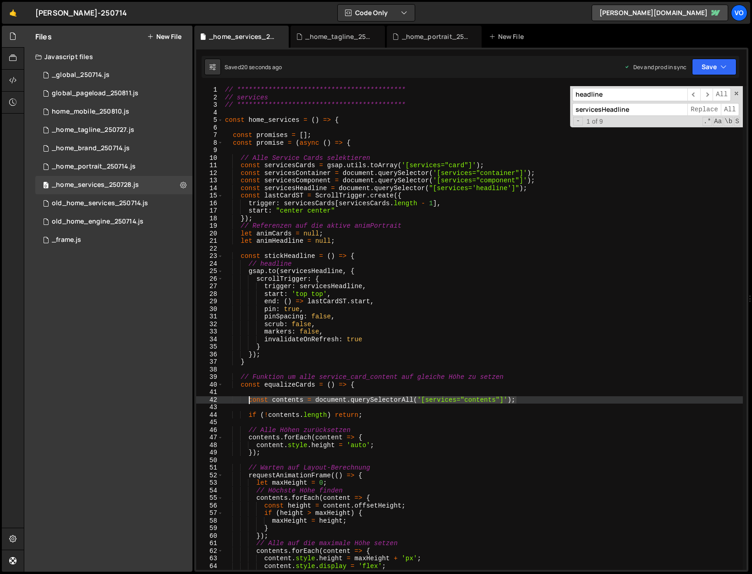
drag, startPoint x: 521, startPoint y: 399, endPoint x: 248, endPoint y: 401, distance: 273.2
click at [248, 401] on div "**********" at bounding box center [483, 335] width 520 height 499
type textarea "const contents = document.querySelectorAll('[services="contents"]');"
click at [544, 180] on div "**********" at bounding box center [483, 335] width 520 height 499
type textarea "const servicesComponent = document.querySelector('[services="component"]');"
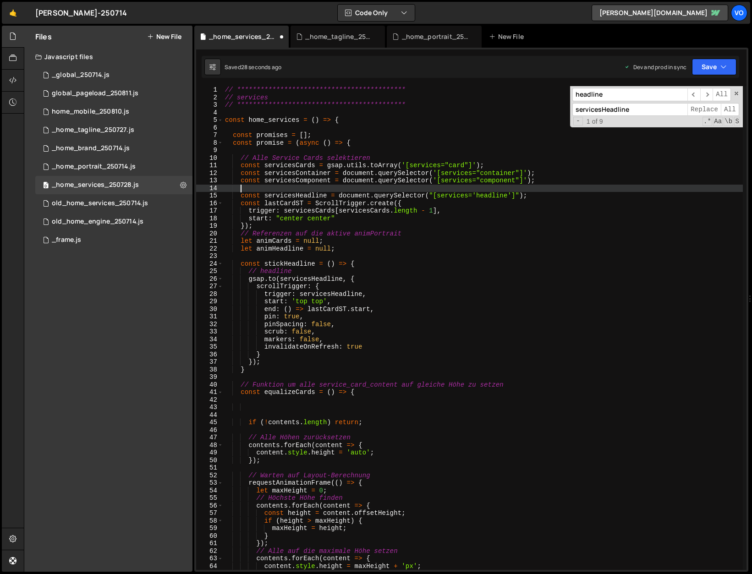
scroll to position [0, 0]
paste textarea "const contents = document.querySelectorAll('[services="contents"]');"
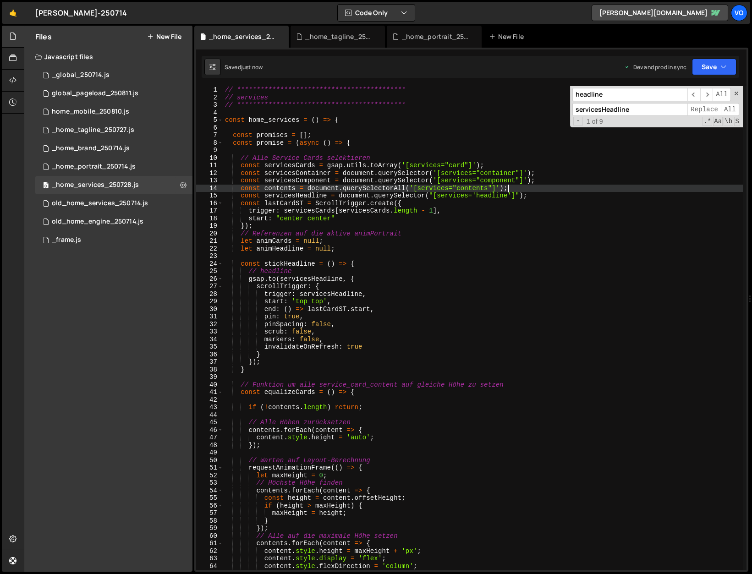
click at [281, 187] on div "**********" at bounding box center [483, 335] width 520 height 499
type textarea "const contents = document.querySelectorAll('[services="contents"]');"
click at [590, 95] on input "headline" at bounding box center [630, 94] width 115 height 13
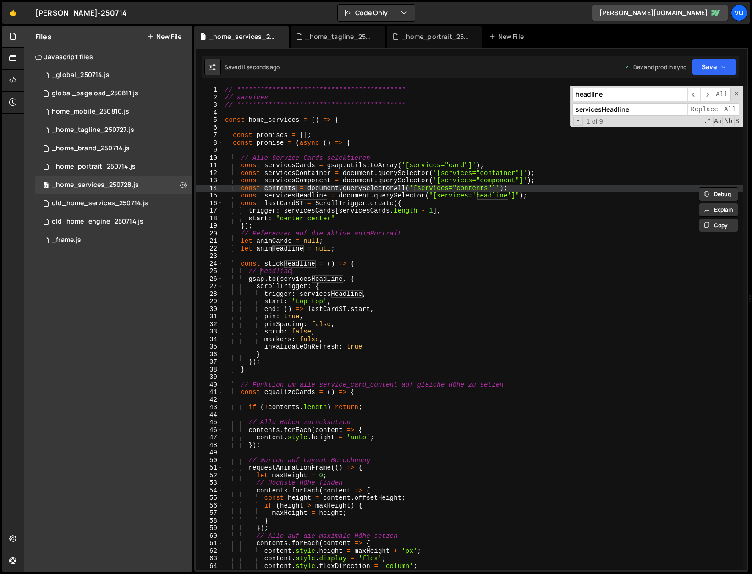
paste input "contents"
type input "contents"
drag, startPoint x: 630, startPoint y: 109, endPoint x: 603, endPoint y: 112, distance: 27.7
click at [603, 112] on input "servicesHeadline" at bounding box center [630, 109] width 115 height 13
paste input "contents"
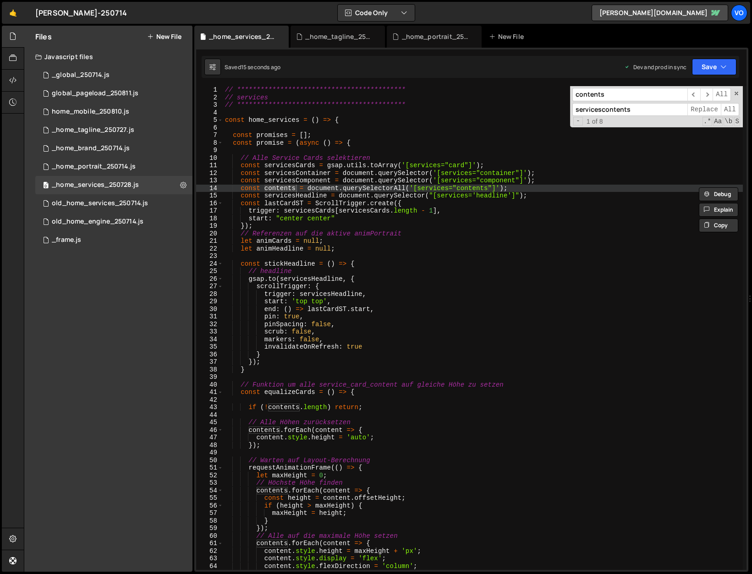
click at [605, 109] on input "servicescontents" at bounding box center [630, 109] width 115 height 13
type input "servicesContents"
click at [700, 108] on span "Replace" at bounding box center [704, 109] width 33 height 13
click at [708, 97] on span "​" at bounding box center [706, 94] width 13 height 13
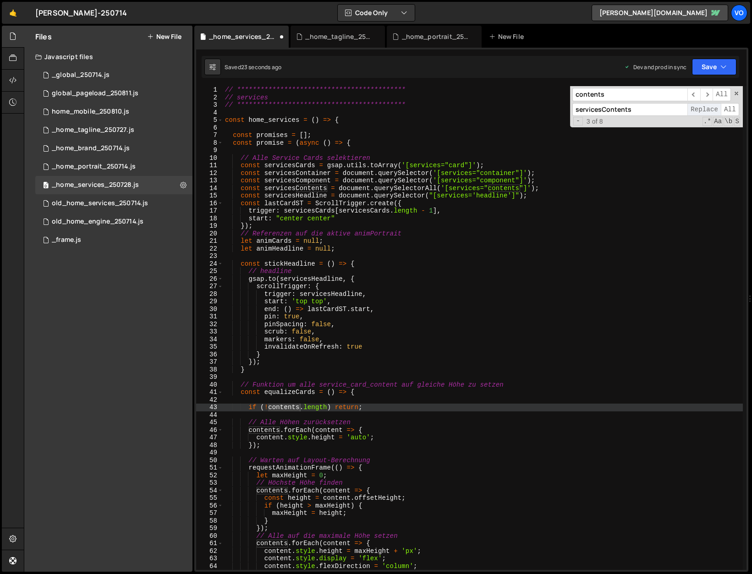
click at [702, 110] on span "Replace" at bounding box center [704, 109] width 33 height 13
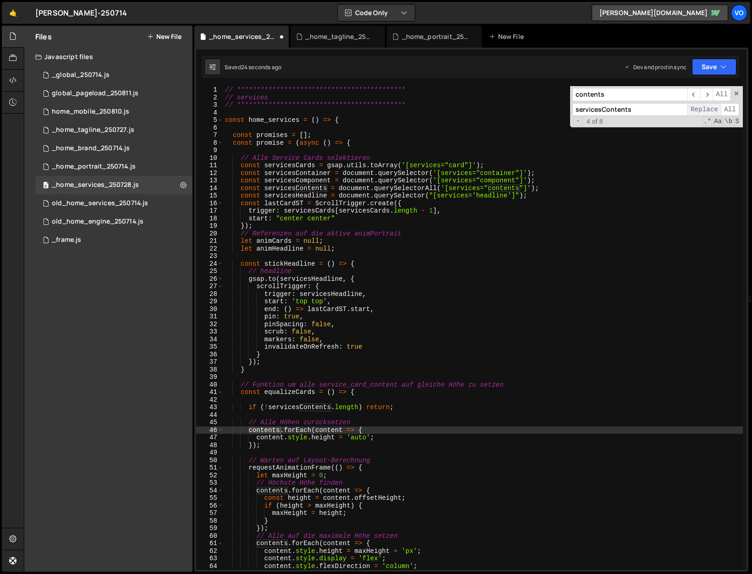
click at [702, 110] on span "Replace" at bounding box center [704, 109] width 33 height 13
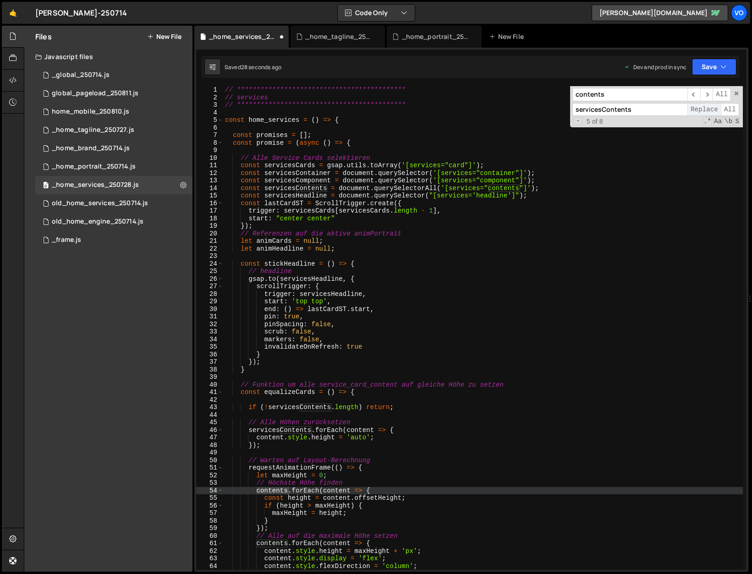
click at [702, 110] on span "Replace" at bounding box center [704, 109] width 33 height 13
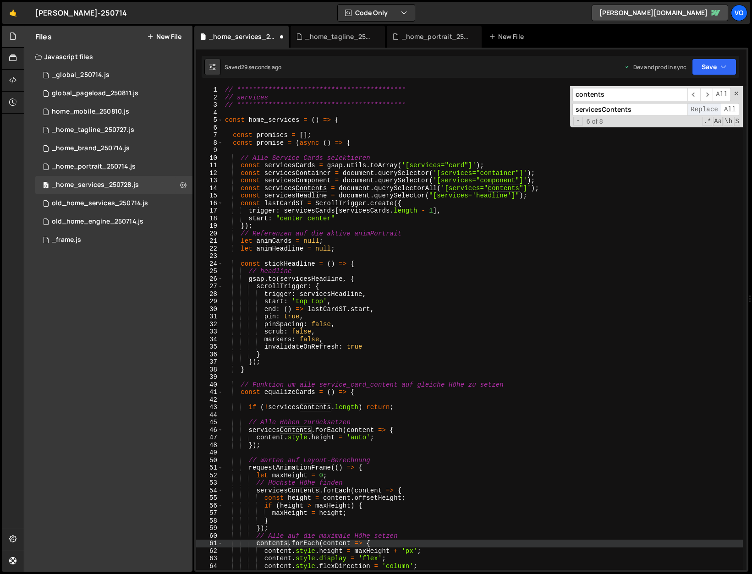
click at [702, 110] on span "Replace" at bounding box center [704, 109] width 33 height 13
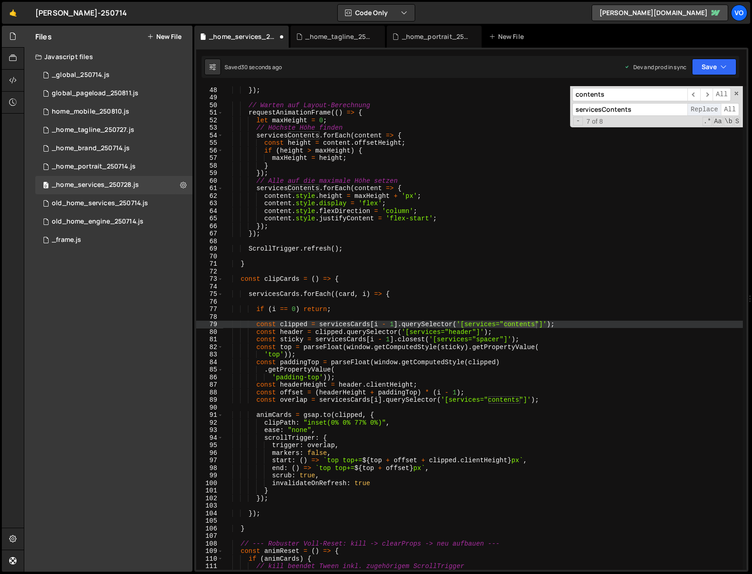
scroll to position [355, 0]
click at [712, 97] on span "​" at bounding box center [706, 94] width 13 height 13
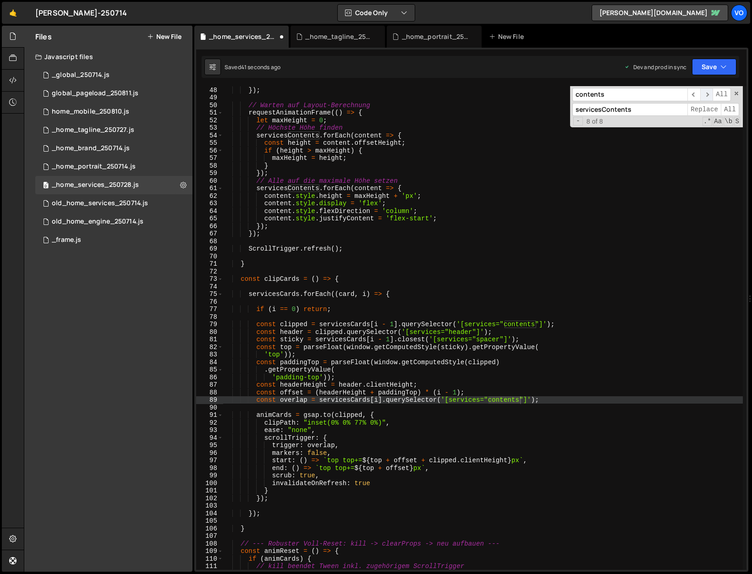
click at [712, 97] on span "​" at bounding box center [706, 94] width 13 height 13
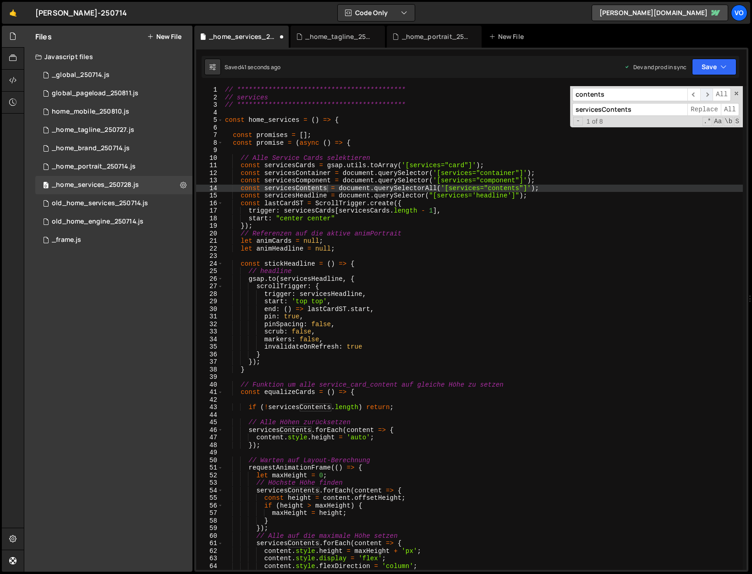
scroll to position [0, 0]
click at [641, 174] on div "**********" at bounding box center [483, 335] width 520 height 499
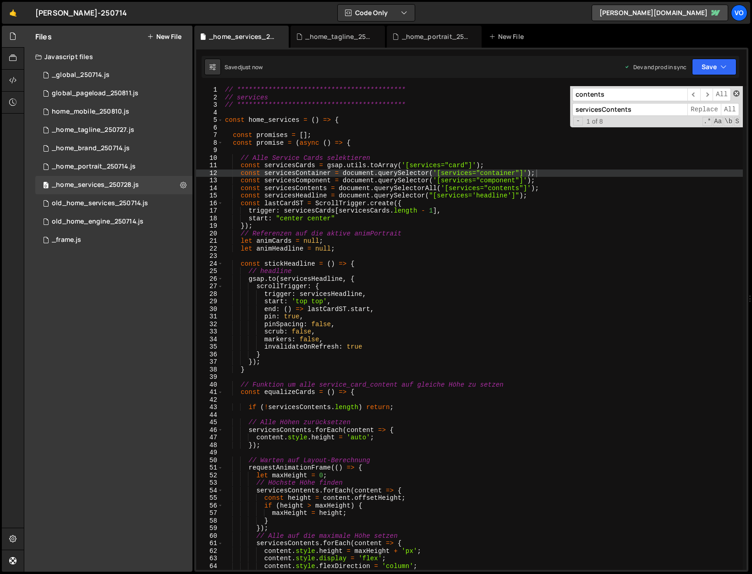
click at [737, 94] on span at bounding box center [736, 93] width 6 height 6
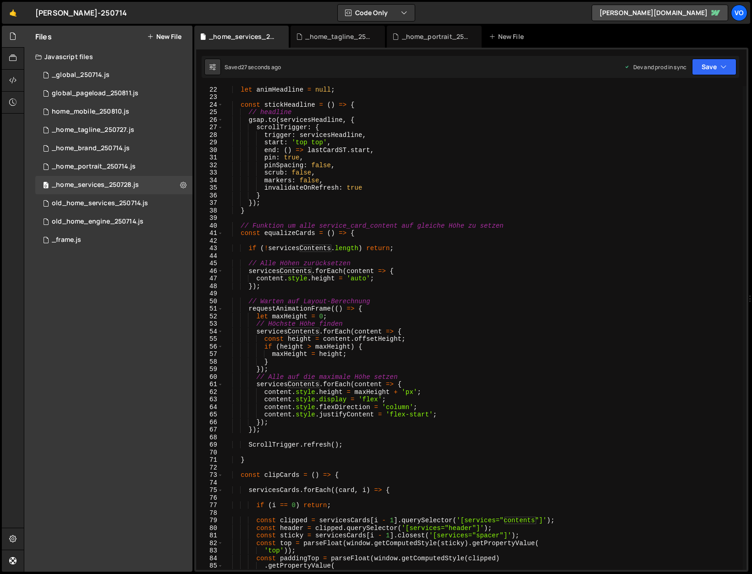
scroll to position [134, 0]
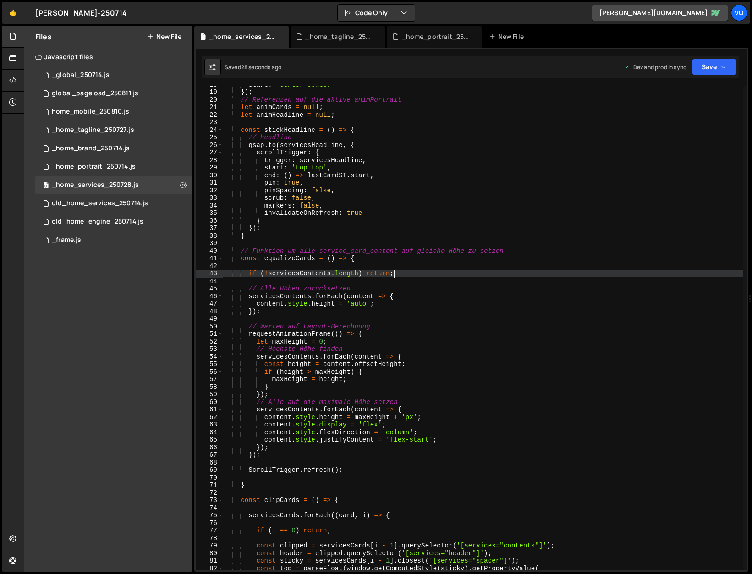
click at [400, 271] on div "start : "center center" }) ; // Referenzen auf die aktive animPortrait let anim…" at bounding box center [483, 330] width 520 height 499
drag, startPoint x: 403, startPoint y: 273, endPoint x: 248, endPoint y: 275, distance: 155.0
click at [248, 275] on div "start : "center center" }) ; // Referenzen auf die aktive animPortrait let anim…" at bounding box center [483, 330] width 520 height 499
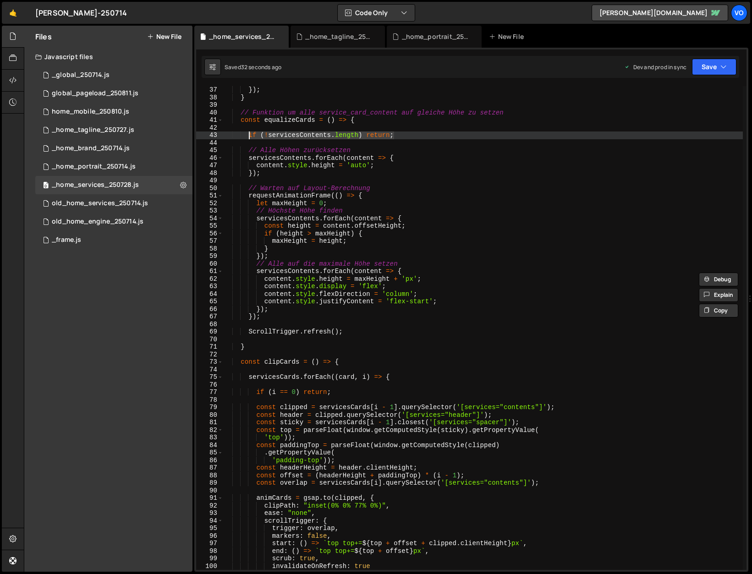
scroll to position [272, 0]
click at [361, 363] on div "}) ; } // Funktion um alle service_card_content auf gleiche Höhe zu setzen cons…" at bounding box center [483, 335] width 520 height 499
type textarea "const clipCards = () => {"
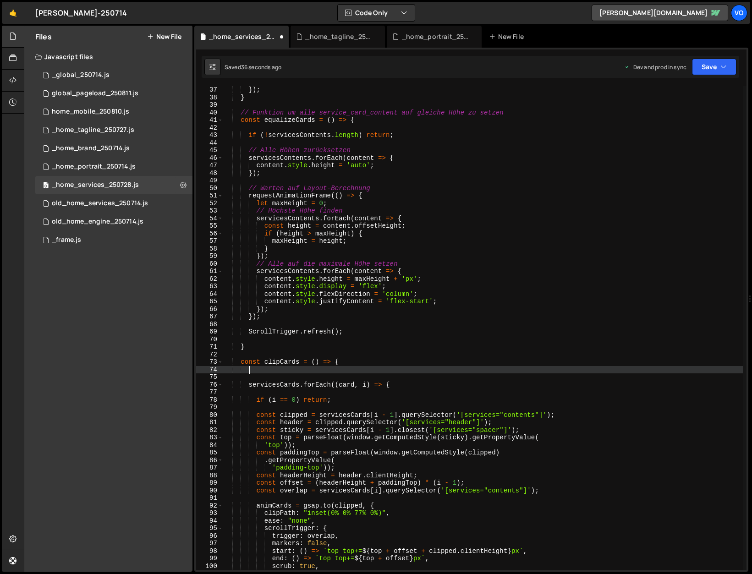
scroll to position [0, 1]
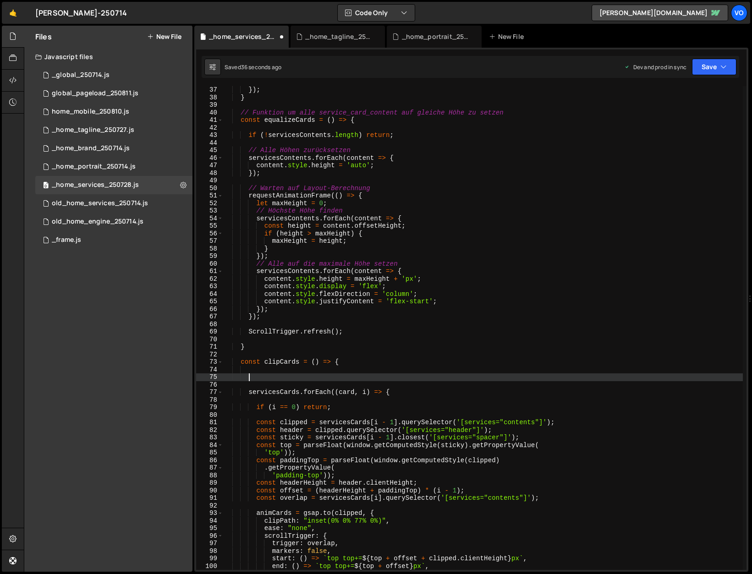
paste textarea "if (!servicesContents.length) return;"
click at [263, 392] on div "}) ; } // Funktion um alle service_card_content auf gleiche Höhe zu setzen cons…" at bounding box center [483, 335] width 520 height 499
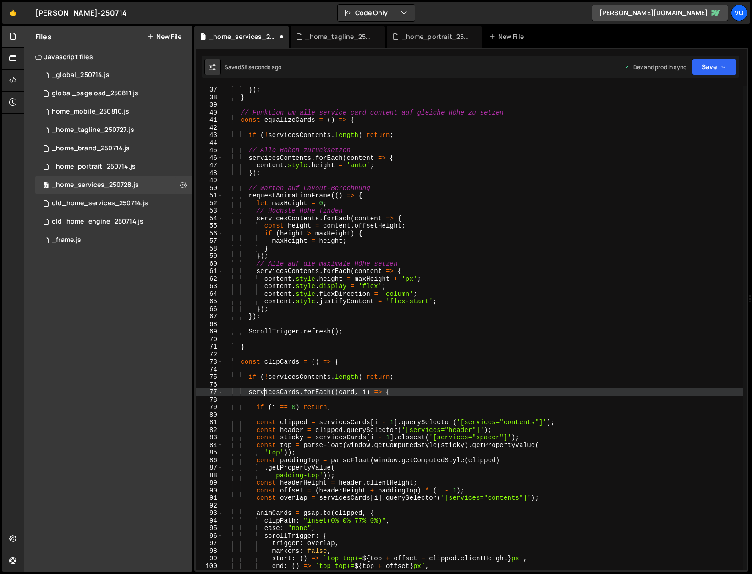
click at [263, 392] on div "}) ; } // Funktion um alle service_card_content auf gleiche Höhe zu setzen cons…" at bounding box center [483, 335] width 520 height 499
click at [302, 377] on div "}) ; } // Funktion um alle service_card_content auf gleiche Höhe zu setzen cons…" at bounding box center [483, 335] width 520 height 499
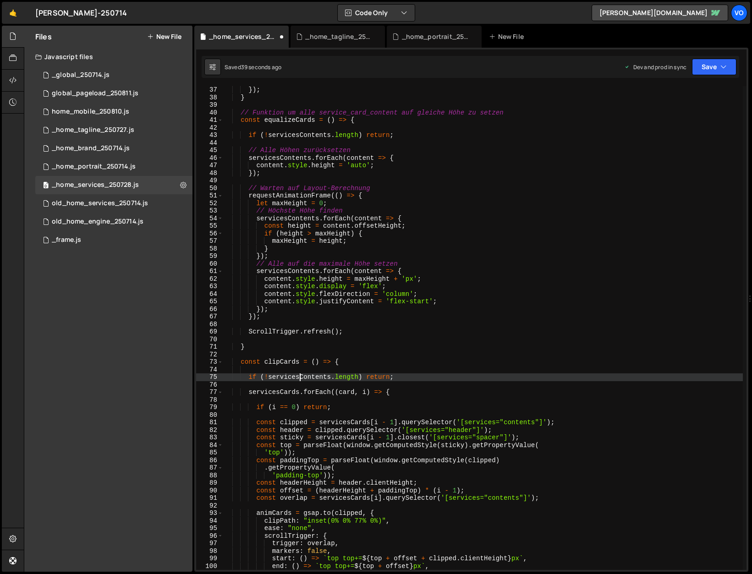
click at [302, 377] on div "}) ; } // Funktion um alle service_card_content auf gleiche Höhe zu setzen cons…" at bounding box center [483, 335] width 520 height 499
paste textarea "ard"
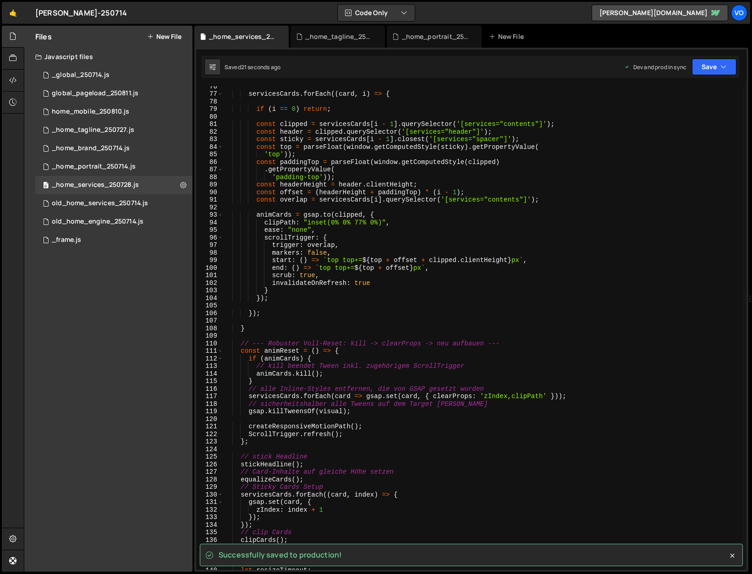
scroll to position [570, 0]
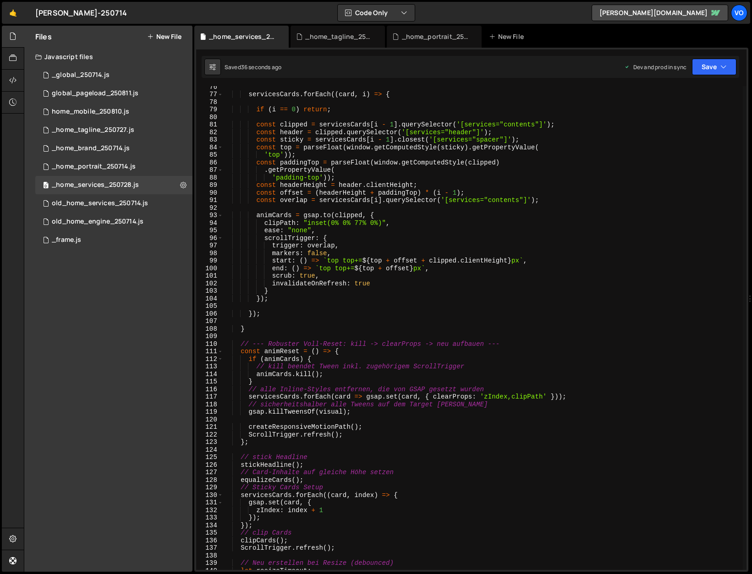
click at [579, 398] on div "servicesCards . forEach (( card , i ) => { if ( i == 0 ) return ; const clipped…" at bounding box center [483, 332] width 520 height 499
type textarea "servicesCards.forEach(card => gsap.set(card, { clearProps: 'zIndex,clipPath' })…"
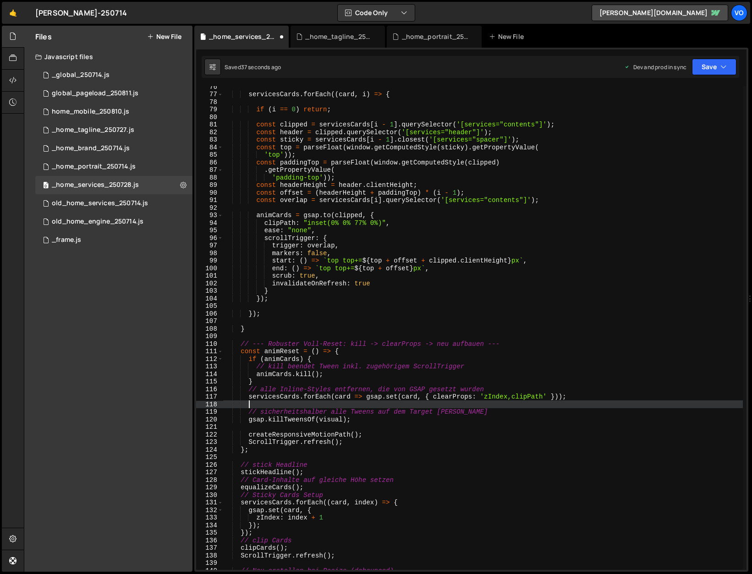
paste textarea "contents.forEach(content => gsap.set(content, { clearProps: 'all' }));"
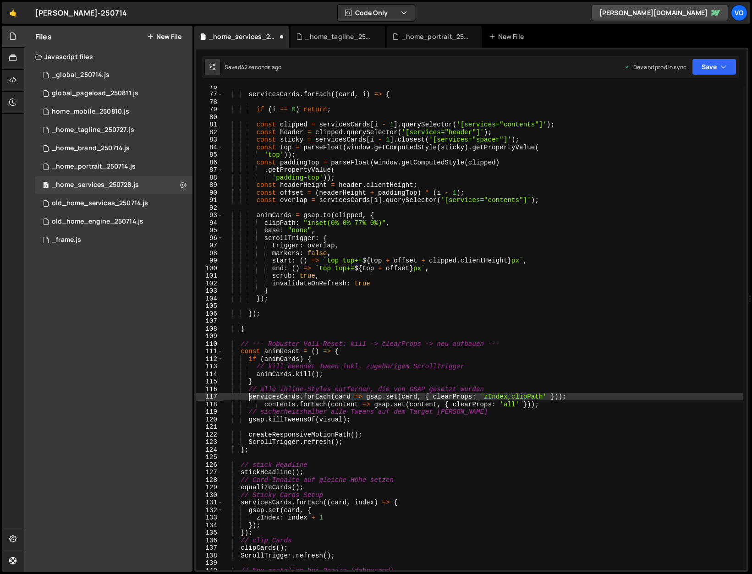
drag, startPoint x: 284, startPoint y: 397, endPoint x: 249, endPoint y: 399, distance: 34.9
click at [249, 399] on div "servicesCards . forEach (( card , i ) => { if ( i == 0 ) return ; const clipped…" at bounding box center [483, 332] width 520 height 499
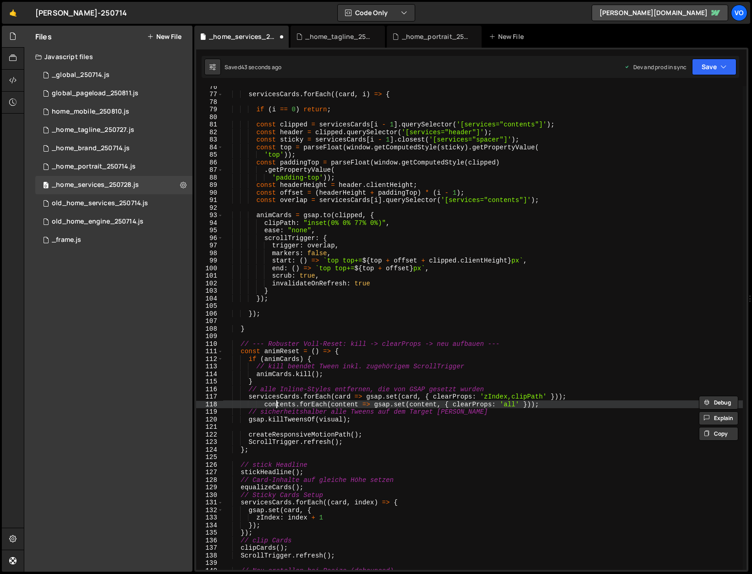
click at [276, 404] on div "servicesCards . forEach (( card , i ) => { if ( i == 0 ) return ; const clipped…" at bounding box center [483, 332] width 520 height 499
paste textarea "servicesC"
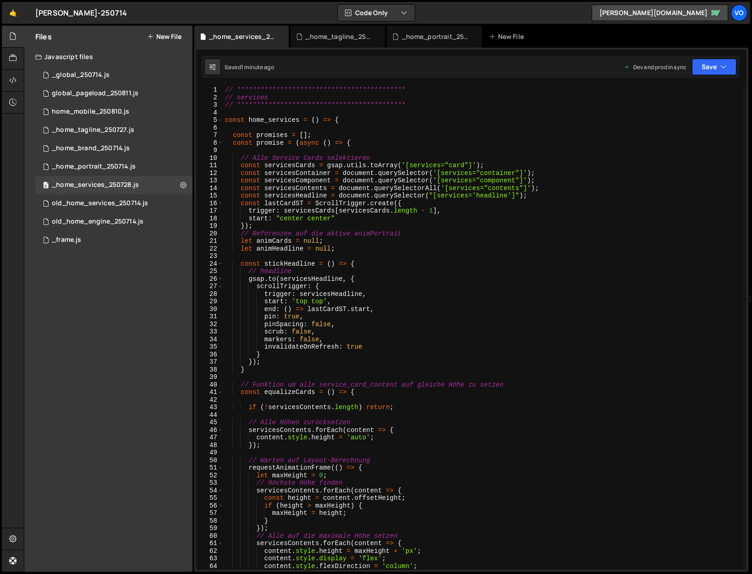
scroll to position [0, 0]
click at [340, 239] on div "**********" at bounding box center [483, 335] width 520 height 499
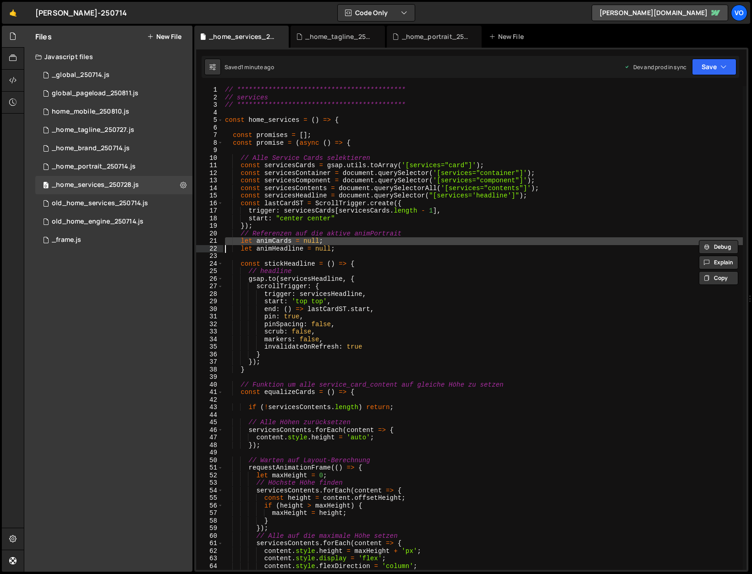
click at [340, 239] on div "**********" at bounding box center [483, 335] width 520 height 499
type textarea "let animCards = null; let animHeadline = null;"
drag, startPoint x: 346, startPoint y: 248, endPoint x: 168, endPoint y: 241, distance: 178.5
click at [168, 241] on div "Files New File Javascript files 1 _global_250714.js 0 0 global_pageload_250811.…" at bounding box center [388, 299] width 728 height 547
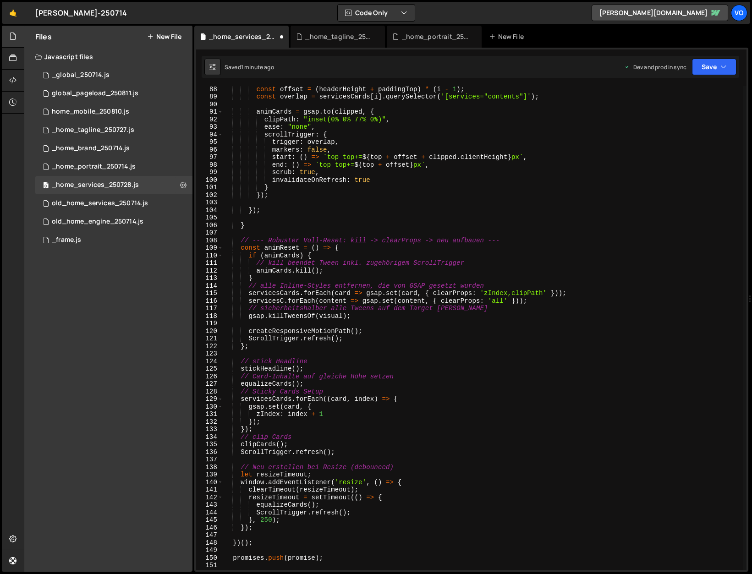
scroll to position [655, 0]
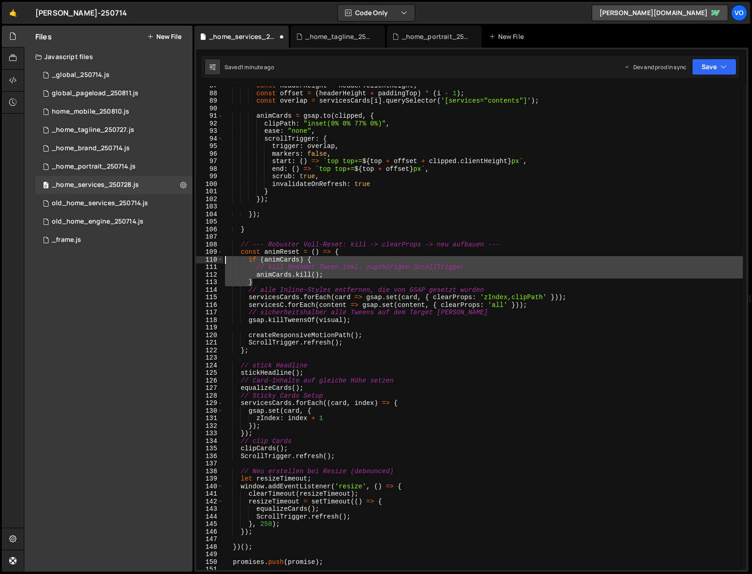
drag, startPoint x: 265, startPoint y: 282, endPoint x: 202, endPoint y: 262, distance: 66.3
click at [202, 262] on div "// Referenzen auf die aktive animPortrait 87 88 89 90 91 92 93 94 95 96 97 98 9…" at bounding box center [471, 328] width 551 height 484
type textarea "if (animCards) { // kill beendet Tween inkl. zugehörigem ScrollTrigger"
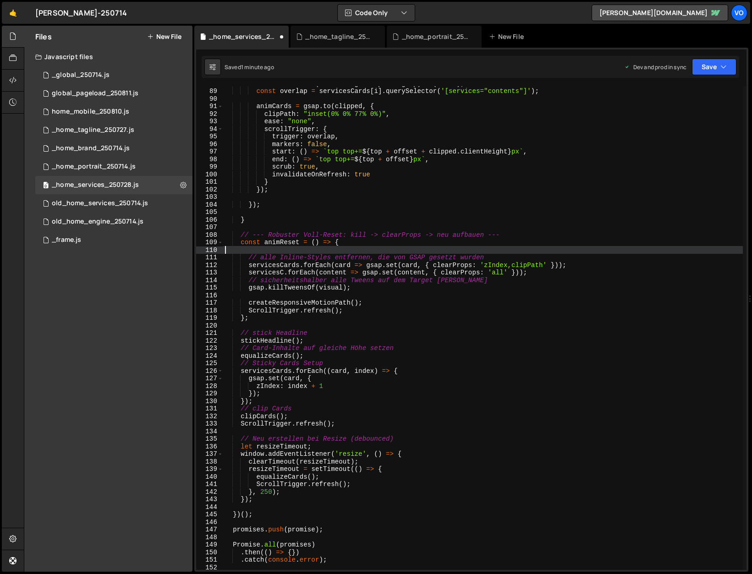
scroll to position [664, 0]
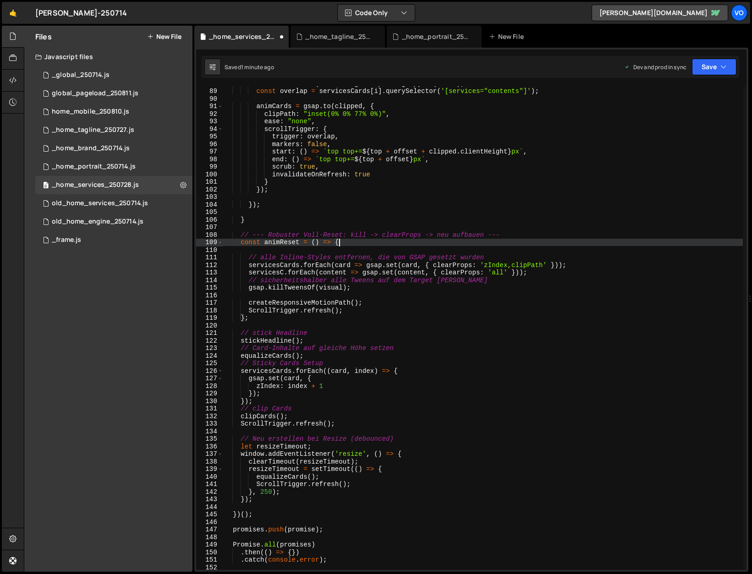
click at [365, 242] on div "const offset = ( headerHeight + paddingTop ) * ( i - 1 ) ; const overlap = serv…" at bounding box center [483, 329] width 520 height 499
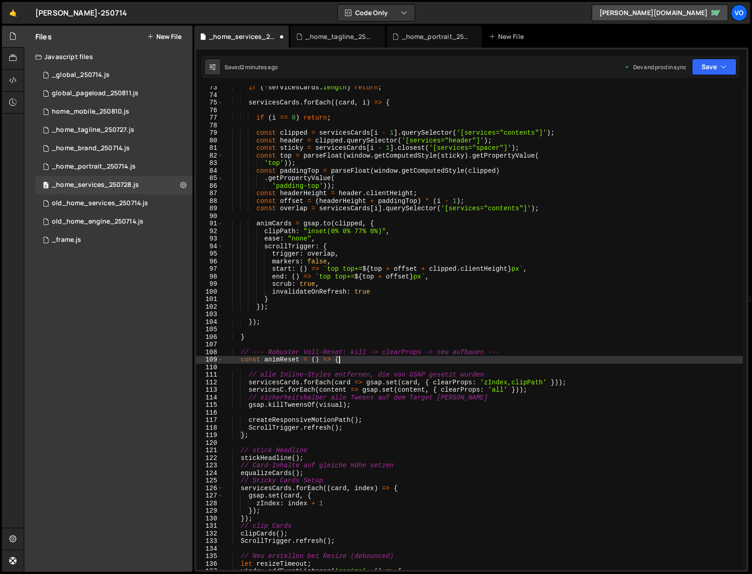
scroll to position [542, 0]
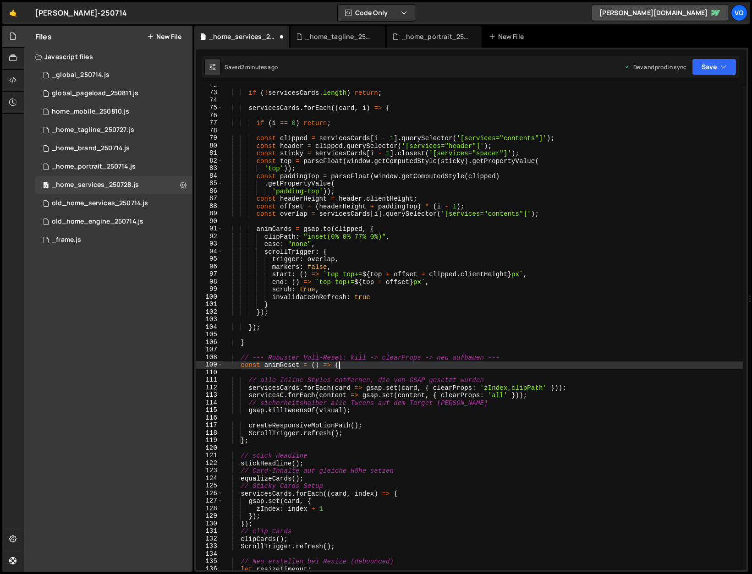
click at [367, 388] on div "if ( ! servicesCards . length ) return ; servicesCards . forEach (( card , i ) …" at bounding box center [483, 331] width 520 height 499
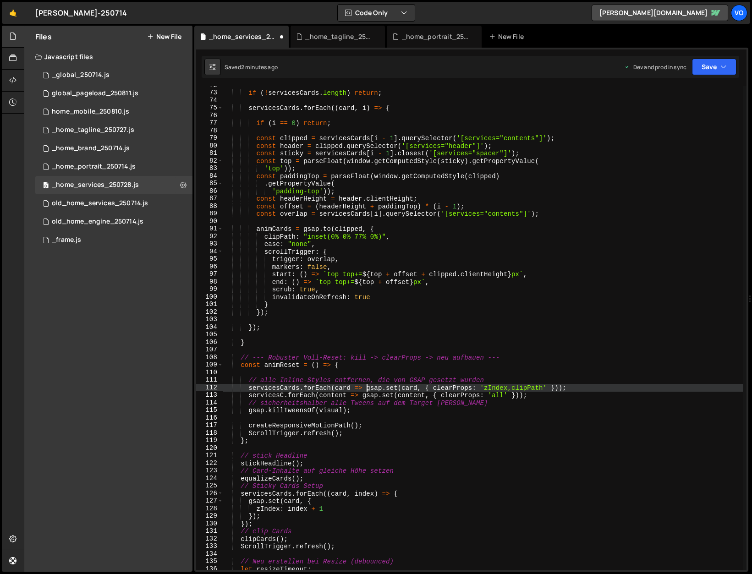
scroll to position [0, 10]
drag, startPoint x: 563, startPoint y: 388, endPoint x: 575, endPoint y: 399, distance: 16.6
click at [563, 388] on div "if ( ! servicesCards . length ) return ; servicesCards . forEach (( card , i ) …" at bounding box center [483, 331] width 520 height 499
type textarea "servicesCards.forEach(card => {gsap.set(card, { clearProps: 'zIndex,clipPath' }…"
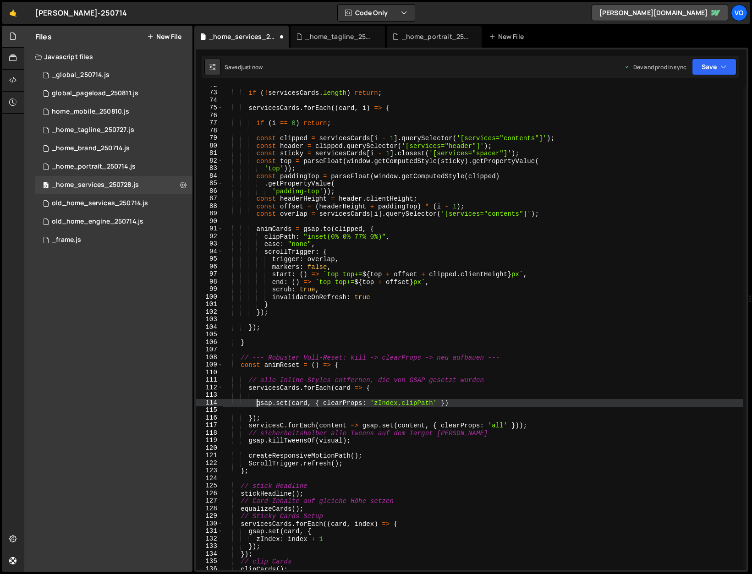
scroll to position [0, 2]
type textarea "}"
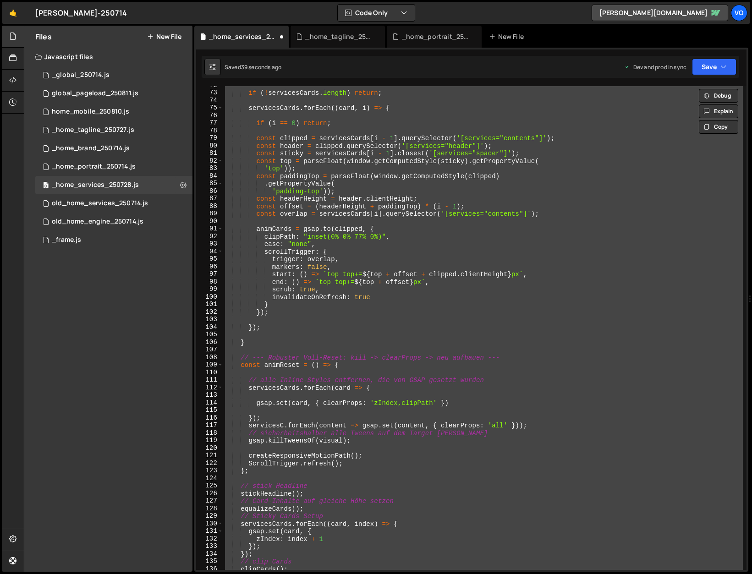
paste textarea
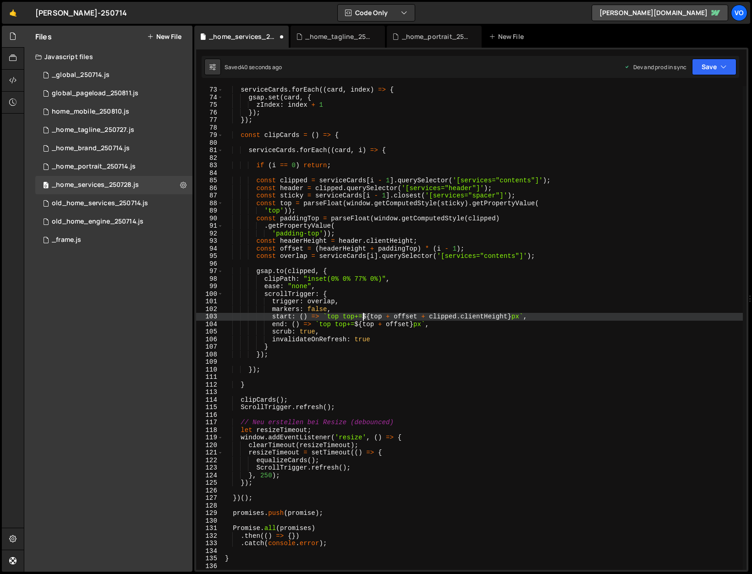
click at [362, 316] on div "serviceCards . forEach (( card , index ) => { gsap . set ( card , { zIndex : in…" at bounding box center [483, 335] width 520 height 499
type textarea "start: () => `top top+=${top + offset + clipped.clientHeight}px`,"
click at [336, 38] on div "_home_tagline_250727.js" at bounding box center [339, 36] width 69 height 9
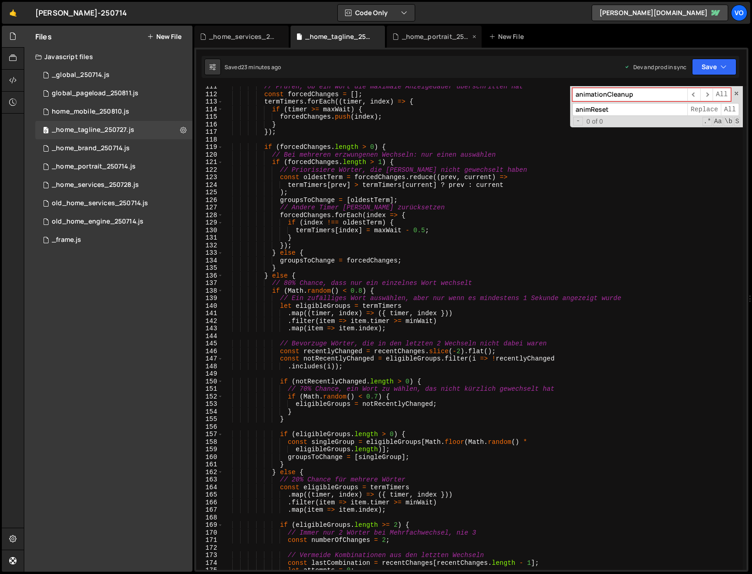
click at [424, 39] on div "_home_portrait_250714.js" at bounding box center [436, 36] width 69 height 9
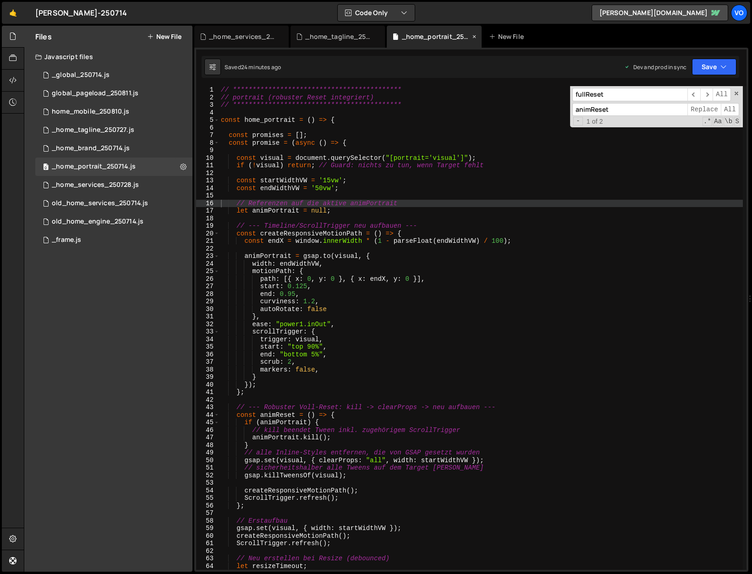
scroll to position [2208, 0]
click at [334, 40] on div "_home_tagline_250727.js" at bounding box center [339, 36] width 69 height 9
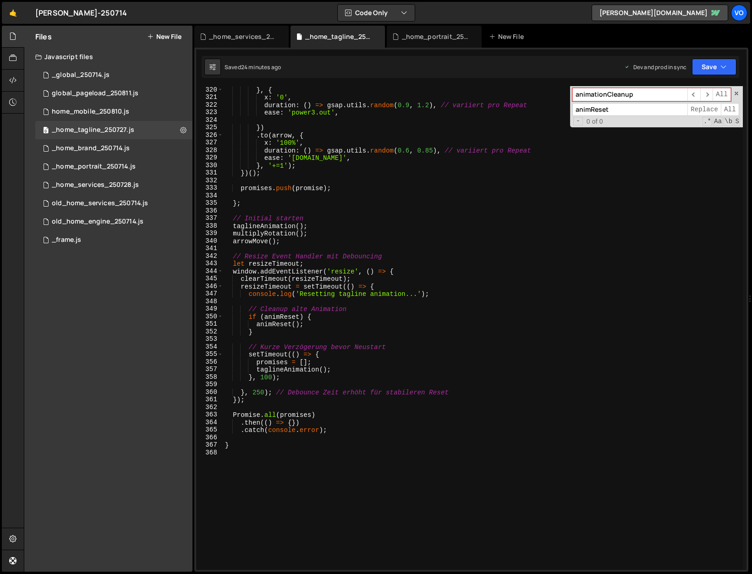
scroll to position [2411, 0]
click at [443, 297] on div "x : '-100%' } , { x : '0' , duration : ( ) => gsap . utils . random ( 0.9 , 1.2…" at bounding box center [483, 330] width 520 height 499
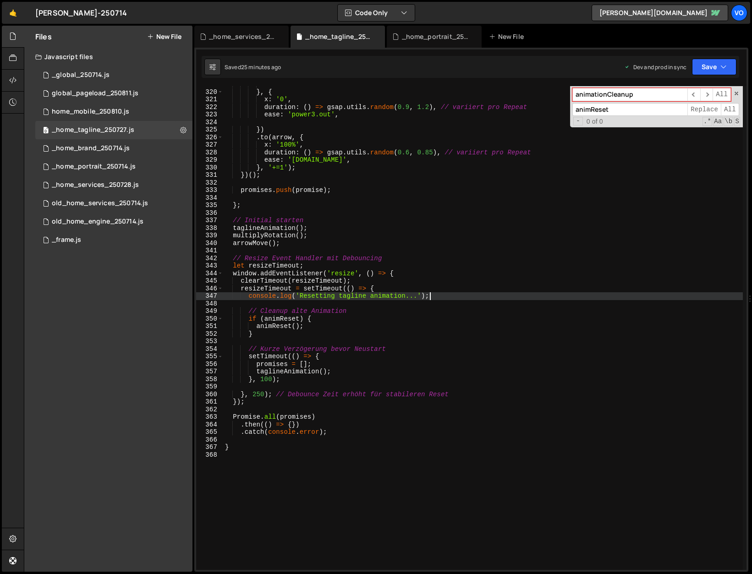
click at [443, 297] on div "x : '-100%' } , { x : '0' , duration : ( ) => gsap . utils . random ( 0.9 , 1.2…" at bounding box center [483, 330] width 520 height 499
type textarea "console.log('Resetting tagline animation...');"
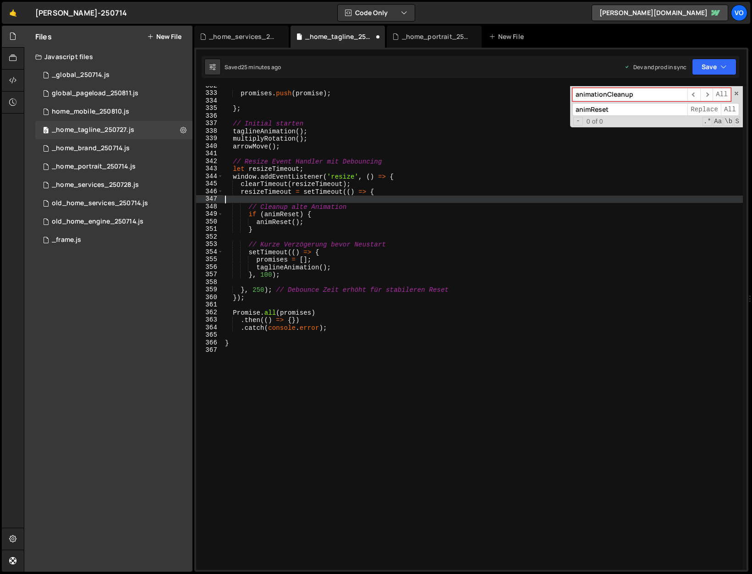
scroll to position [2513, 0]
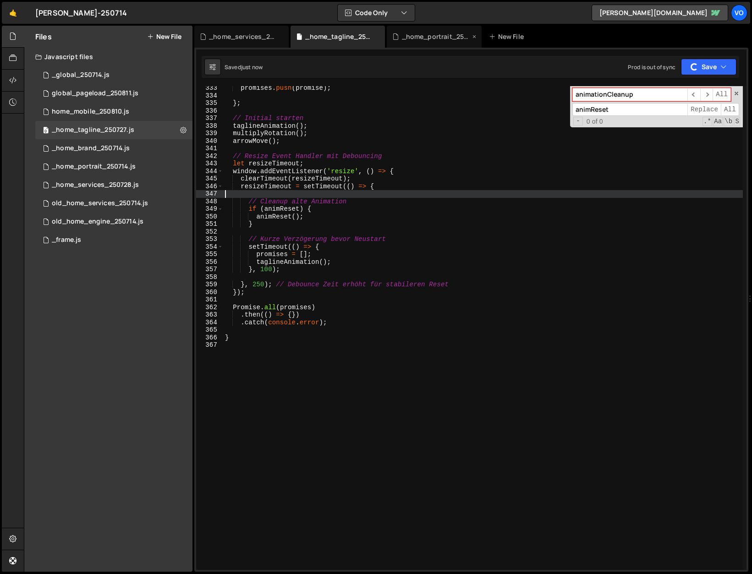
click at [418, 36] on div "_home_portrait_250714.js" at bounding box center [436, 36] width 69 height 9
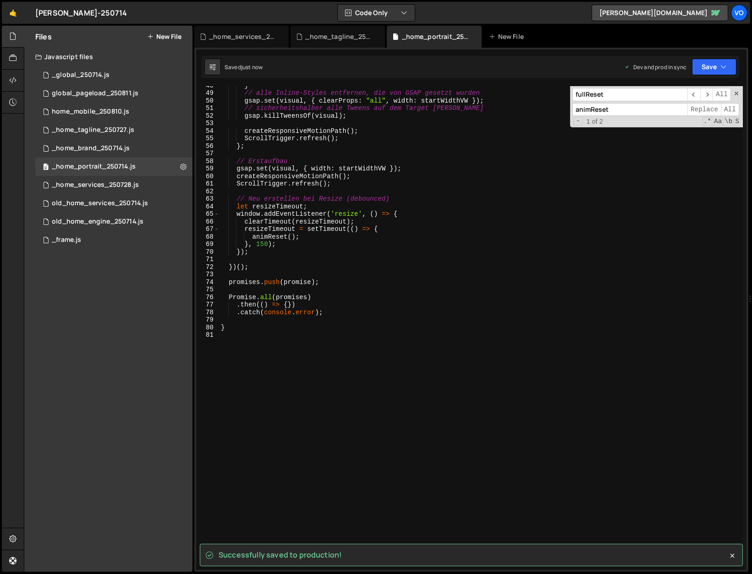
scroll to position [367, 0]
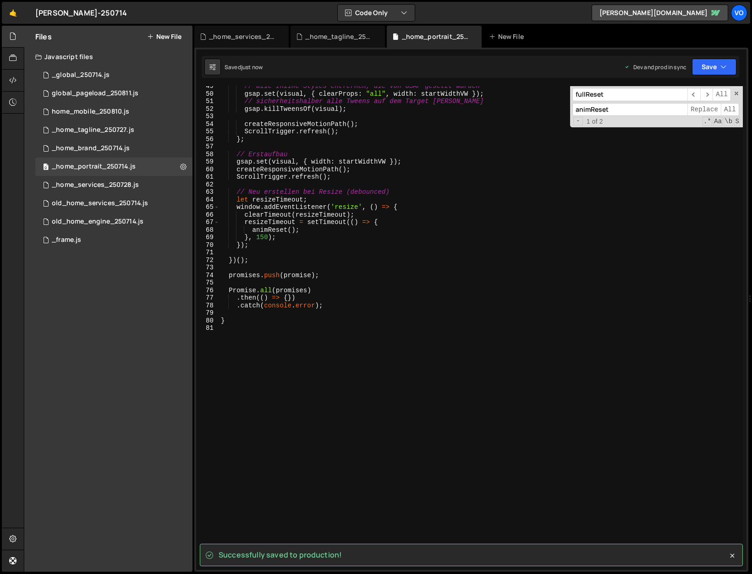
click at [260, 237] on div "// alle Inline-Styles entfernen, die von GSAP gesetzt wurden gsap . set ( visua…" at bounding box center [481, 332] width 524 height 499
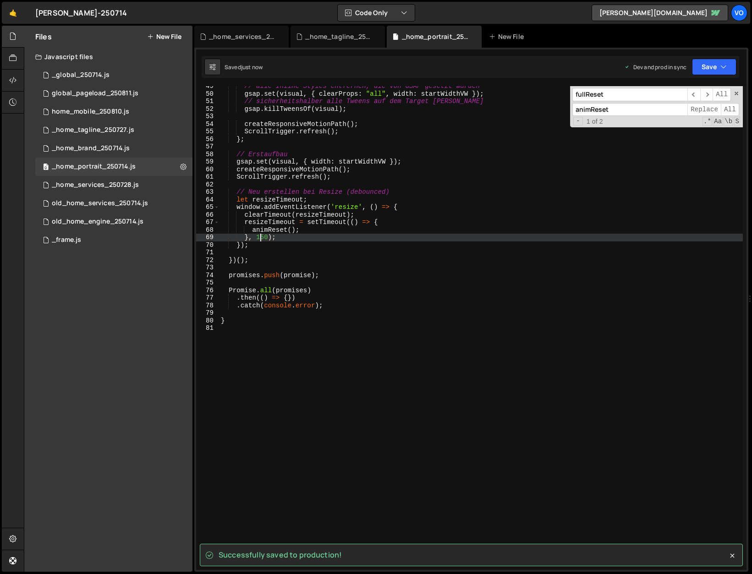
click at [260, 237] on div "// alle Inline-Styles entfernen, die von GSAP gesetzt wurden gsap . set ( visua…" at bounding box center [481, 332] width 524 height 499
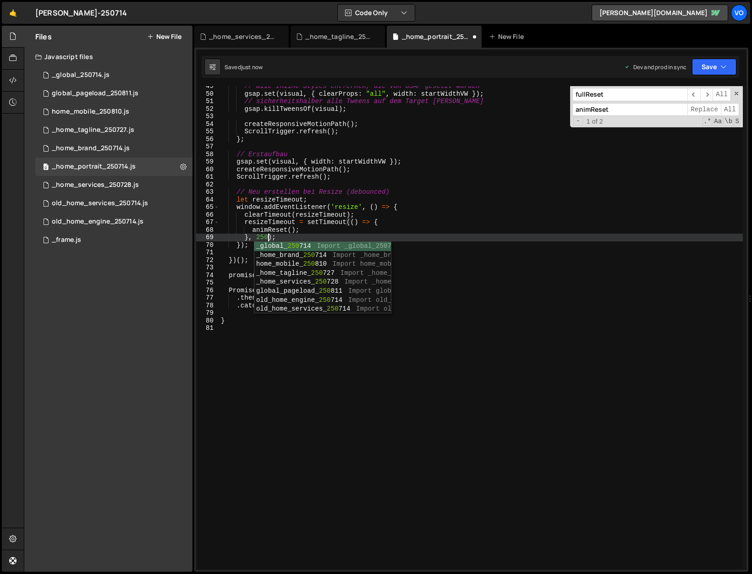
scroll to position [0, 3]
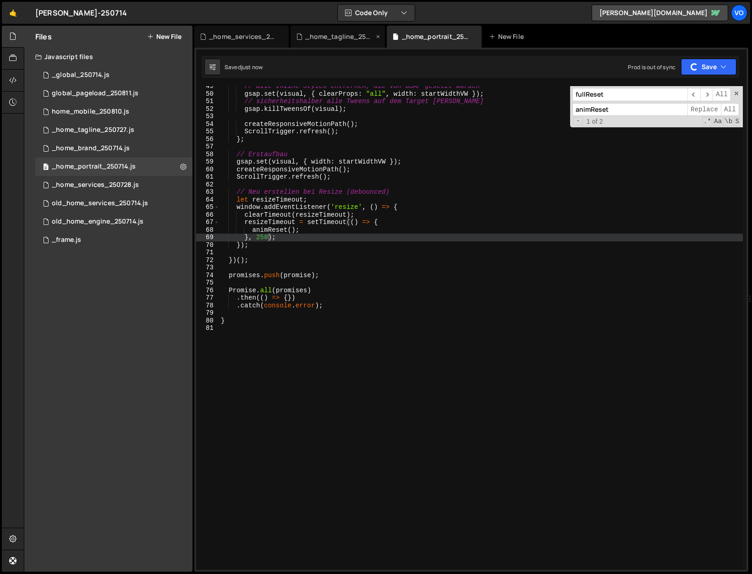
click at [353, 34] on div "_home_tagline_250727.js" at bounding box center [339, 36] width 69 height 9
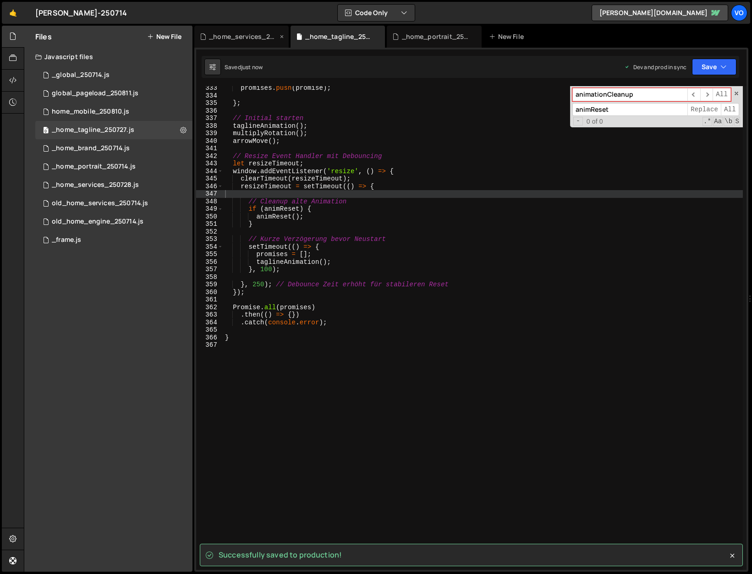
click at [233, 35] on div "_home_services_250728.js" at bounding box center [243, 36] width 69 height 9
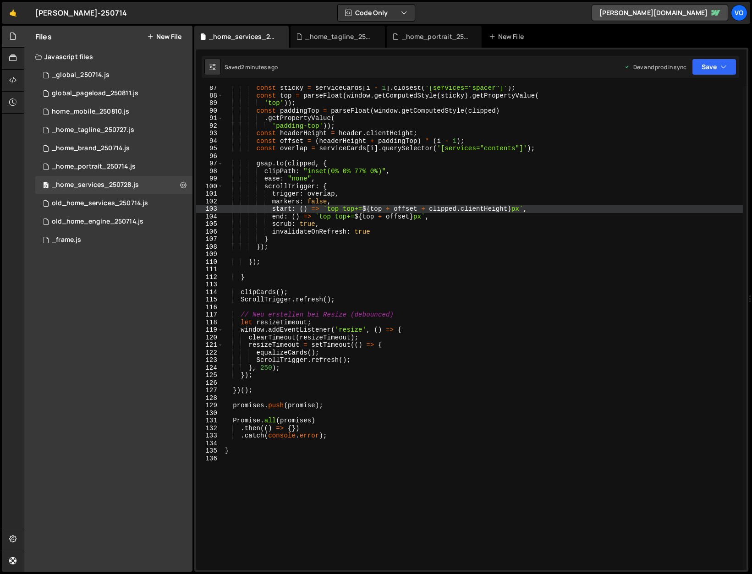
scroll to position [648, 0]
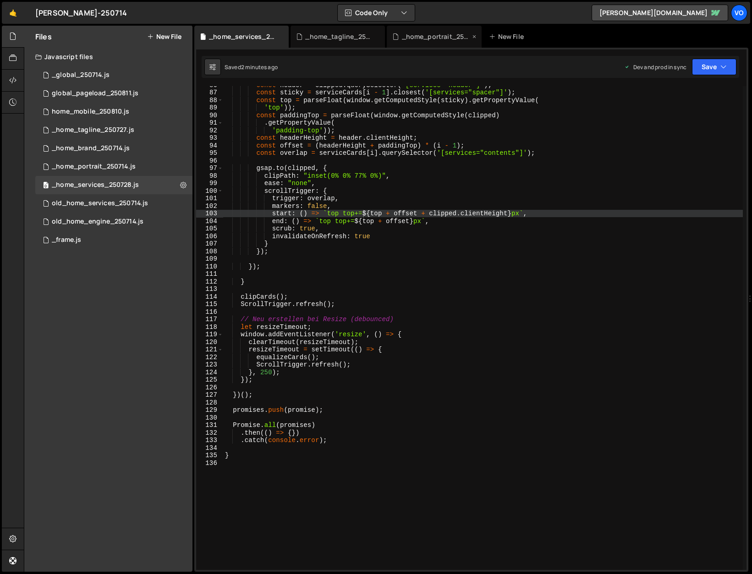
click at [431, 35] on div "_home_portrait_250714.js" at bounding box center [436, 36] width 69 height 9
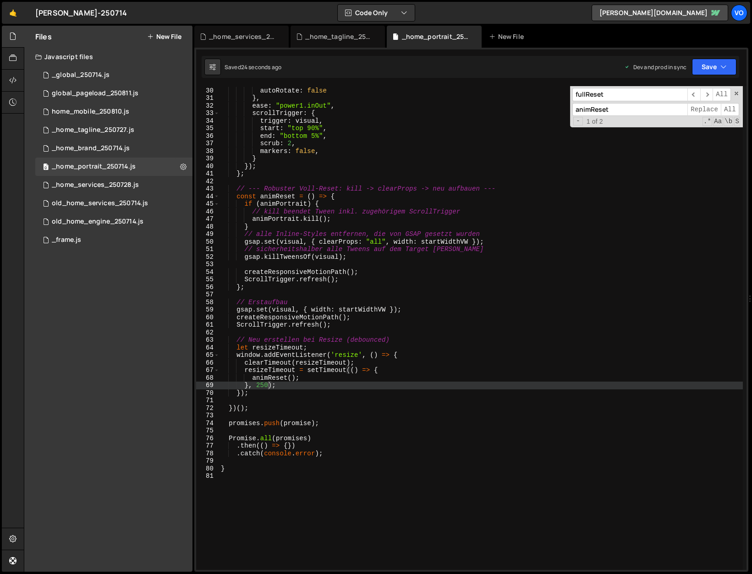
scroll to position [218, 0]
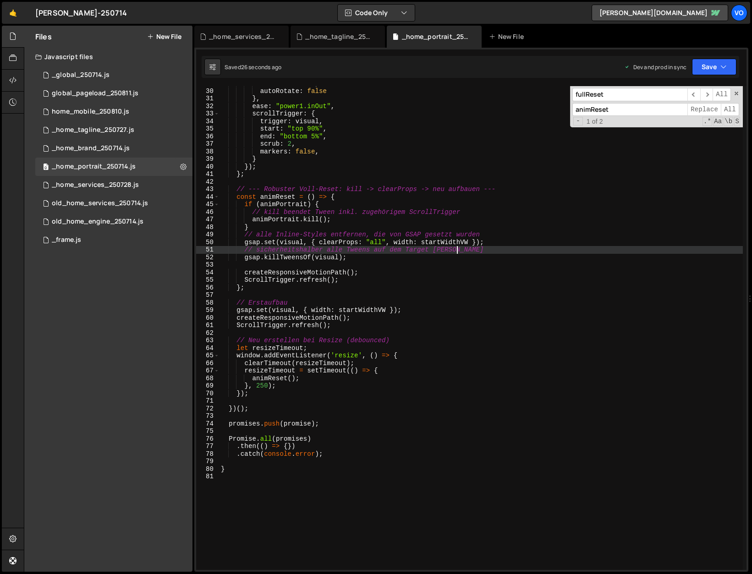
click at [469, 250] on div "curviness : 1.2 , autoRotate : false } , ease : "power1.inOut" , scrollTrigger …" at bounding box center [481, 329] width 524 height 499
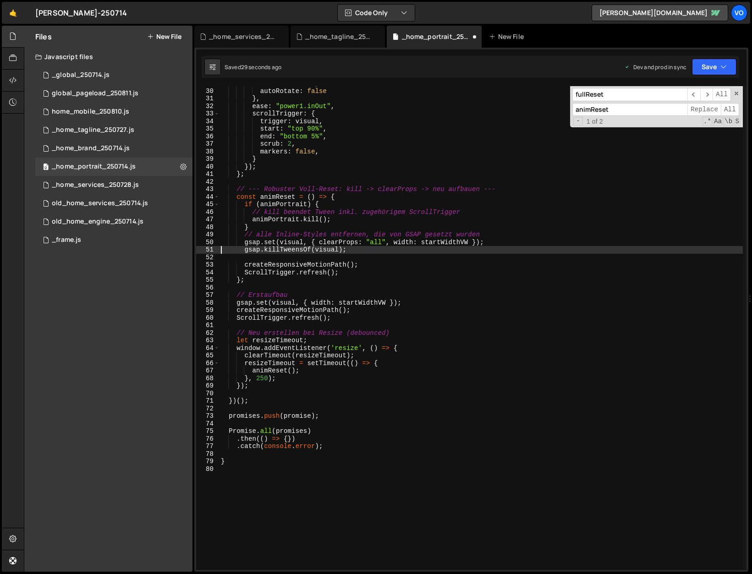
click at [498, 233] on div "curviness : 1.2 , autoRotate : false } , ease : "power1.inOut" , scrollTrigger …" at bounding box center [481, 329] width 524 height 499
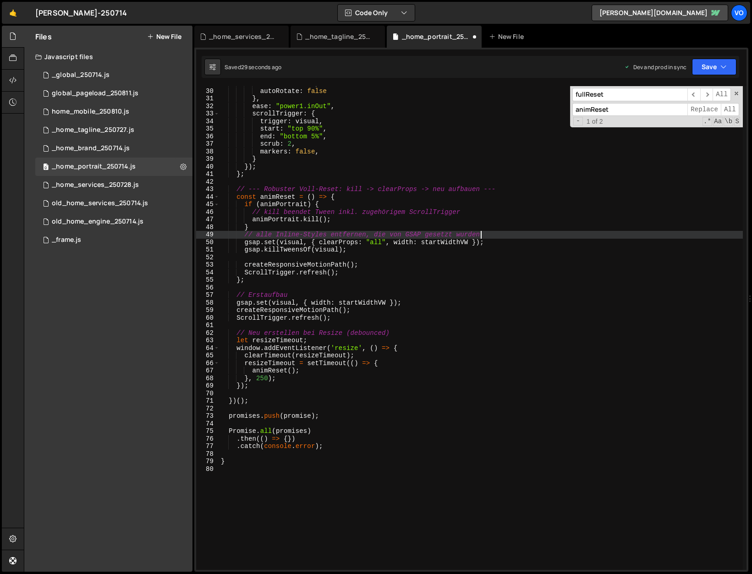
click at [498, 233] on div "curviness : 1.2 , autoRotate : false } , ease : "power1.inOut" , scrollTrigger …" at bounding box center [481, 329] width 524 height 499
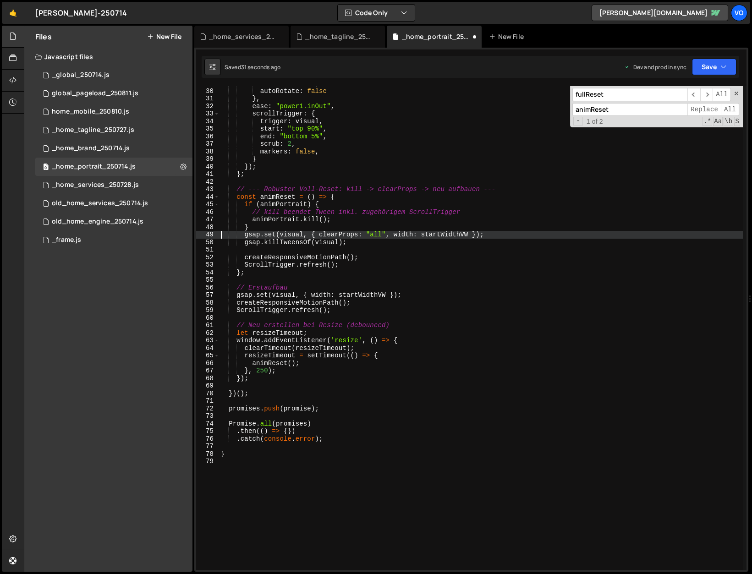
click at [474, 211] on div "curviness : 1.2 , autoRotate : false } , ease : "power1.inOut" , scrollTrigger …" at bounding box center [481, 329] width 524 height 499
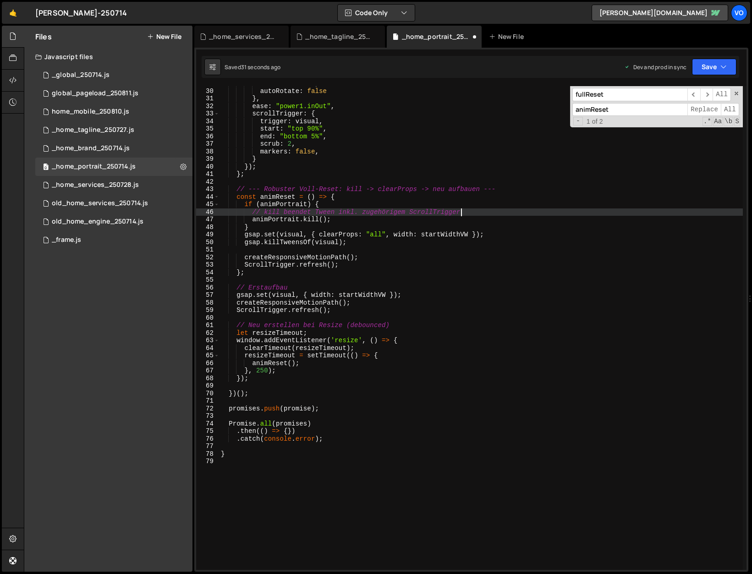
click at [474, 211] on div "curviness : 1.2 , autoRotate : false } , ease : "power1.inOut" , scrollTrigger …" at bounding box center [481, 329] width 524 height 499
type textarea "animPortrait.kill();"
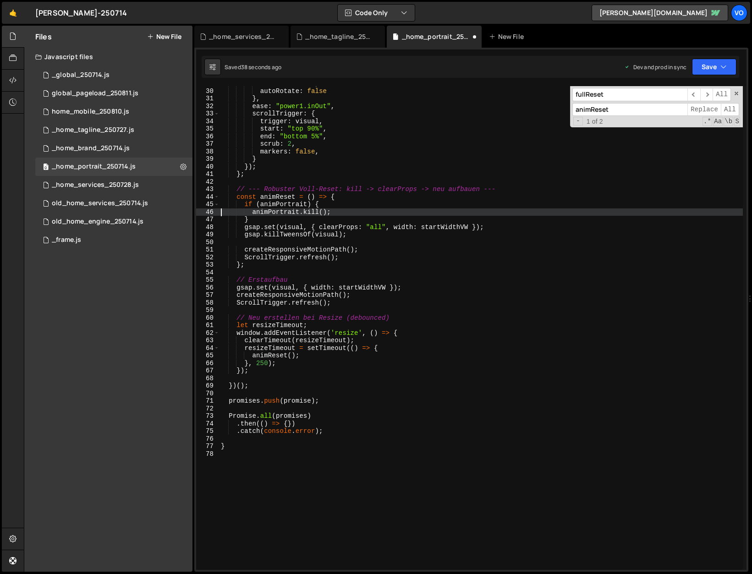
click at [353, 242] on div "curviness : 1.2 , autoRotate : false } , ease : "power1.inOut" , scrollTrigger …" at bounding box center [481, 329] width 524 height 499
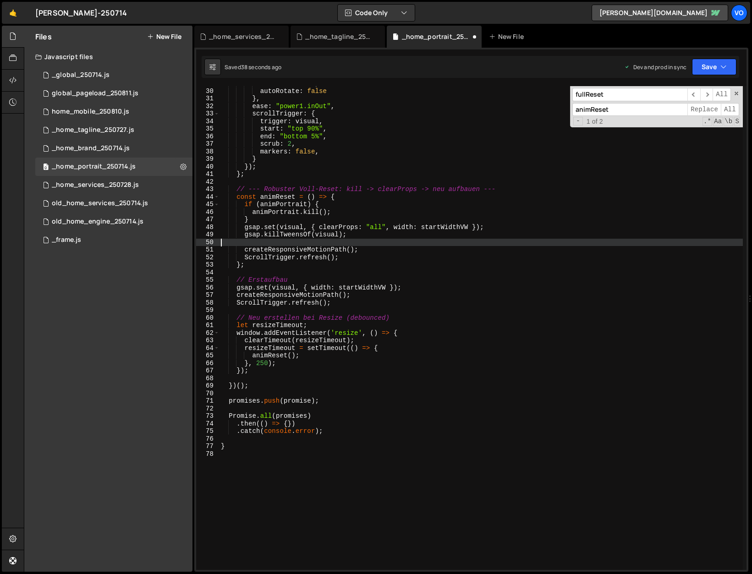
scroll to position [0, 0]
click at [353, 242] on div "curviness : 1.2 , autoRotate : false } , ease : "power1.inOut" , scrollTrigger …" at bounding box center [481, 329] width 524 height 499
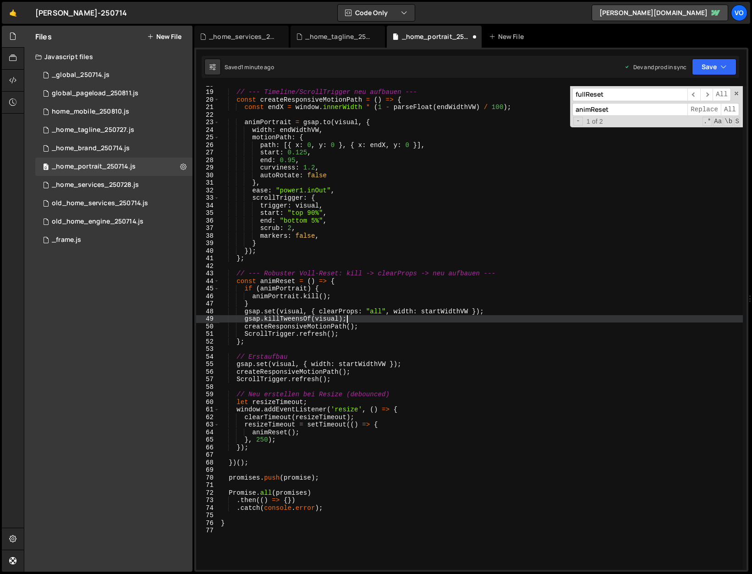
scroll to position [143, 0]
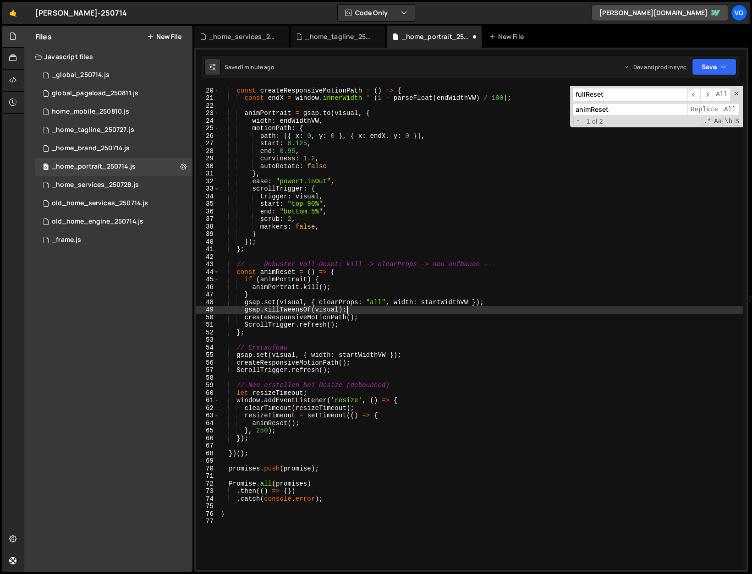
click at [361, 310] on div "// --- Timeline/ScrollTrigger neu aufbauen --- const createResponsiveMotionPath…" at bounding box center [481, 328] width 524 height 499
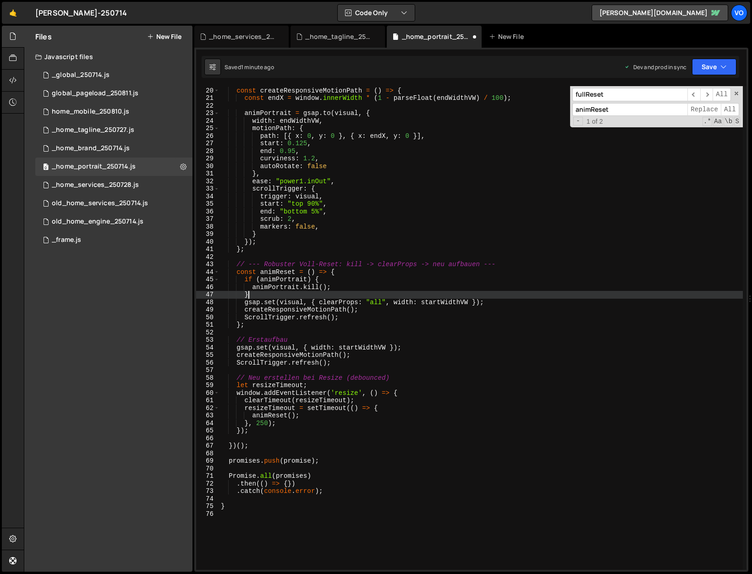
click at [314, 295] on div "// --- Timeline/ScrollTrigger neu aufbauen --- const createResponsiveMotionPath…" at bounding box center [481, 328] width 524 height 499
type textarea "}"
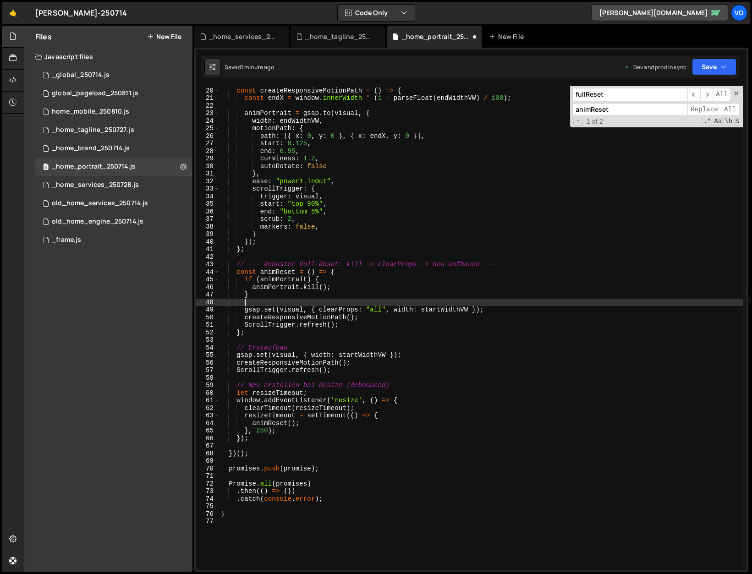
paste textarea
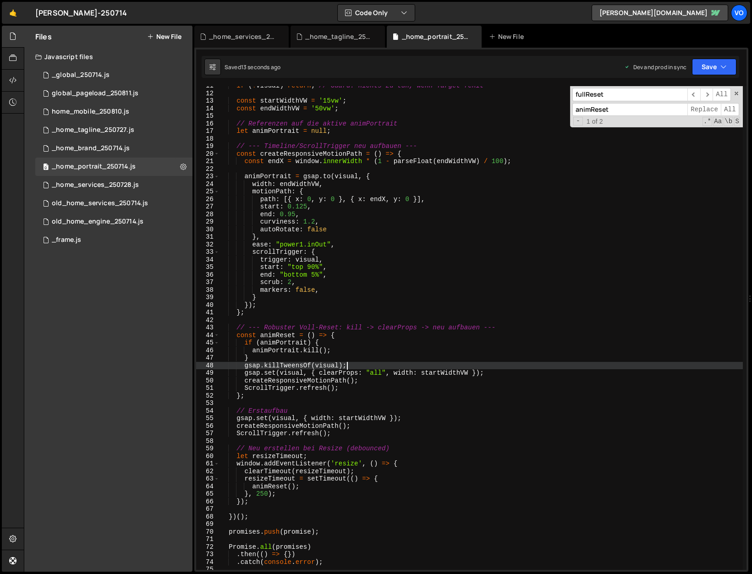
scroll to position [80, 0]
type textarea "gsap.killTweensOf(visual);"
click at [338, 35] on div "_home_tagline_250727.js" at bounding box center [339, 36] width 69 height 9
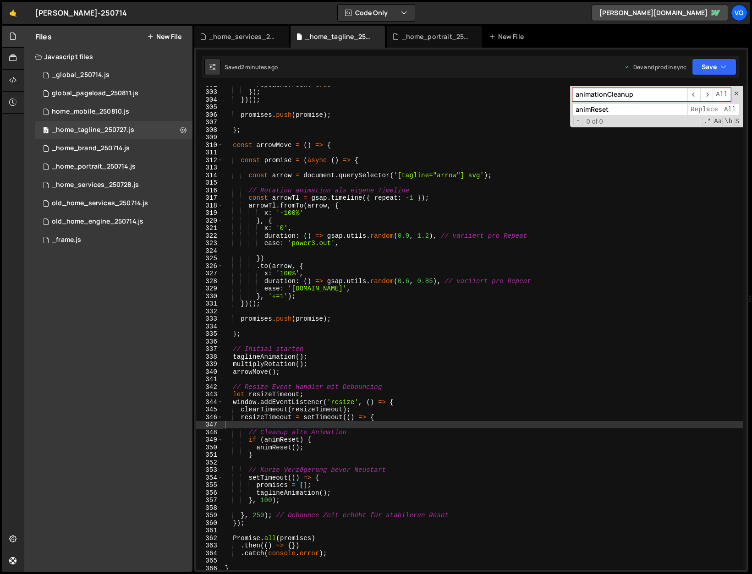
scroll to position [2259, 0]
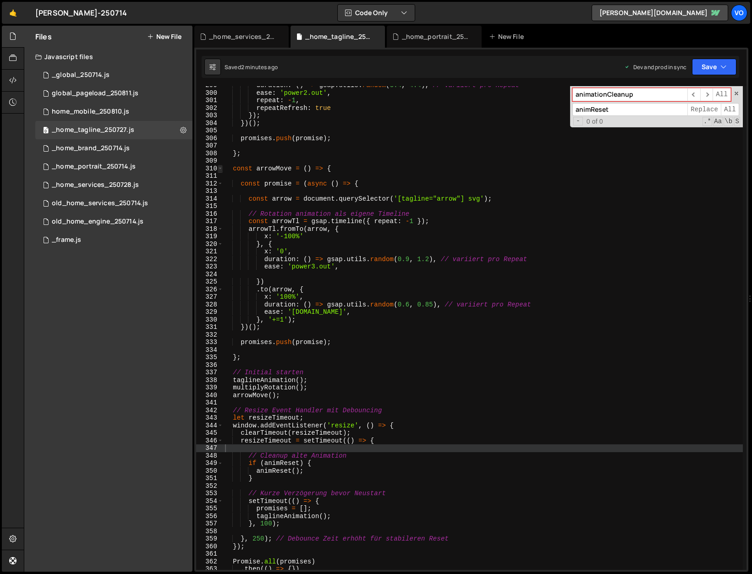
click at [221, 169] on span at bounding box center [220, 169] width 5 height 8
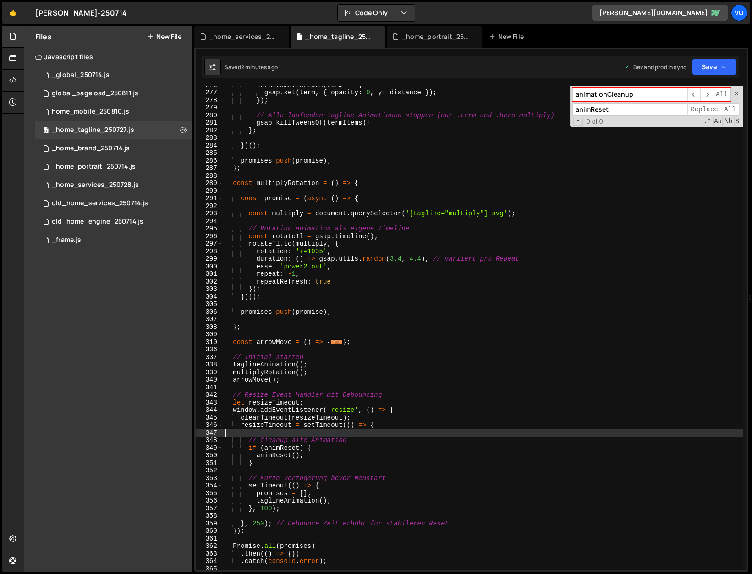
scroll to position [2078, 0]
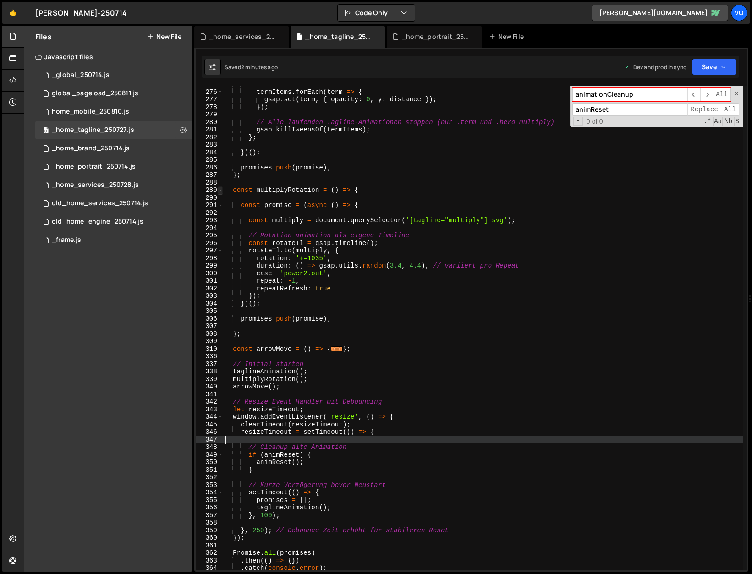
click at [221, 190] on span at bounding box center [220, 191] width 5 height 8
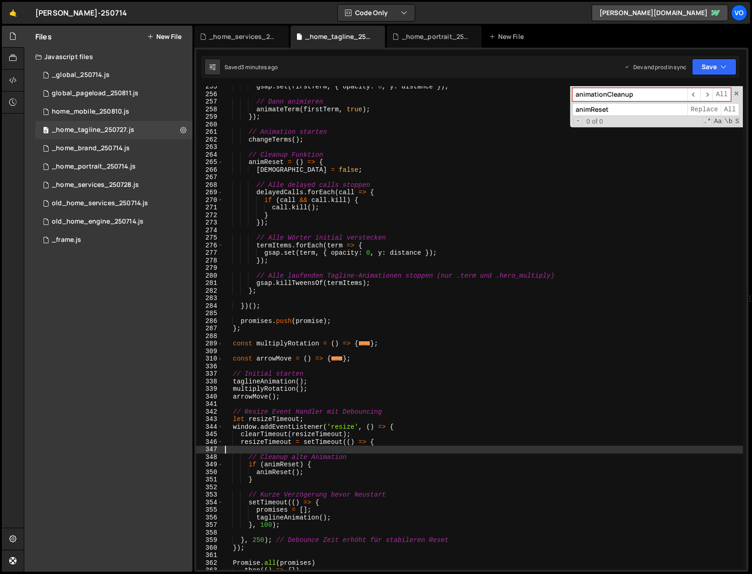
scroll to position [1926, 0]
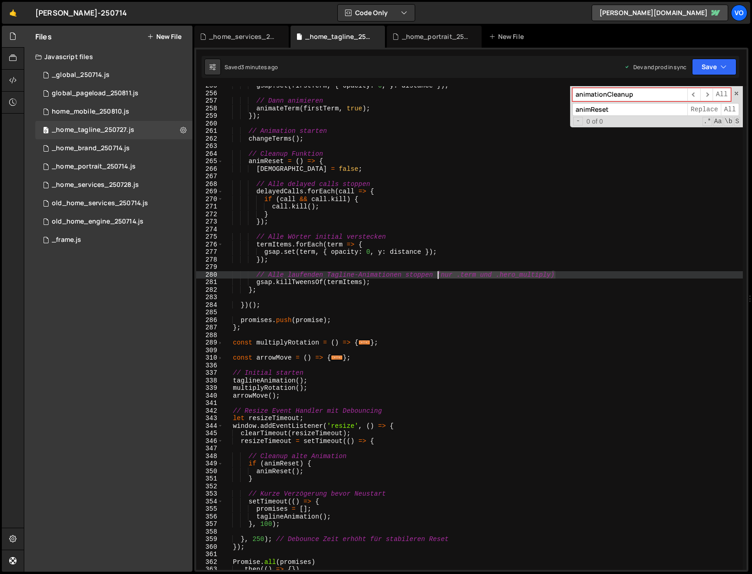
drag, startPoint x: 571, startPoint y: 273, endPoint x: 437, endPoint y: 273, distance: 133.9
click at [436, 273] on div "gsap . set ( firstTerm , { opacity : 0 , y : distance }) ; // Dann animieren an…" at bounding box center [483, 331] width 520 height 499
click at [453, 251] on div "gsap . set ( firstTerm , { opacity : 0 , y : distance }) ; // Dann animieren an…" at bounding box center [483, 333] width 520 height 499
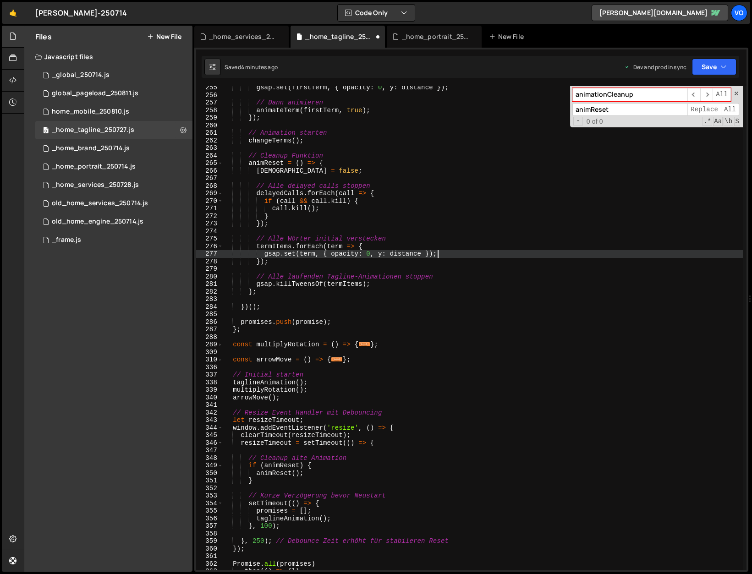
click at [403, 247] on div "gsap . set ( firstTerm , { opacity : 0 , y : distance }) ; // Dann animieren an…" at bounding box center [483, 333] width 520 height 499
type textarea "termItems.forEach(term => {"
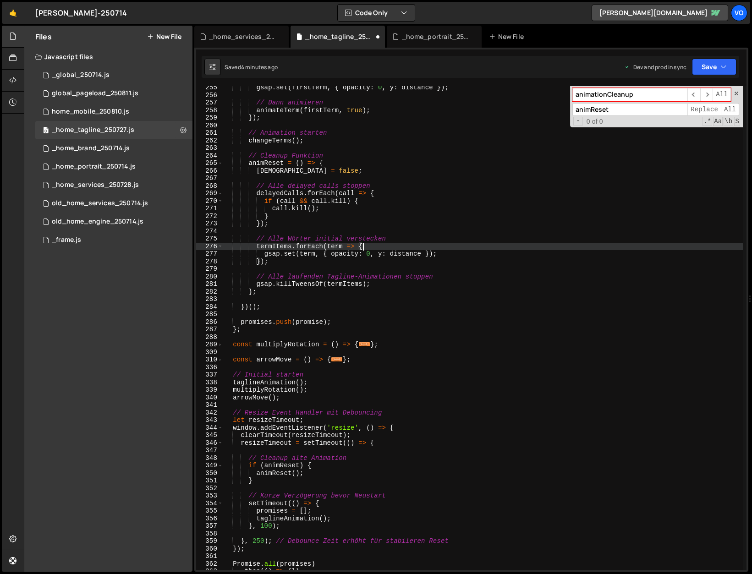
scroll to position [0, 2]
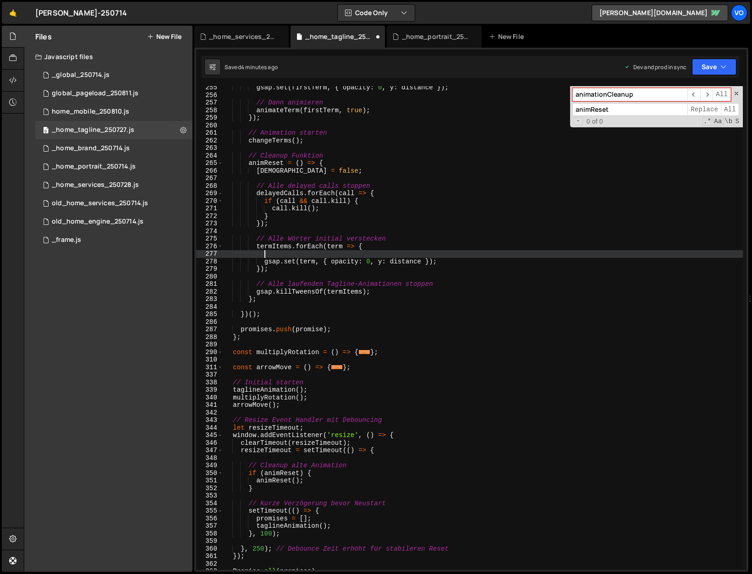
paste textarea "gsap.set(content, { clearProps: 'all' }));"
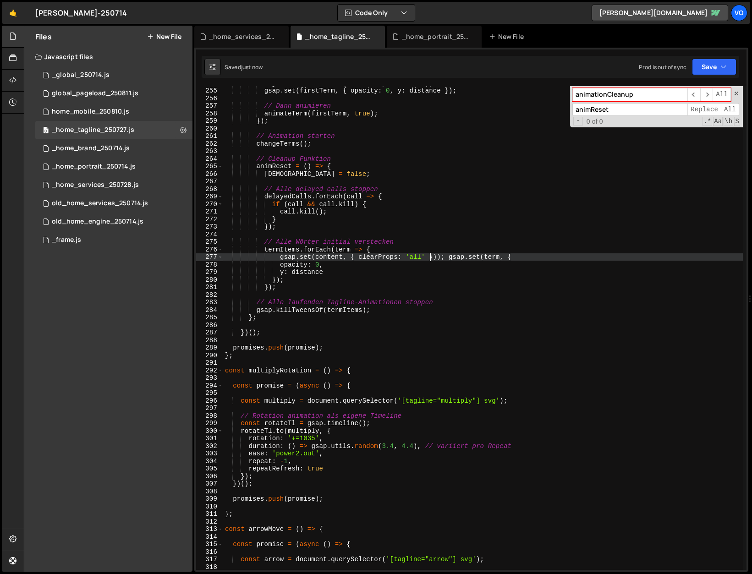
scroll to position [1919, 0]
type textarea "}"
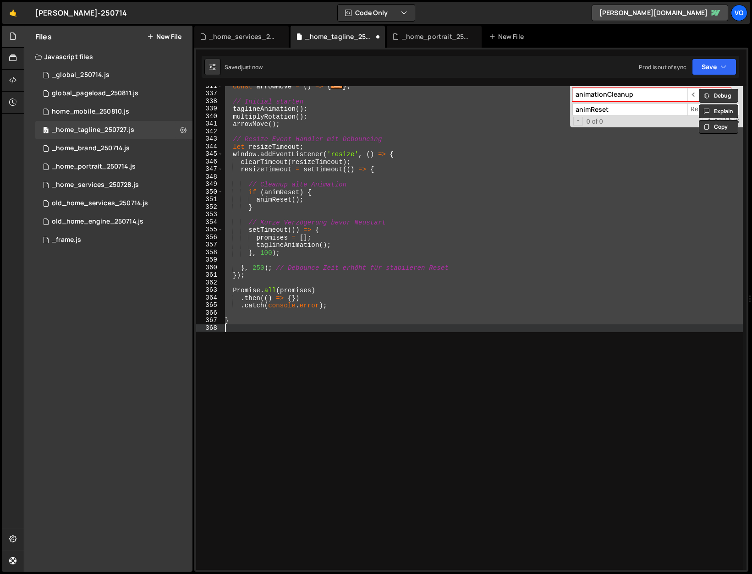
scroll to position [1846, 0]
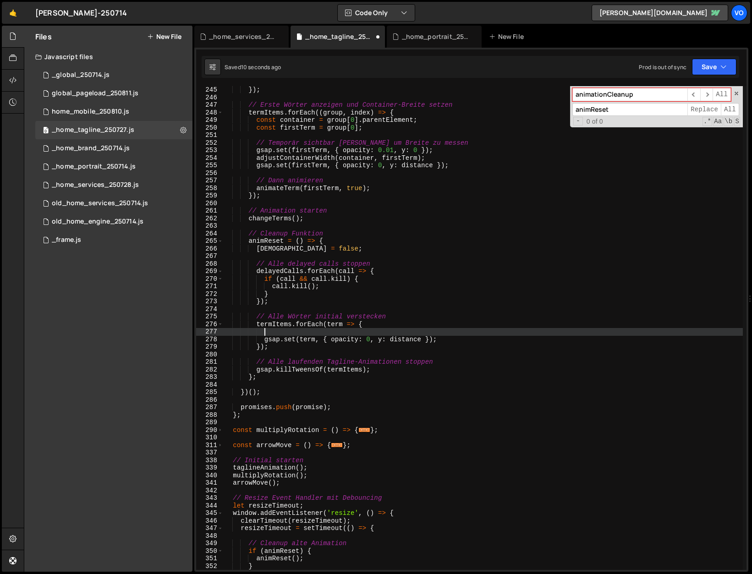
paste textarea "gsap.set(content, { clearProps: 'all' }));"
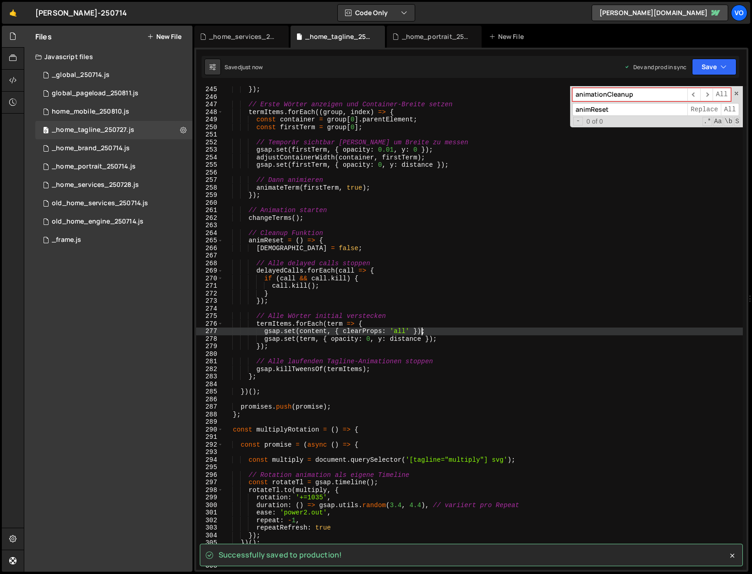
click at [334, 325] on div "}) ; // Erste Wörter anzeigen und Container-Breite setzen termItems . forEach (…" at bounding box center [483, 335] width 520 height 499
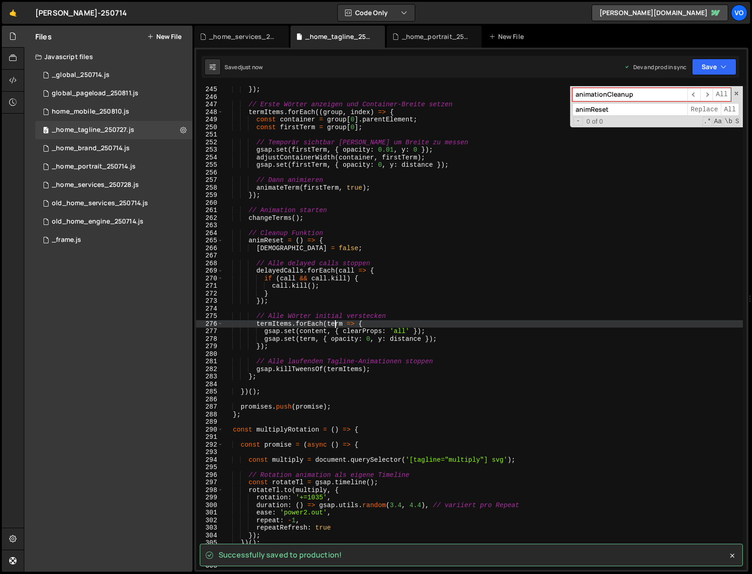
click at [334, 325] on div "}) ; // Erste Wörter anzeigen und Container-Breite setzen termItems . forEach (…" at bounding box center [483, 335] width 520 height 499
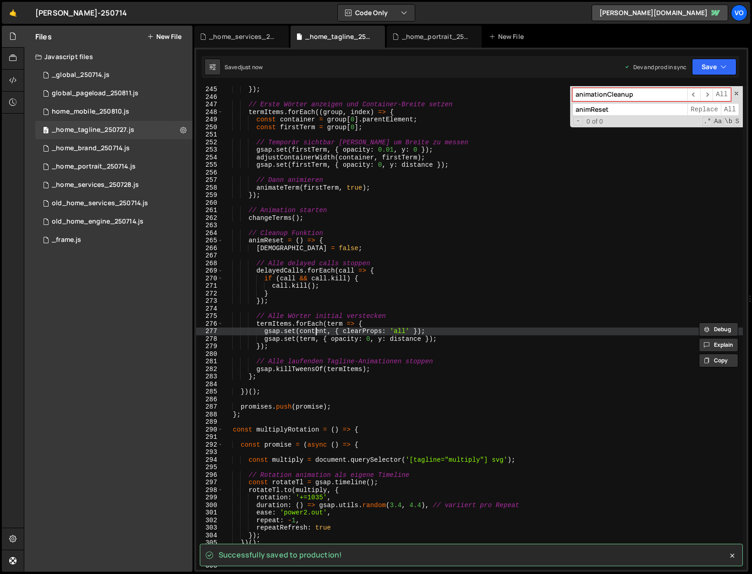
click at [314, 331] on div "}) ; // Erste Wörter anzeigen und Container-Breite setzen termItems . forEach (…" at bounding box center [483, 335] width 520 height 499
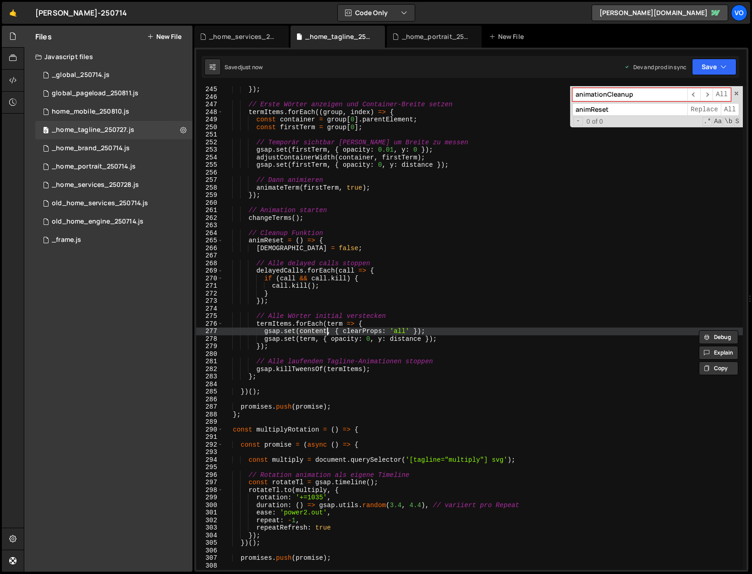
paste textarea "term"
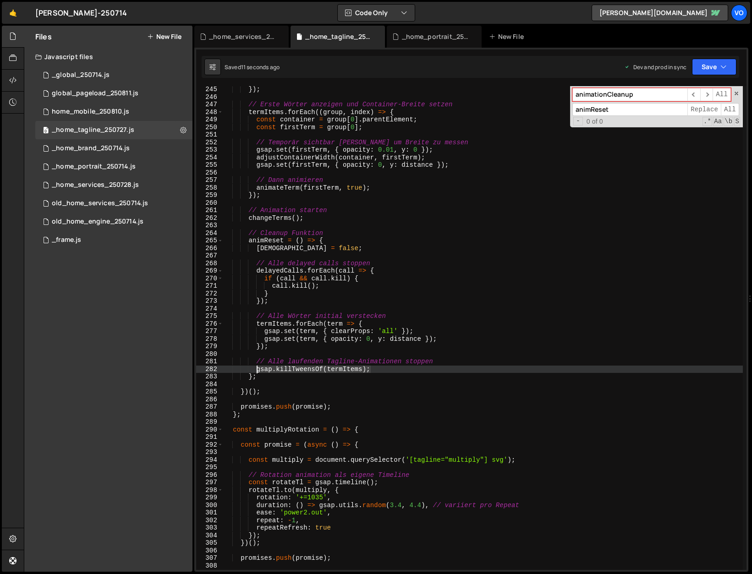
drag, startPoint x: 378, startPoint y: 369, endPoint x: 256, endPoint y: 370, distance: 121.5
click at [256, 370] on div "}) ; // Erste Wörter anzeigen und Container-Breite setzen termItems . forEach (…" at bounding box center [483, 335] width 520 height 499
type textarea "gsap.killTweensOf(termItems);"
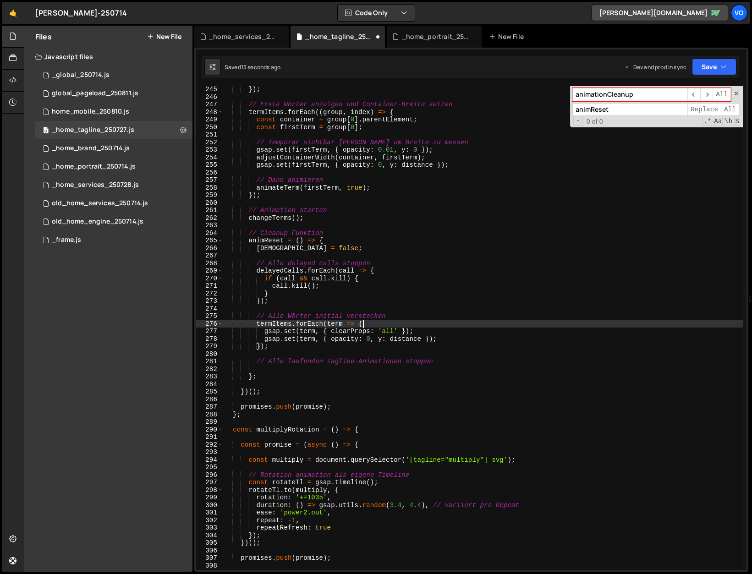
click at [393, 324] on div "}) ; // Erste Wörter anzeigen und Container-Breite setzen termItems . forEach (…" at bounding box center [483, 335] width 520 height 499
type textarea "termItems.forEach(term => {"
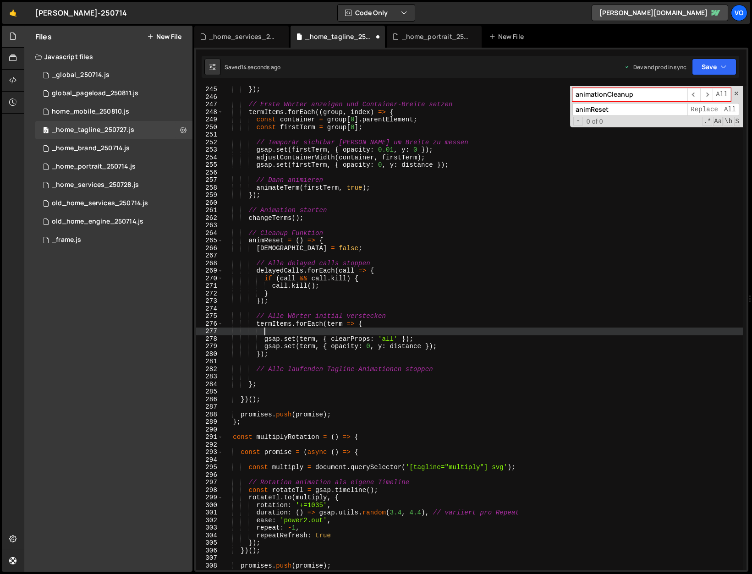
paste textarea "gsap.killTweensOf(termItems);"
click at [353, 331] on div "}) ; // Erste Wörter anzeigen und Container-Breite setzen termItems . forEach (…" at bounding box center [483, 335] width 520 height 499
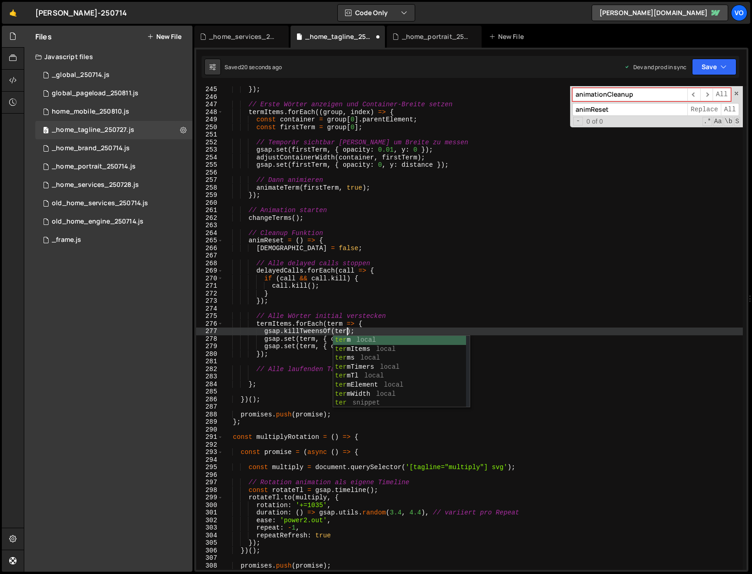
scroll to position [0, 9]
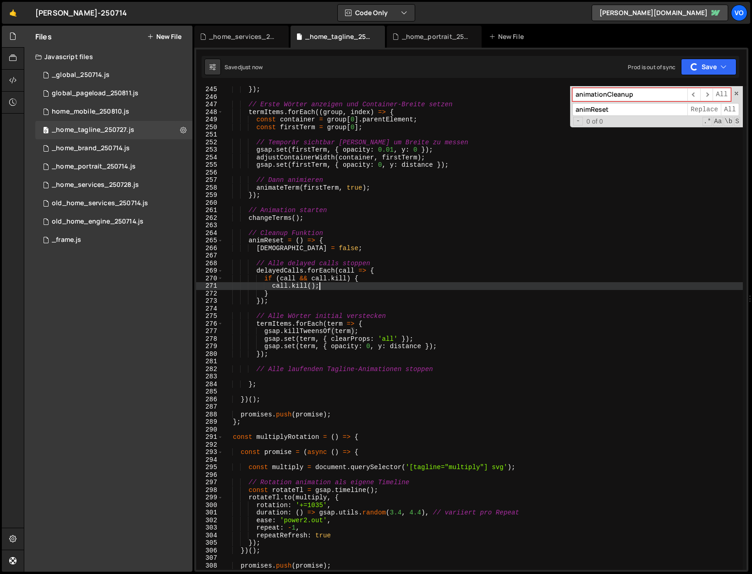
click at [397, 282] on div "}) ; // Erste Wörter anzeigen und Container-Breite setzen termItems . forEach (…" at bounding box center [483, 335] width 520 height 499
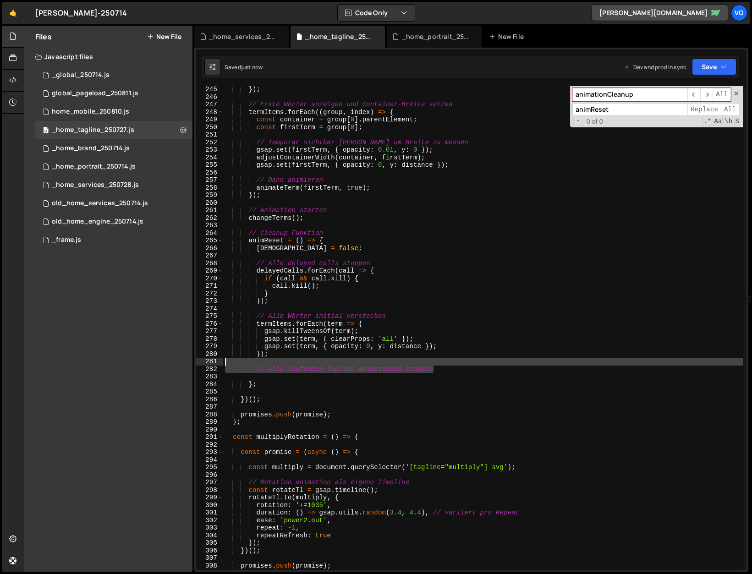
drag, startPoint x: 445, startPoint y: 368, endPoint x: 151, endPoint y: 359, distance: 294.5
click at [151, 359] on div "Files New File Javascript files 1 _global_250714.js 0 0 global_pageload_250811.…" at bounding box center [388, 299] width 728 height 547
type textarea "// Alle laufenden Tagline-Animationen stoppen"
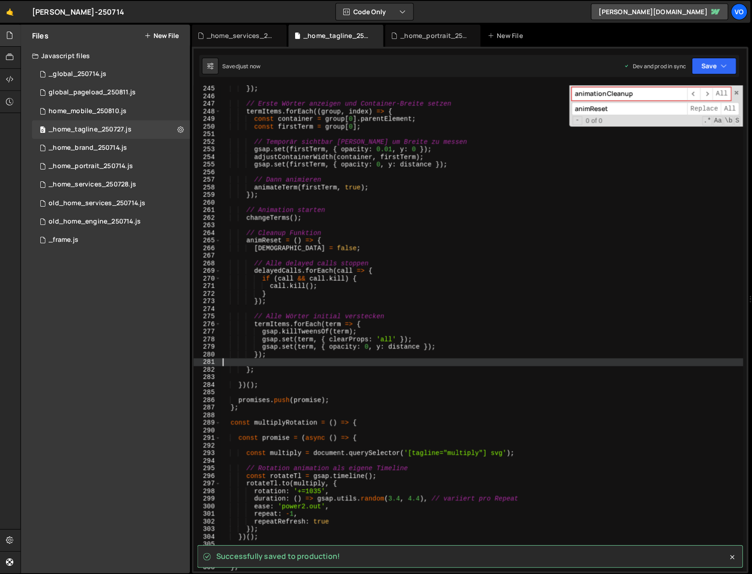
scroll to position [0, 0]
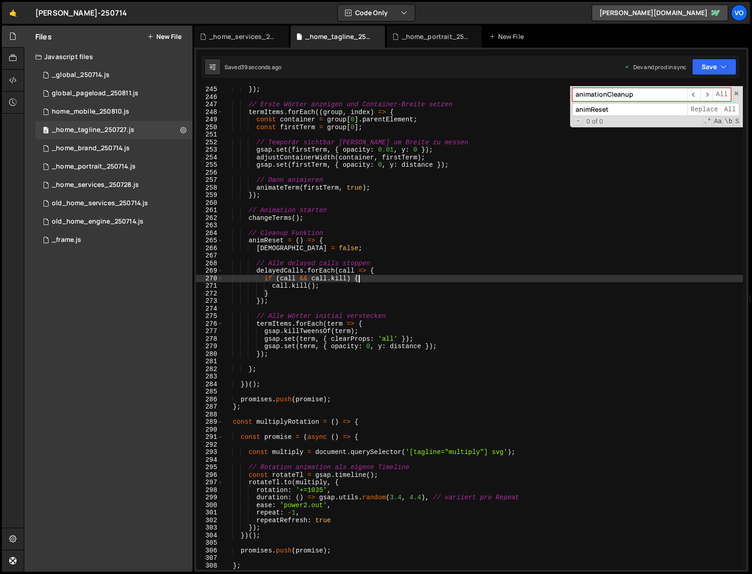
click at [358, 277] on div "}) ; // Erste Wörter anzeigen und Container-Breite setzen termItems . forEach (…" at bounding box center [483, 335] width 520 height 499
click at [270, 292] on div "}) ; // Erste Wörter anzeigen und Container-Breite setzen termItems . forEach (…" at bounding box center [483, 335] width 520 height 499
type textarea "}"
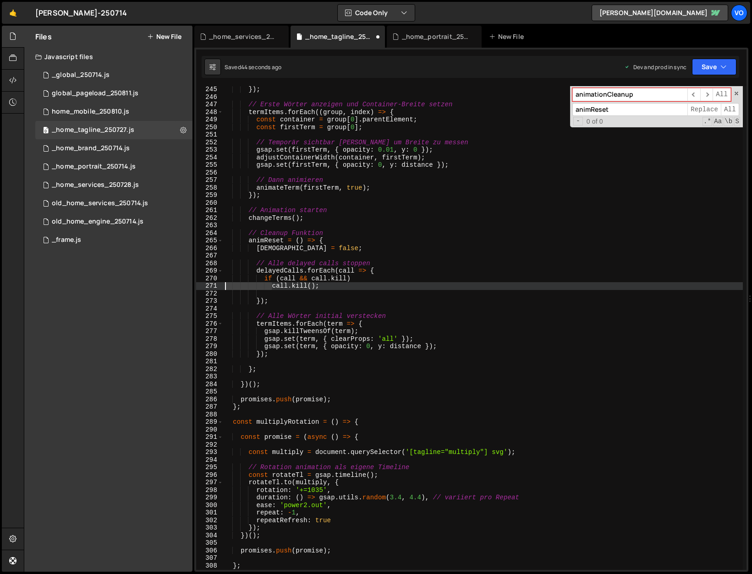
drag, startPoint x: 271, startPoint y: 284, endPoint x: 194, endPoint y: 286, distance: 77.0
click at [194, 286] on div "Type cmd + s to save your Javascript file. XXXXXXXXXXXXXXXXXXXXXXXXXXXXXXXXXXXX…" at bounding box center [471, 310] width 554 height 524
type textarea "if (call && call.kill) call.kill();"
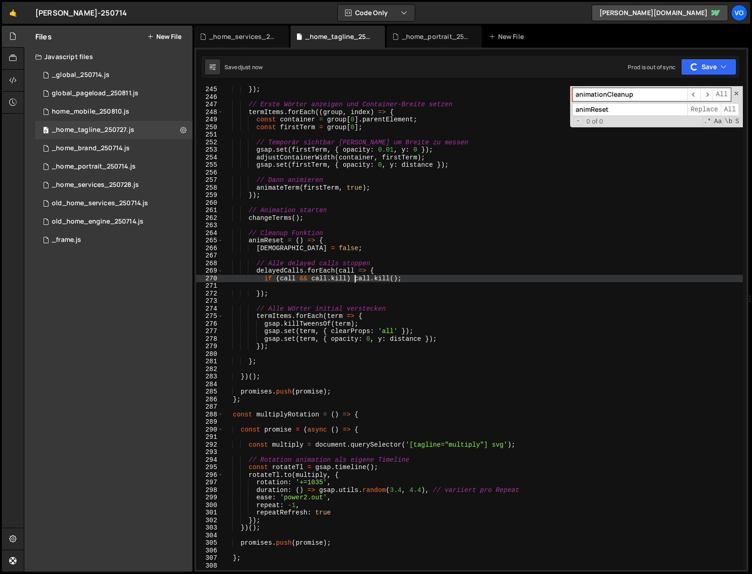
click at [242, 286] on div "}) ; // Erste Wörter anzeigen und Container-Breite setzen termItems . forEach (…" at bounding box center [483, 335] width 520 height 499
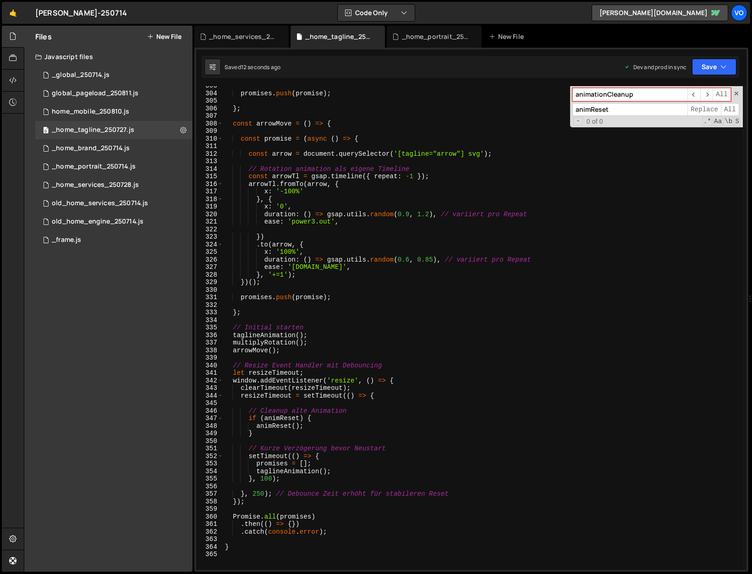
scroll to position [2293, 0]
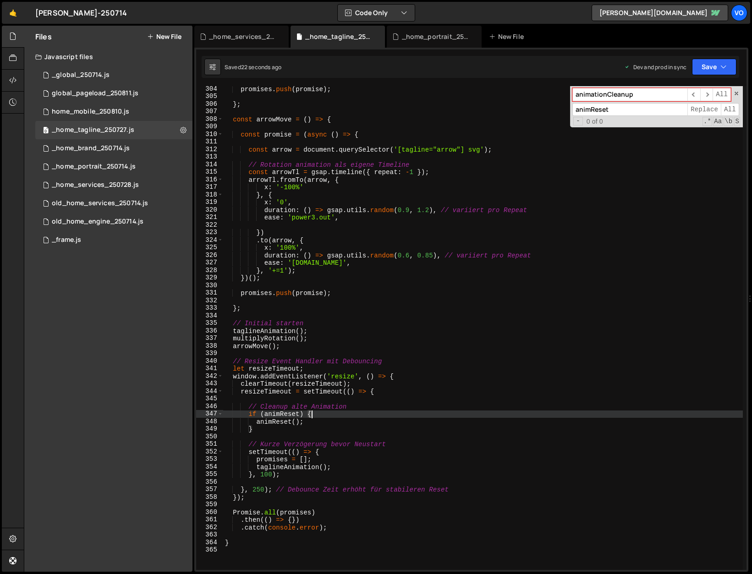
click at [313, 413] on div "promises . push ( promise ) ; } ; const arrowMove = ( ) => { const promise = ( …" at bounding box center [483, 334] width 520 height 499
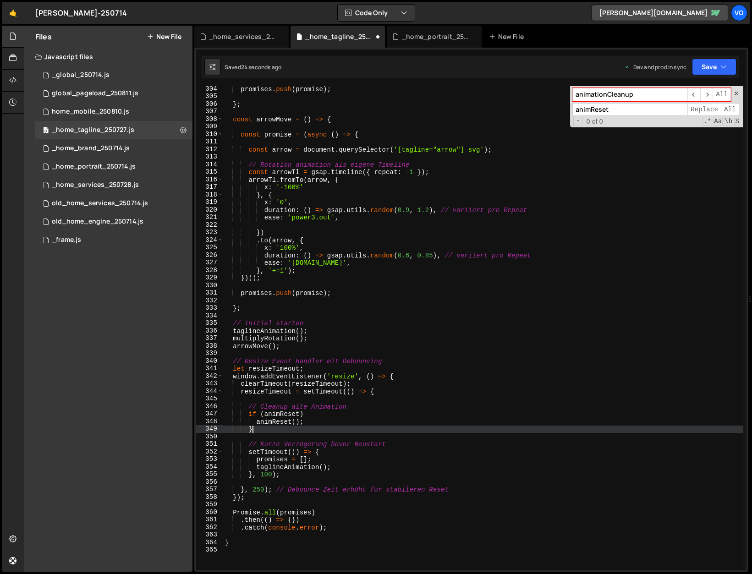
click at [259, 428] on div "promises . push ( promise ) ; } ; const arrowMove = ( ) => { const promise = ( …" at bounding box center [483, 334] width 520 height 499
type textarea "}"
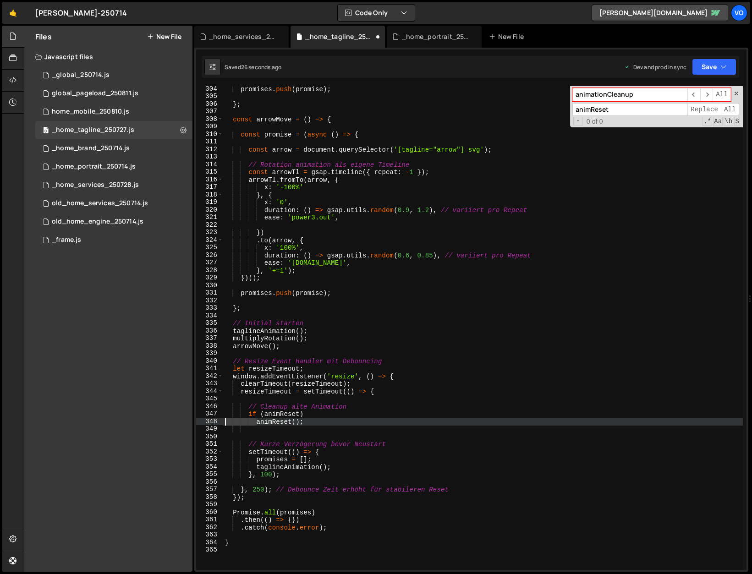
drag, startPoint x: 255, startPoint y: 423, endPoint x: 193, endPoint y: 422, distance: 62.3
click at [193, 422] on div "Files New File Javascript files 1 _global_250714.js 0 0 global_pageload_250811.…" at bounding box center [388, 299] width 728 height 547
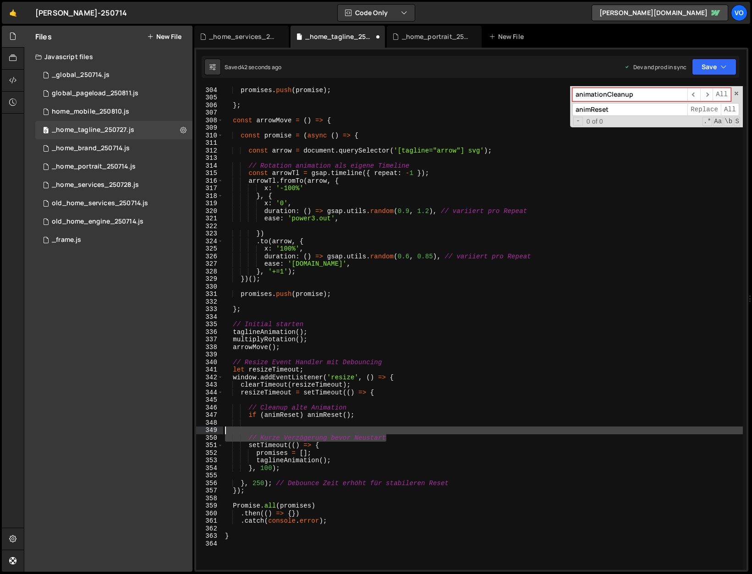
drag, startPoint x: 399, startPoint y: 437, endPoint x: 215, endPoint y: 429, distance: 184.5
click at [215, 429] on div "if (animReset) animReset(); 303 304 305 306 307 308 309 310 311 312 313 314 315…" at bounding box center [471, 328] width 551 height 484
type textarea "// Kurze Verzögerung bevor Neustart"
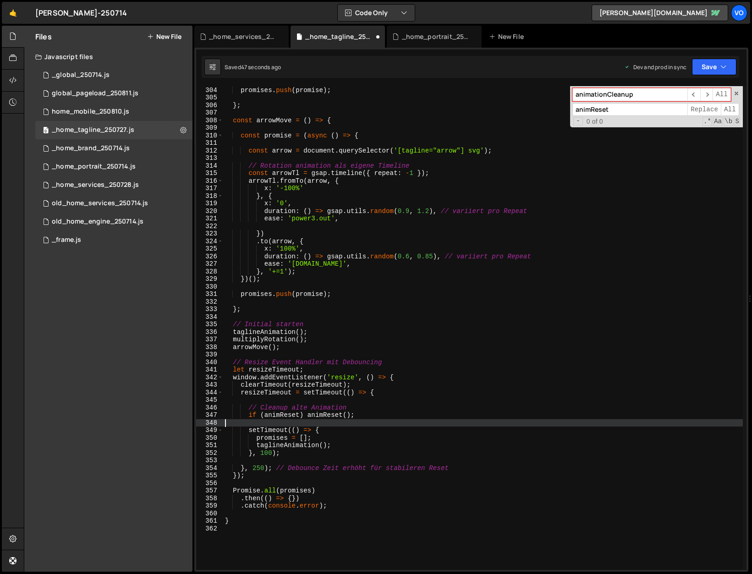
type textarea "if (animReset) animReset();"
